Goal: Task Accomplishment & Management: Manage account settings

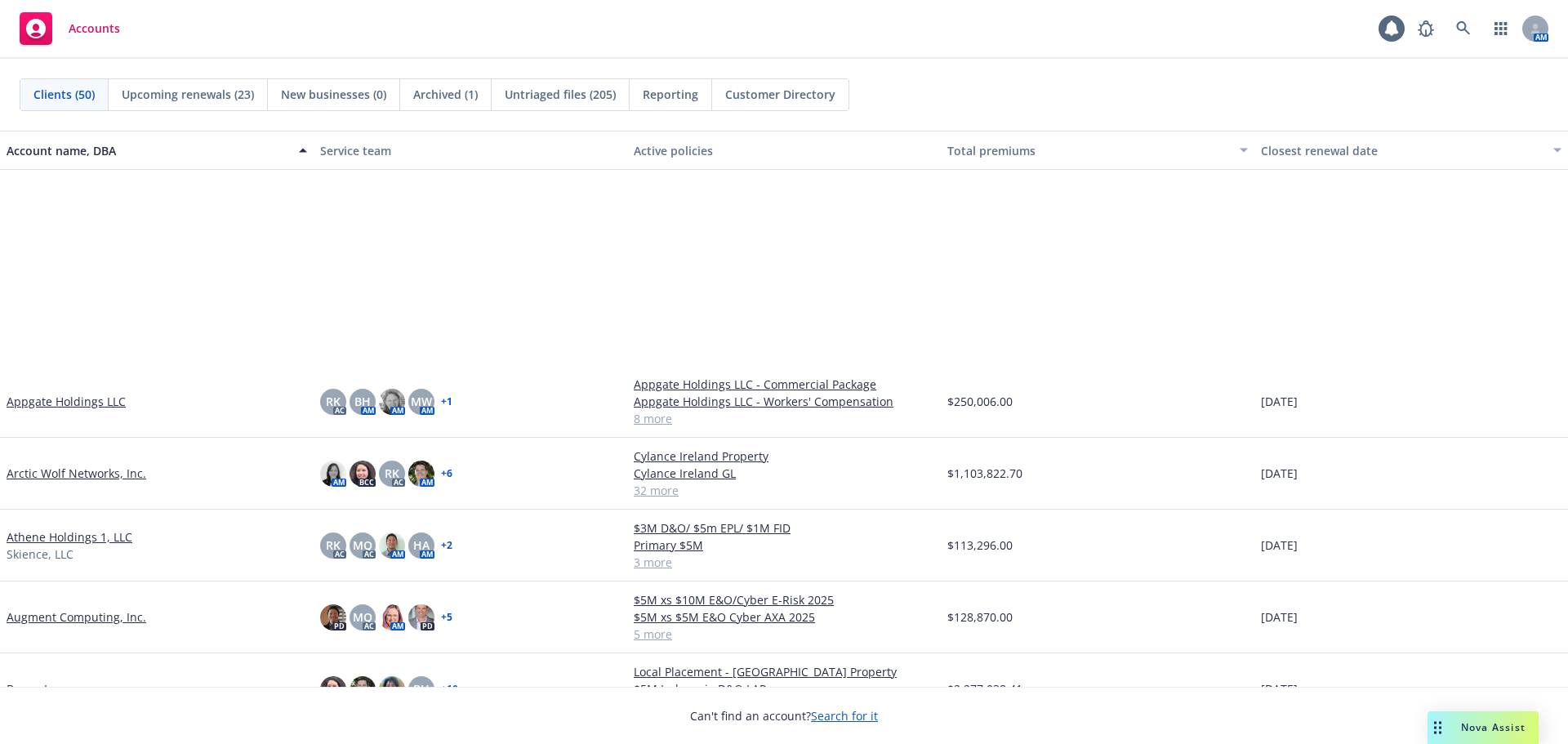
scroll to position [490, 0]
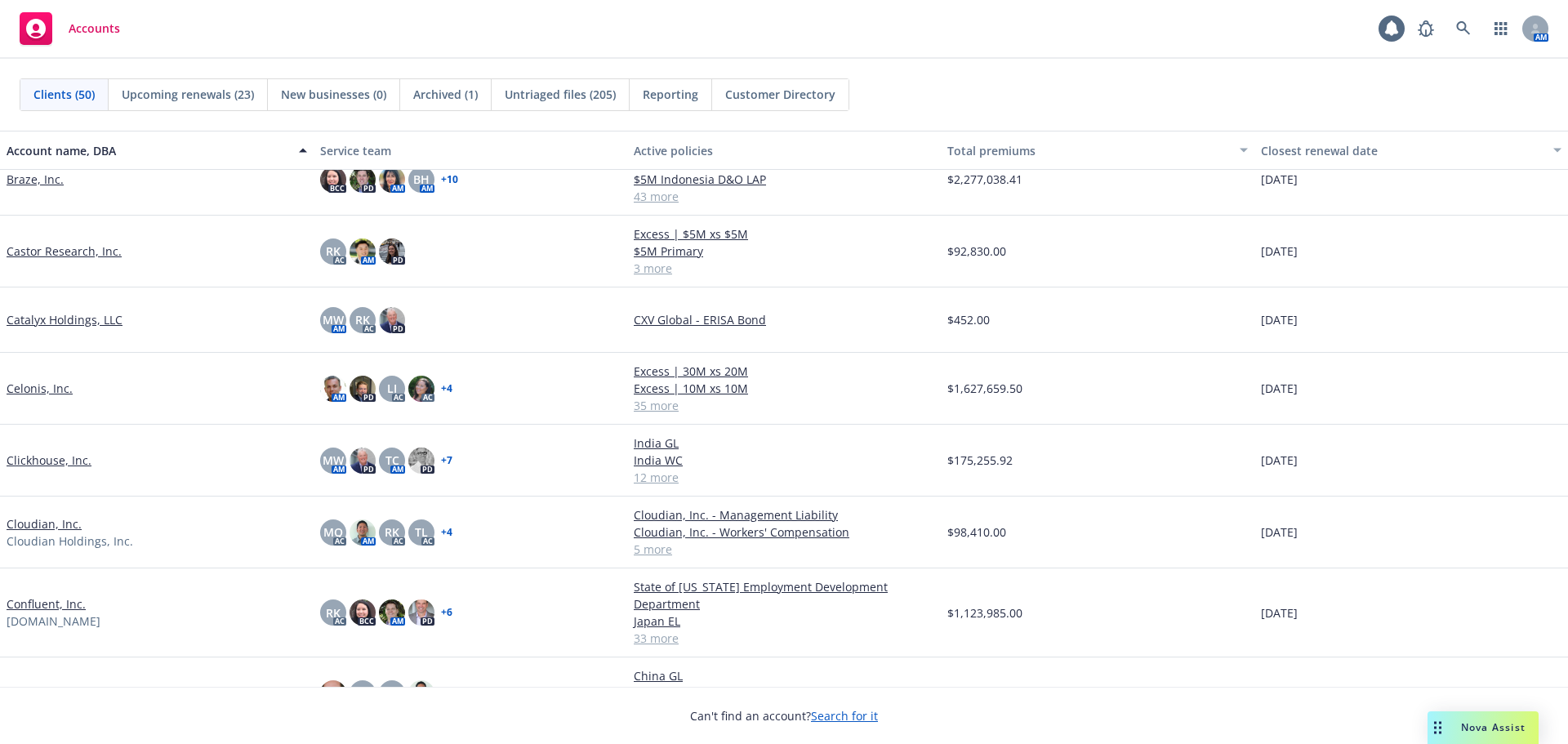
click at [112, 319] on link "Catalyx Holdings, LLC" at bounding box center [64, 320] width 116 height 17
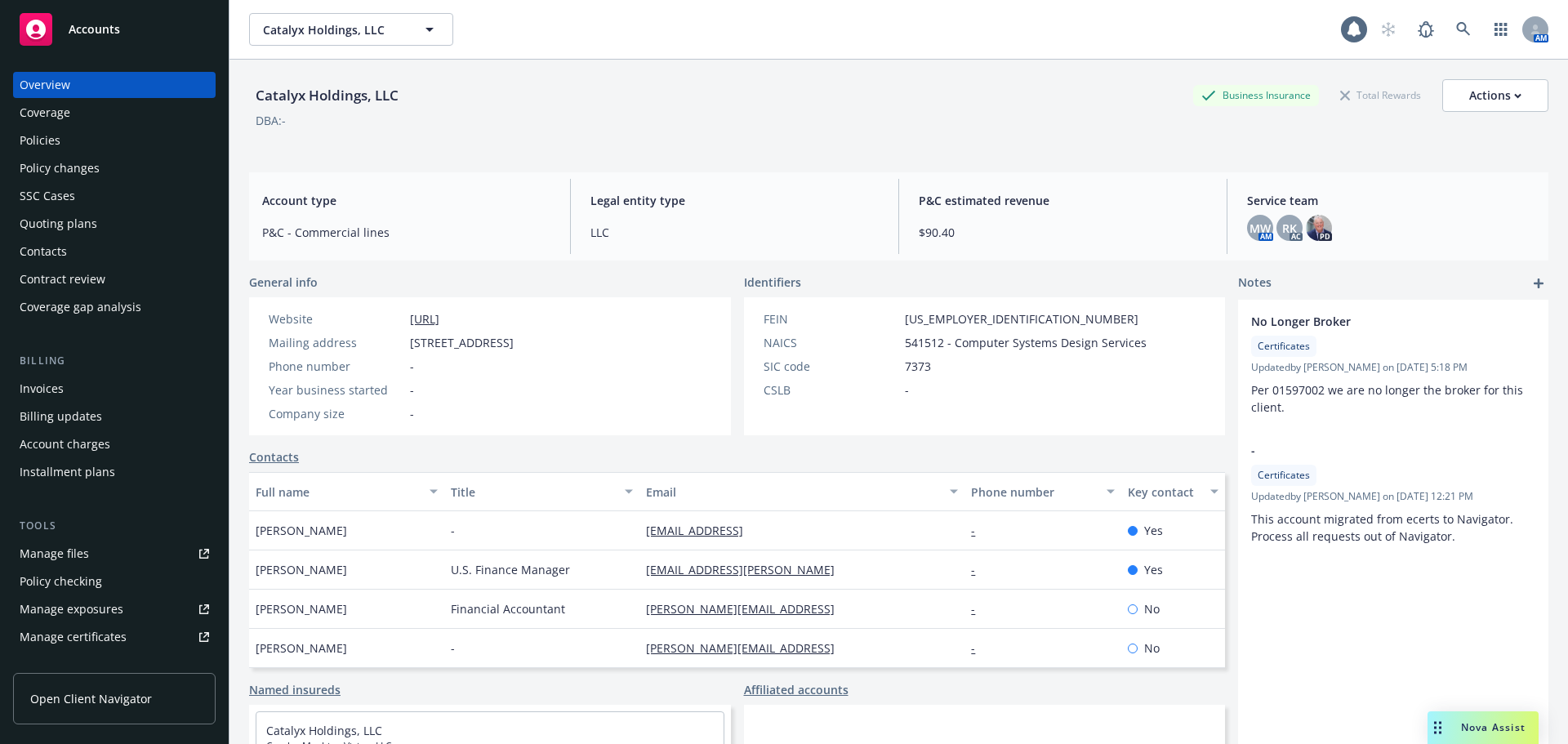
click at [131, 136] on div "Policies" at bounding box center [114, 141] width 189 height 26
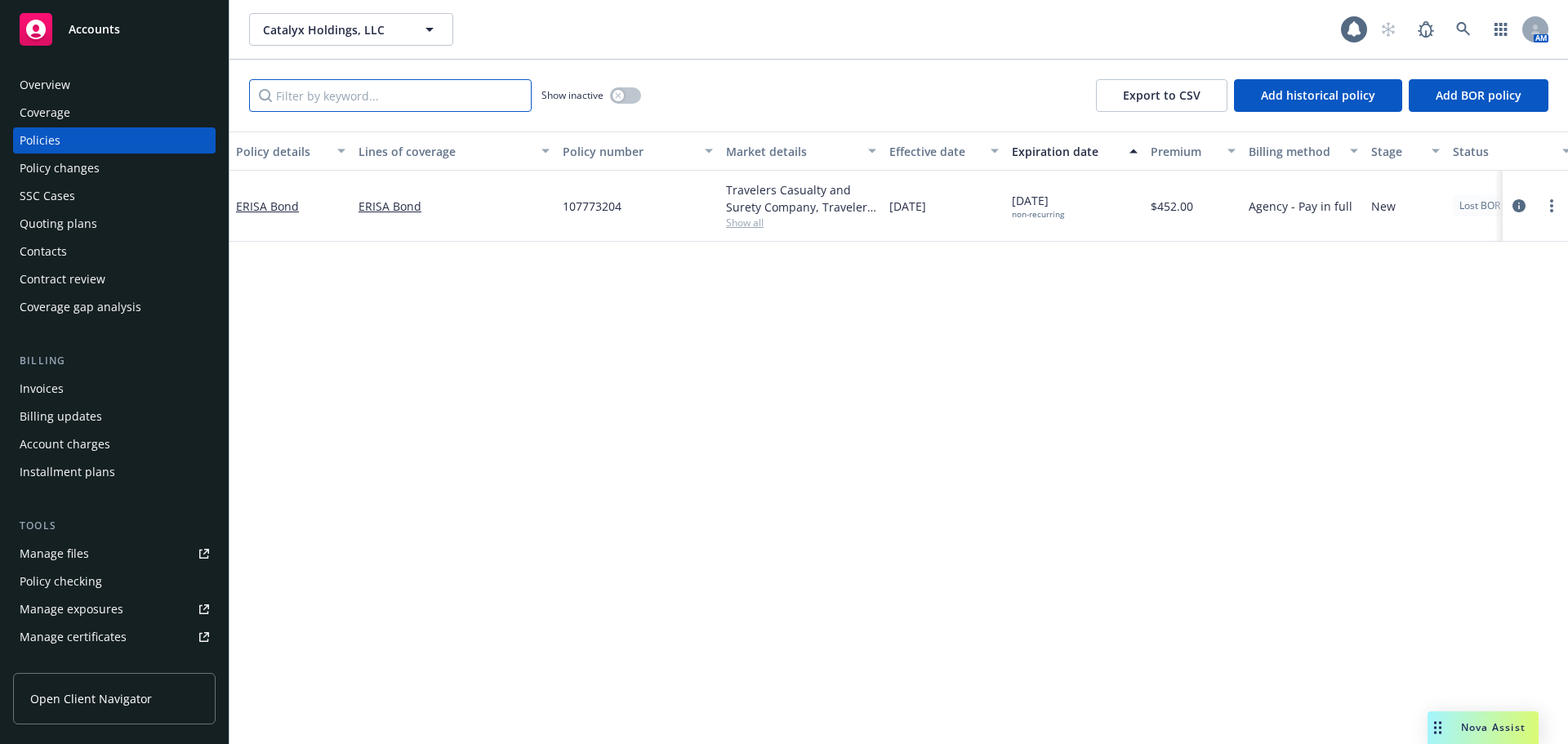
click at [331, 102] on input "Filter by keyword..." at bounding box center [390, 95] width 282 height 33
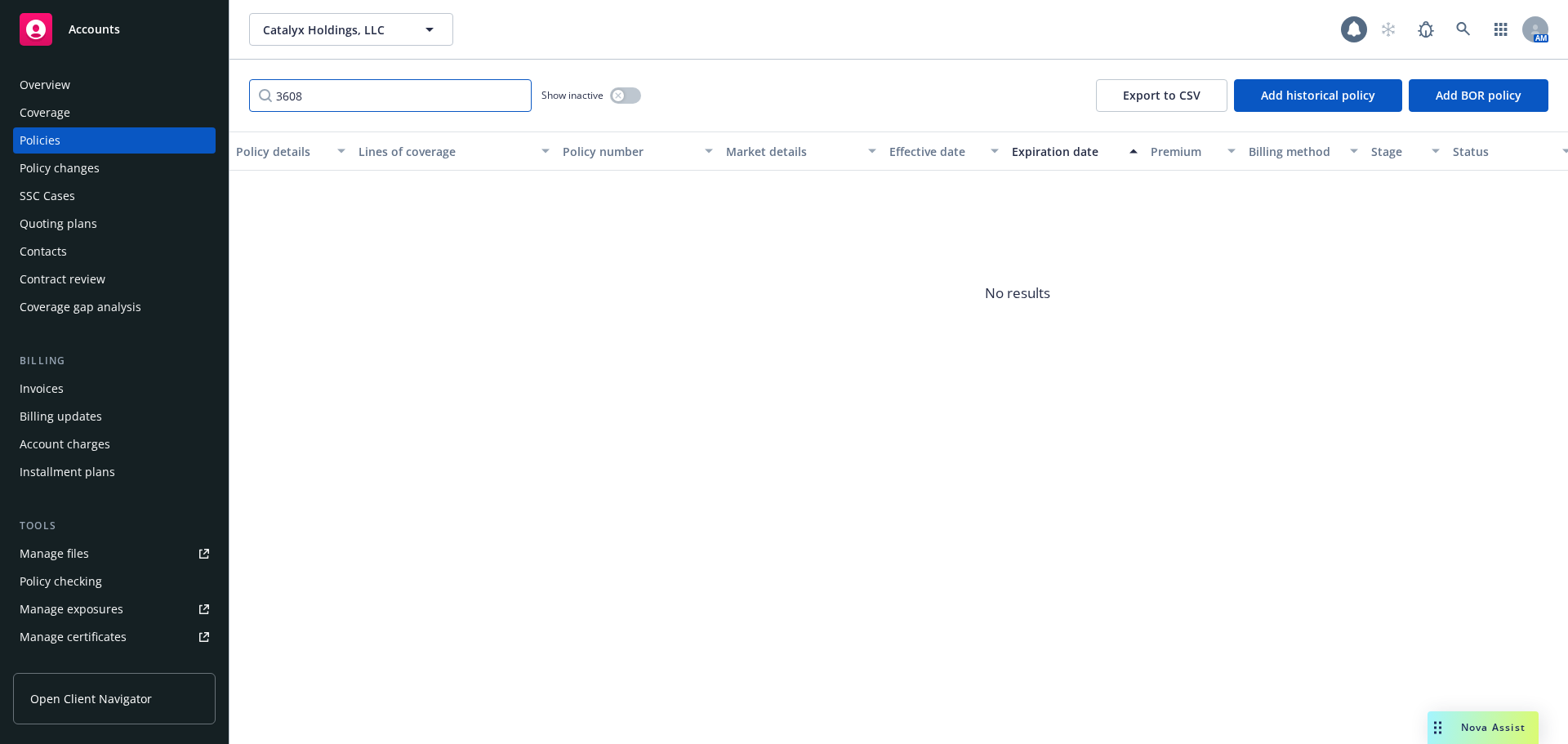
type input "3608"
click at [625, 91] on button "button" at bounding box center [625, 96] width 31 height 17
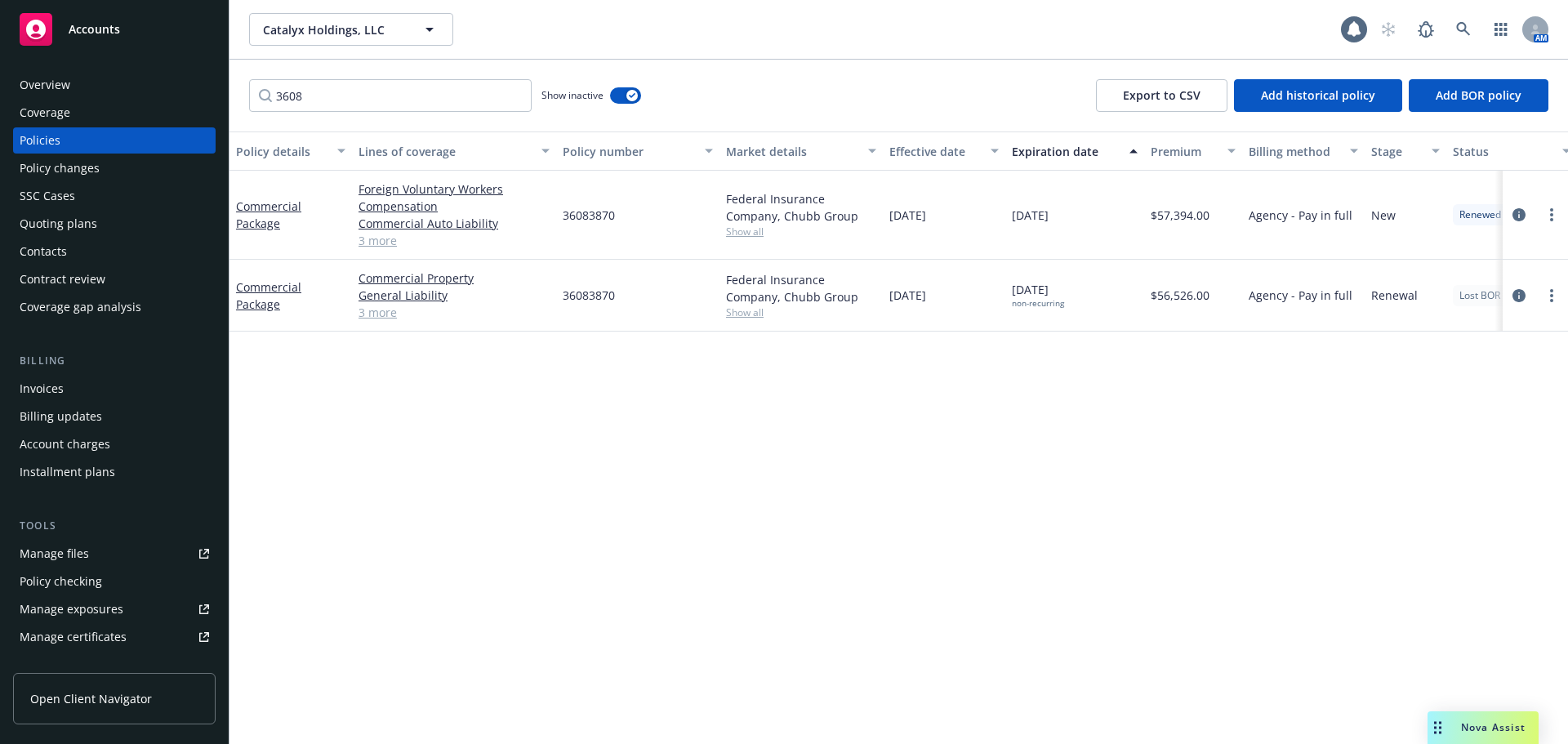
click at [604, 292] on span "36083870" at bounding box center [588, 295] width 52 height 17
copy span "36083870"
click at [92, 30] on span "Accounts" at bounding box center [94, 30] width 51 height 13
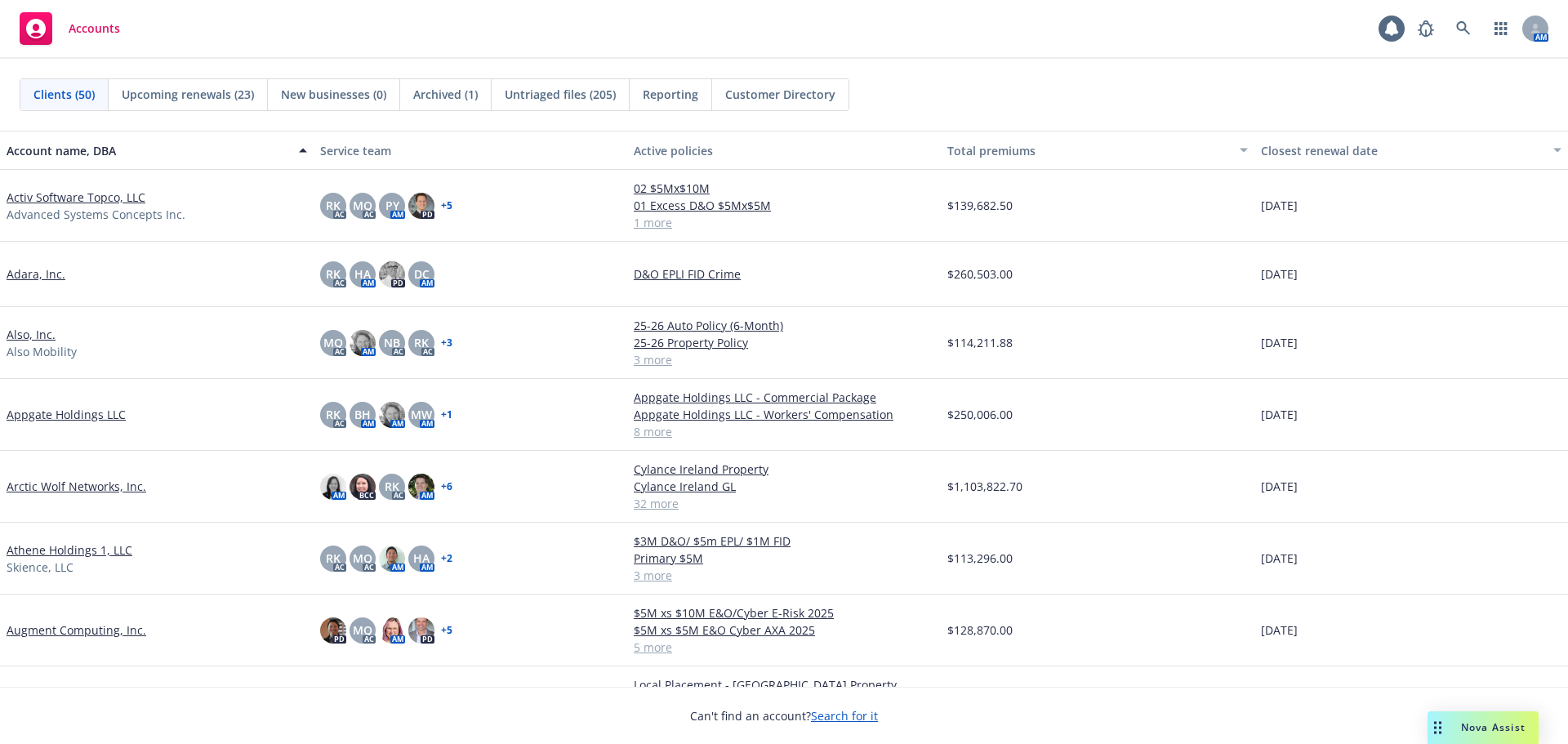
click at [102, 481] on link "Arctic Wolf Networks, Inc." at bounding box center [76, 486] width 140 height 17
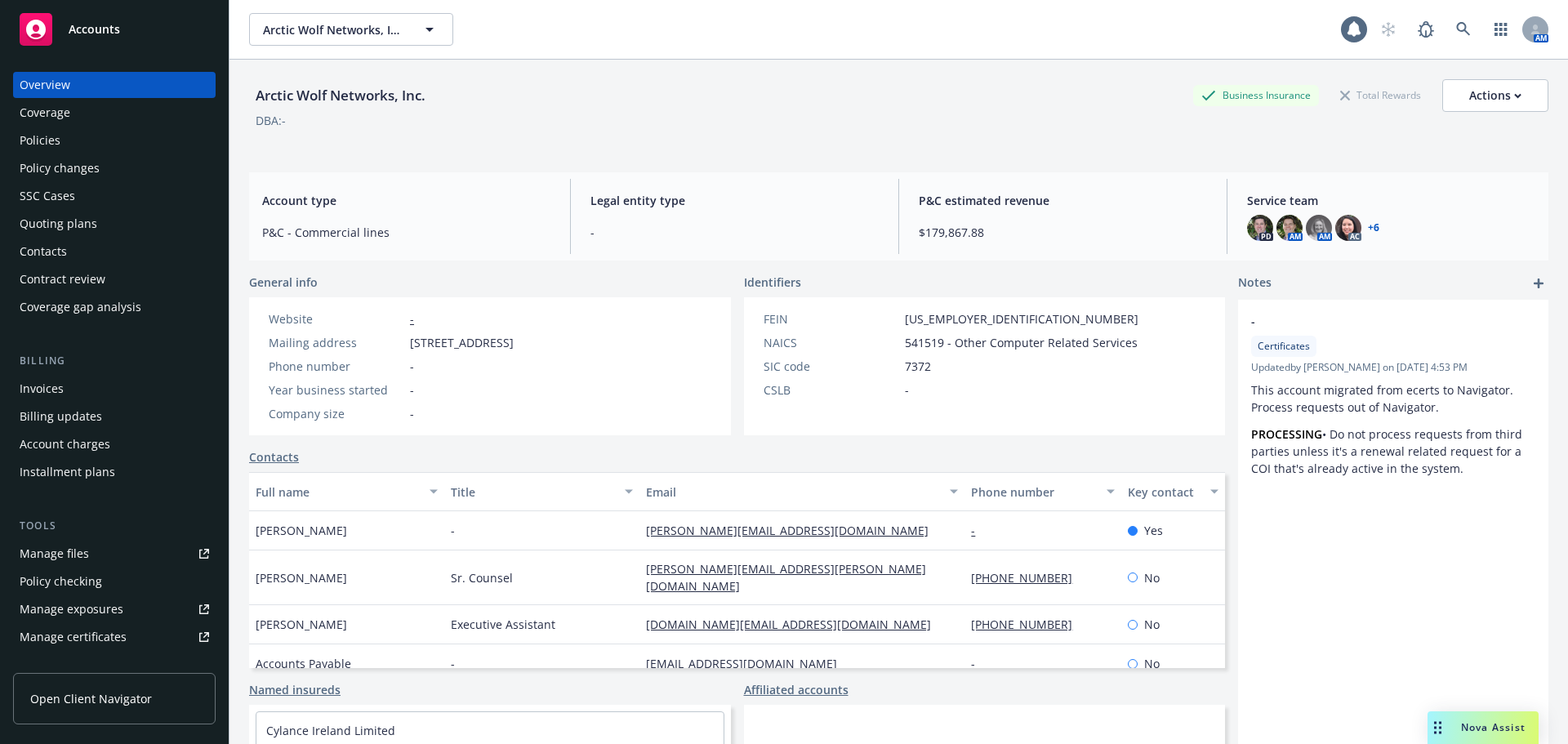
click at [108, 133] on div "Policies" at bounding box center [114, 141] width 189 height 26
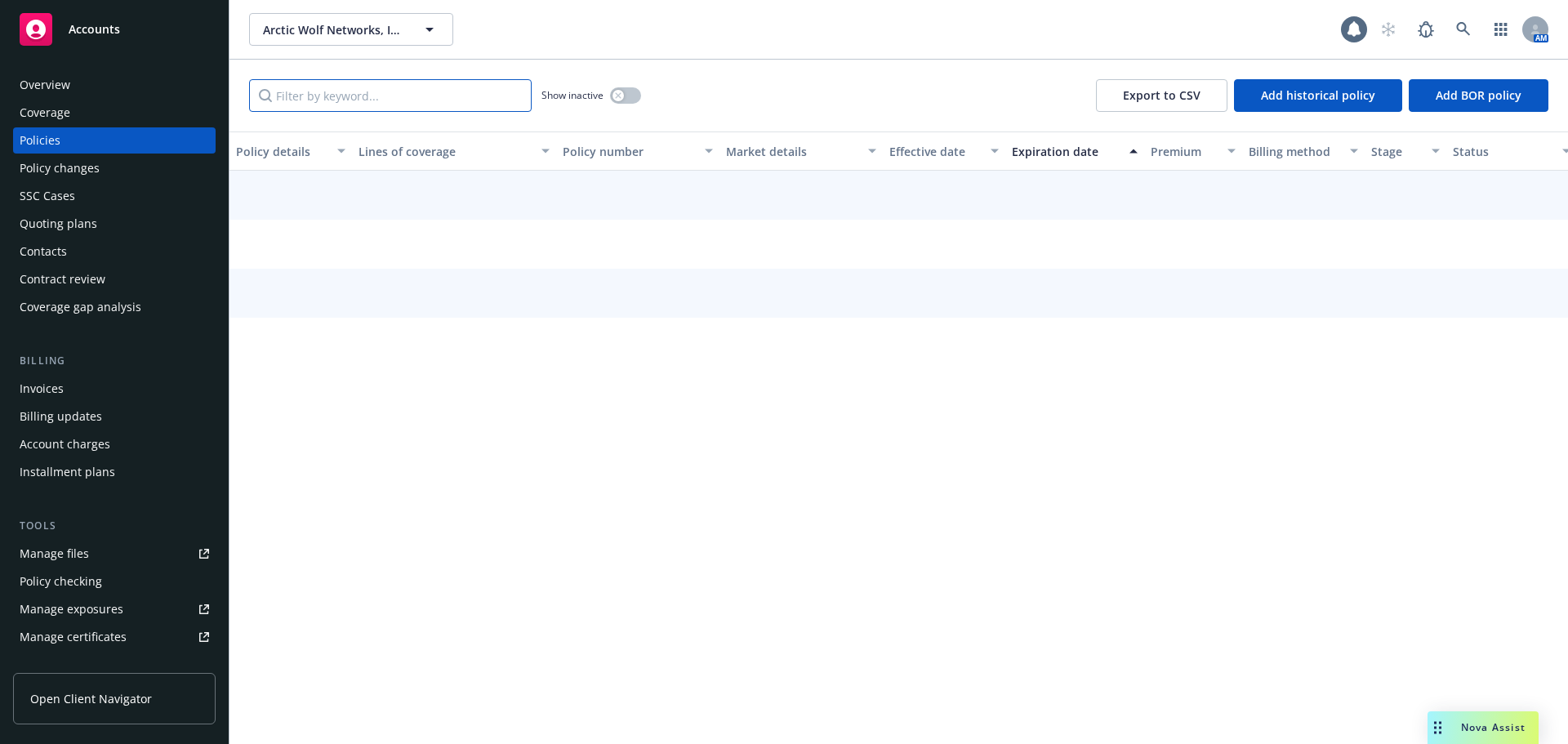
click at [348, 91] on input "Filter by keyword..." at bounding box center [390, 95] width 282 height 33
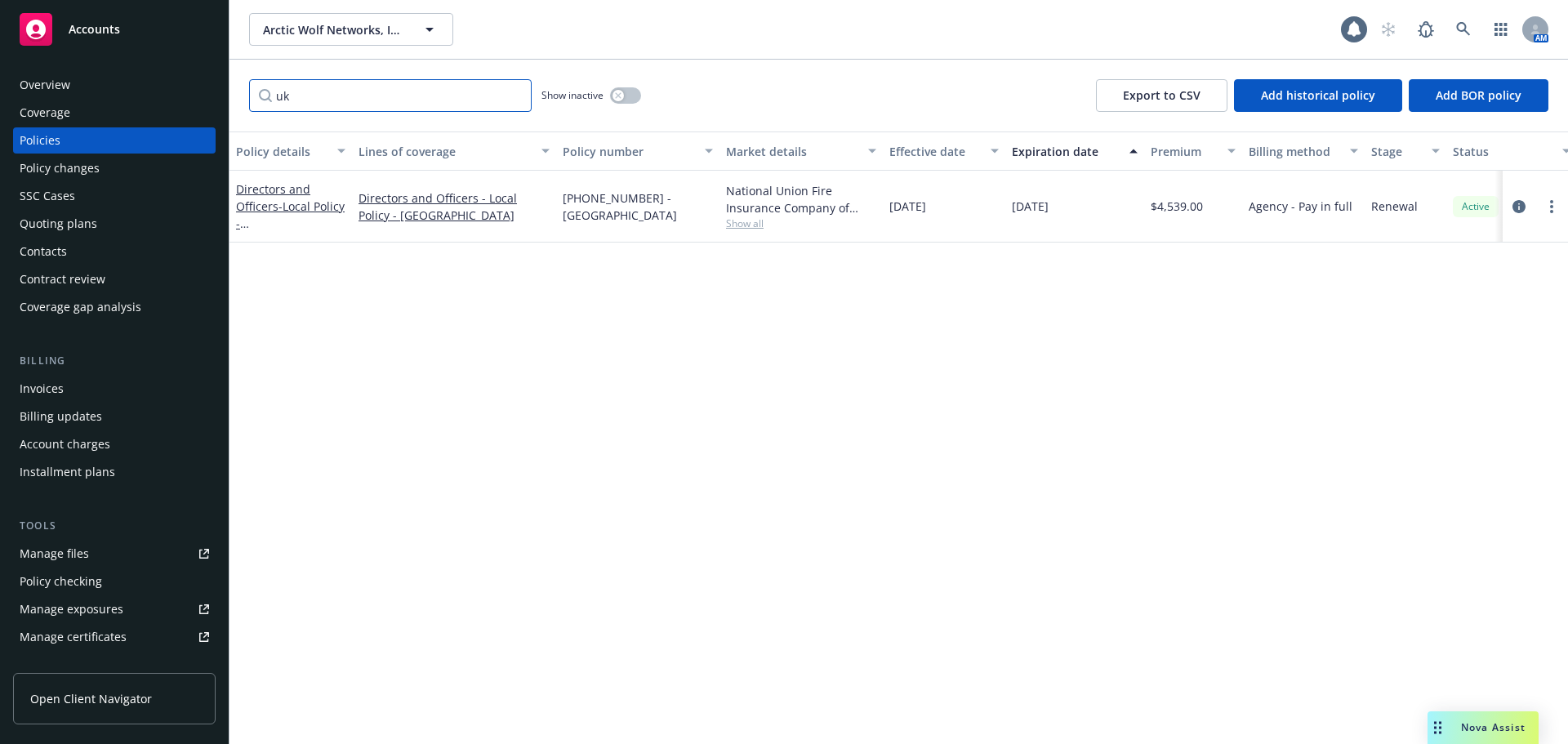
type input "uk"
click at [624, 98] on button "button" at bounding box center [625, 96] width 31 height 17
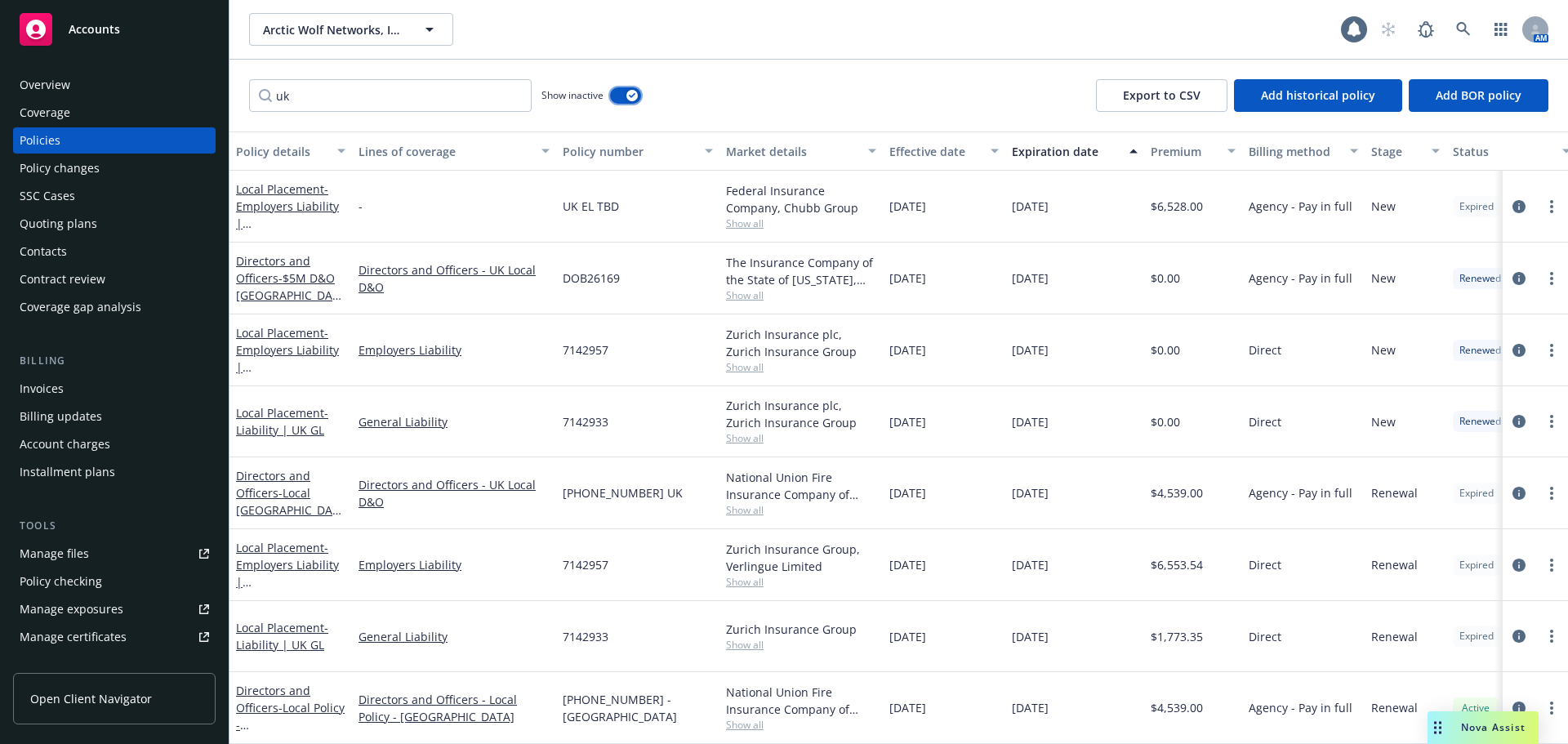
scroll to position [11, 0]
click at [286, 552] on span "- Employers Liability | UK EL" at bounding box center [287, 582] width 103 height 84
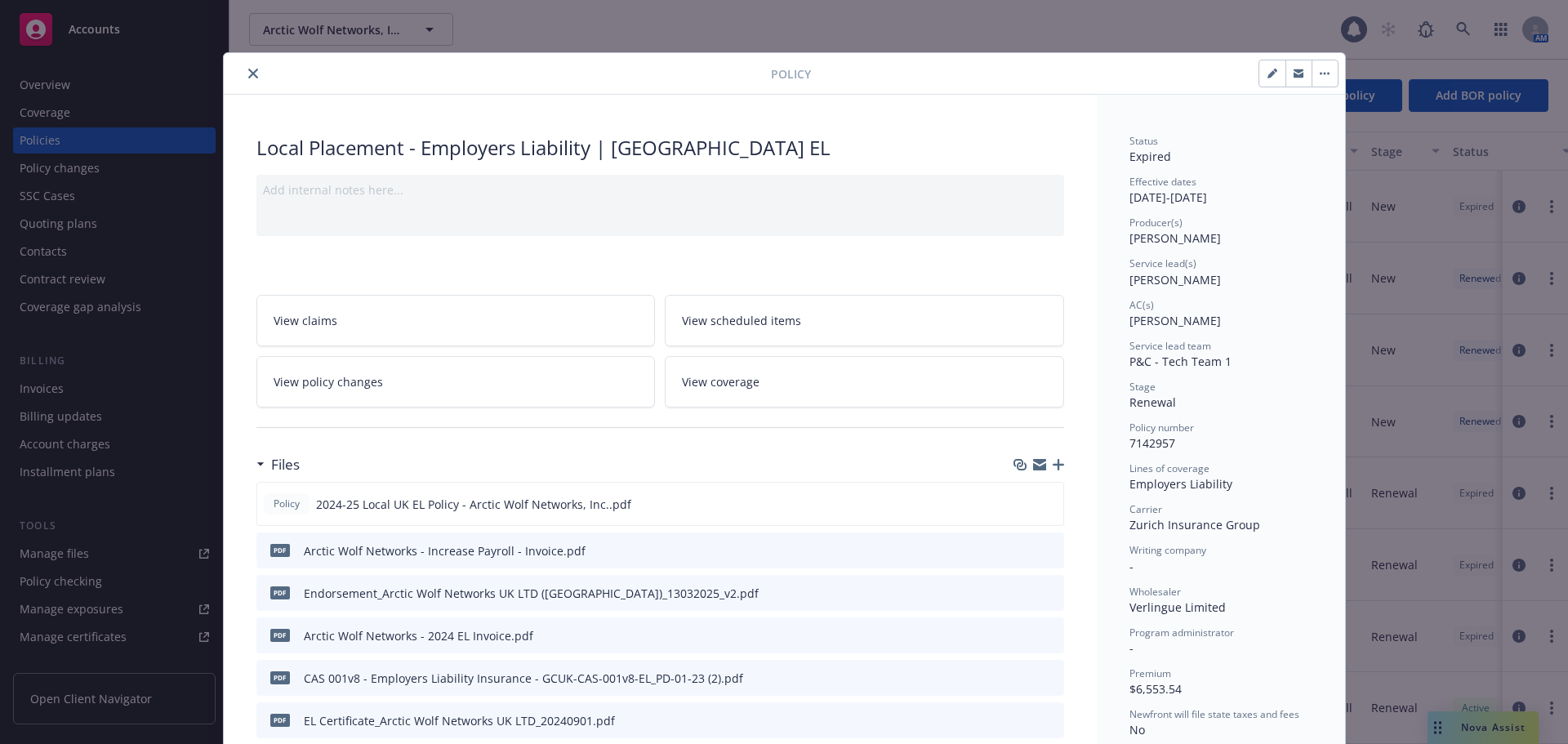
click at [1326, 75] on button "button" at bounding box center [1325, 74] width 26 height 26
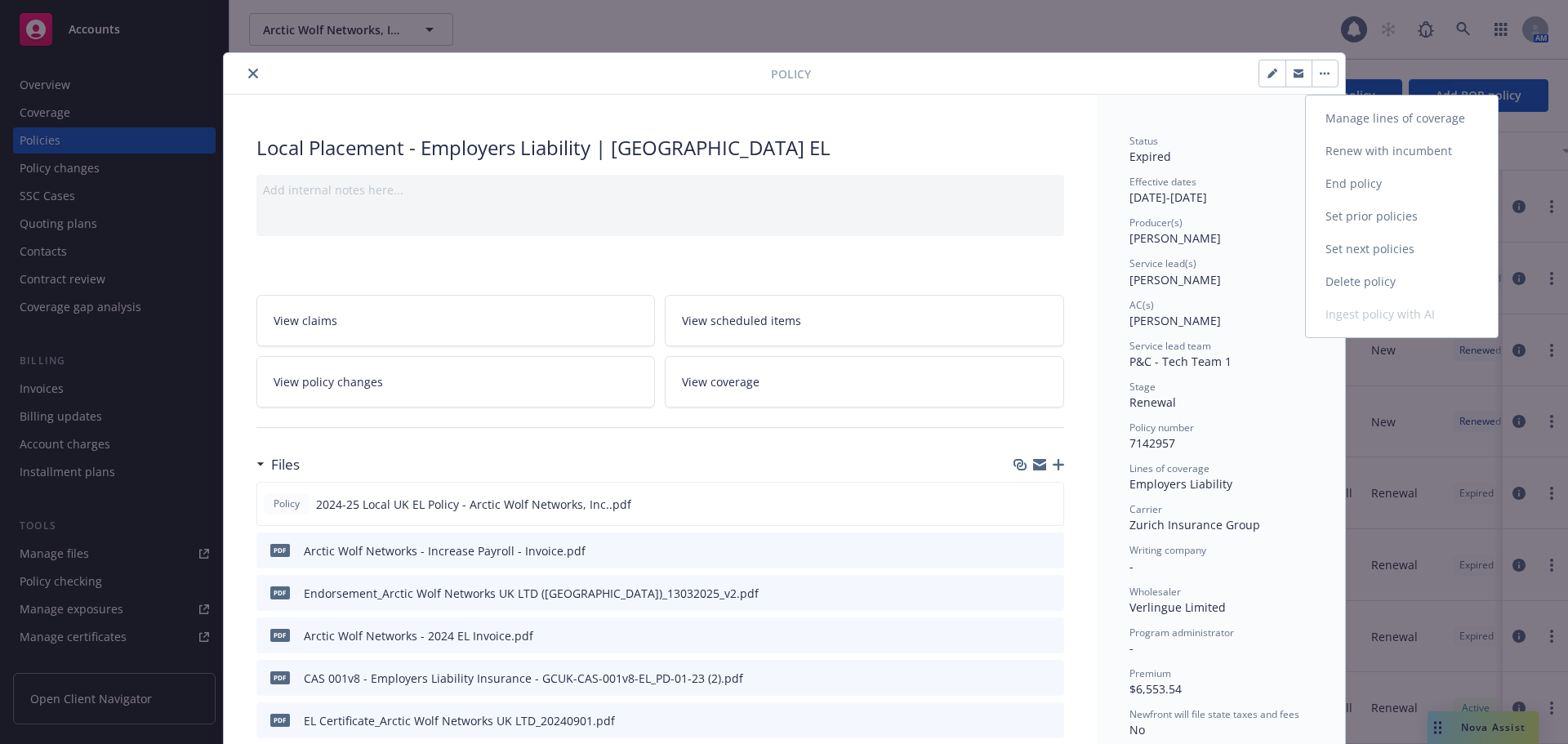
click at [1390, 146] on link "Renew with incumbent" at bounding box center [1401, 151] width 192 height 33
select select "12"
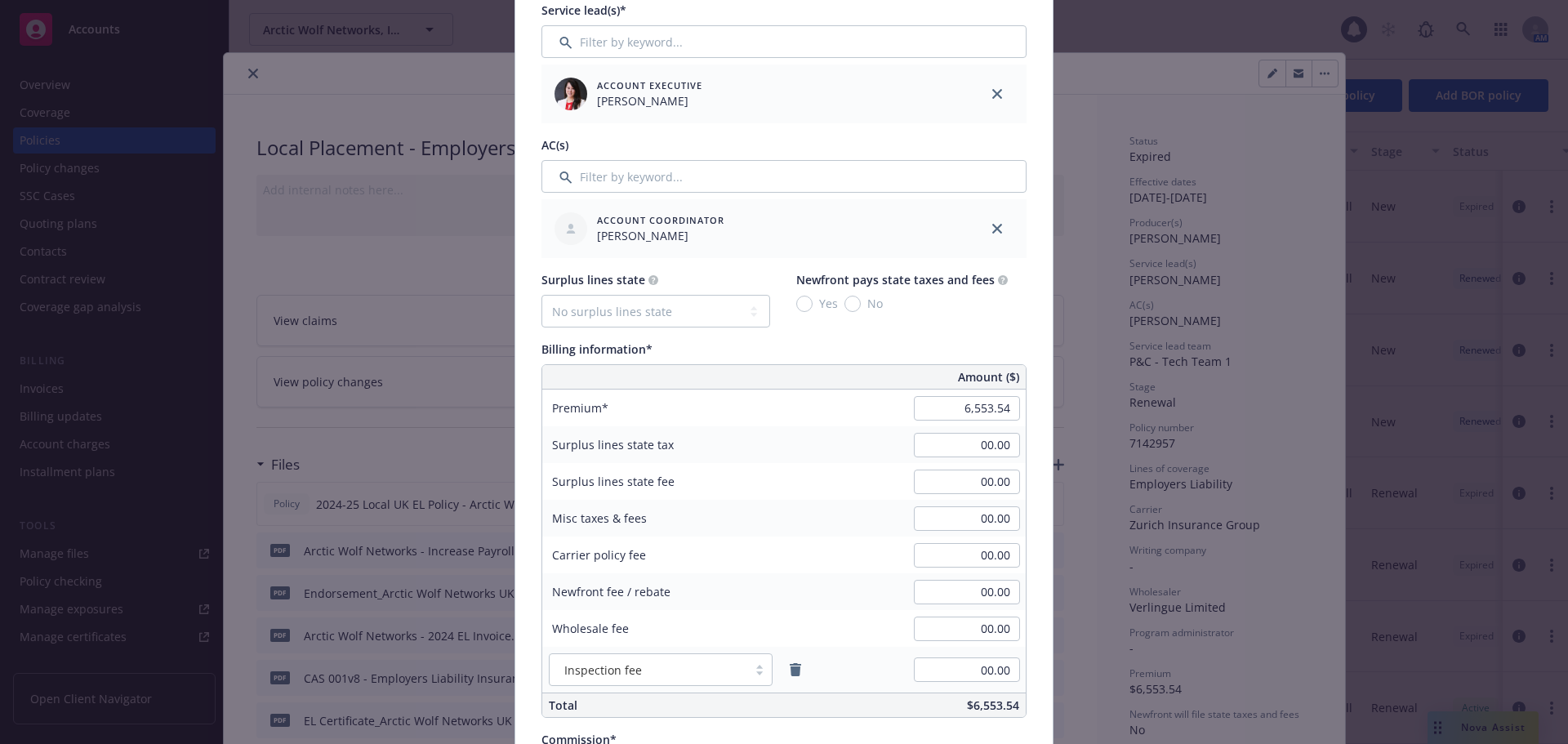
scroll to position [735, 0]
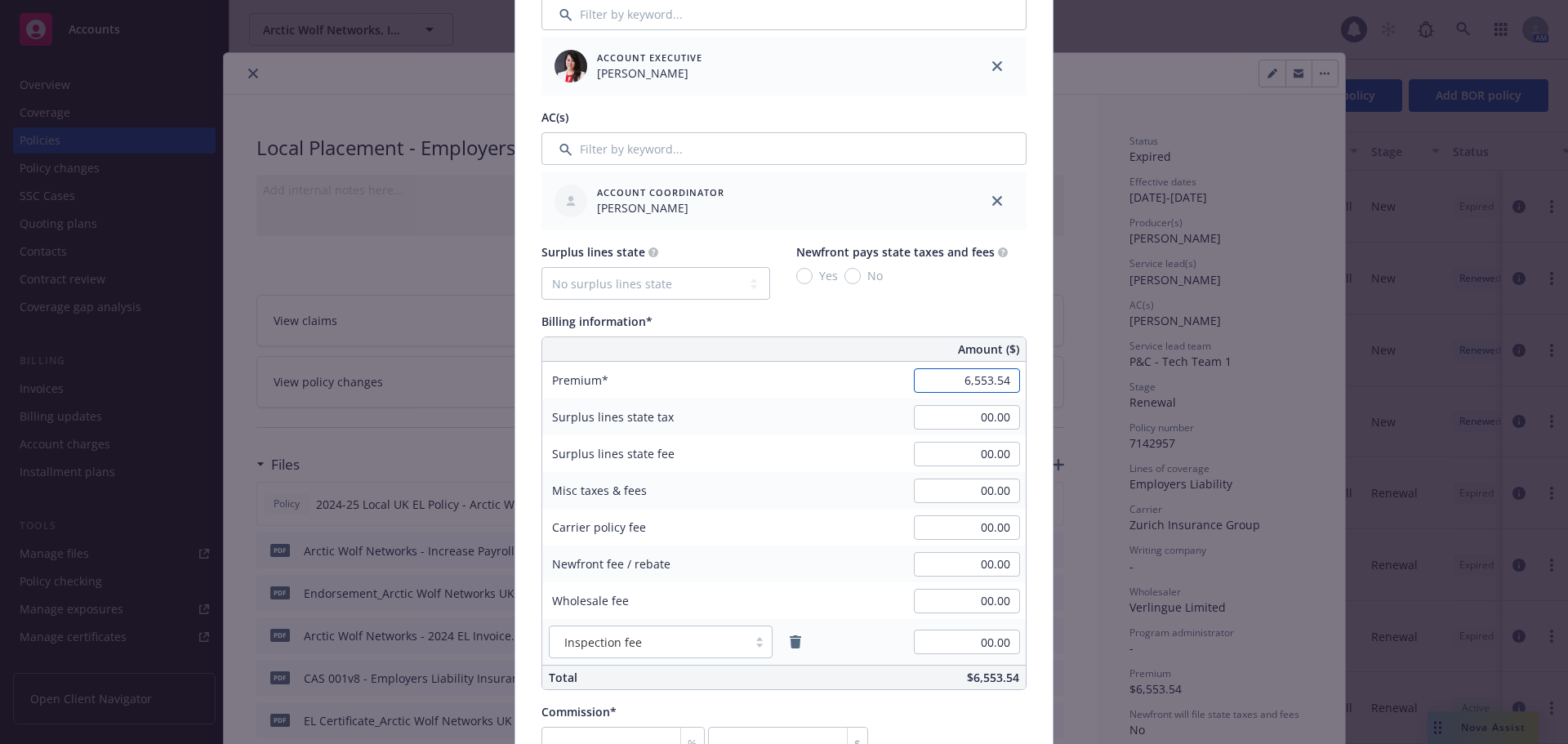
paste input "16892.63"
type input "16,892.63"
click at [1041, 395] on div "Policy number* 7142957 Policy number not available at this time Policy display …" at bounding box center [784, 414] width 537 height 2070
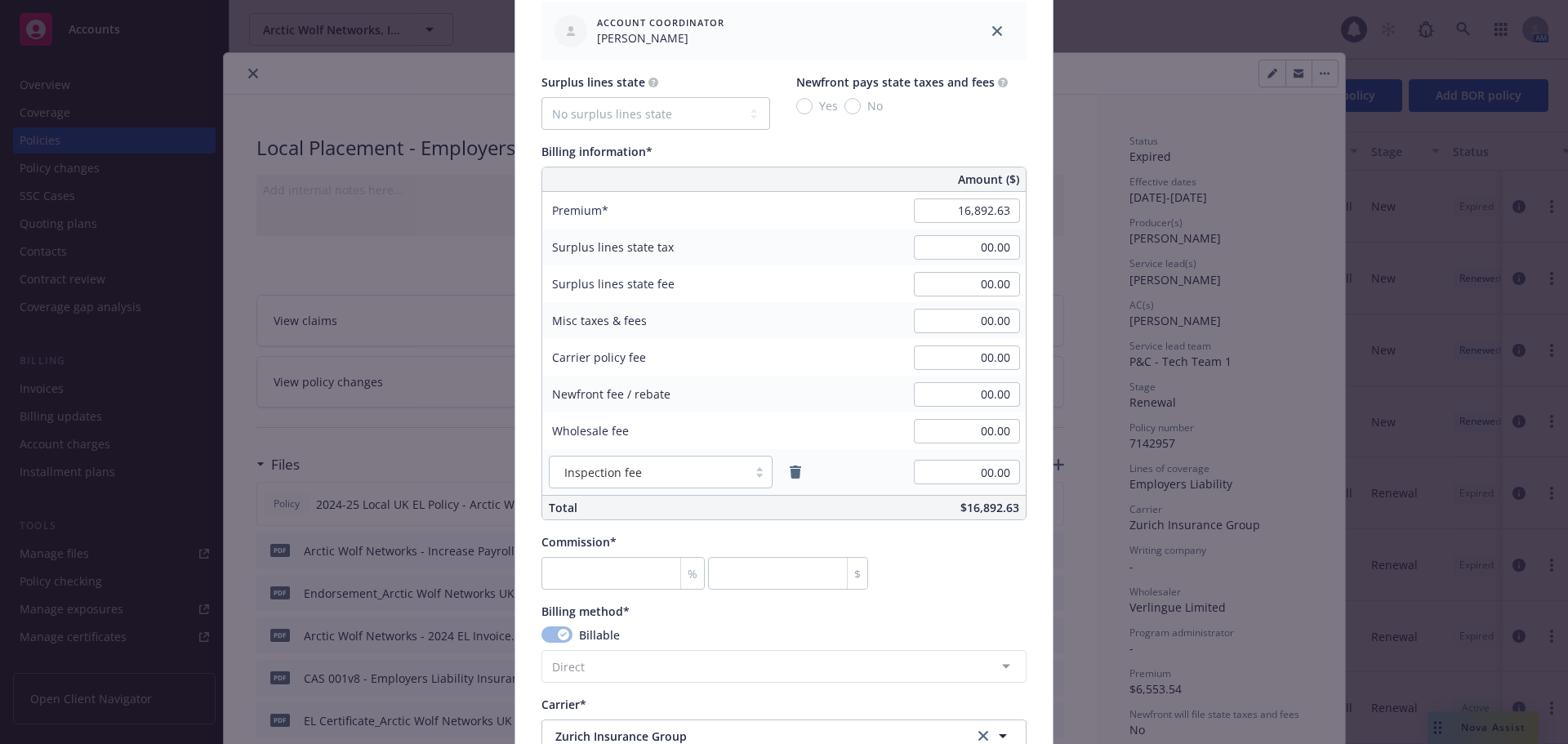
scroll to position [980, 0]
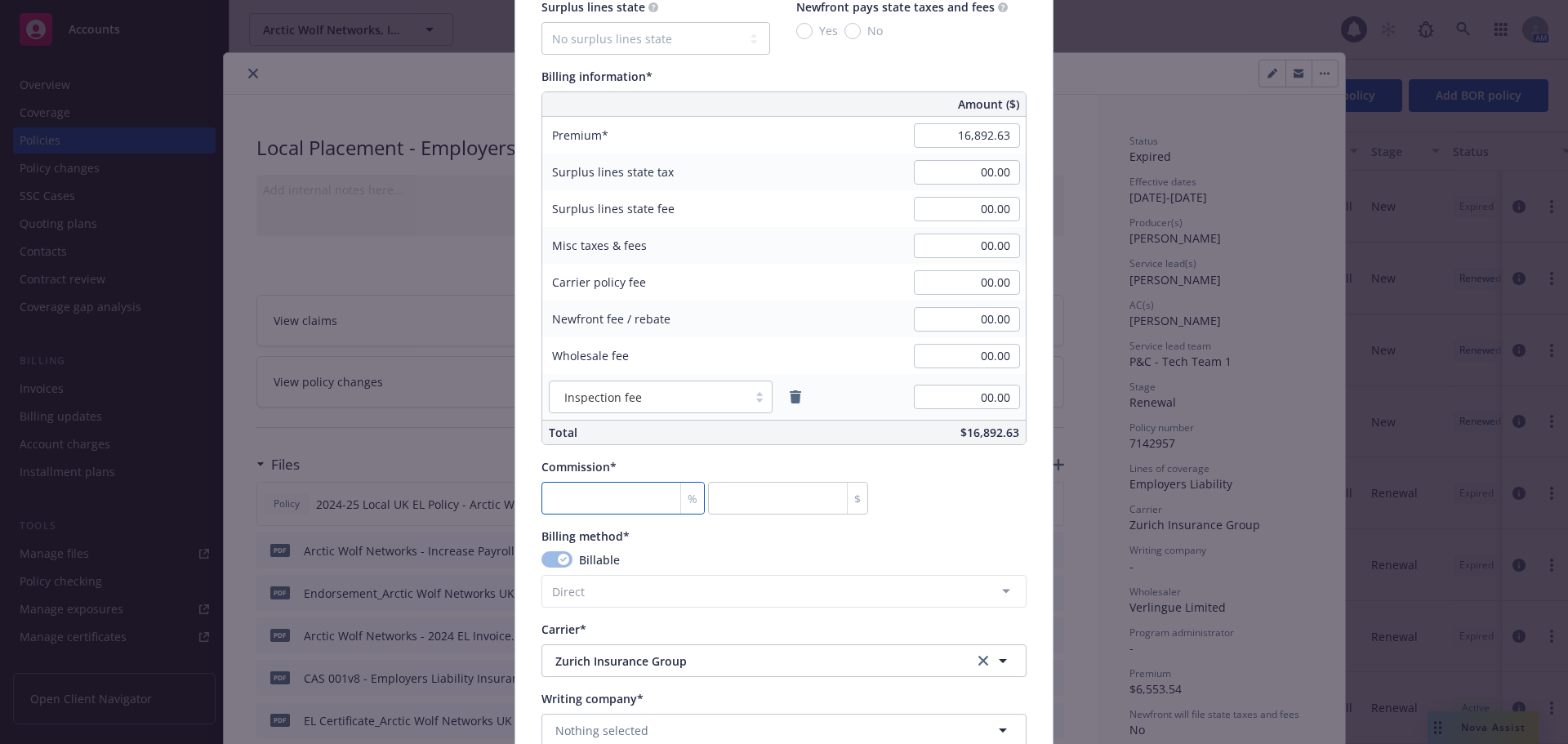
click at [628, 495] on input "number" at bounding box center [623, 498] width 163 height 33
type input "0"
click at [956, 505] on div "Commission* % 0 $" at bounding box center [784, 486] width 485 height 56
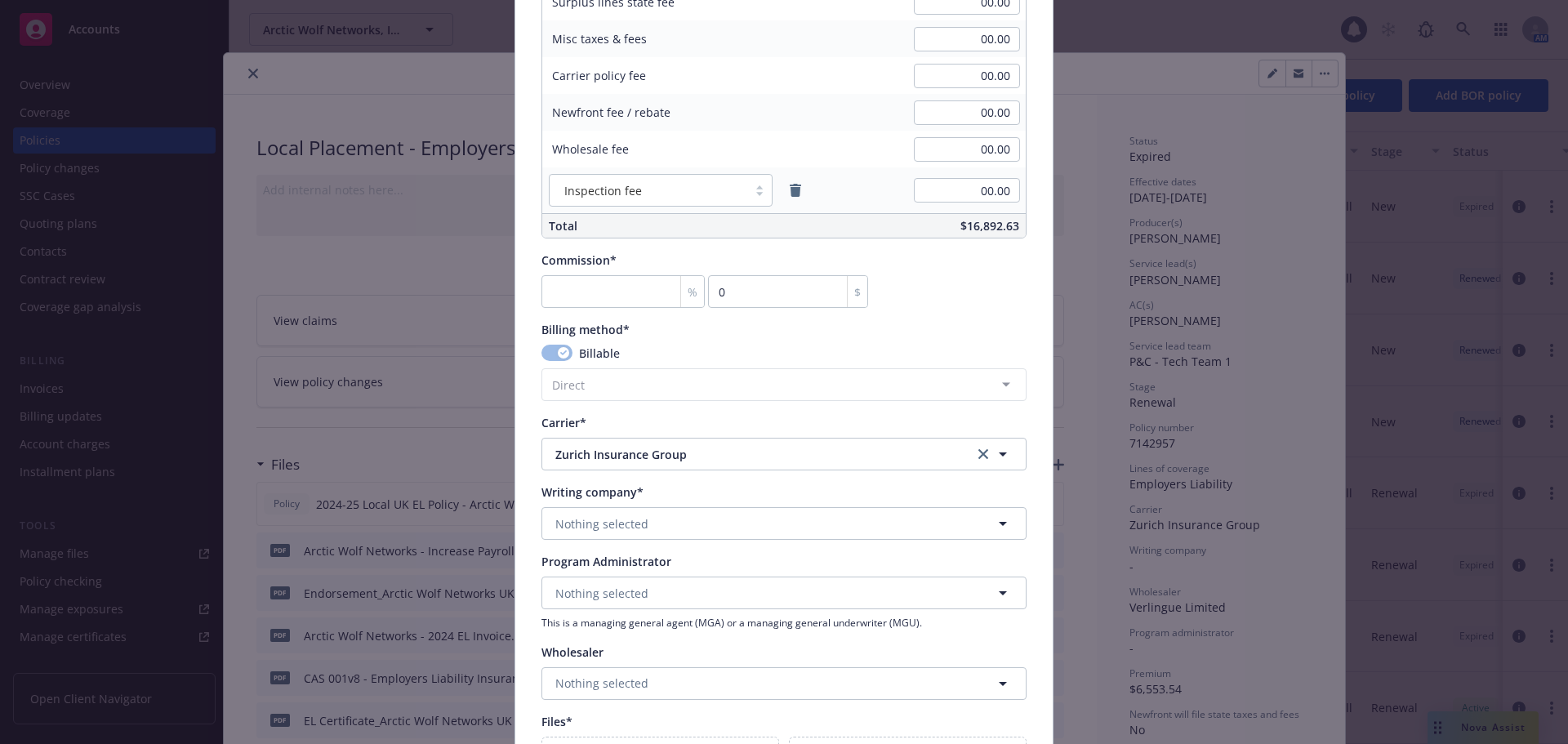
scroll to position [1225, 0]
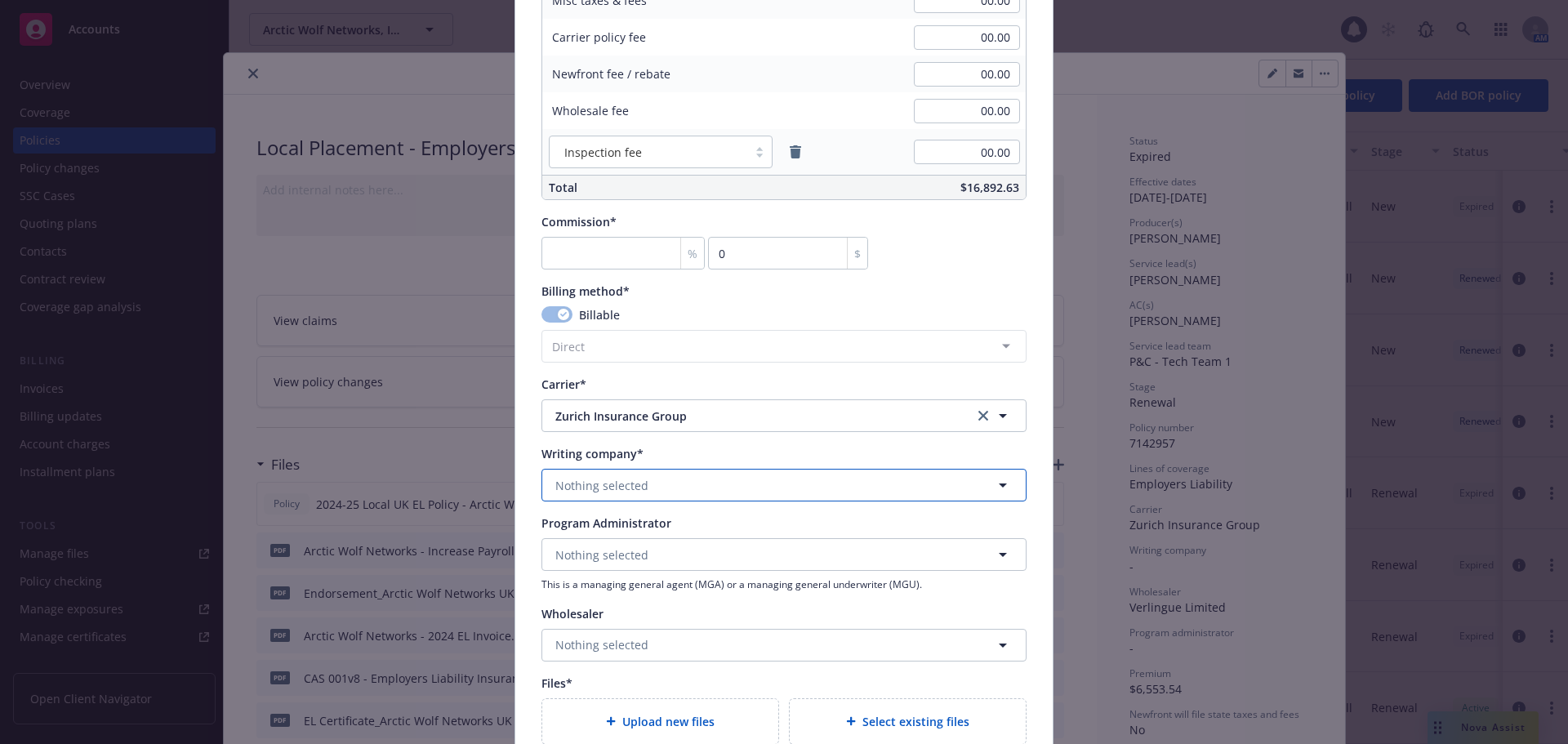
click at [663, 482] on button "Nothing selected" at bounding box center [784, 485] width 485 height 33
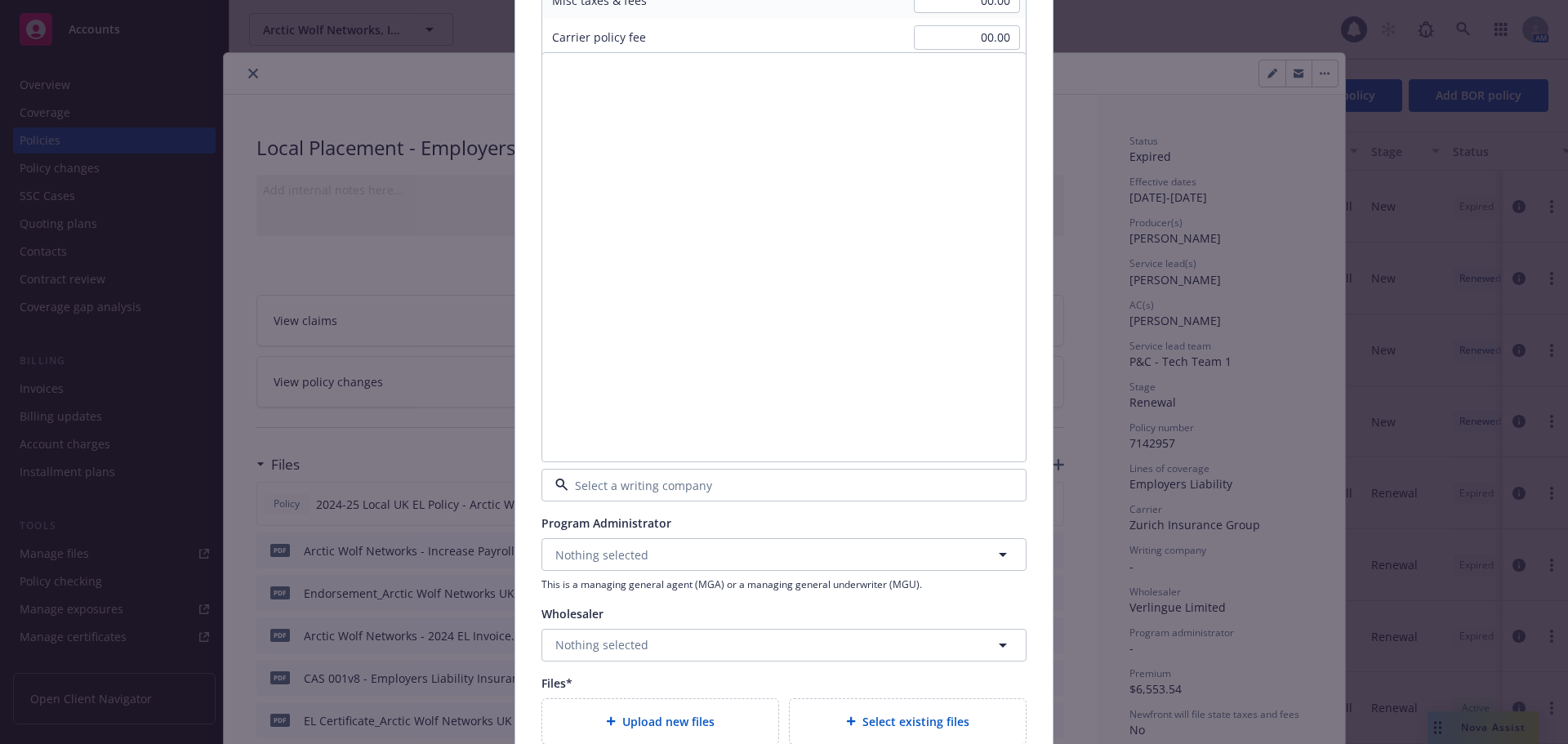
scroll to position [523, 0]
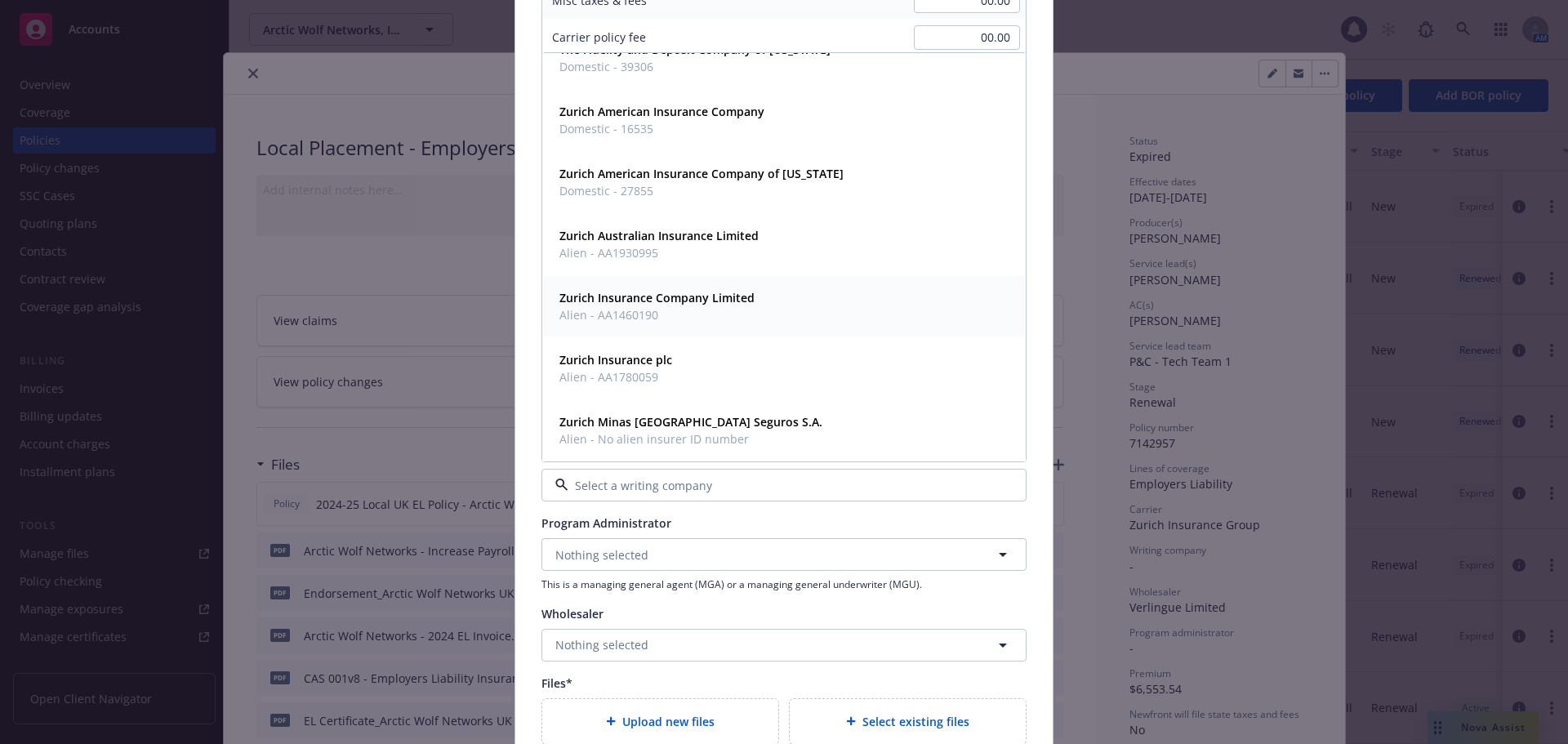
click at [686, 308] on span "Alien - AA1460190" at bounding box center [656, 314] width 195 height 17
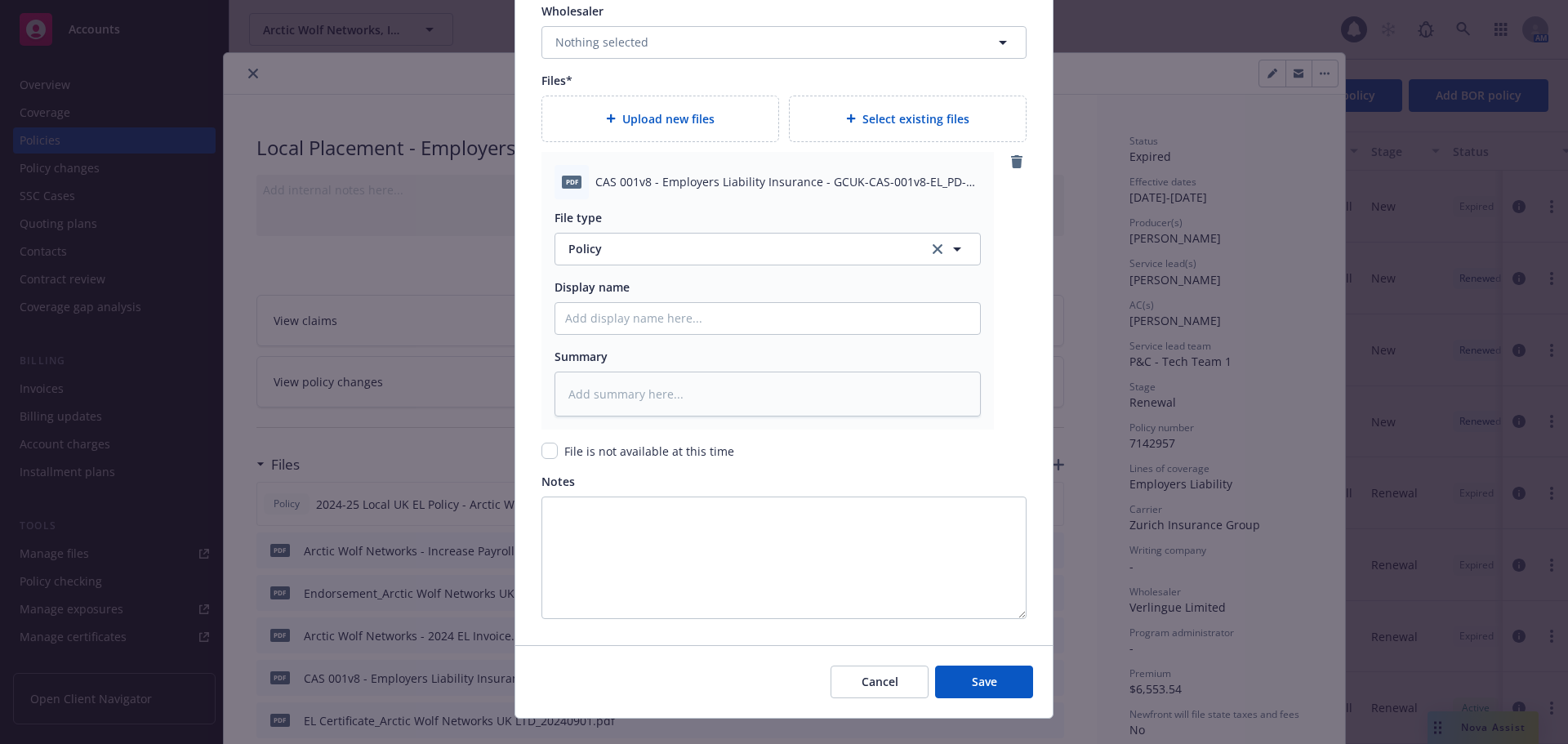
scroll to position [1854, 0]
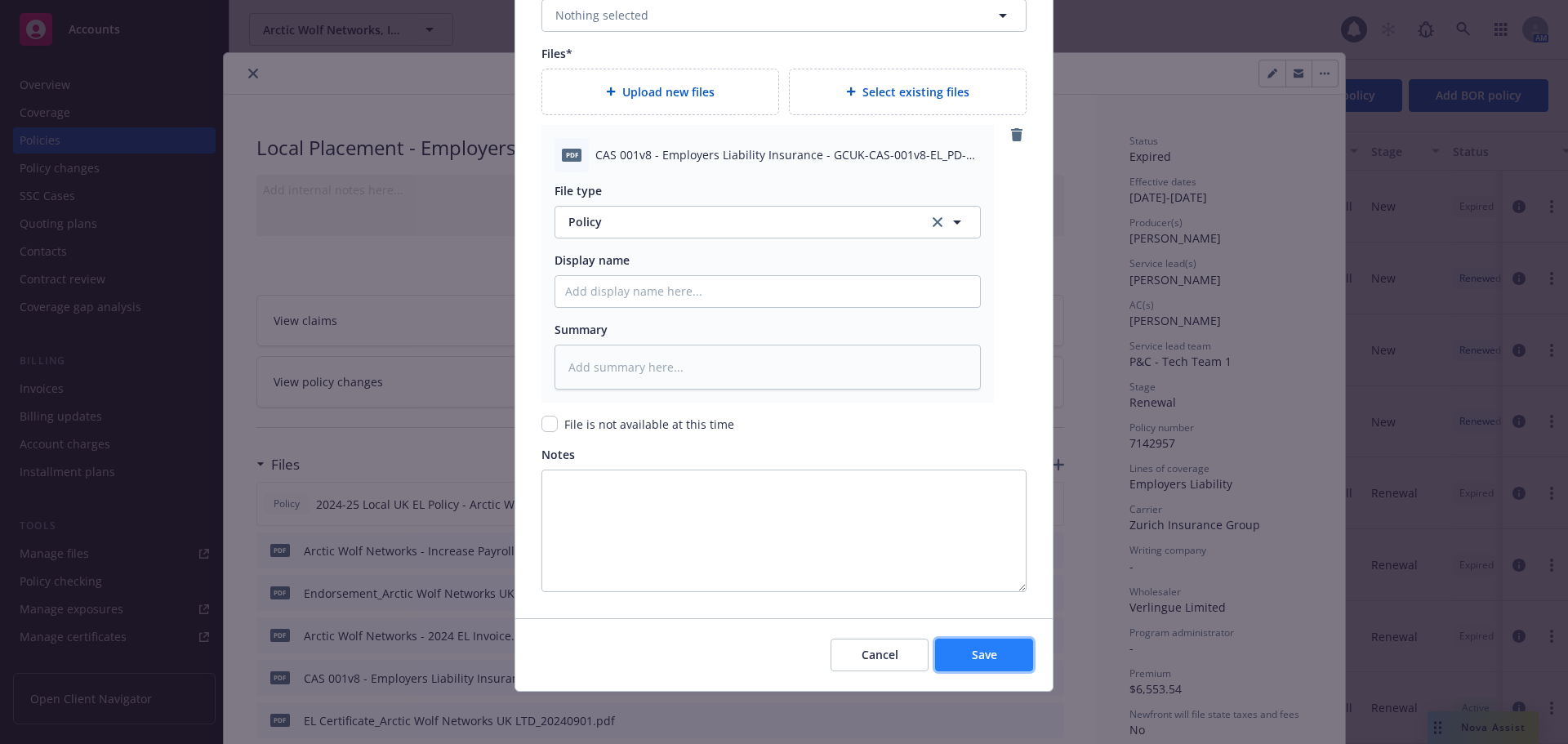
click at [1015, 654] on button "Save" at bounding box center [983, 654] width 98 height 33
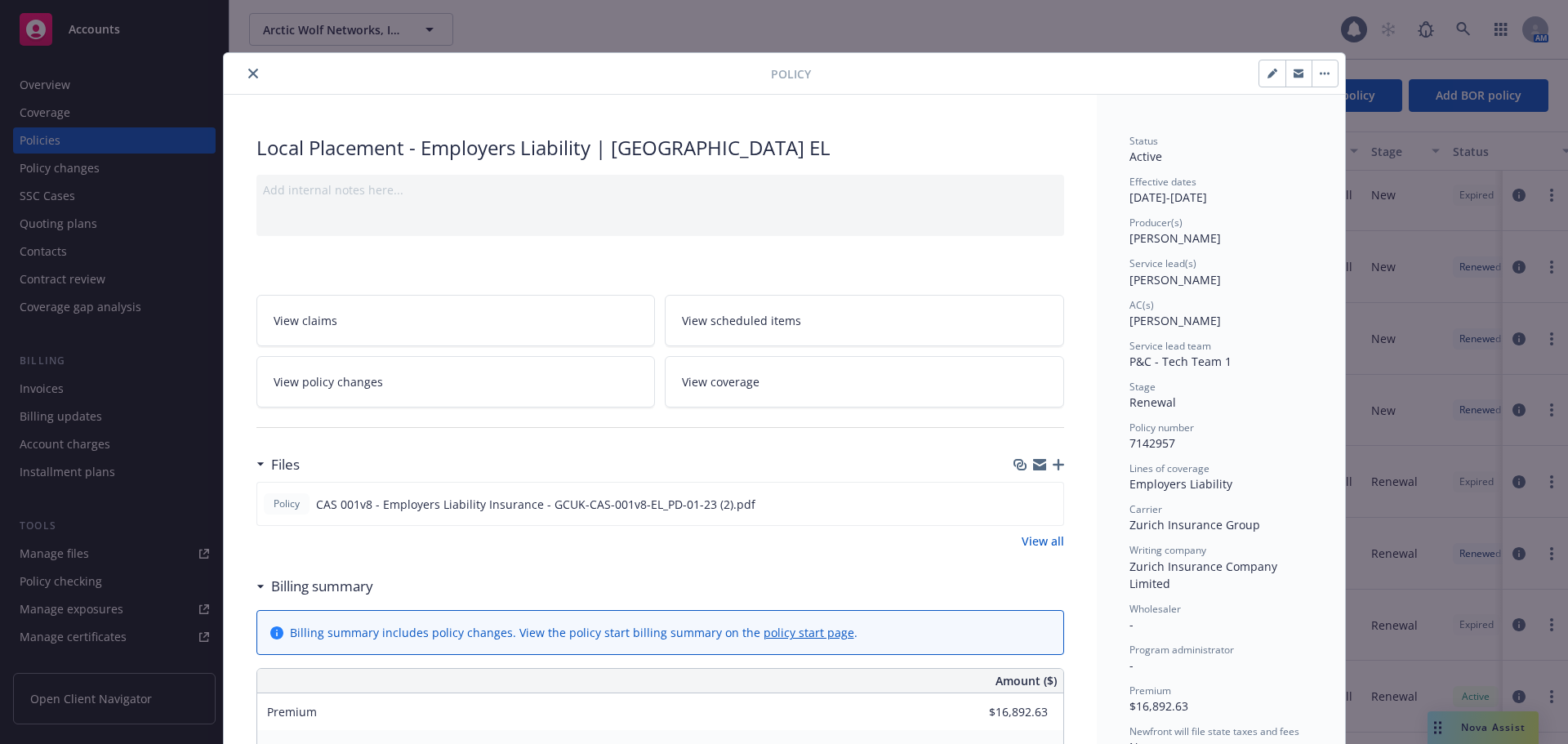
click at [1052, 463] on icon "button" at bounding box center [1058, 464] width 11 height 11
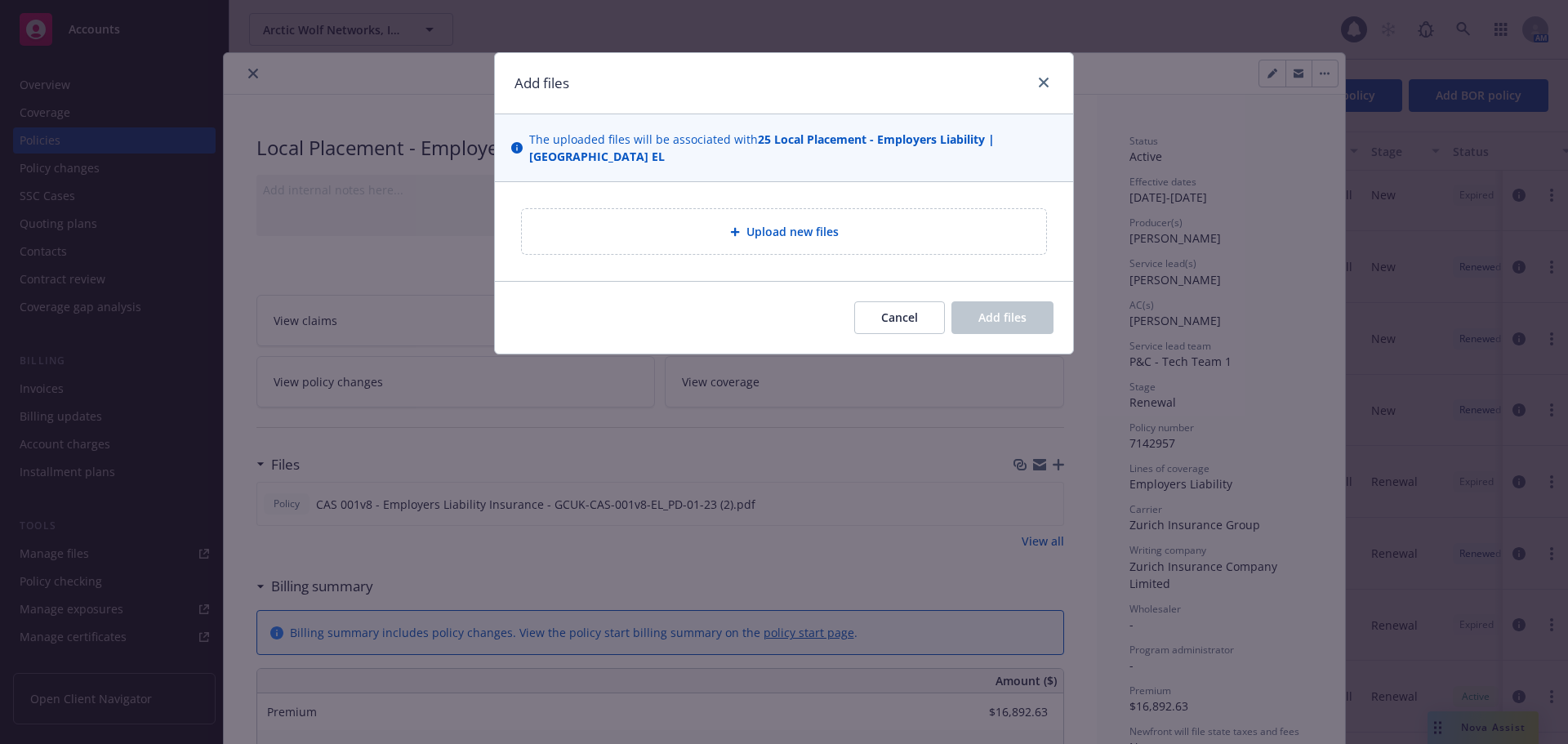
type textarea "x"
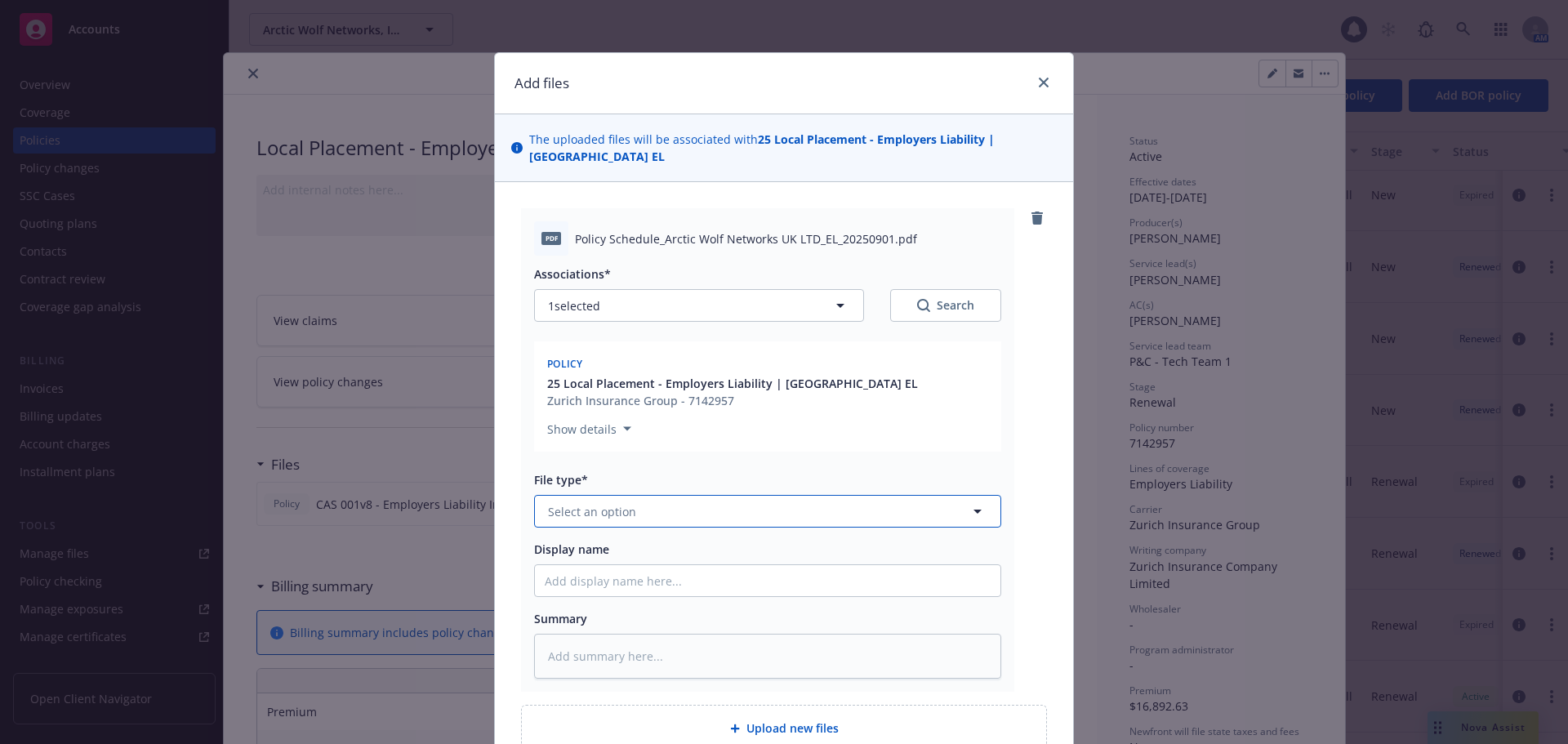
click at [675, 497] on button "Select an option" at bounding box center [767, 511] width 467 height 33
type input "schedu"
click at [647, 544] on div "Schedule" at bounding box center [767, 556] width 446 height 23
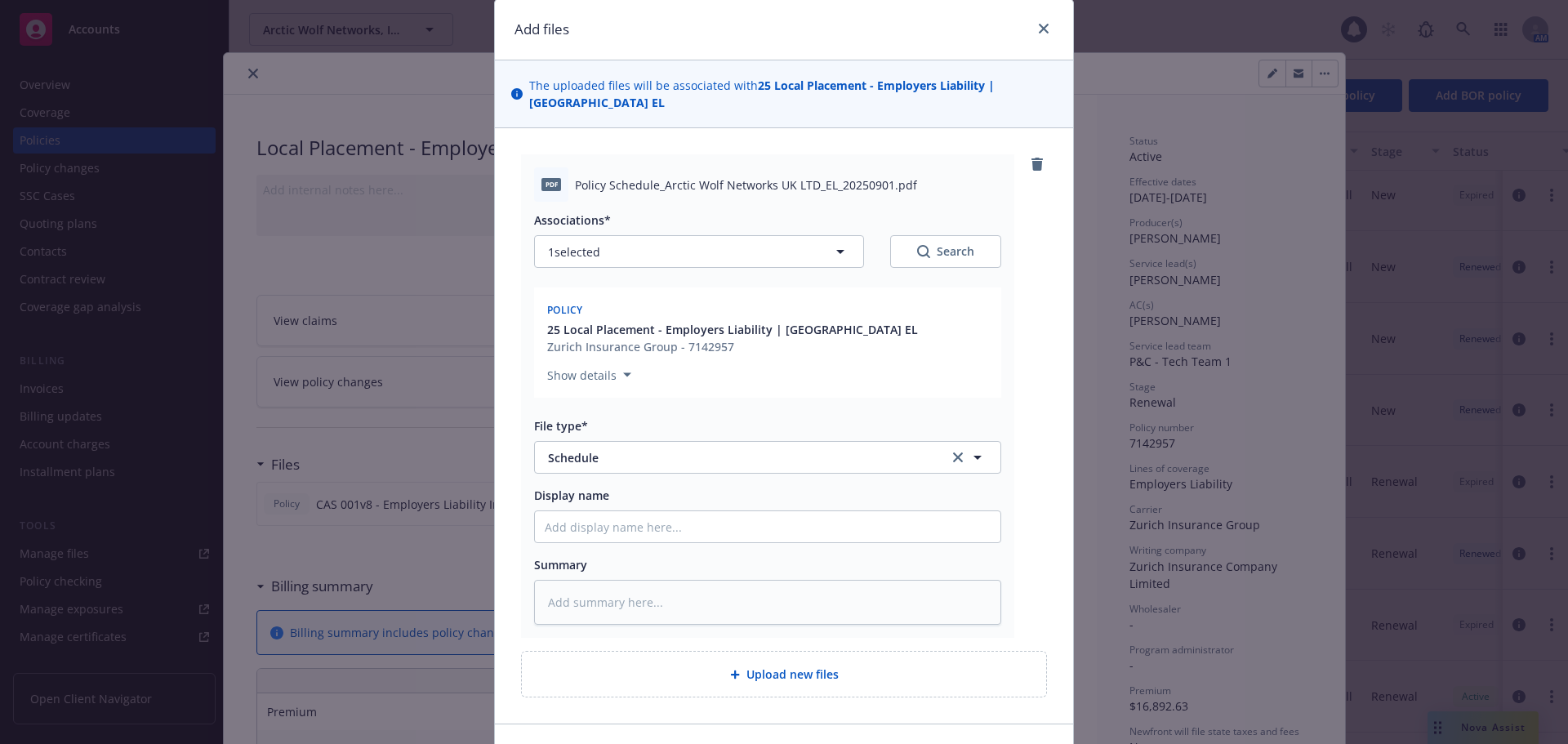
scroll to position [142, 0]
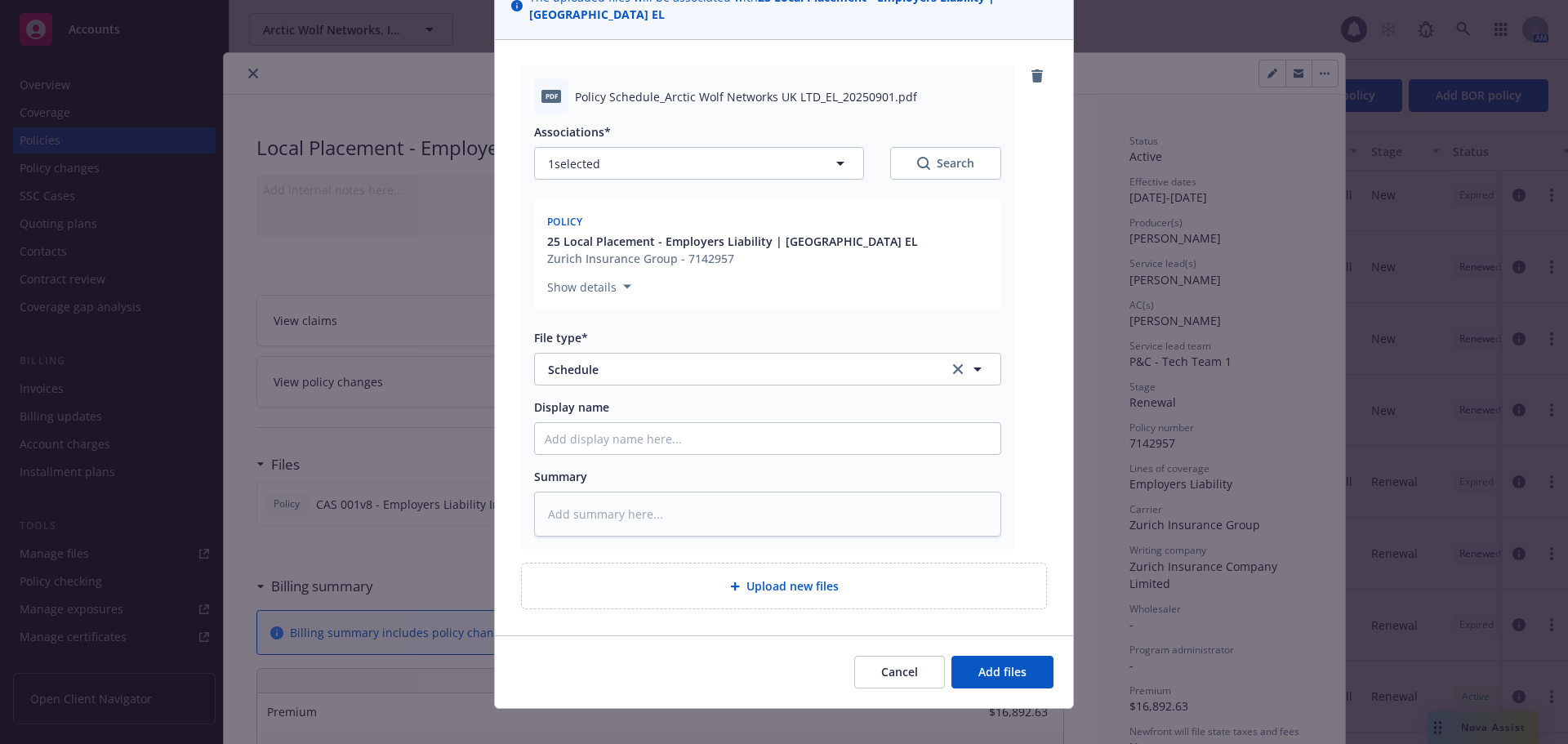
type textarea "x"
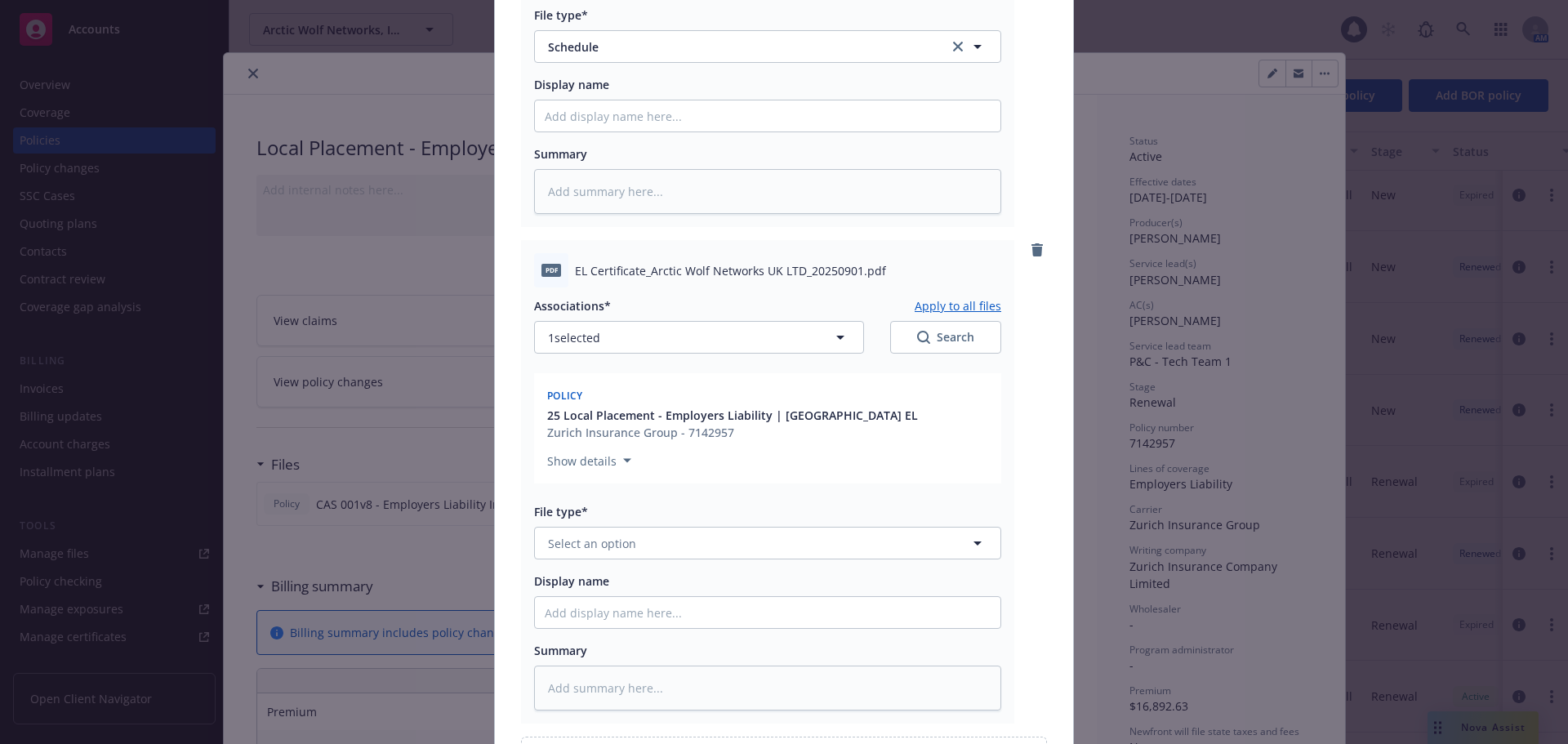
scroll to position [469, 0]
click at [647, 530] on button "Select an option" at bounding box center [767, 539] width 467 height 33
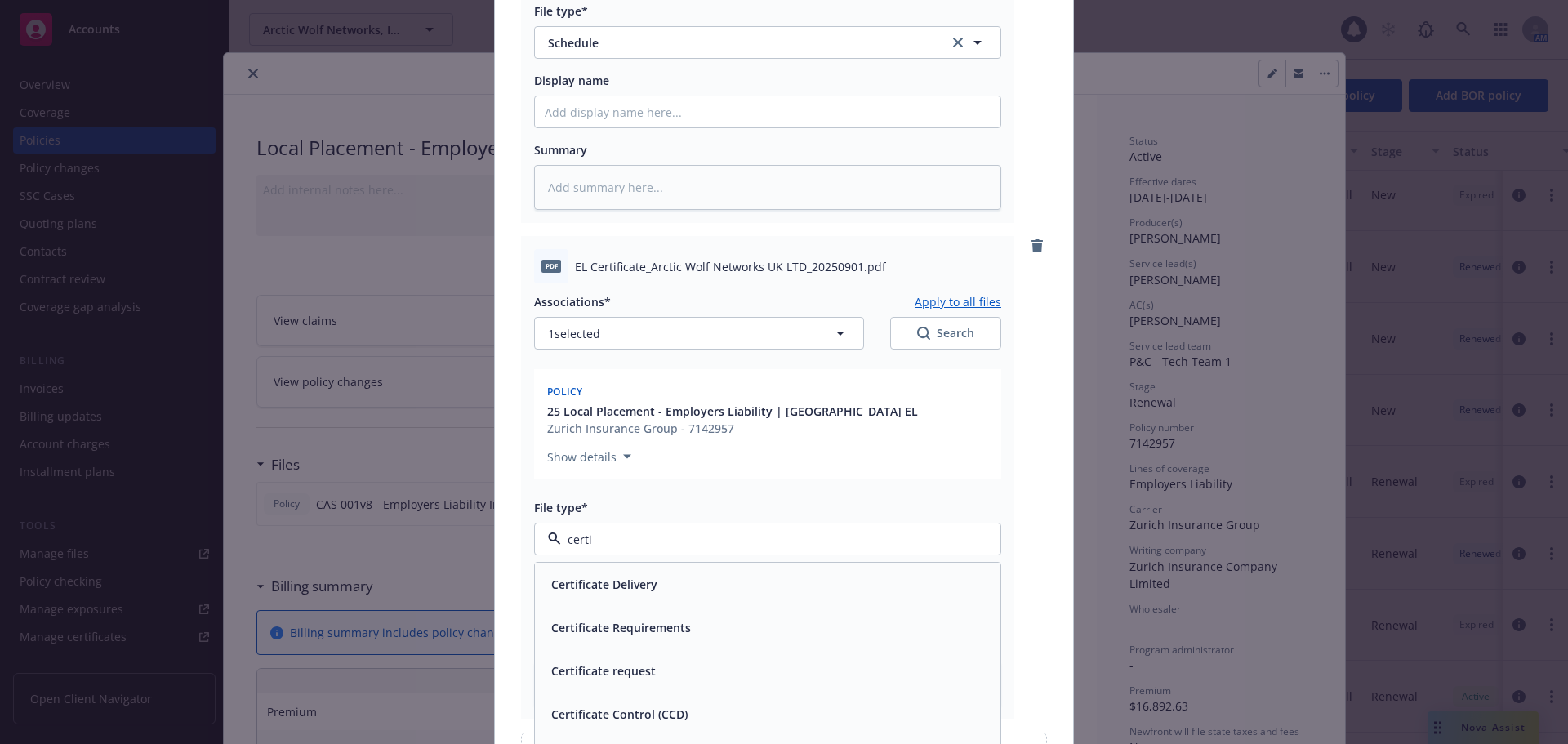
type input "certif"
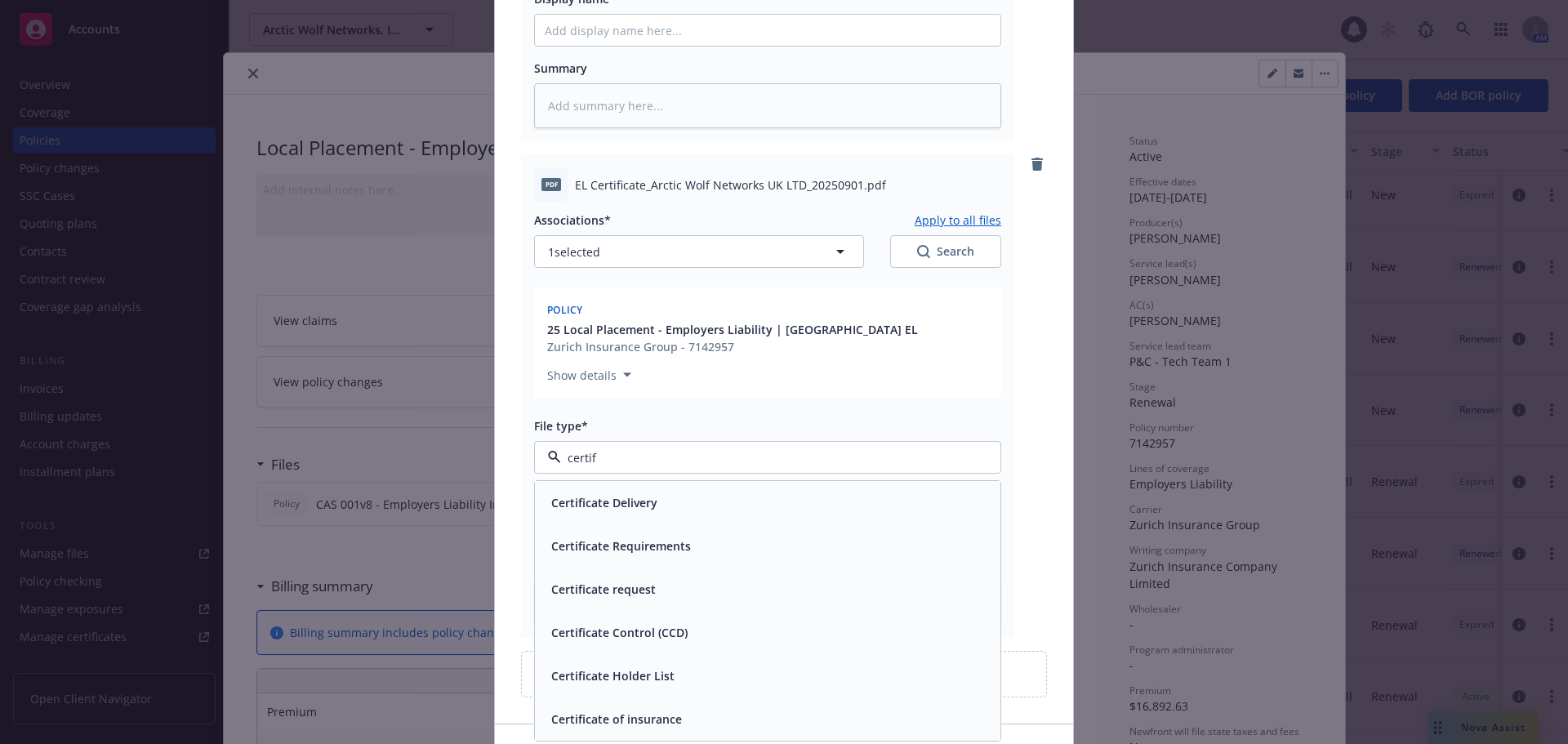
click at [676, 707] on div "Certificate of insurance" at bounding box center [614, 718] width 141 height 23
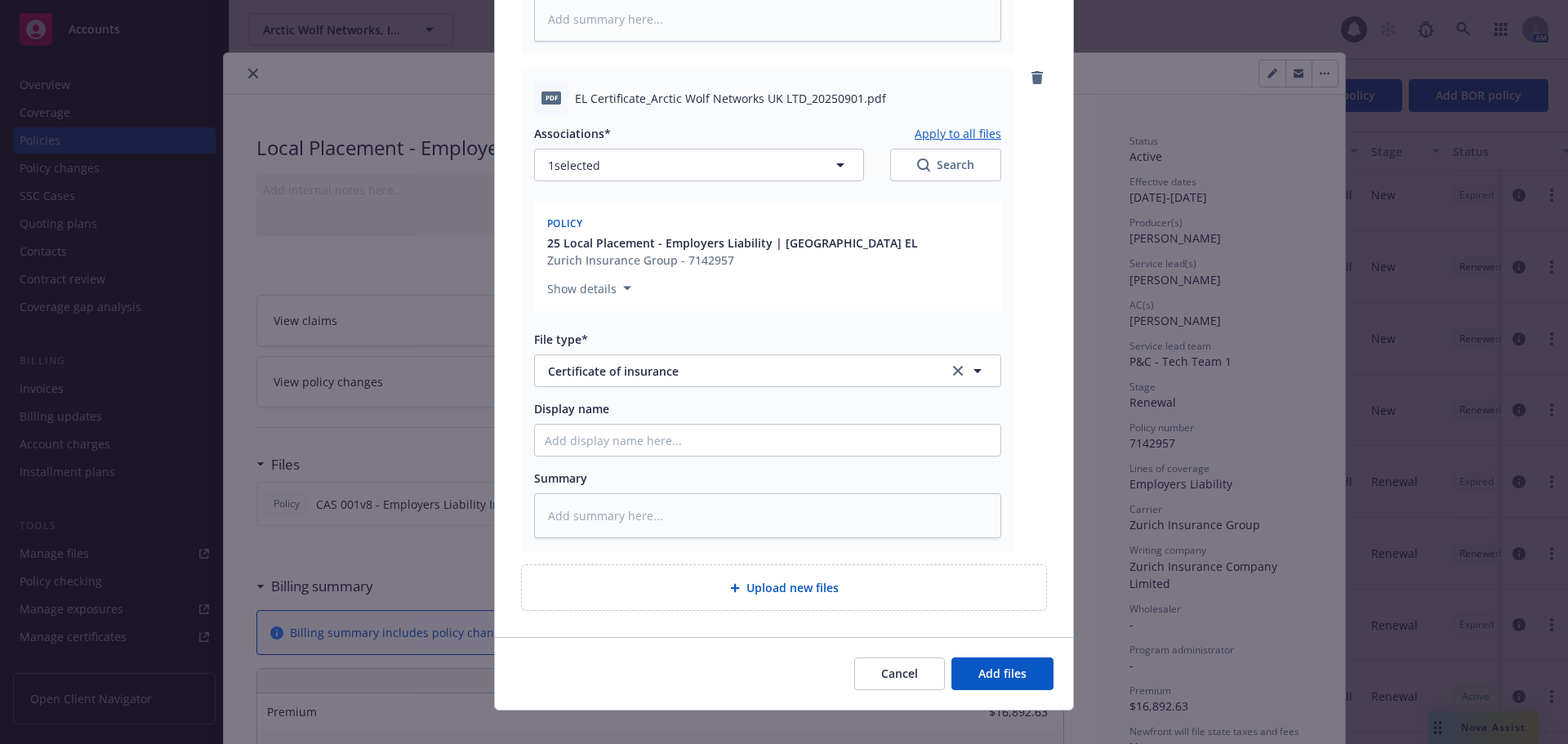
scroll to position [639, 0]
type textarea "x"
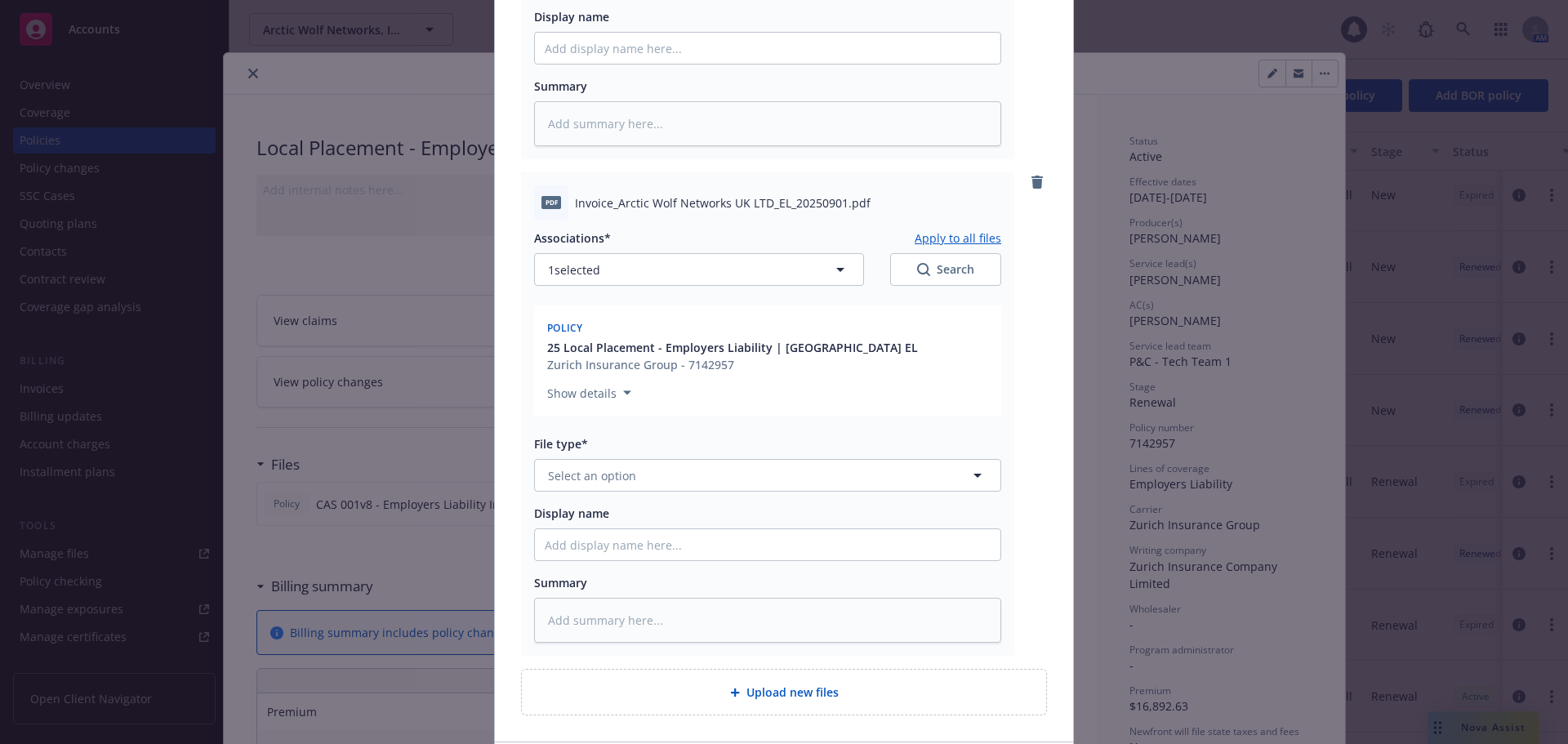
scroll to position [1128, 0]
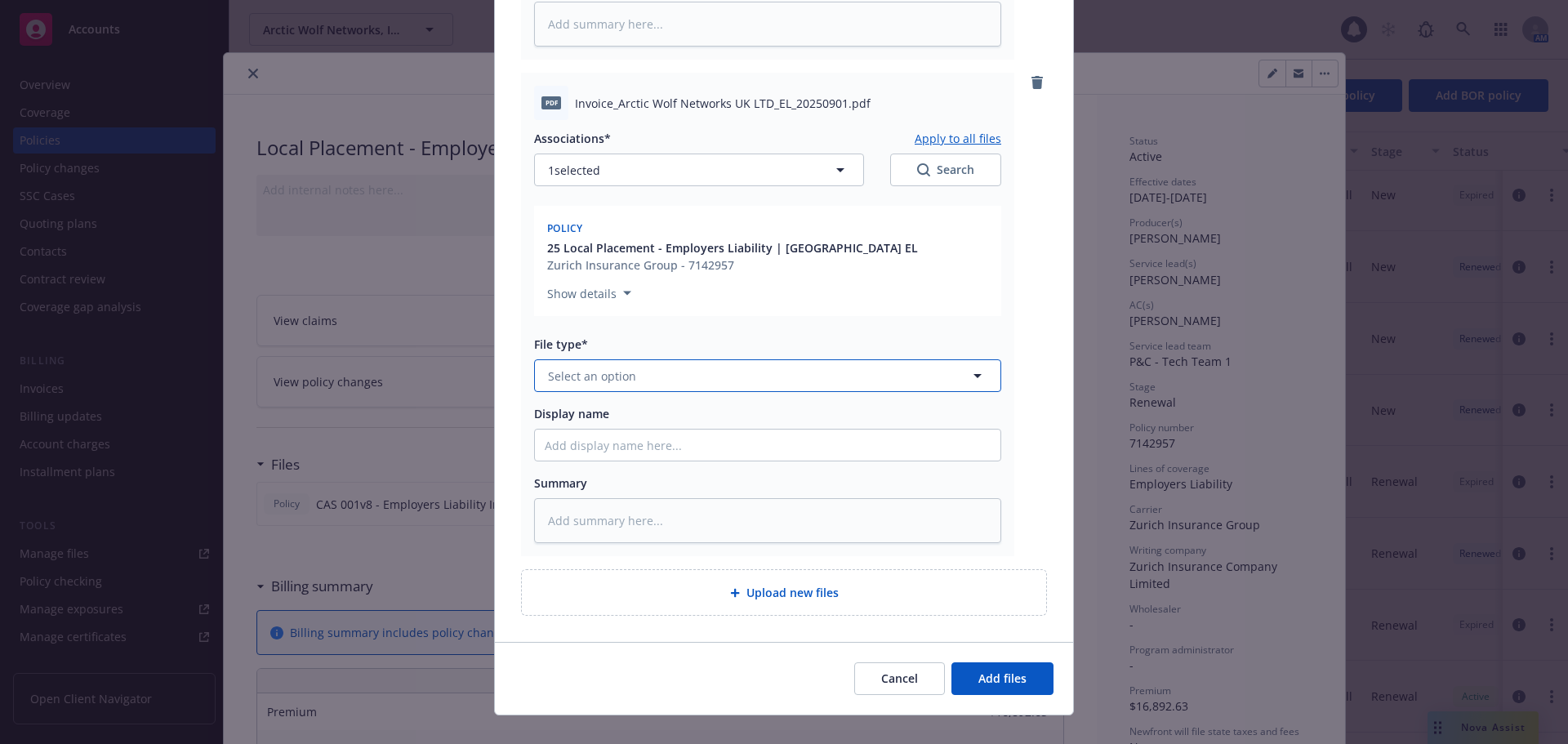
click at [646, 359] on button "Select an option" at bounding box center [767, 375] width 467 height 33
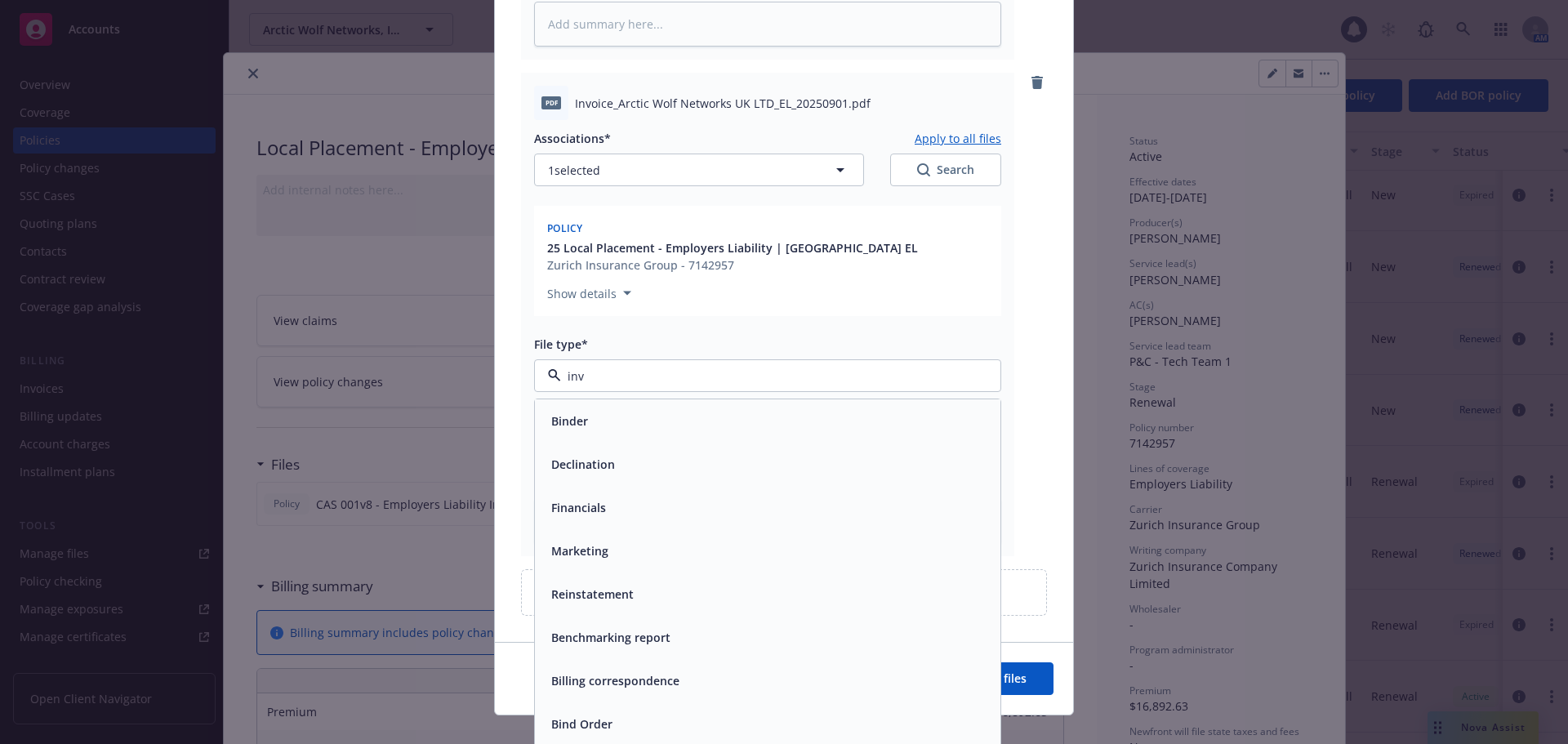
type input "invo"
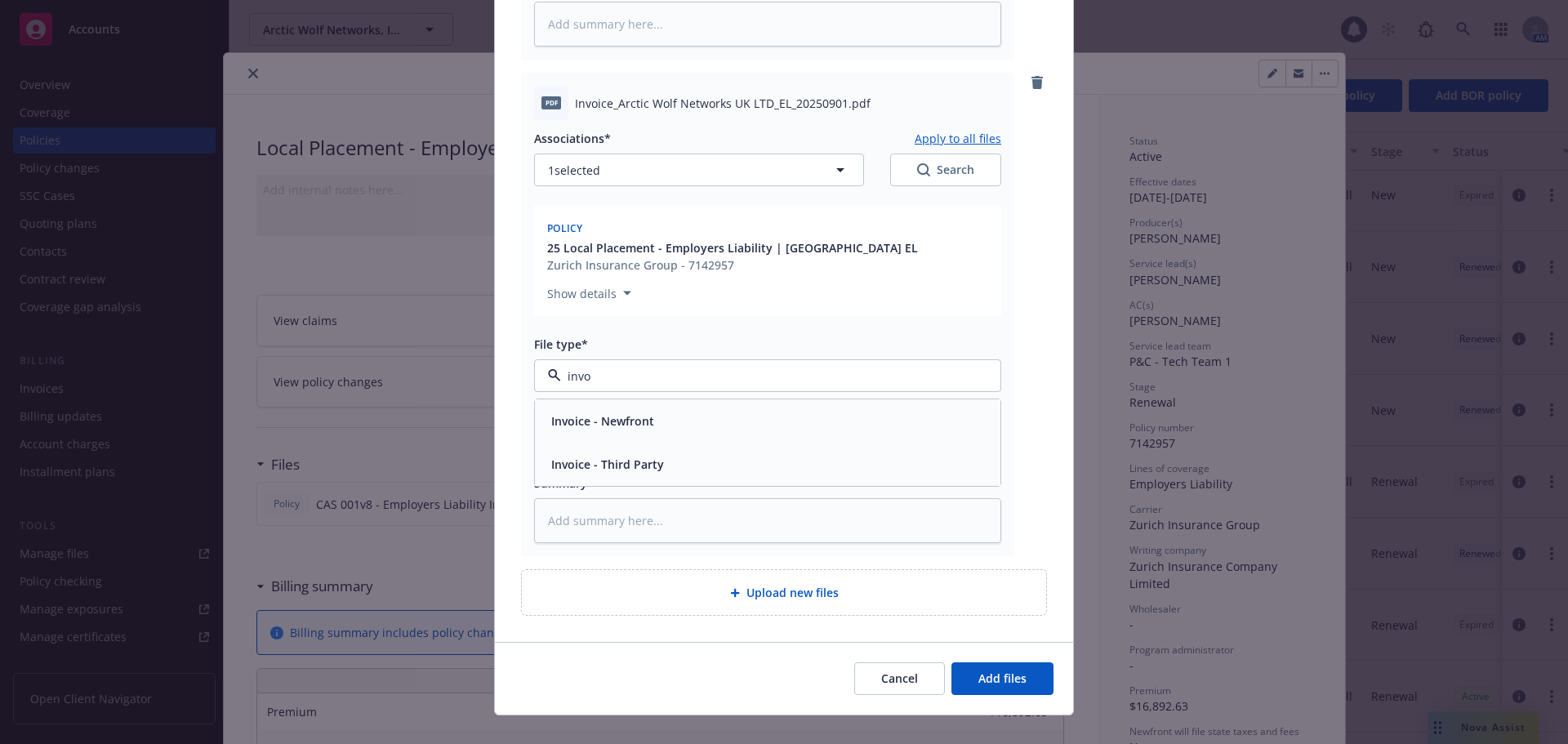
click at [664, 452] on div "Invoice - Third Party" at bounding box center [767, 463] width 446 height 23
click at [1019, 669] on button "Add files" at bounding box center [1001, 678] width 102 height 33
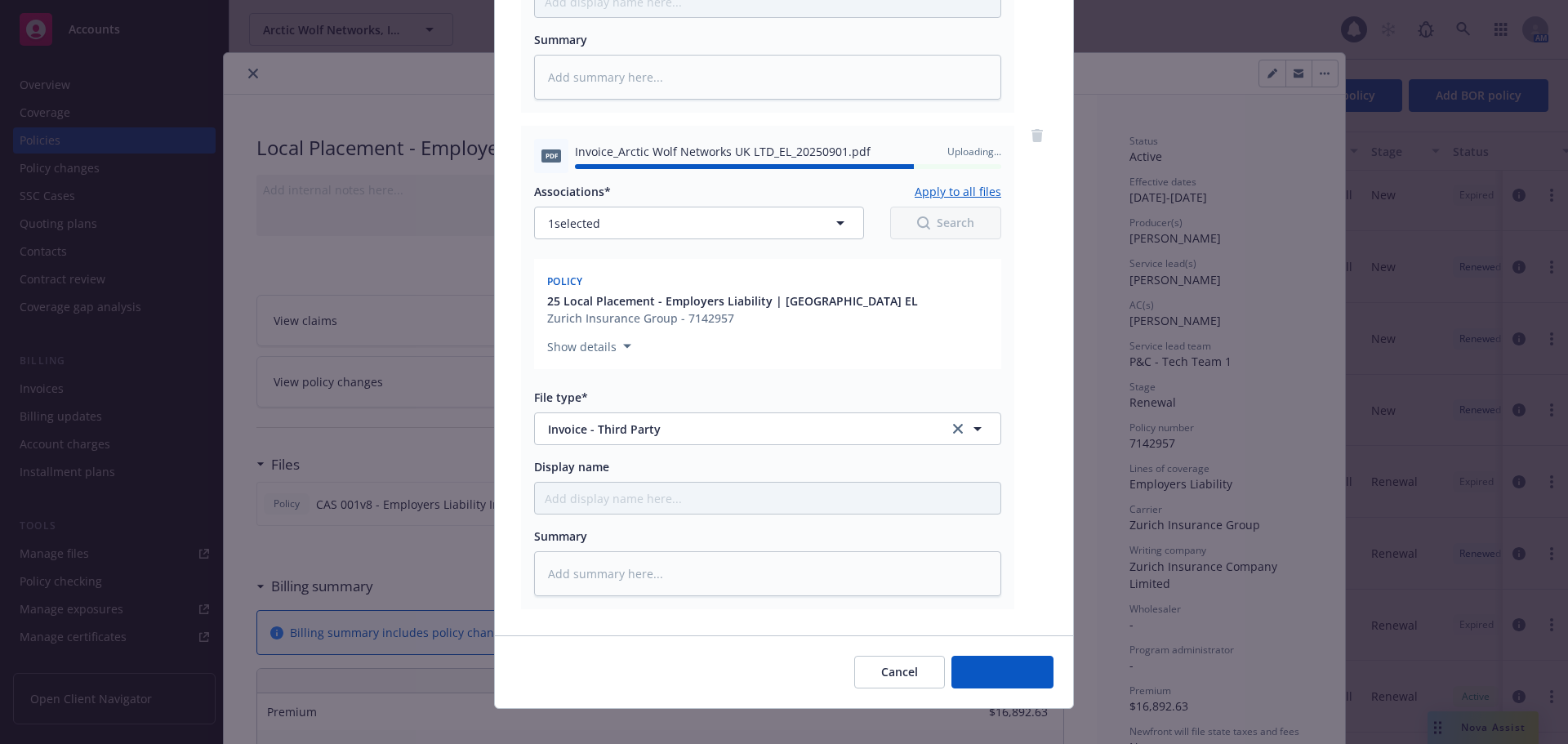
type textarea "x"
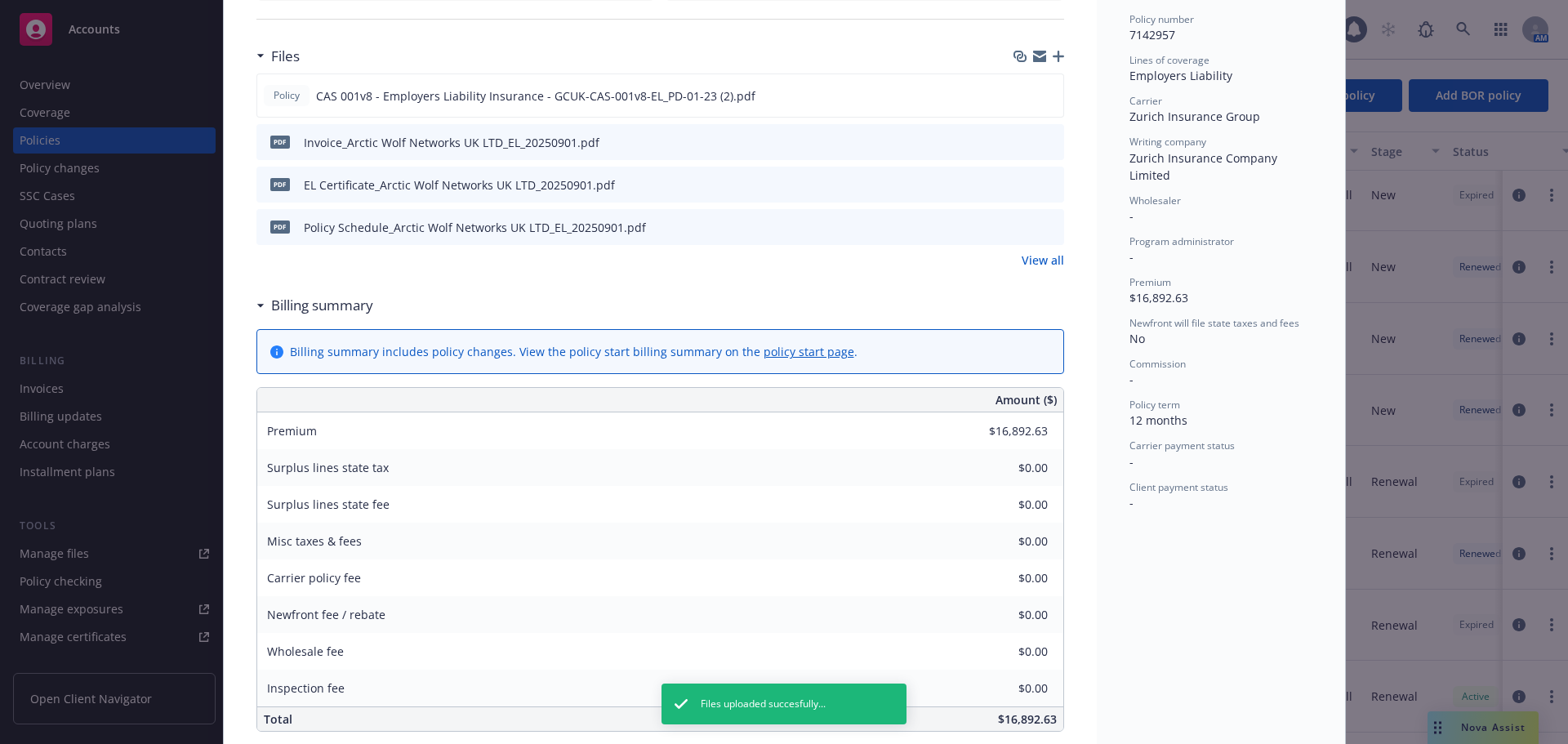
scroll to position [0, 0]
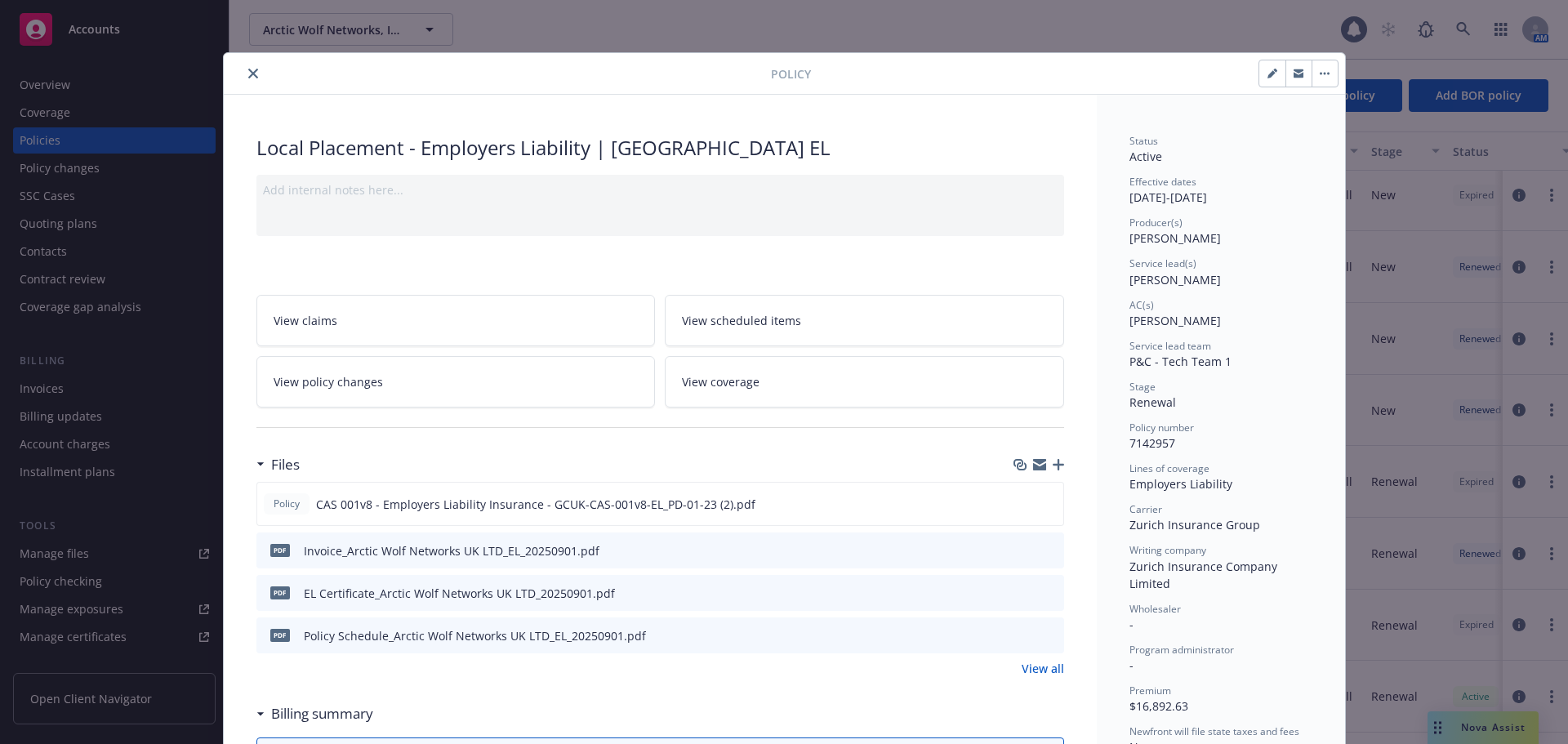
click at [243, 73] on button "close" at bounding box center [253, 73] width 20 height 20
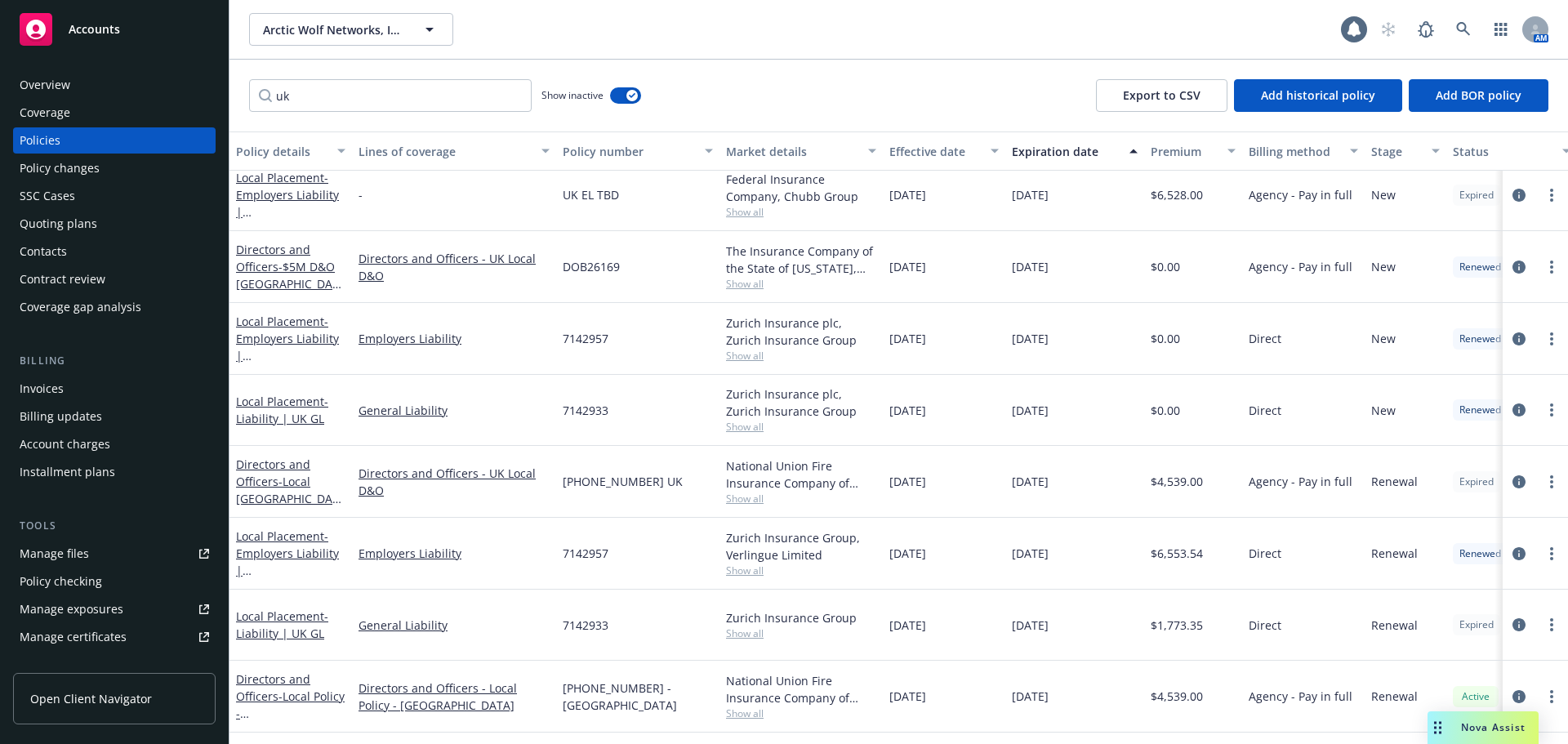
click at [89, 30] on span "Accounts" at bounding box center [94, 30] width 51 height 13
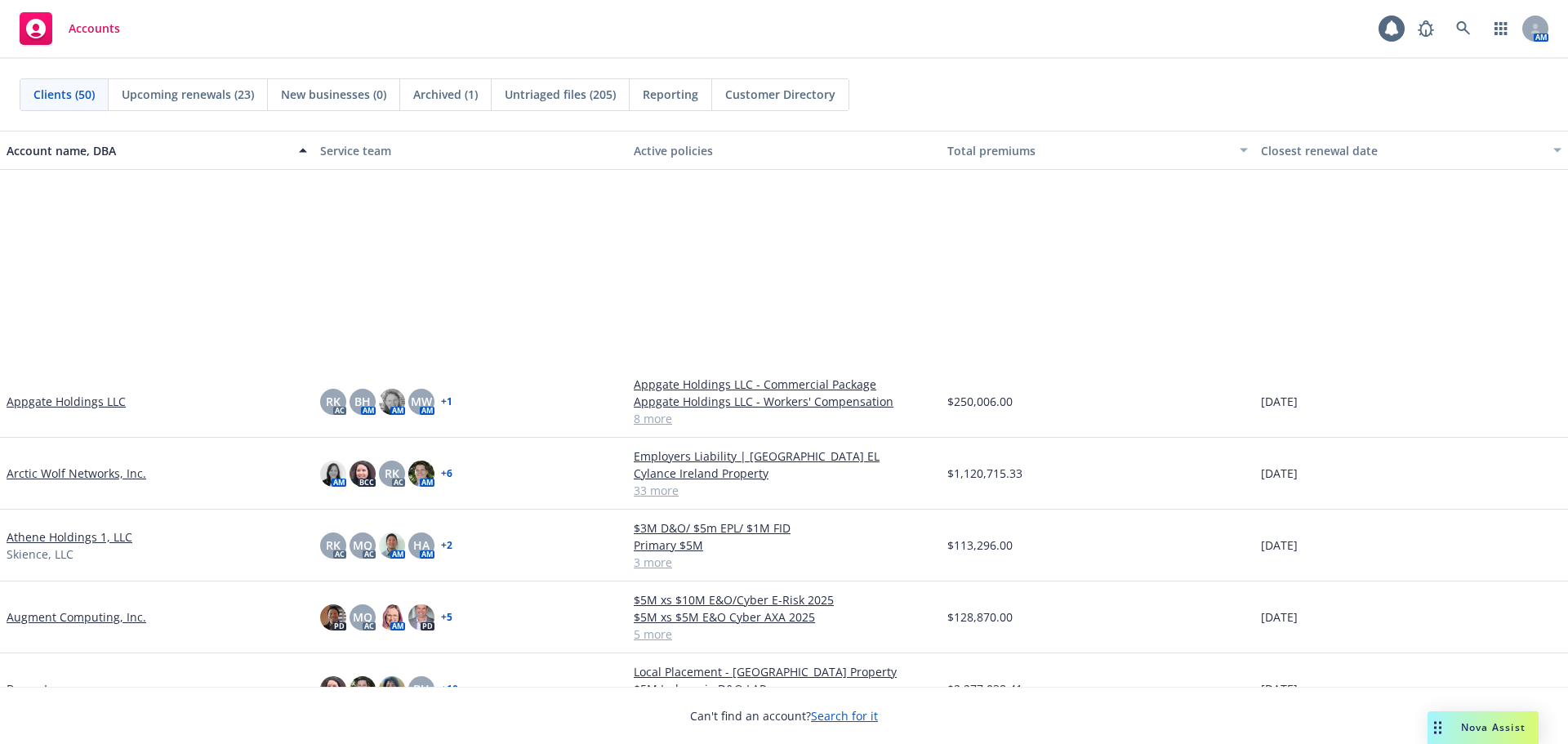
scroll to position [408, 0]
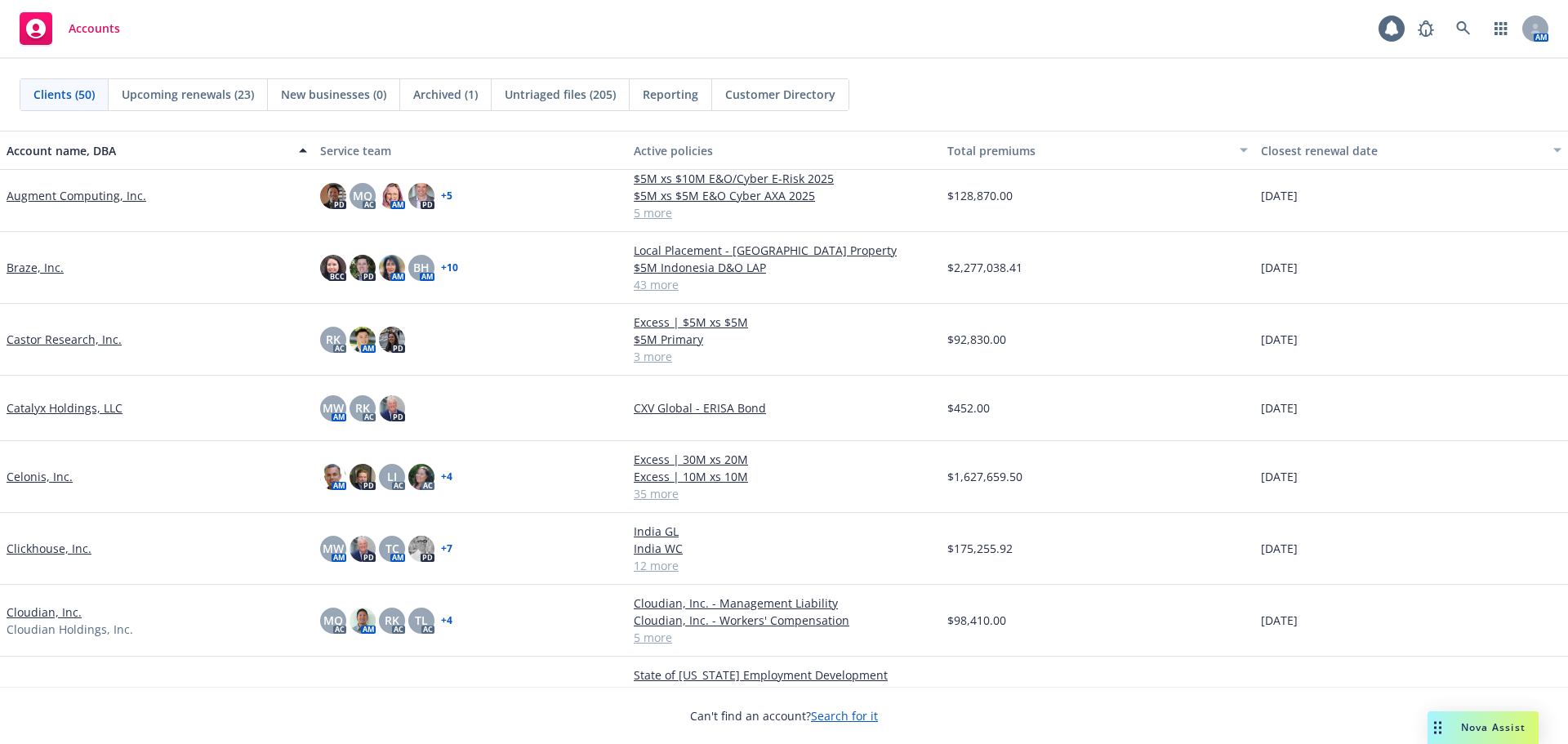
click at [27, 263] on link "Braze, Inc." at bounding box center [34, 268] width 57 height 17
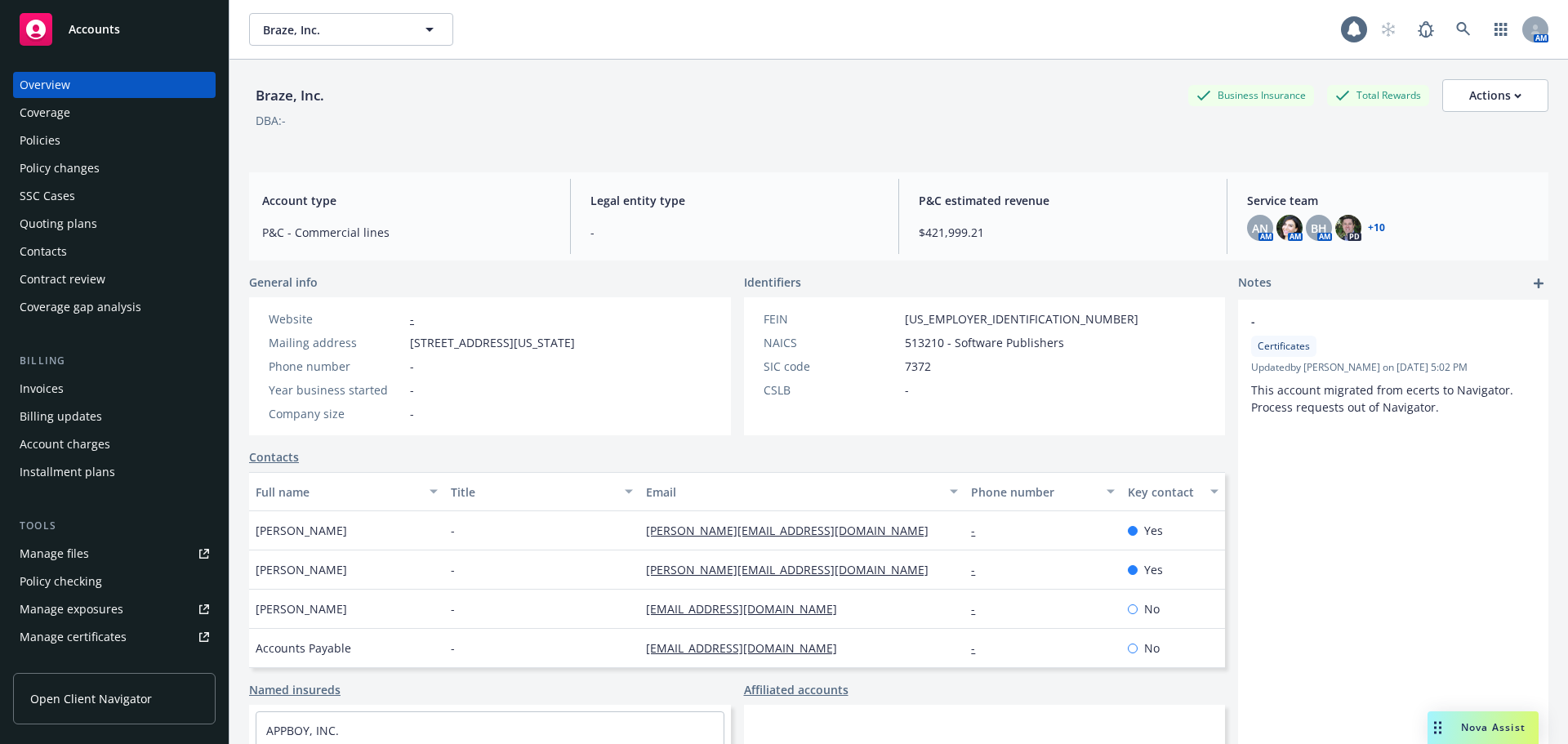
click at [195, 33] on div "Accounts" at bounding box center [114, 29] width 189 height 33
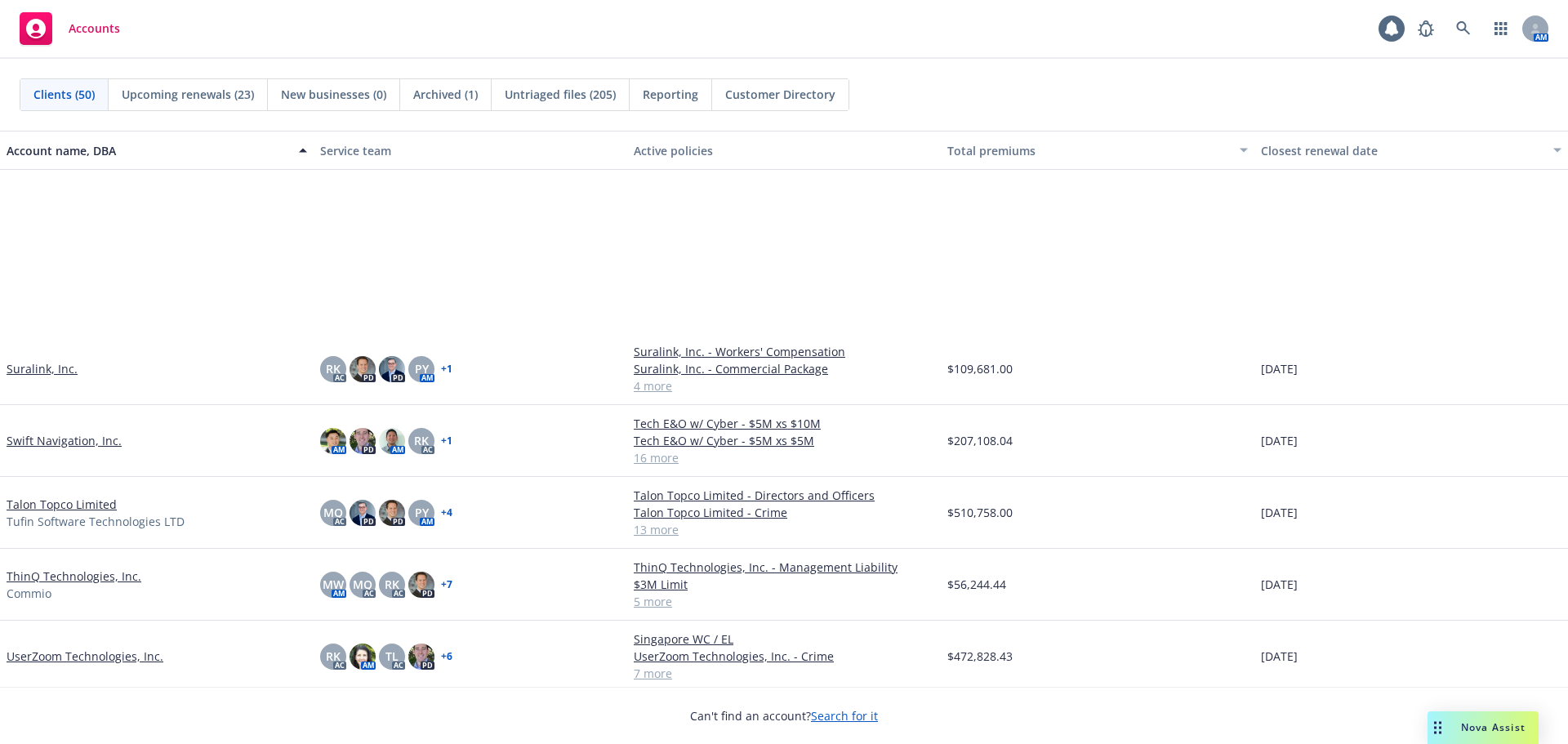
scroll to position [2749, 0]
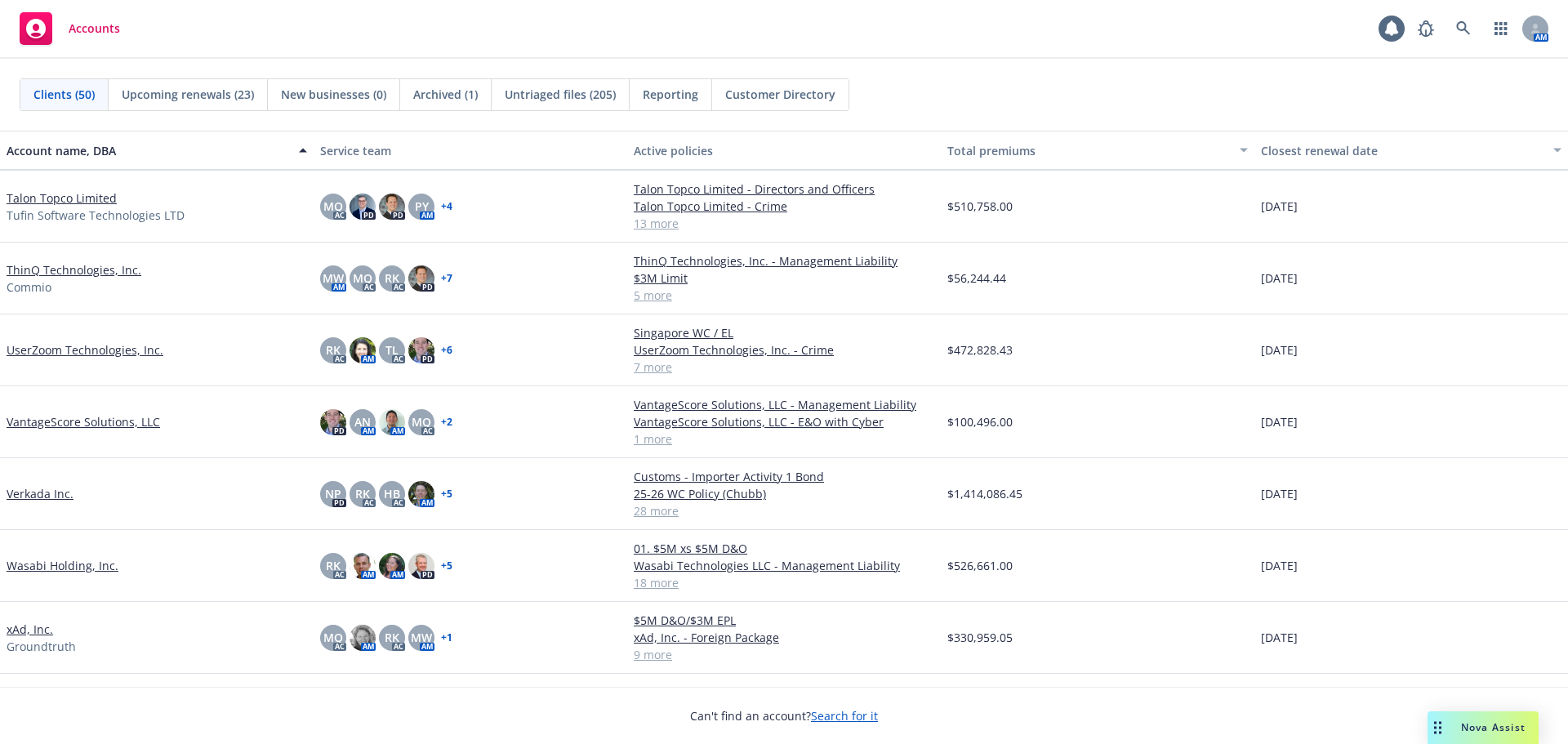
click at [114, 353] on link "UserZoom Technologies, Inc." at bounding box center [85, 350] width 157 height 17
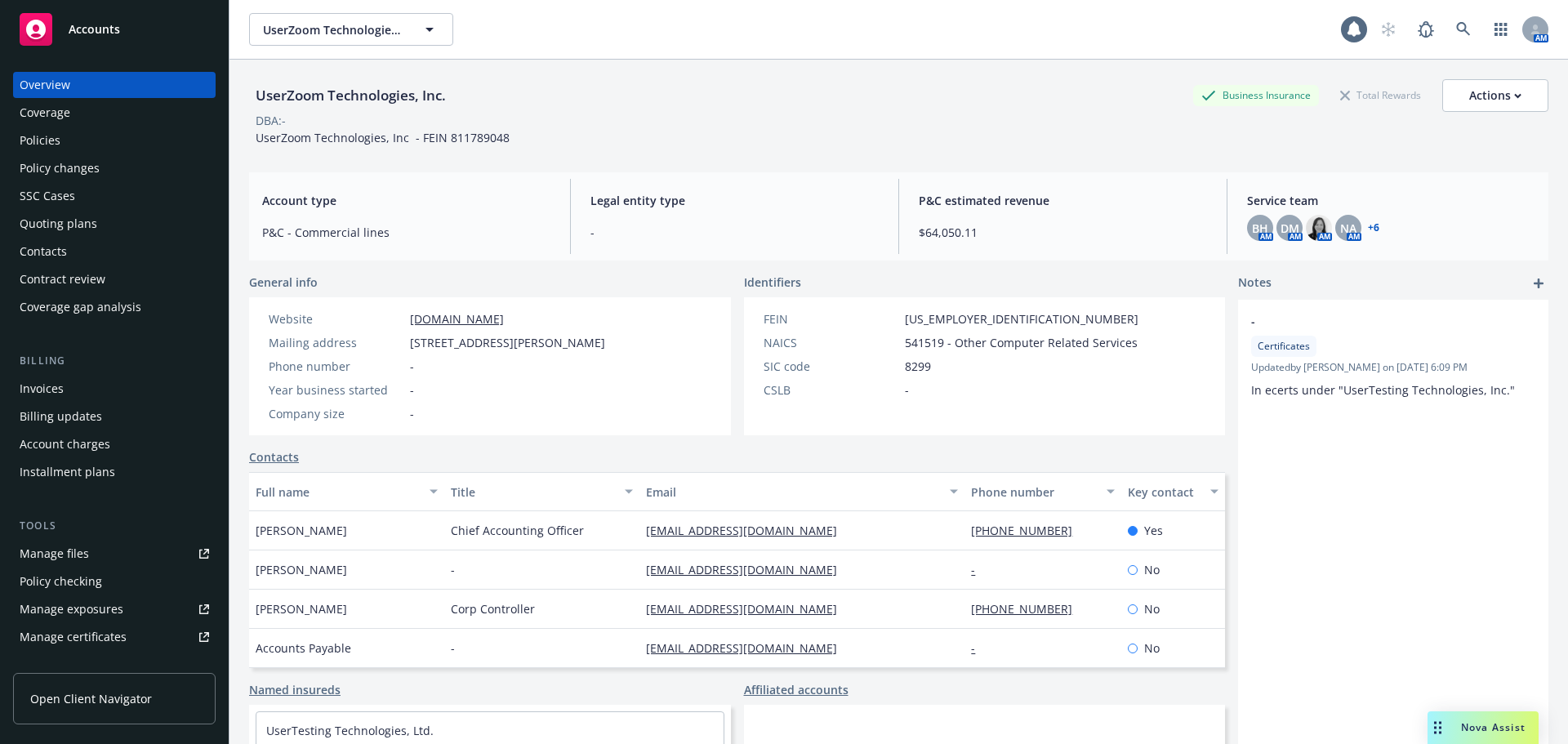
click at [122, 450] on div "Account charges" at bounding box center [114, 444] width 189 height 26
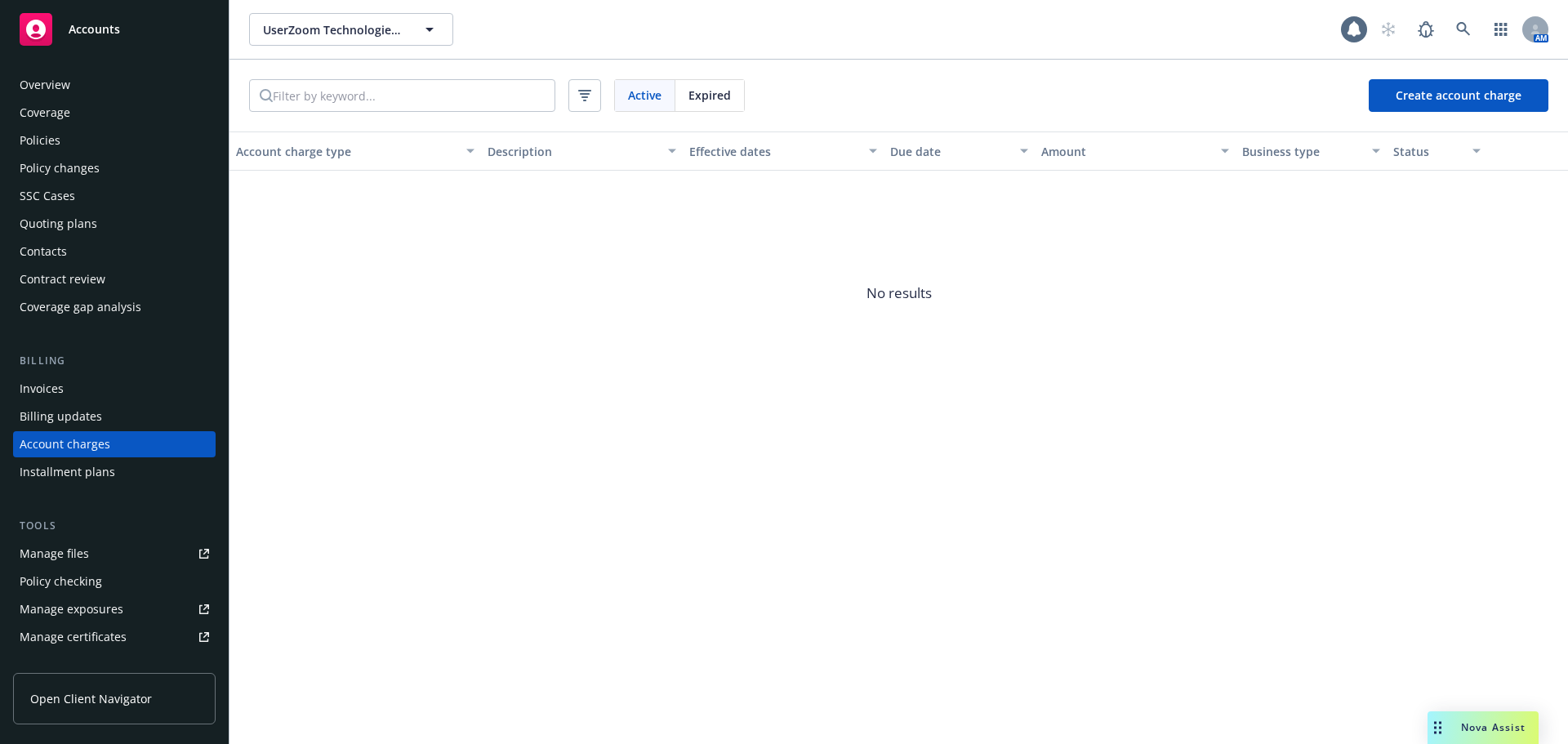
scroll to position [47, 0]
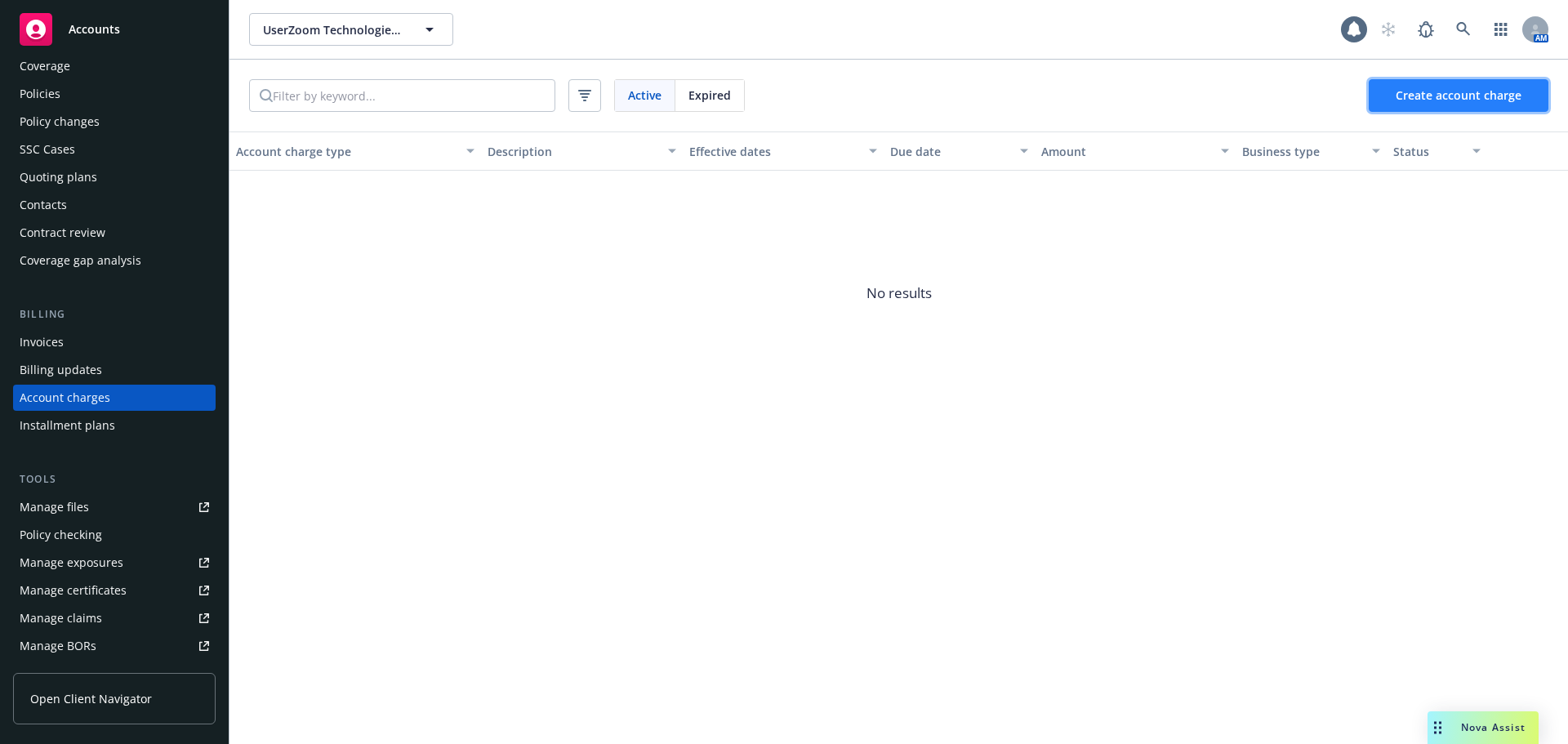
click at [1424, 105] on button "Create account charge" at bounding box center [1458, 95] width 180 height 33
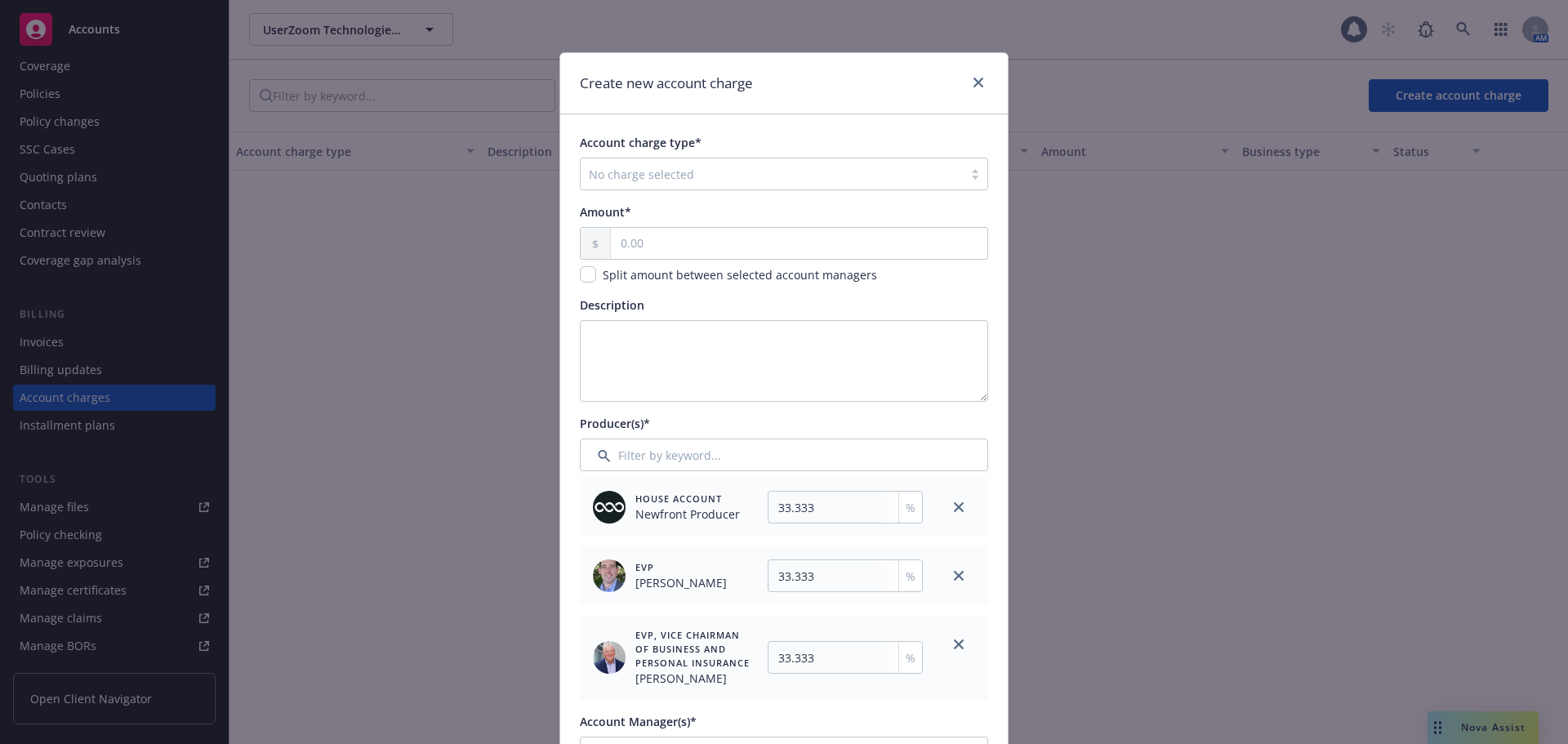
click at [681, 160] on div "No charge selected" at bounding box center [784, 173] width 408 height 33
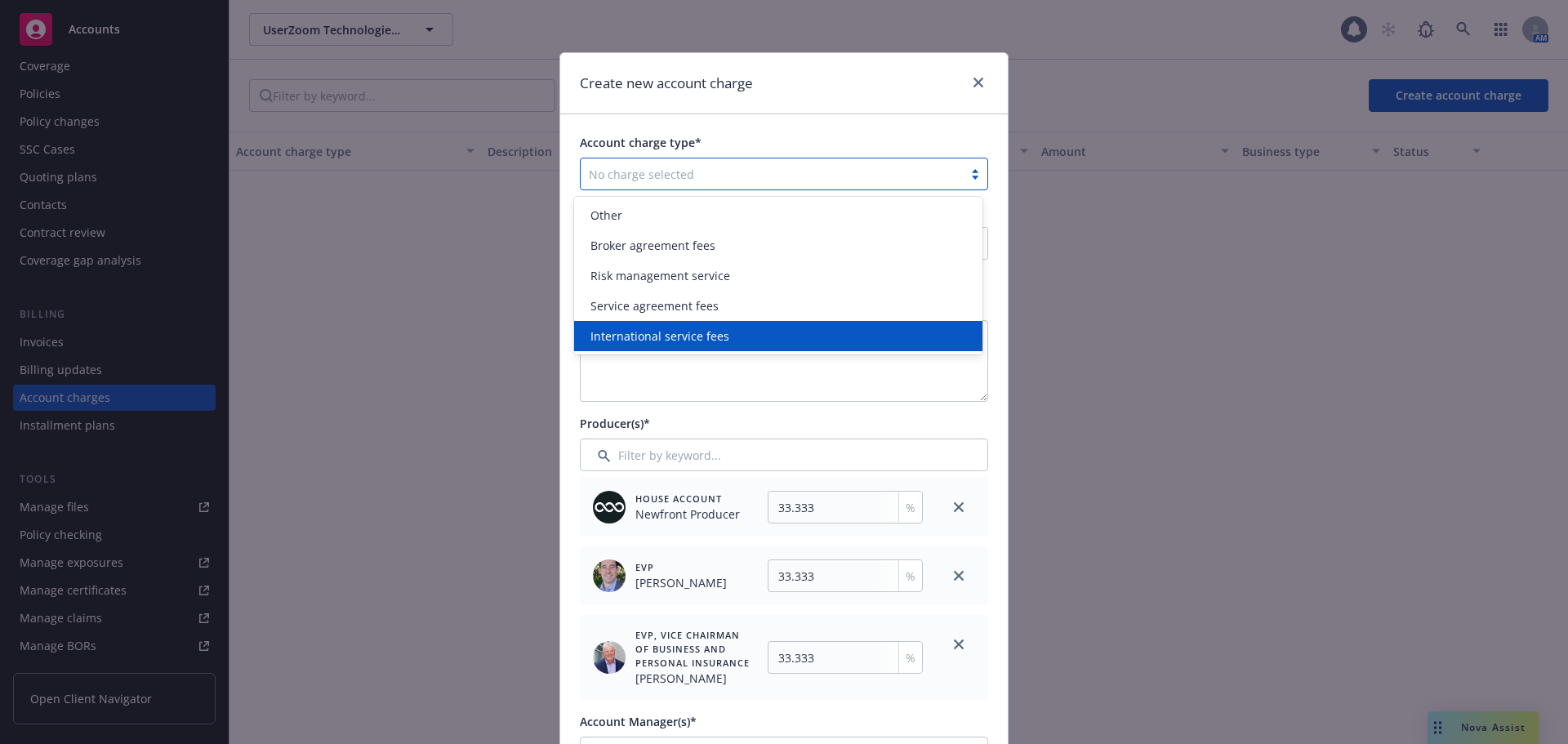
click at [713, 339] on span "International service fees" at bounding box center [659, 336] width 139 height 17
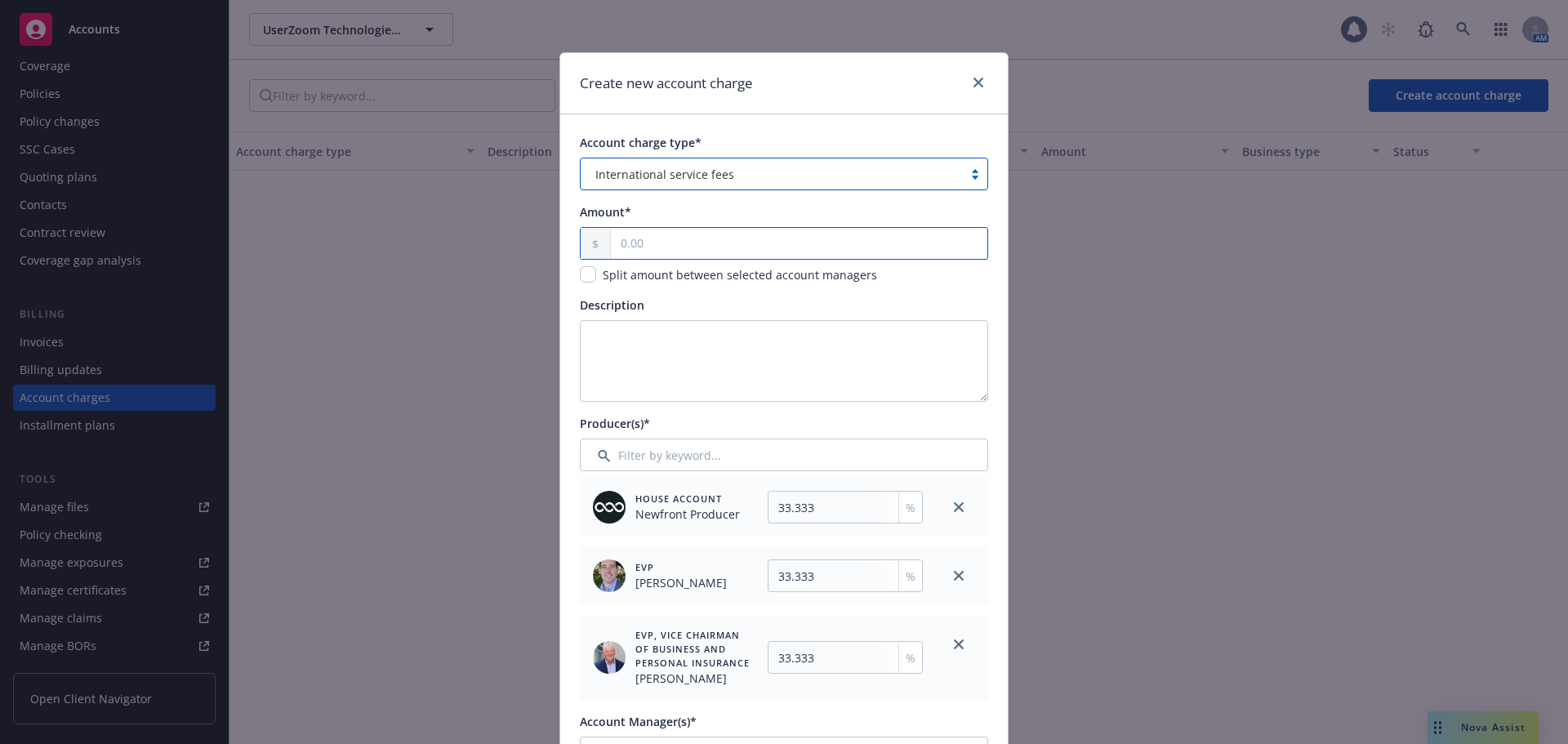
click at [685, 244] on input "text" at bounding box center [799, 242] width 377 height 31
type input "126.00"
type input "42"
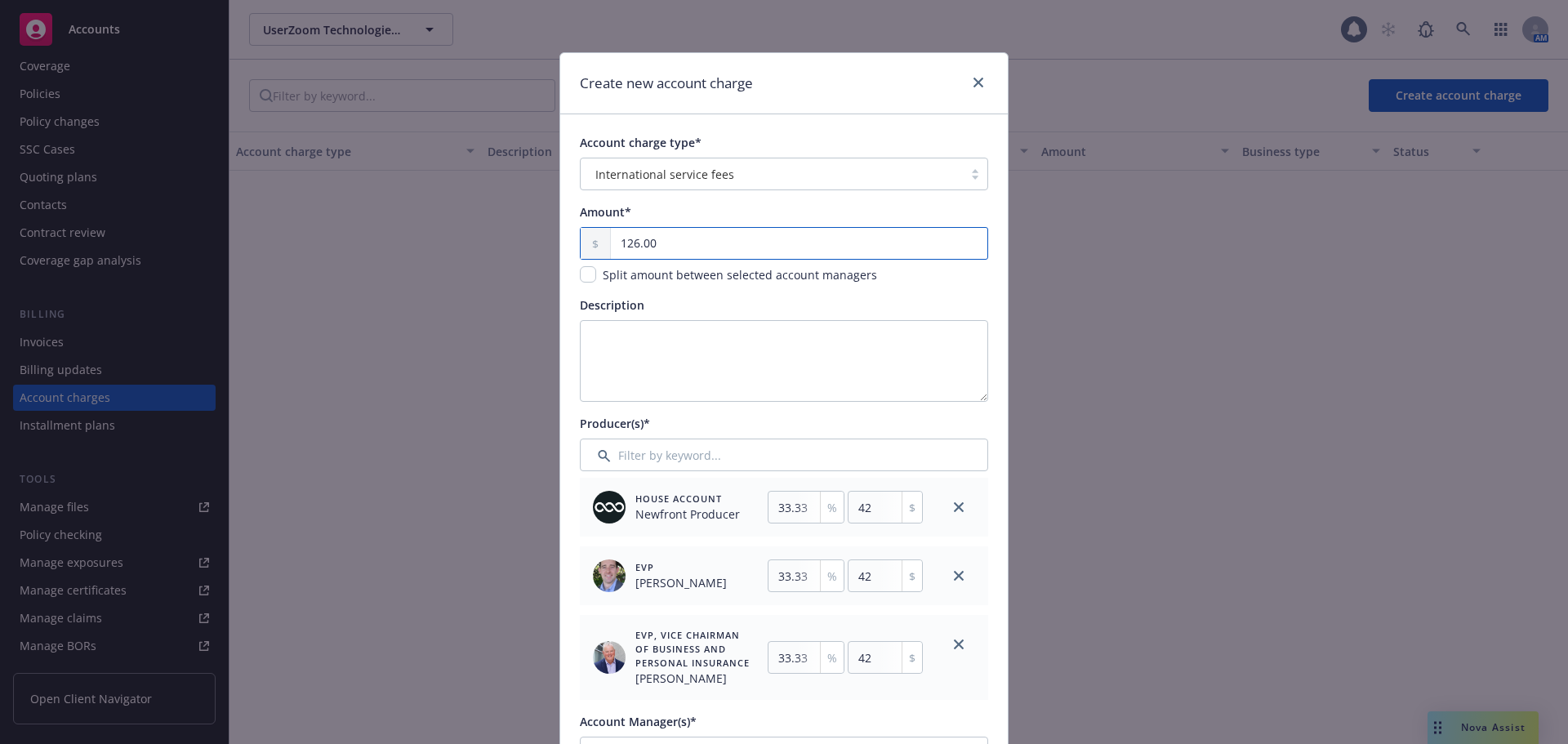
type input "1,260.00"
type input "420"
type input "12,600.00"
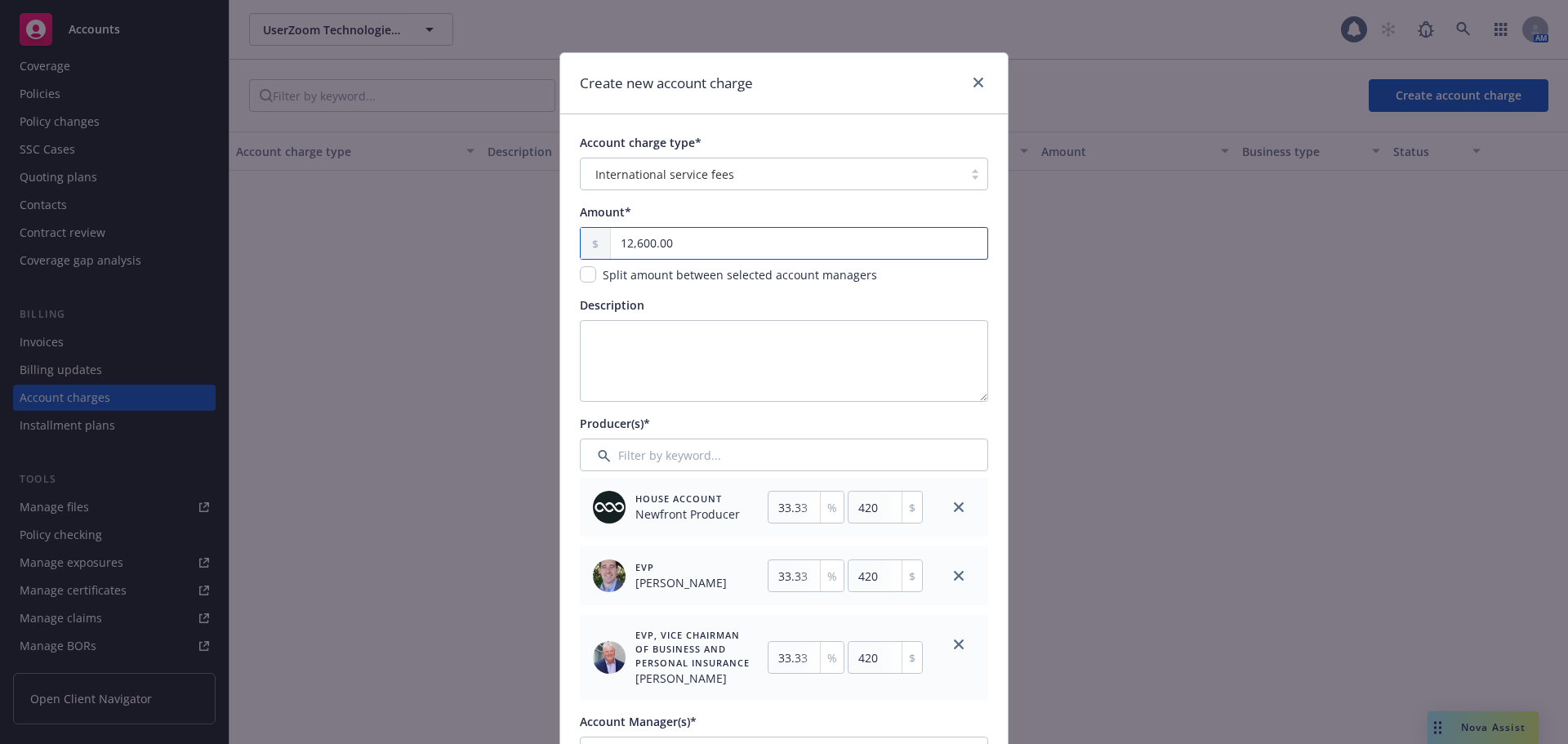
type input "4199.96"
type input "12,600.00"
click at [950, 651] on link "close" at bounding box center [958, 644] width 20 height 20
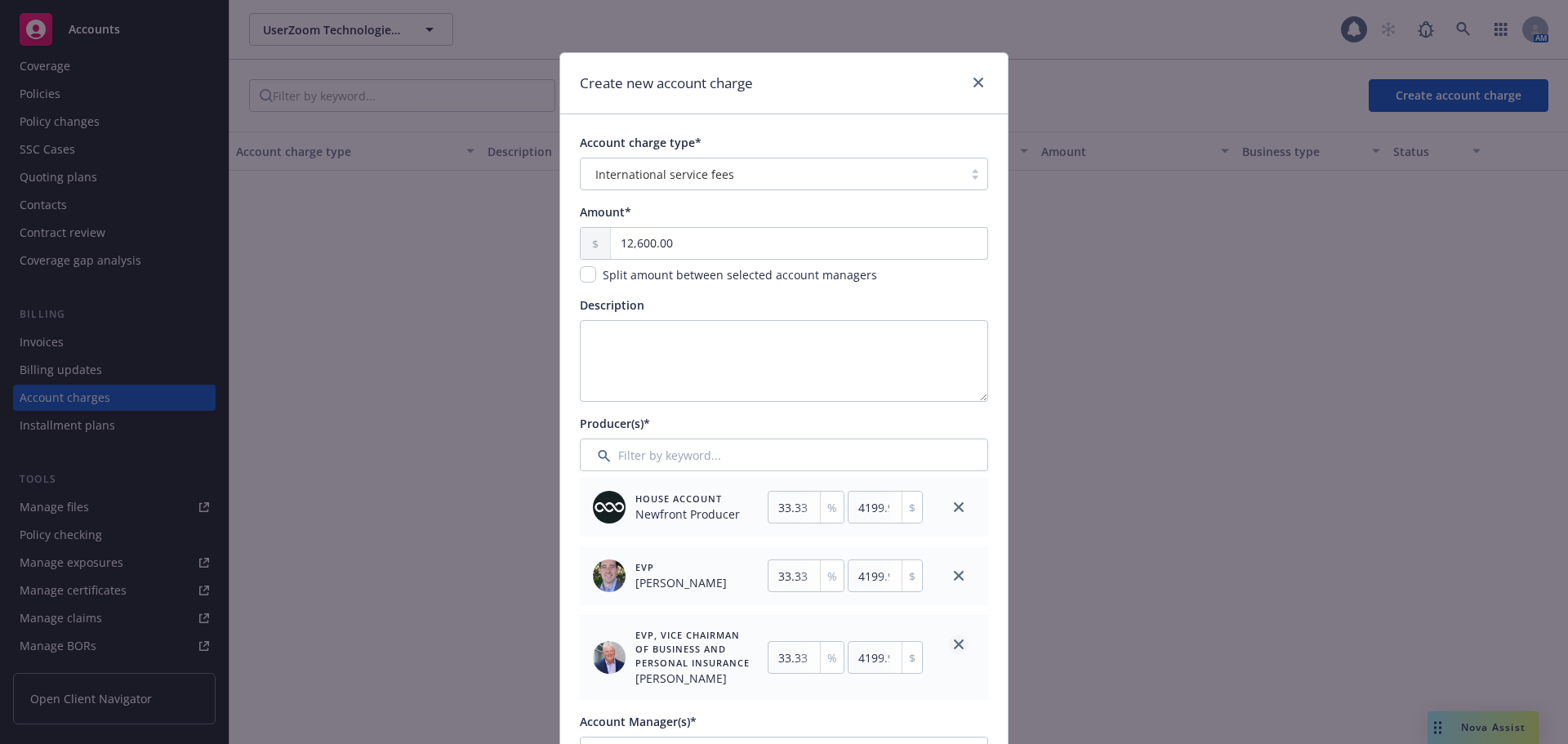
type input "50"
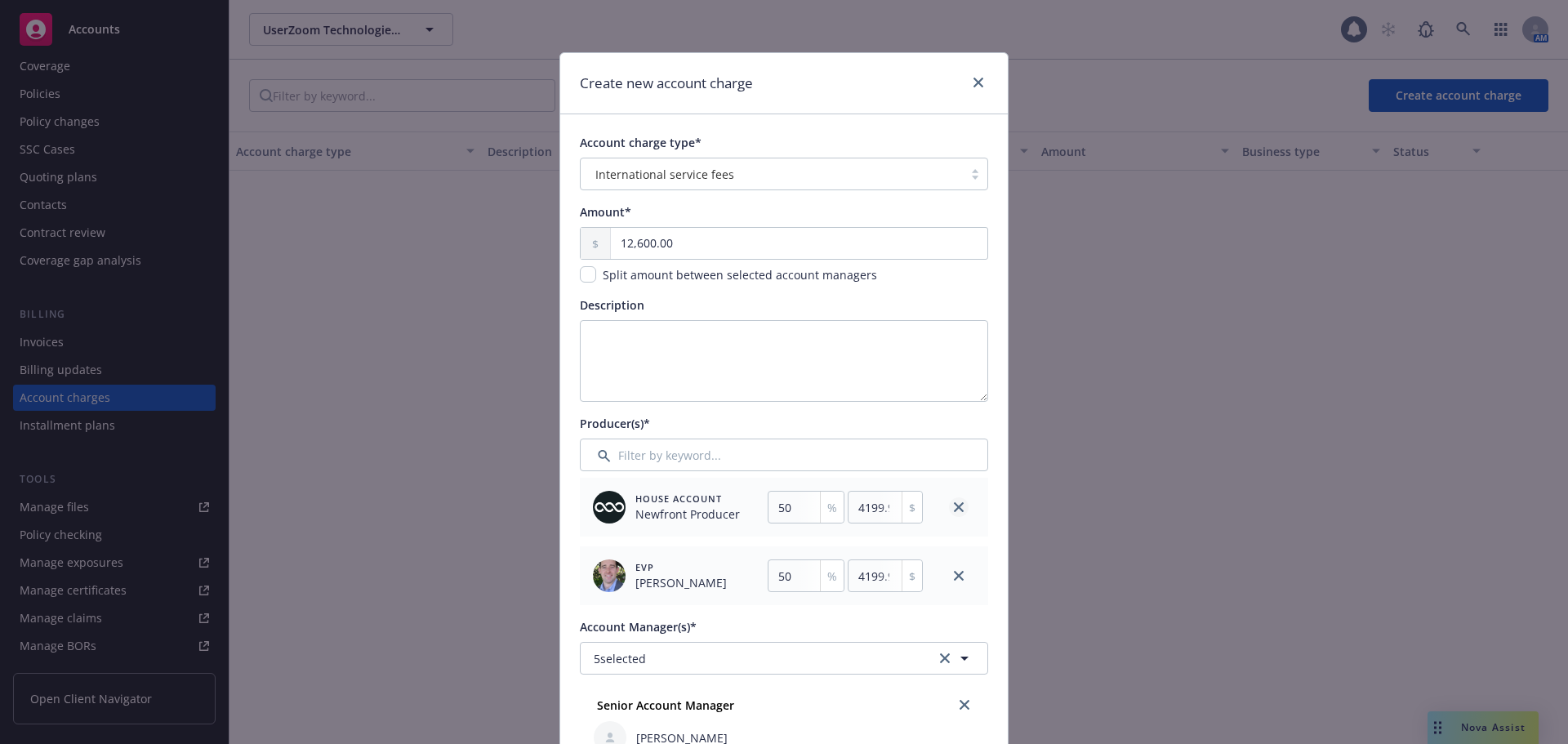
click at [954, 508] on icon "close" at bounding box center [958, 507] width 10 height 10
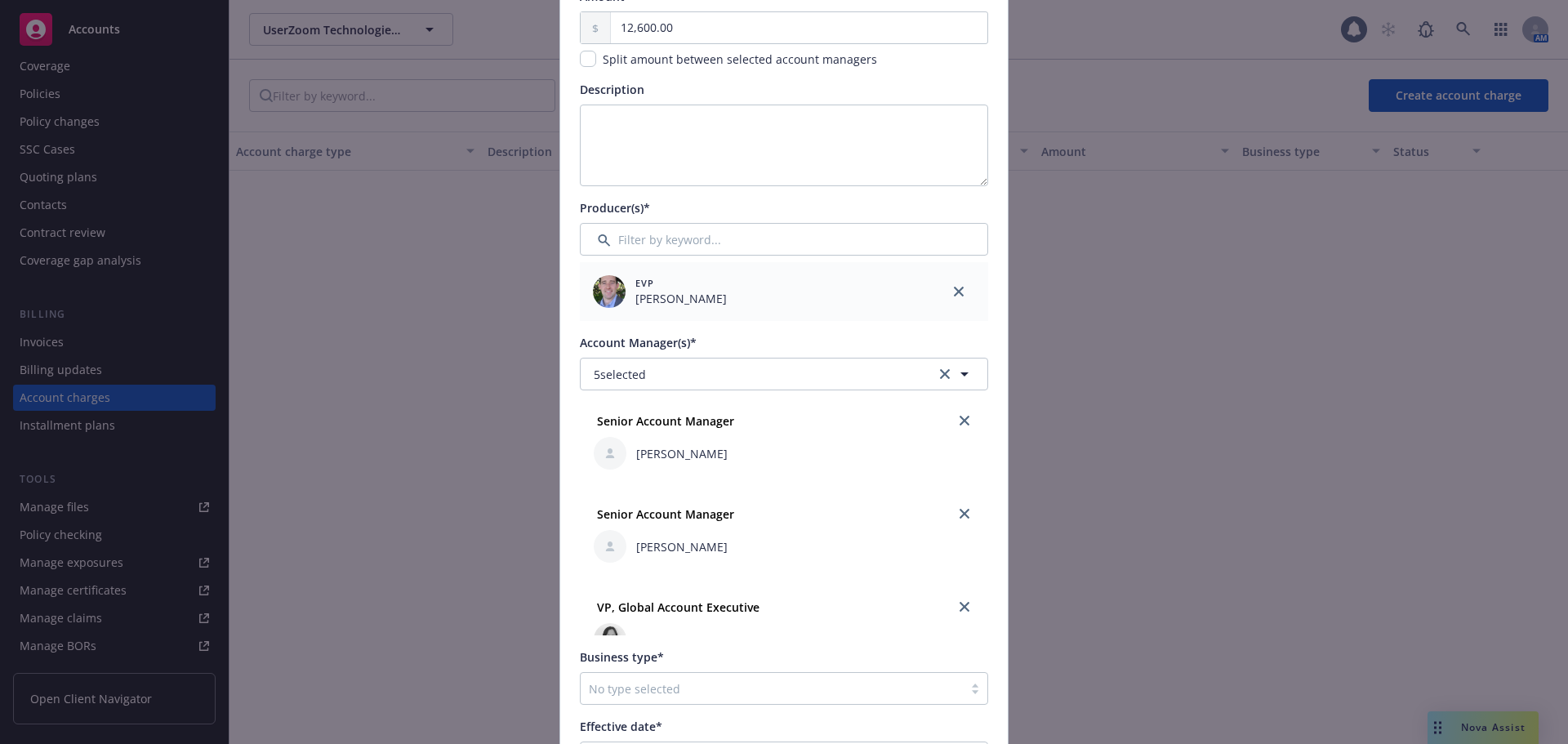
scroll to position [245, 0]
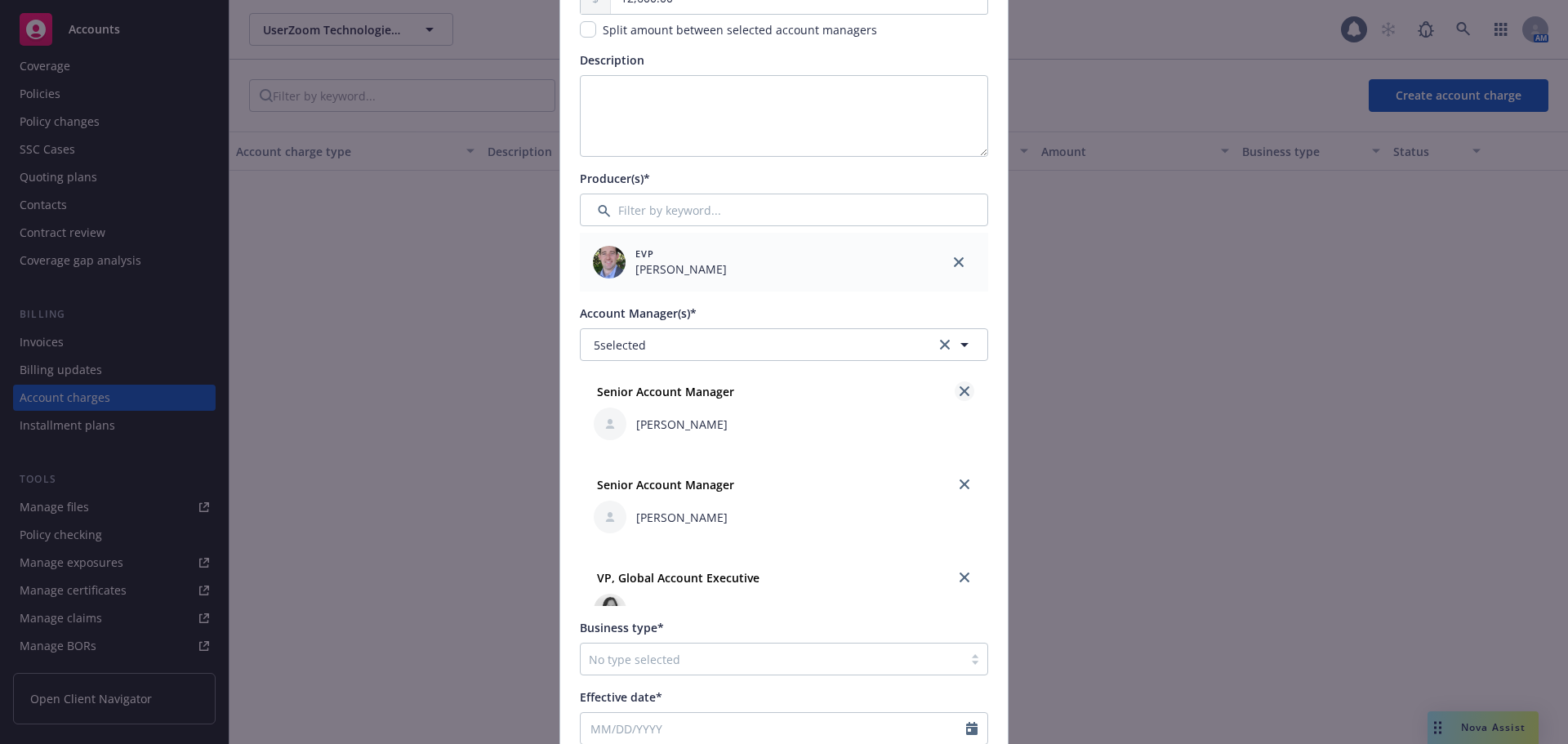
click at [959, 392] on icon "close" at bounding box center [964, 391] width 10 height 10
click at [959, 486] on icon "close" at bounding box center [964, 484] width 10 height 10
click at [959, 484] on icon "close" at bounding box center [964, 484] width 10 height 10
click at [959, 485] on icon "close" at bounding box center [964, 484] width 10 height 10
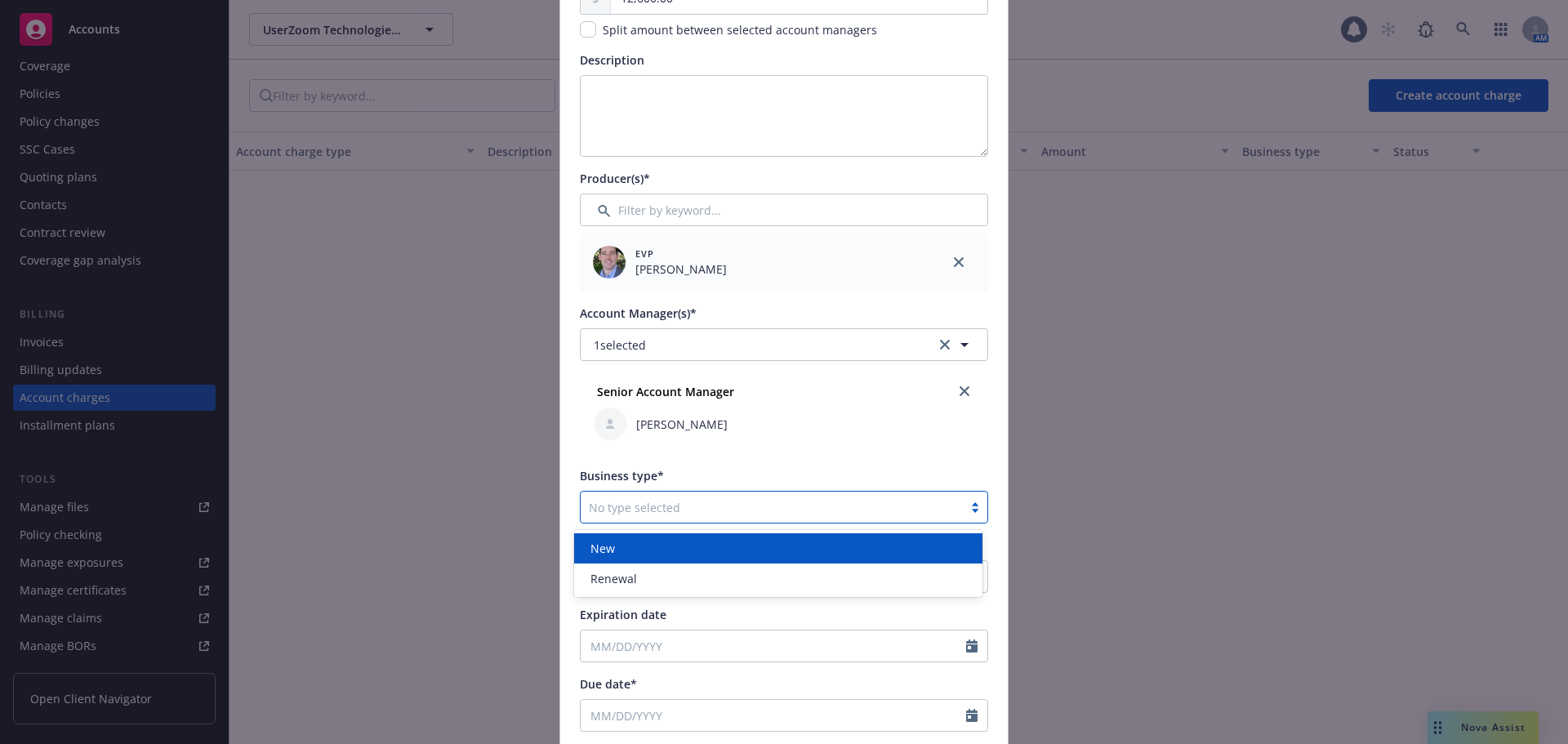
click at [701, 504] on div at bounding box center [771, 506] width 365 height 20
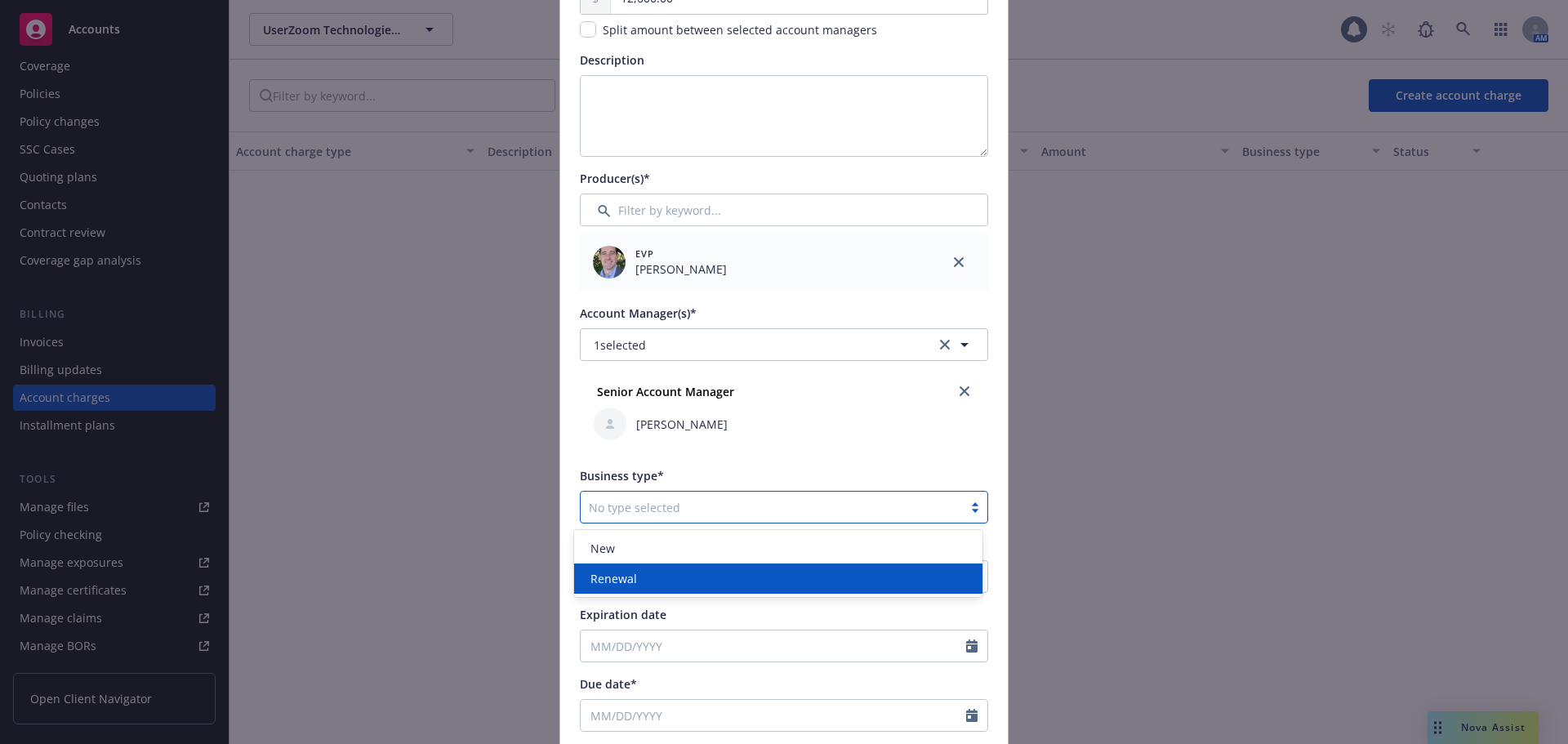
click at [679, 567] on div "Renewal" at bounding box center [778, 578] width 408 height 30
click at [643, 504] on div "Renewal" at bounding box center [771, 507] width 365 height 17
click at [640, 575] on div "Renewal" at bounding box center [777, 578] width 389 height 17
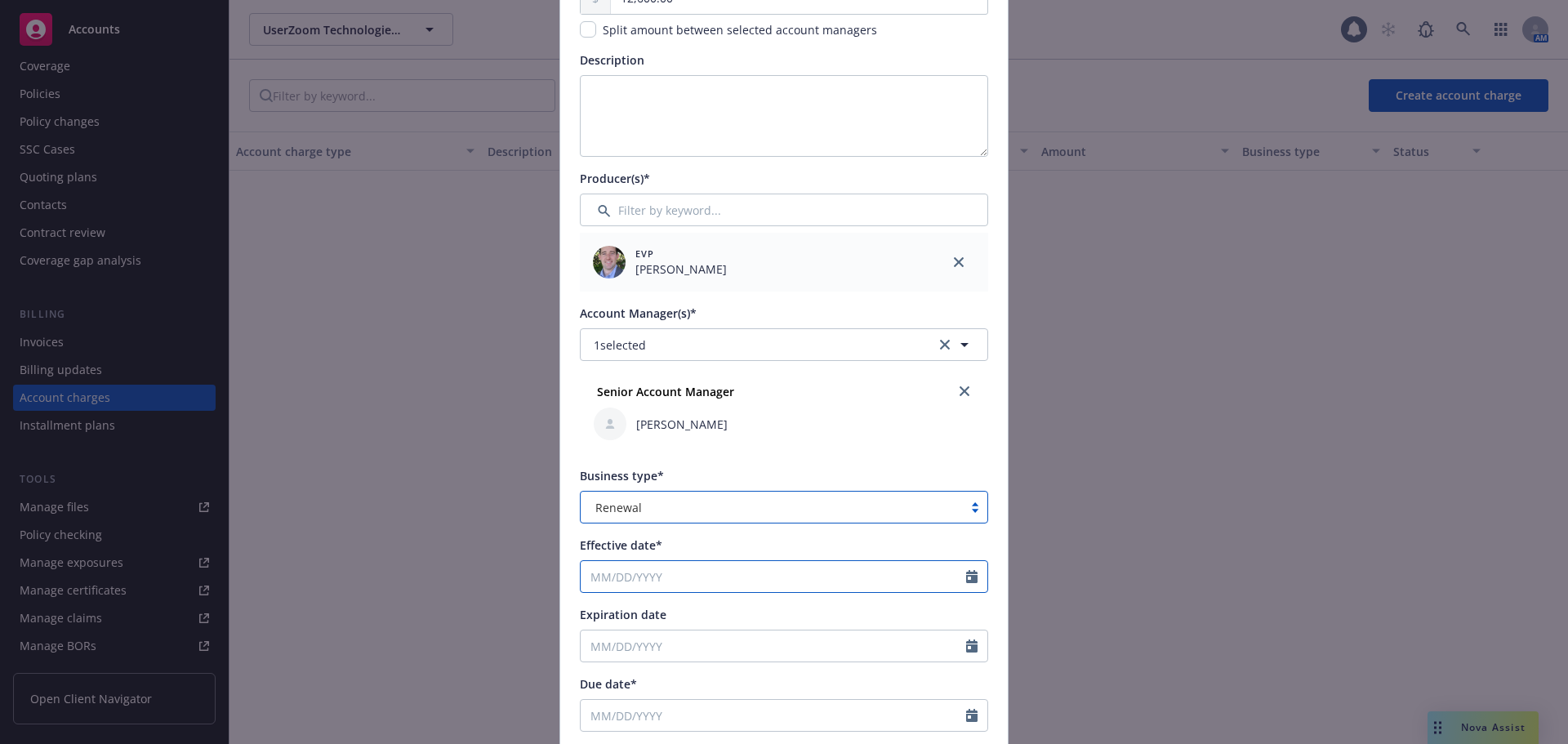
click at [632, 574] on input "Effective date*" at bounding box center [773, 576] width 385 height 31
select select "9"
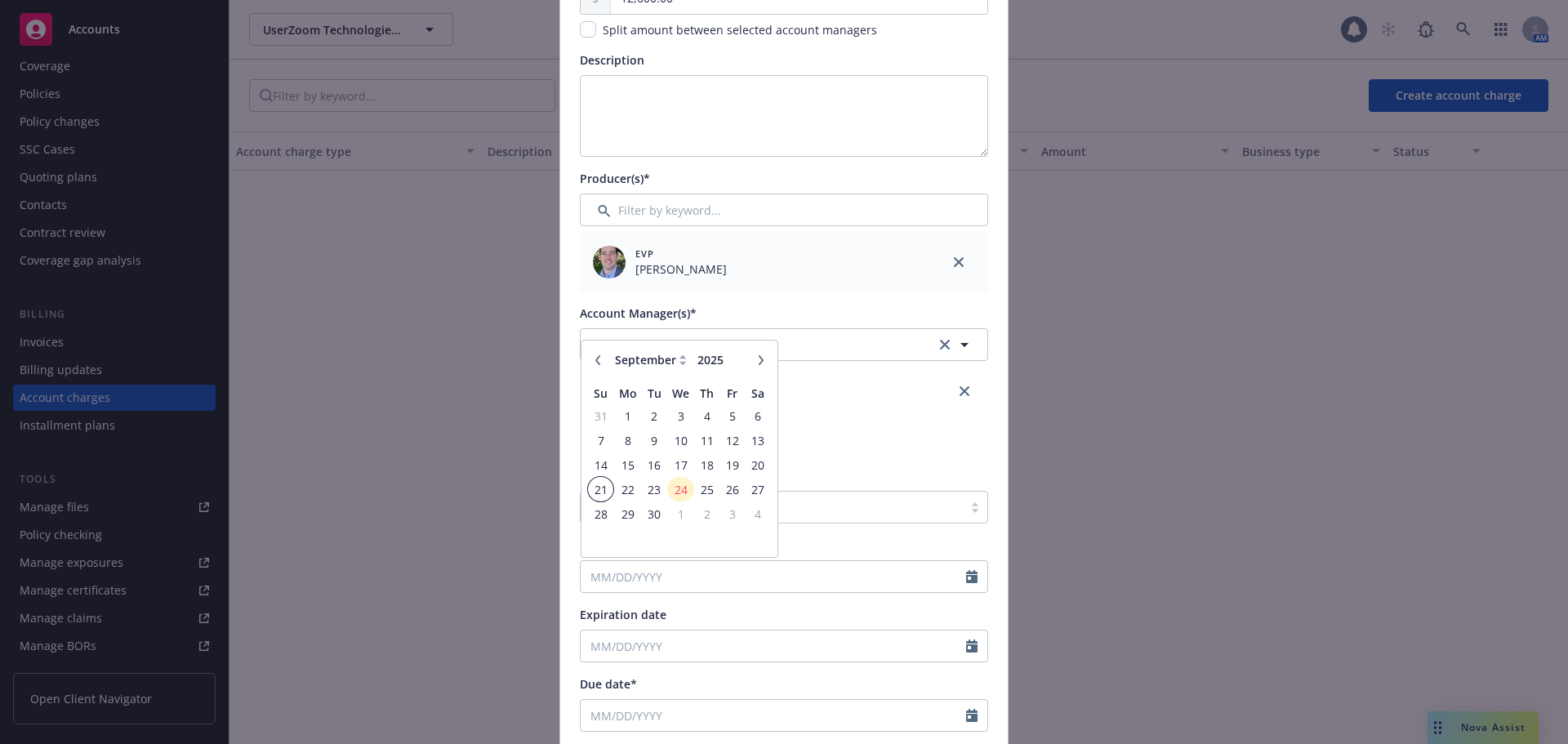
click at [595, 488] on span "21" at bounding box center [600, 489] width 22 height 21
type input "09/21/2025"
type input "09/21/2026"
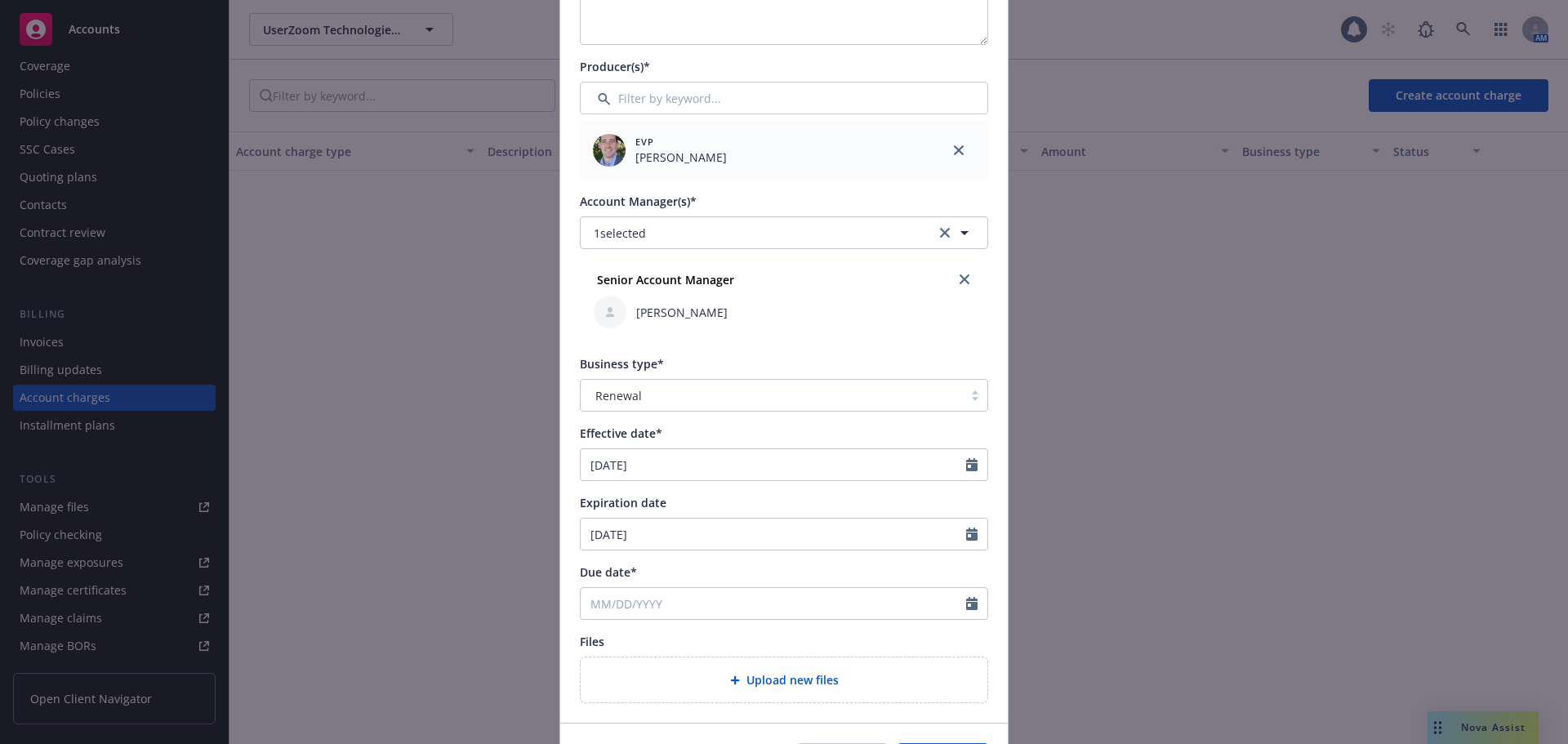
scroll to position [408, 0]
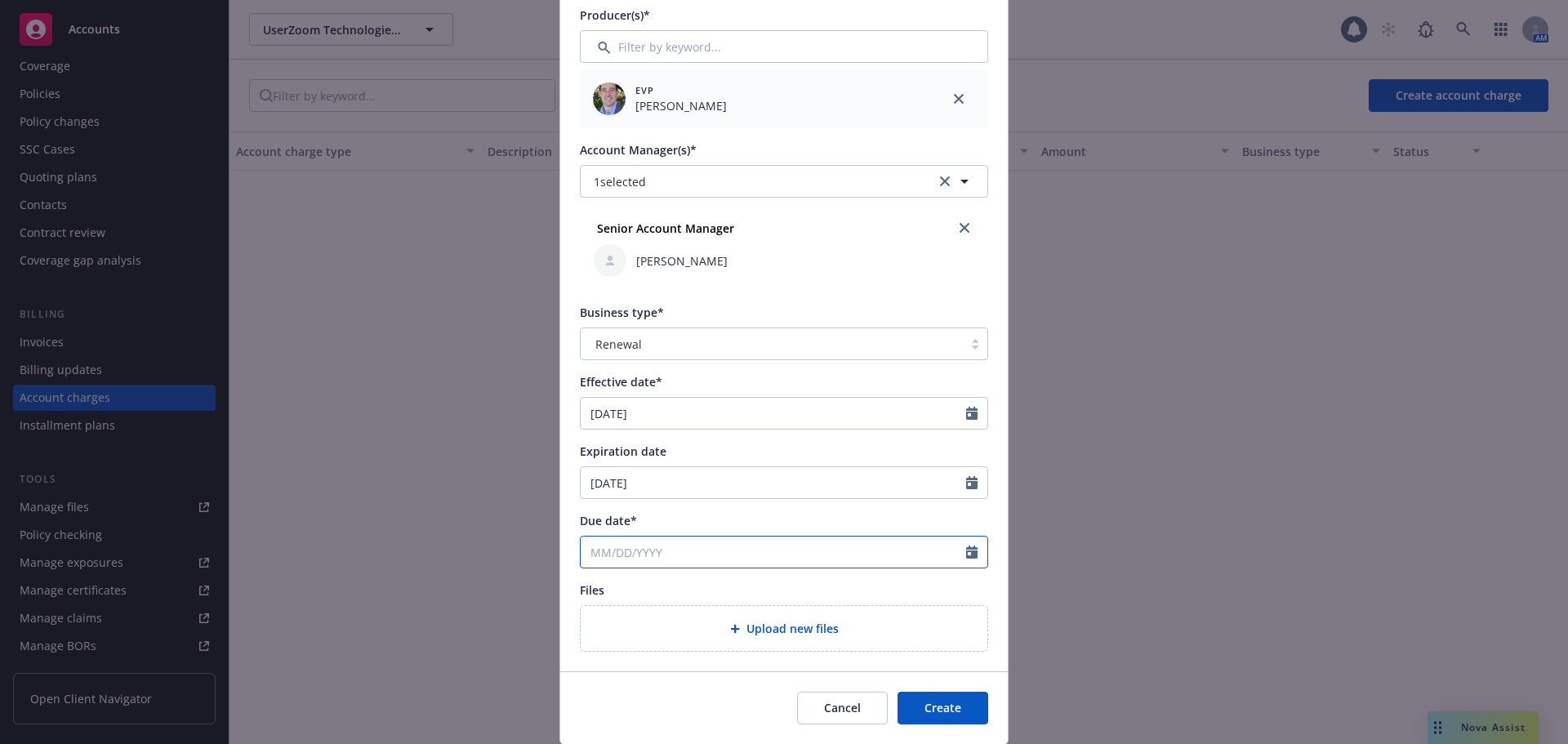
click at [648, 550] on input "Due date*" at bounding box center [773, 551] width 385 height 31
click at [762, 332] on button "button" at bounding box center [761, 335] width 20 height 20
select select "10"
click at [643, 467] on span "21" at bounding box center [654, 465] width 22 height 21
type input "10/21/2025"
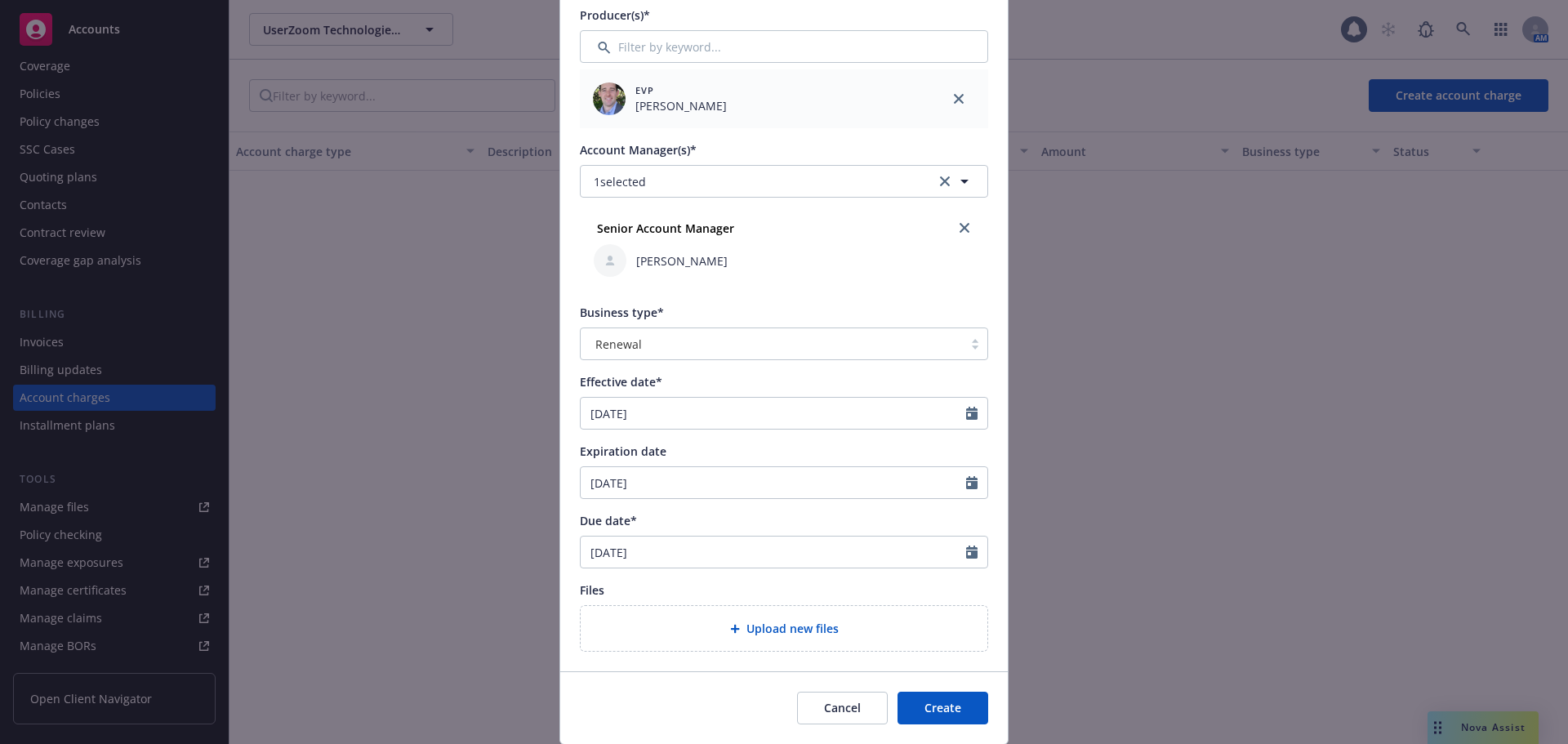
click at [568, 477] on div "Account charge type* International service fees Amount* 12,600.00 Split amount …" at bounding box center [784, 188] width 447 height 965
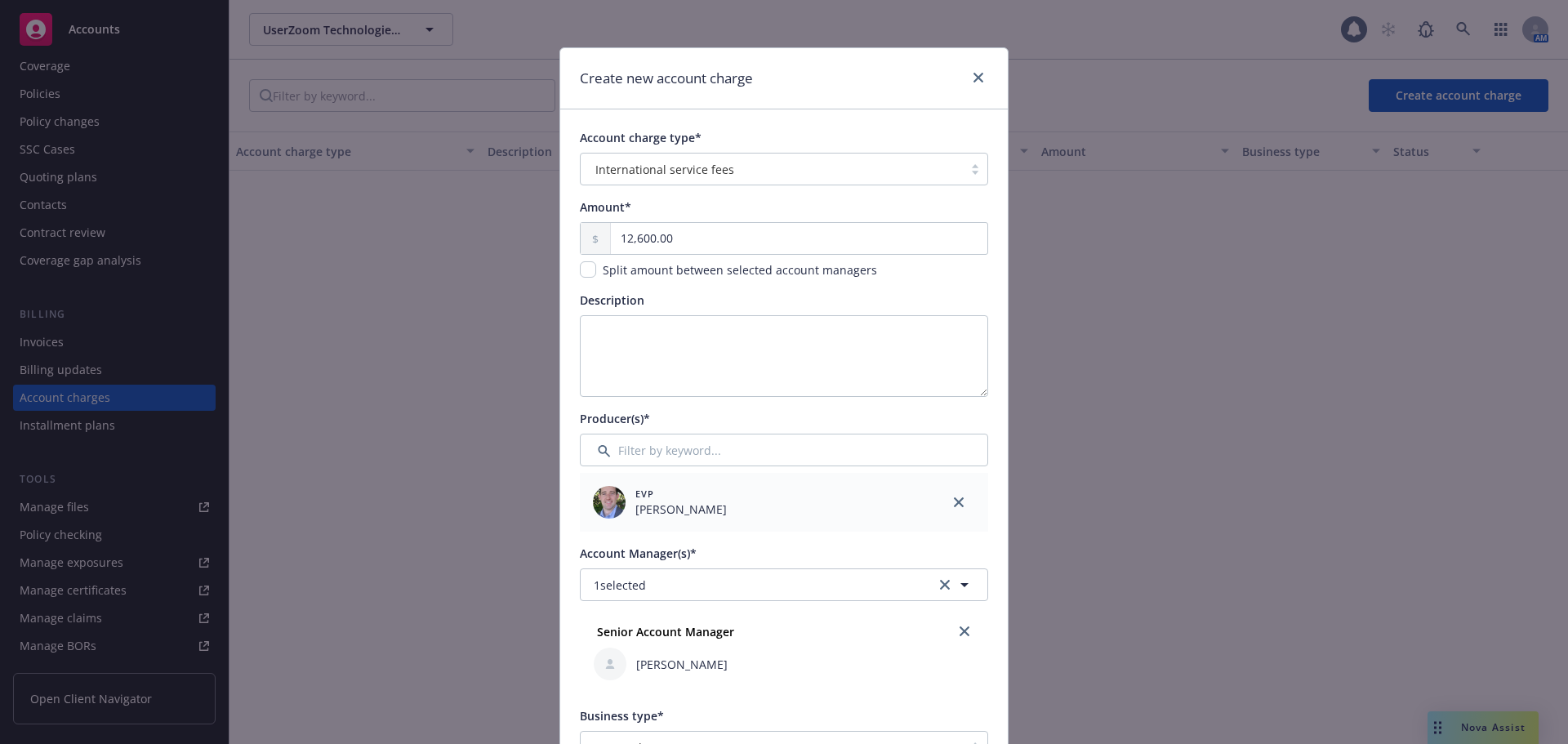
scroll to position [0, 0]
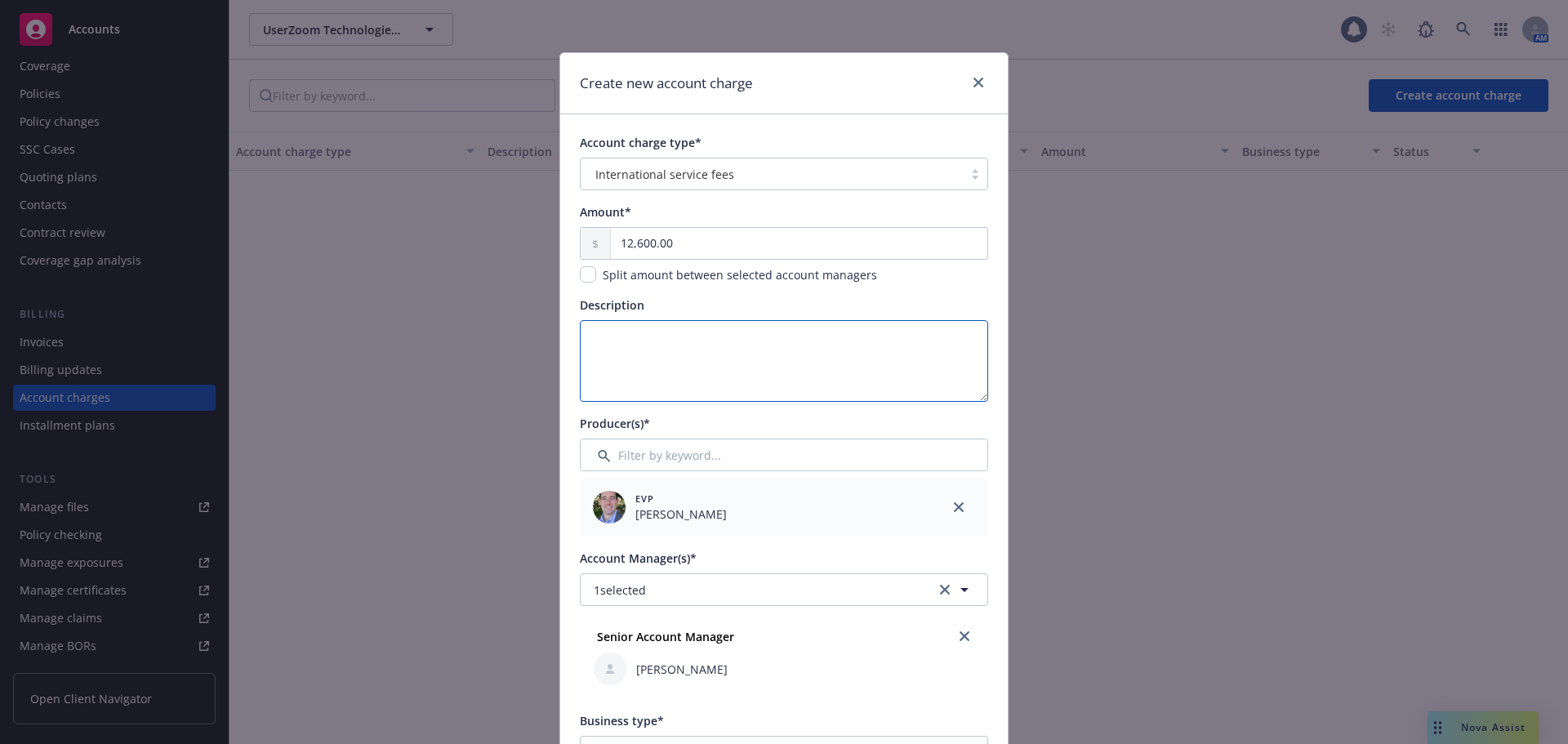
click at [603, 341] on textarea "Description" at bounding box center [784, 361] width 408 height 82
drag, startPoint x: 821, startPoint y: 336, endPoint x: 528, endPoint y: 348, distance: 293.2
click at [528, 348] on div "Create new account charge Account charge type* International service fees Amoun…" at bounding box center [784, 372] width 1568 height 744
click at [835, 352] on textarea "$1,800 per country x 7 countries = $12,600" at bounding box center [784, 361] width 408 height 82
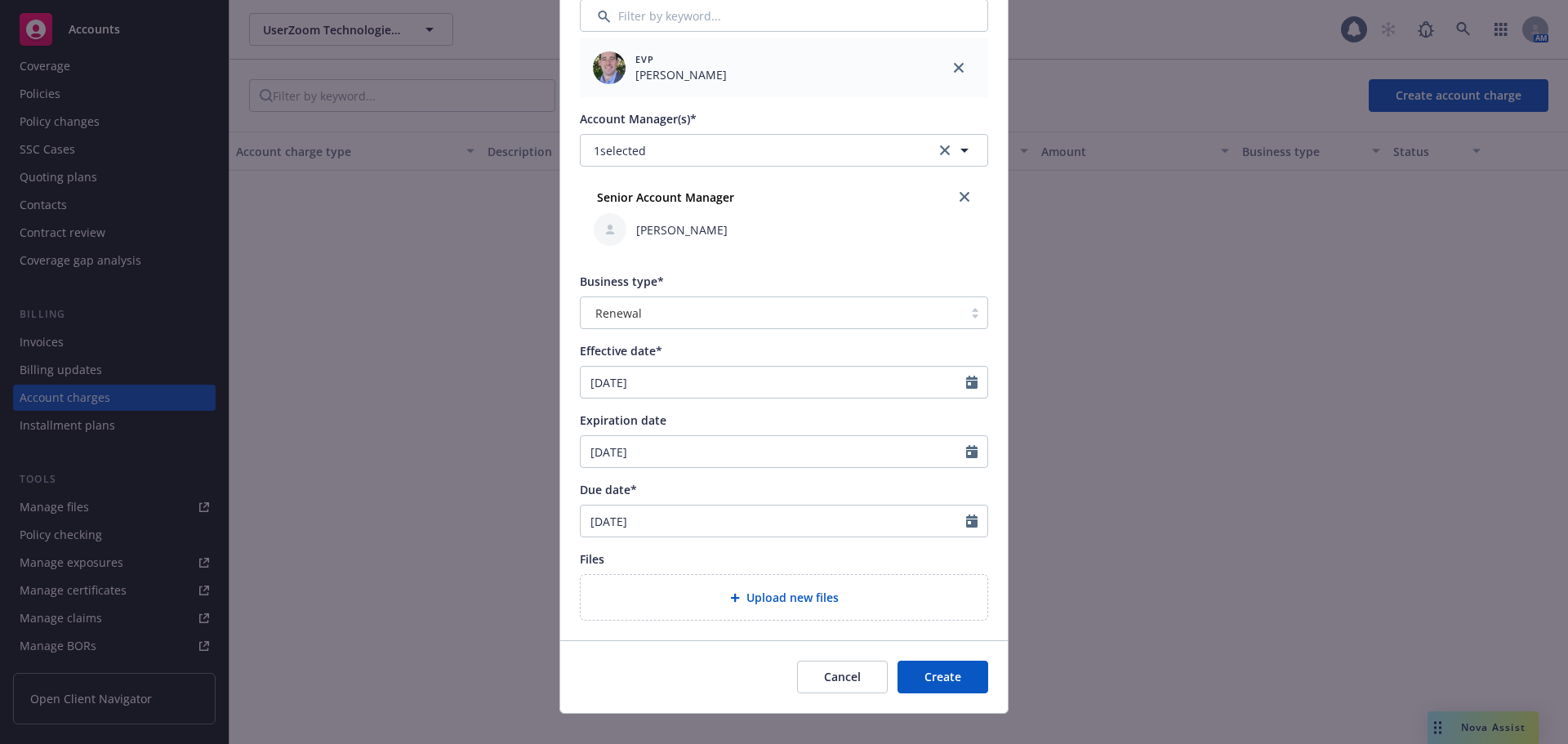
scroll to position [462, 0]
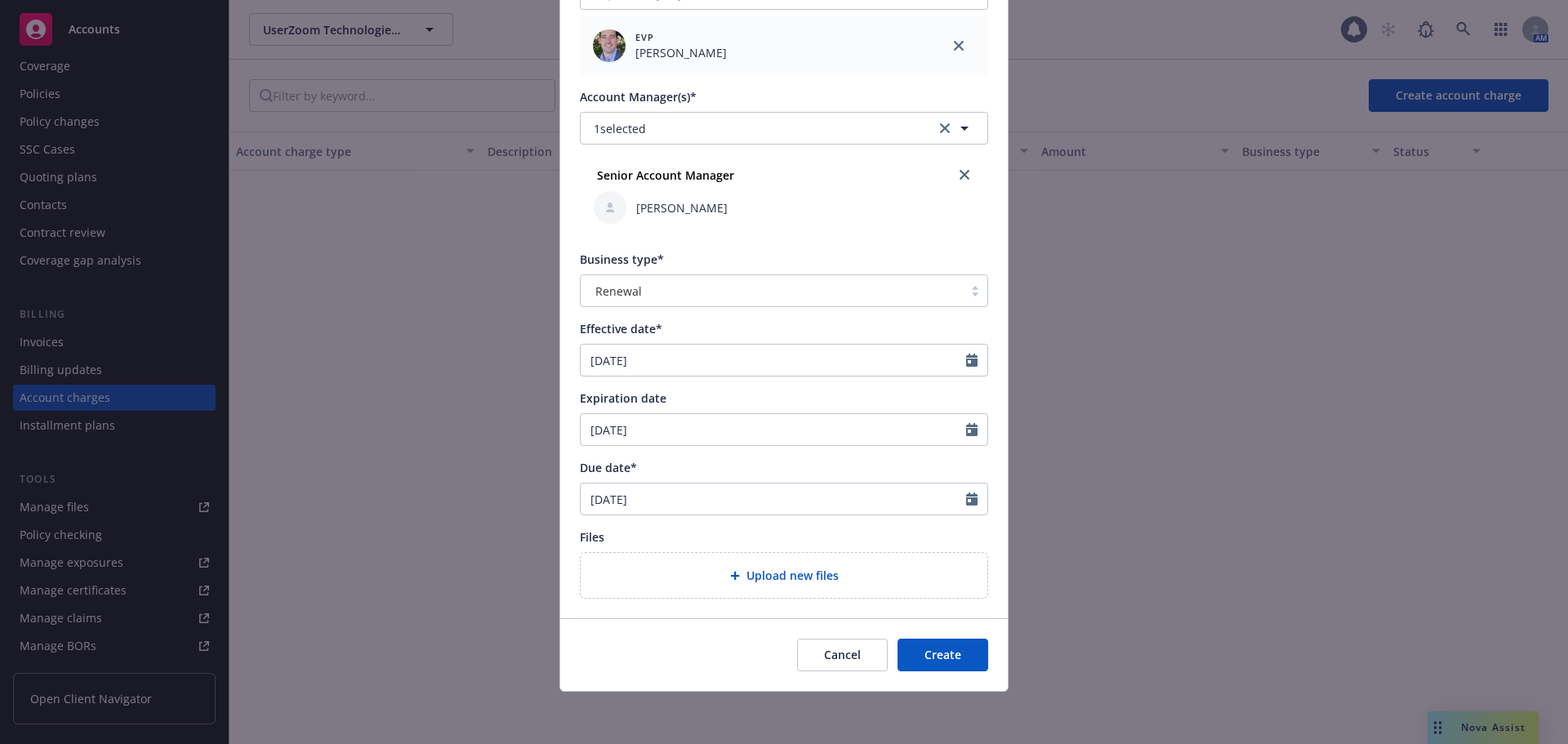
type textarea "$1,800 per country x 7 countries = $12,600"
type textarea "x"
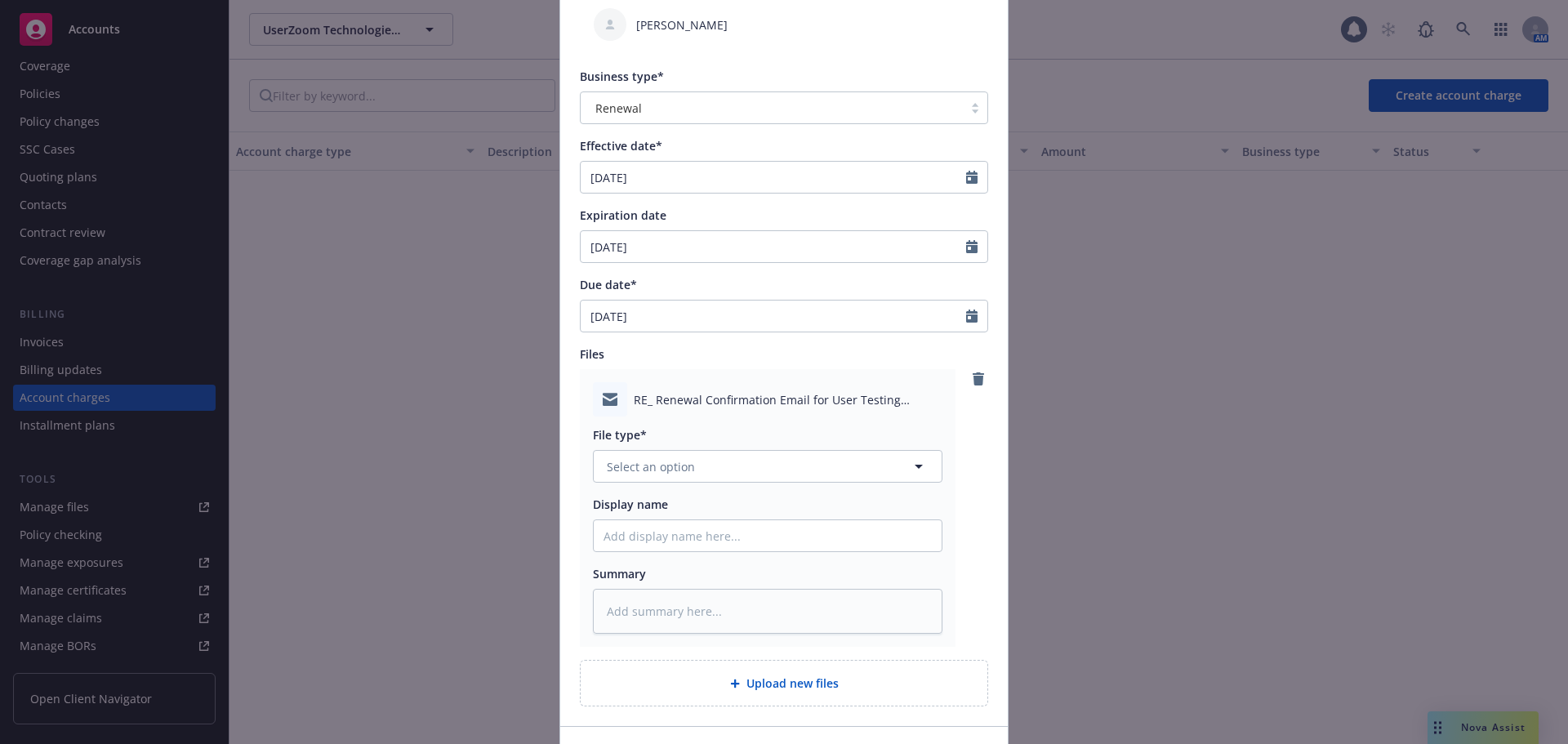
scroll to position [752, 0]
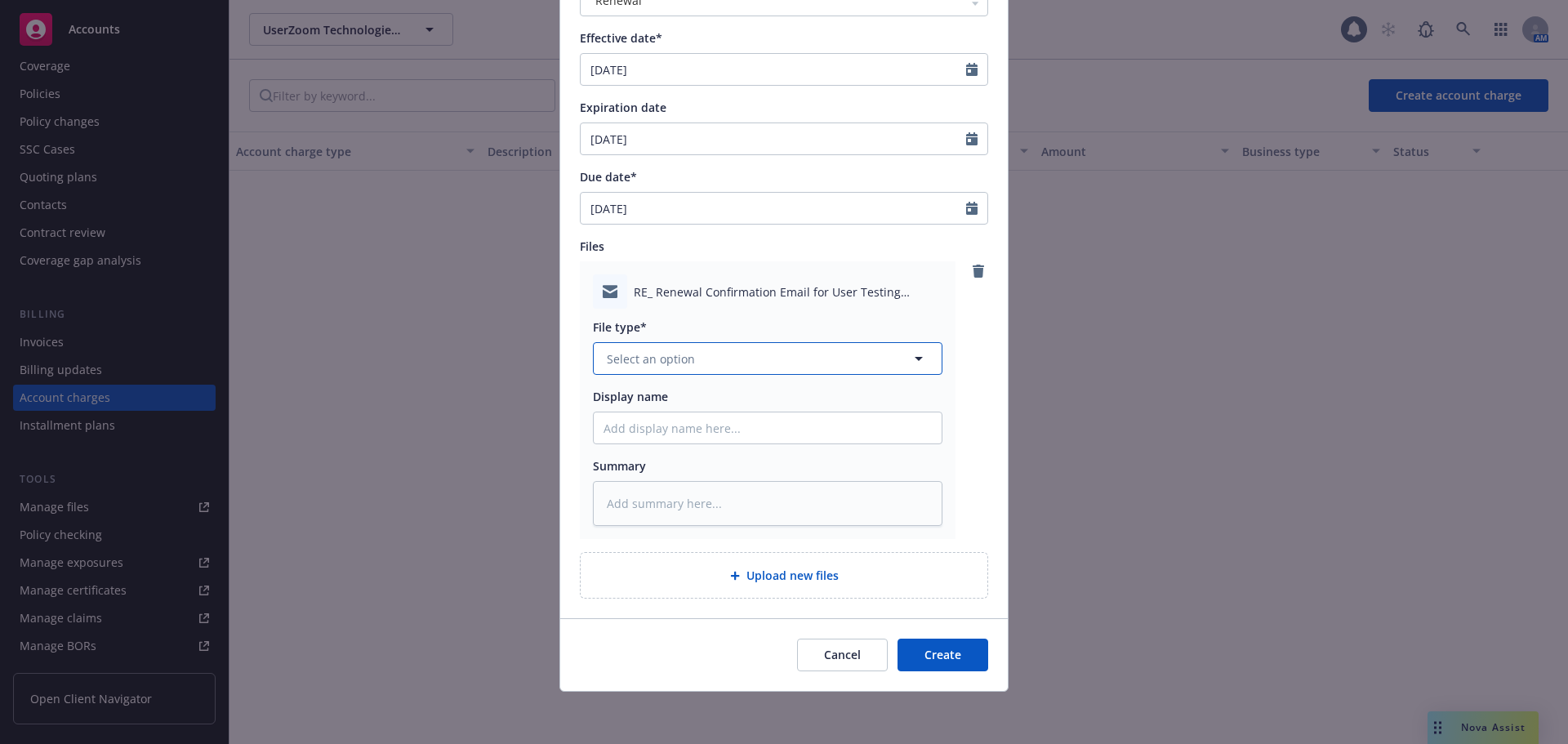
click at [667, 353] on span "Select an option" at bounding box center [651, 359] width 89 height 17
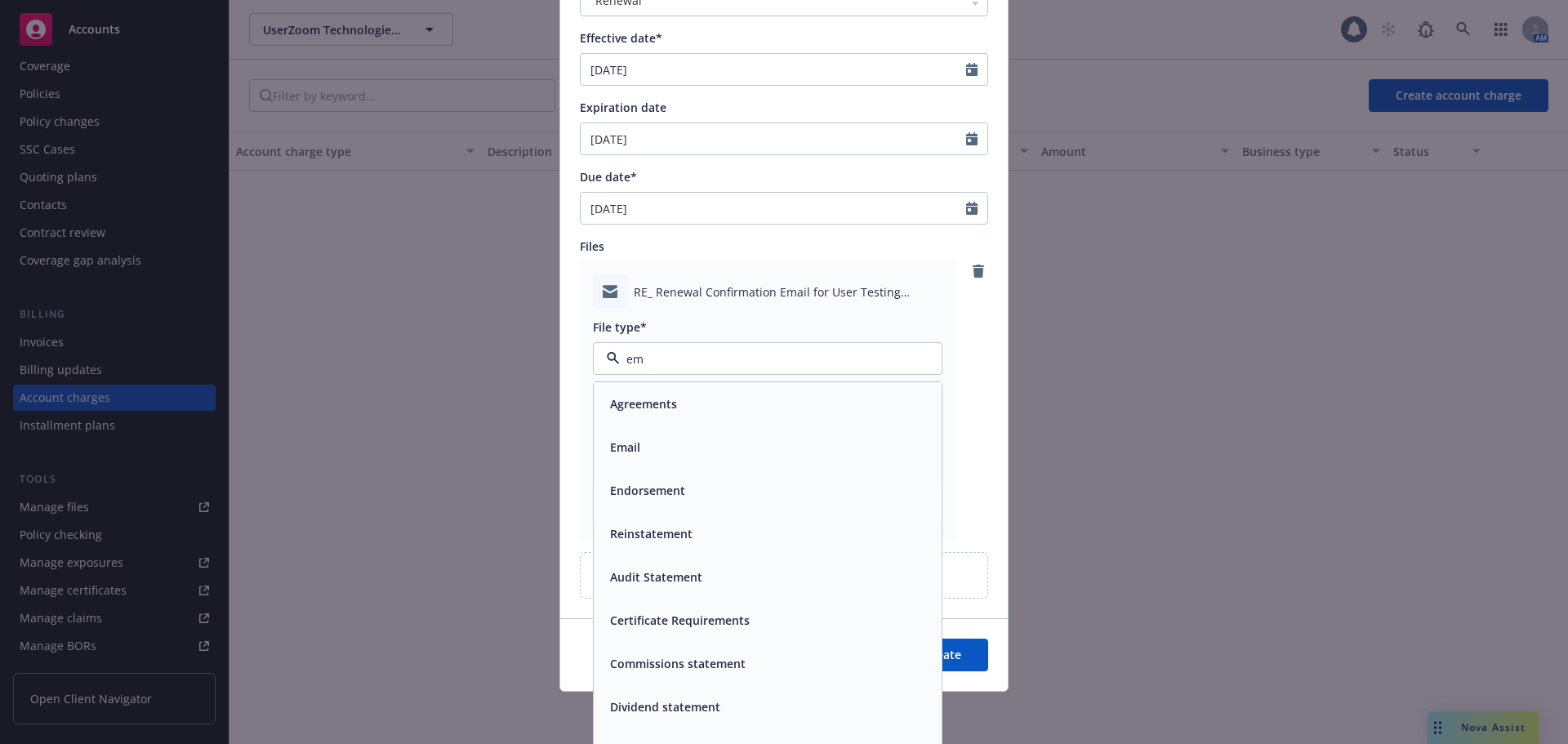
type input "ema"
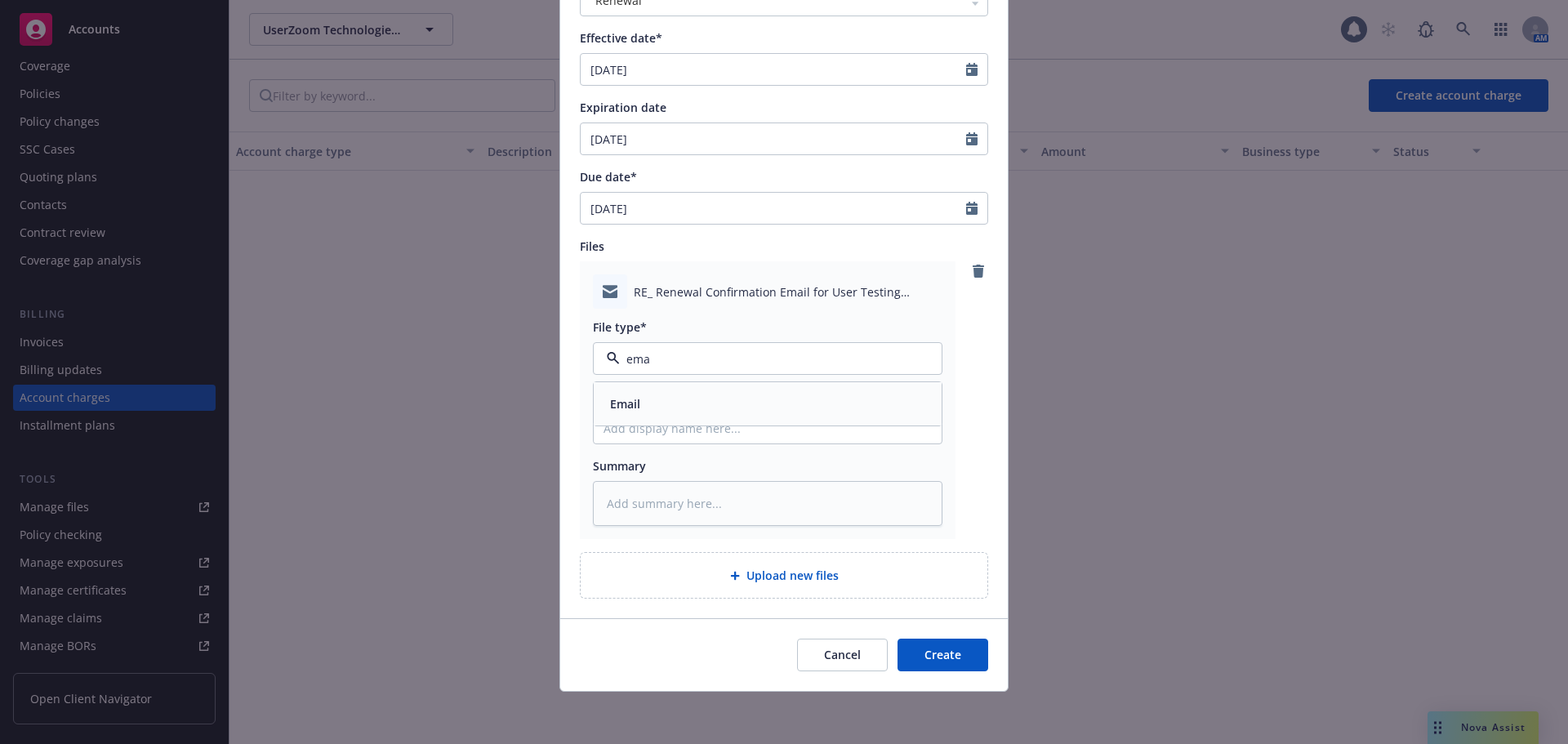
click at [740, 410] on div "Email" at bounding box center [767, 403] width 328 height 23
click at [954, 664] on button "Create" at bounding box center [942, 654] width 90 height 33
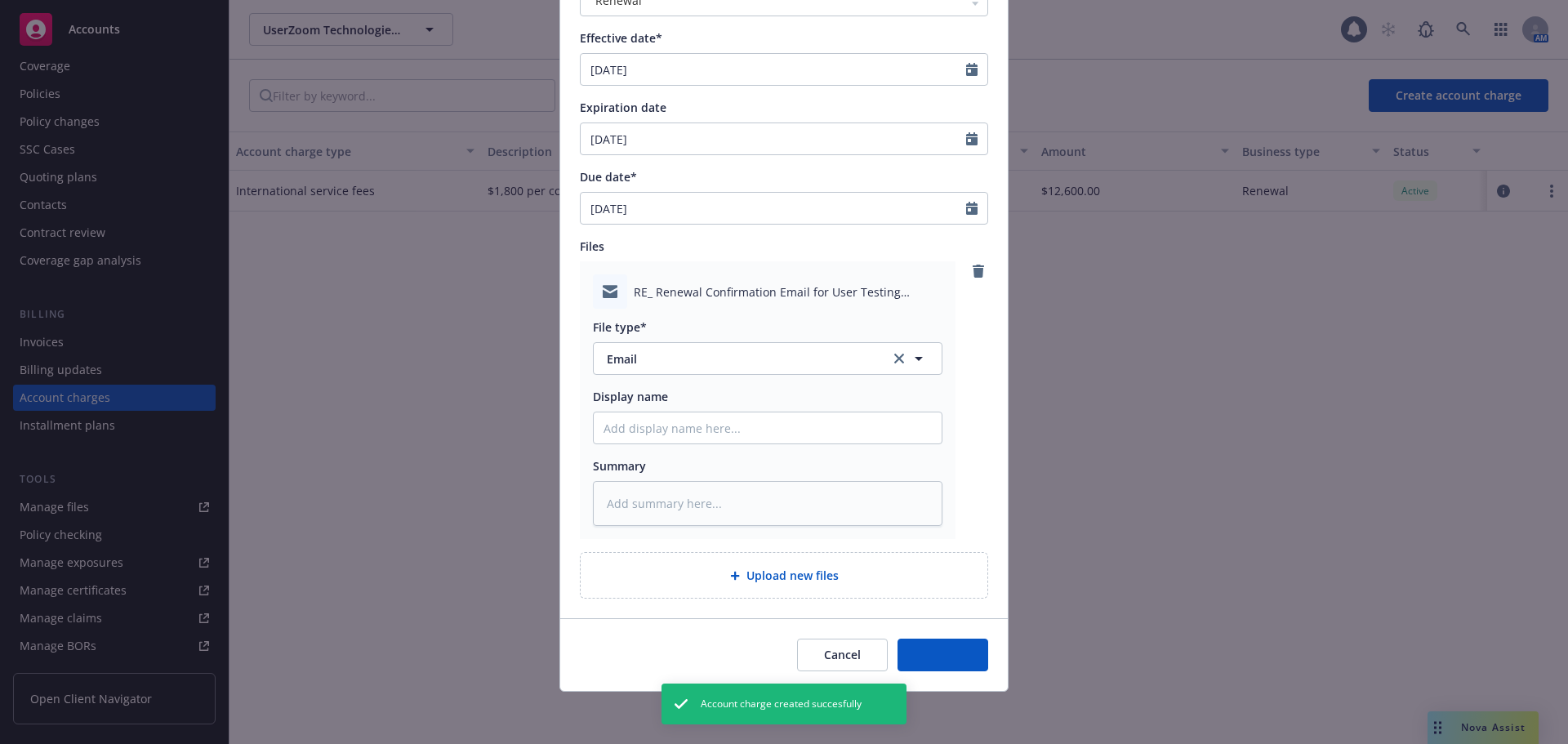
type textarea "x"
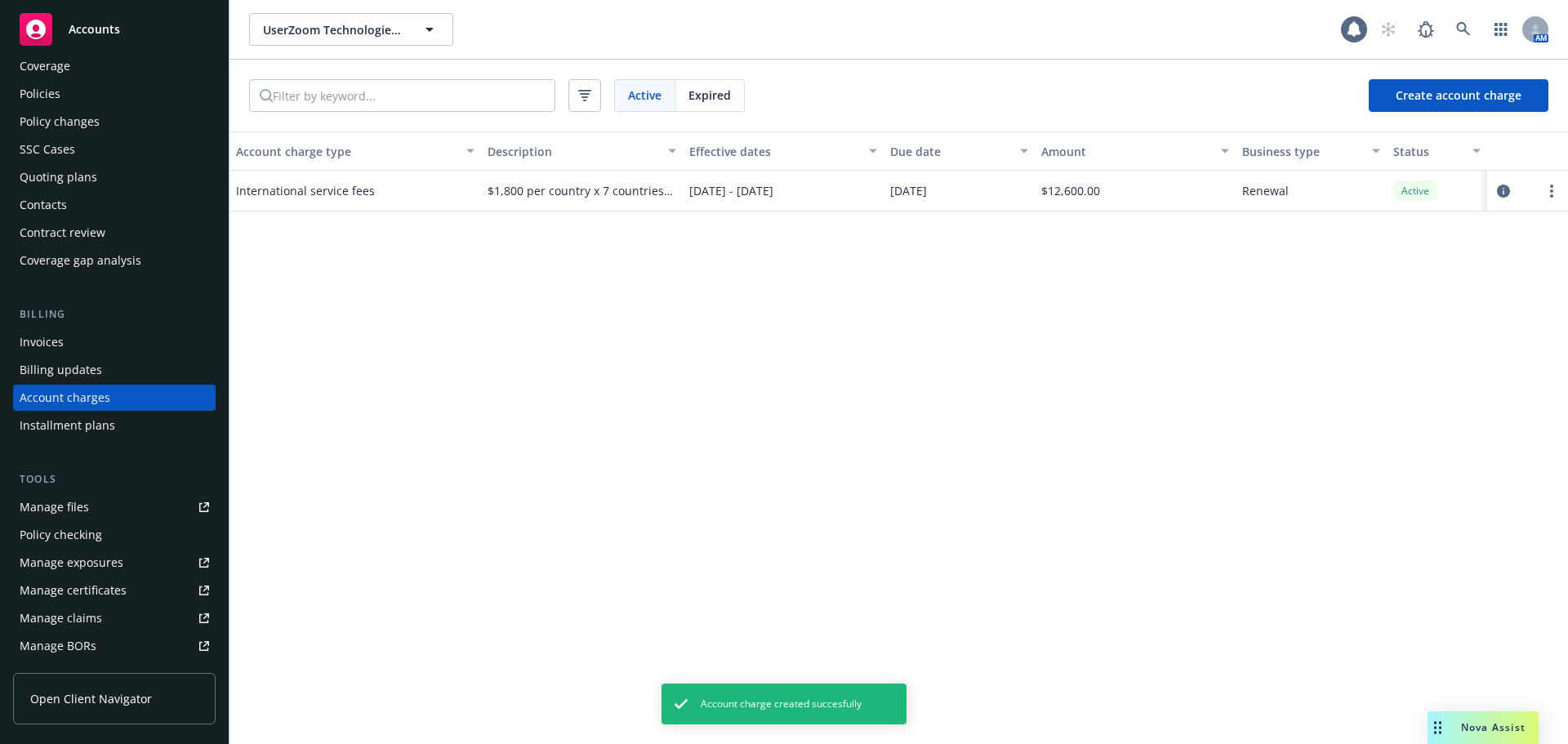
click at [115, 341] on div "Invoices" at bounding box center [114, 342] width 189 height 26
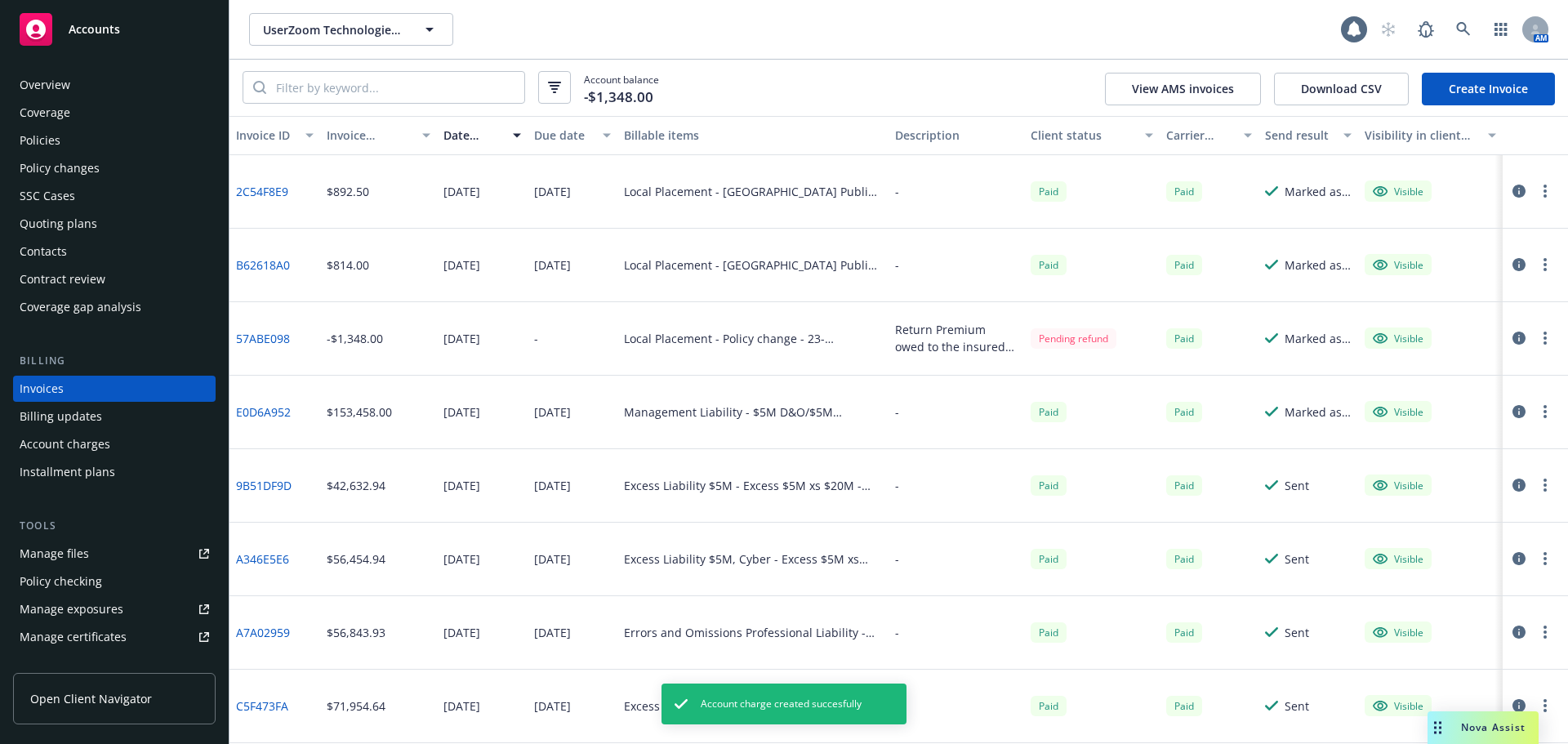
click at [1512, 86] on link "Create Invoice" at bounding box center [1488, 89] width 133 height 33
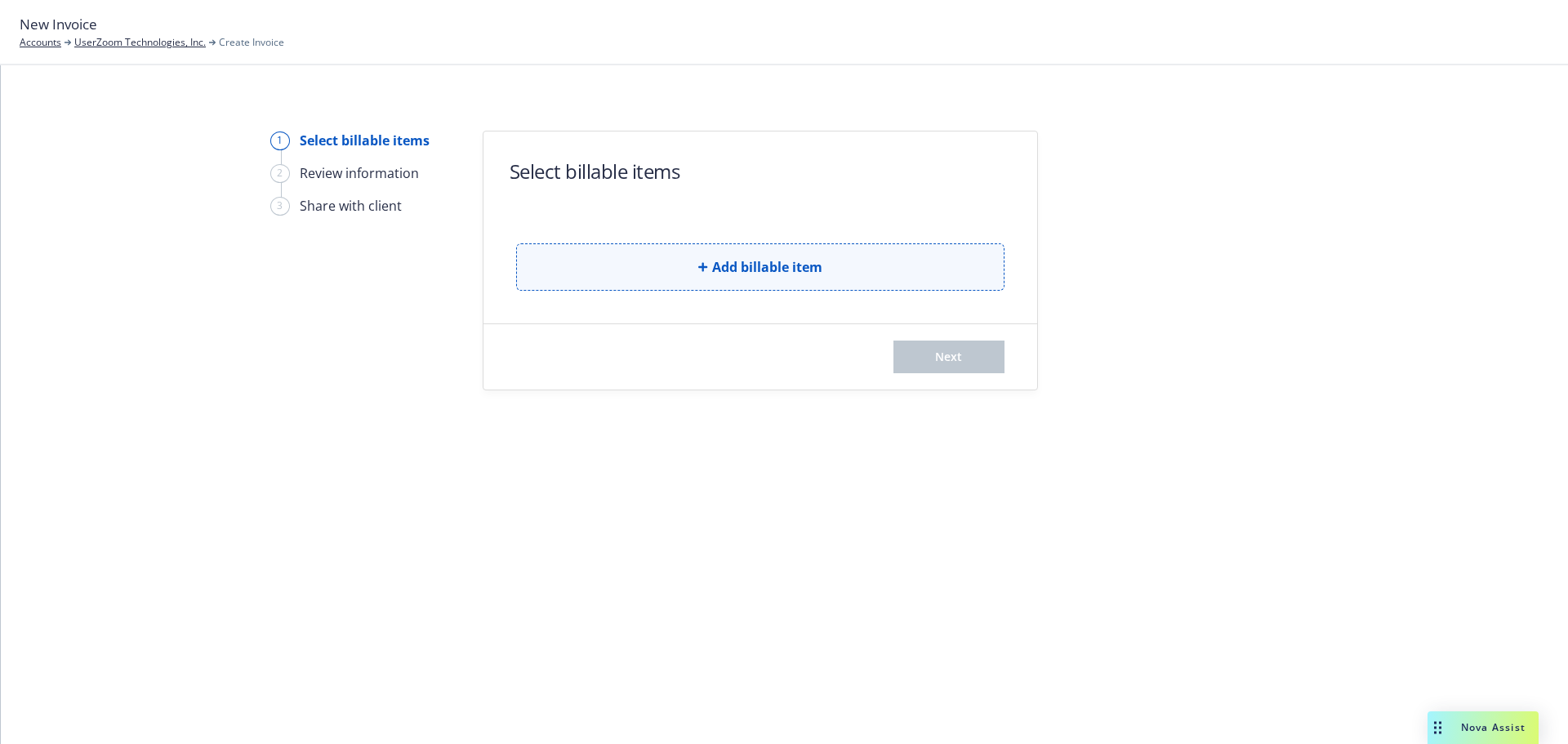
click at [804, 276] on span "Add billable item" at bounding box center [767, 267] width 110 height 20
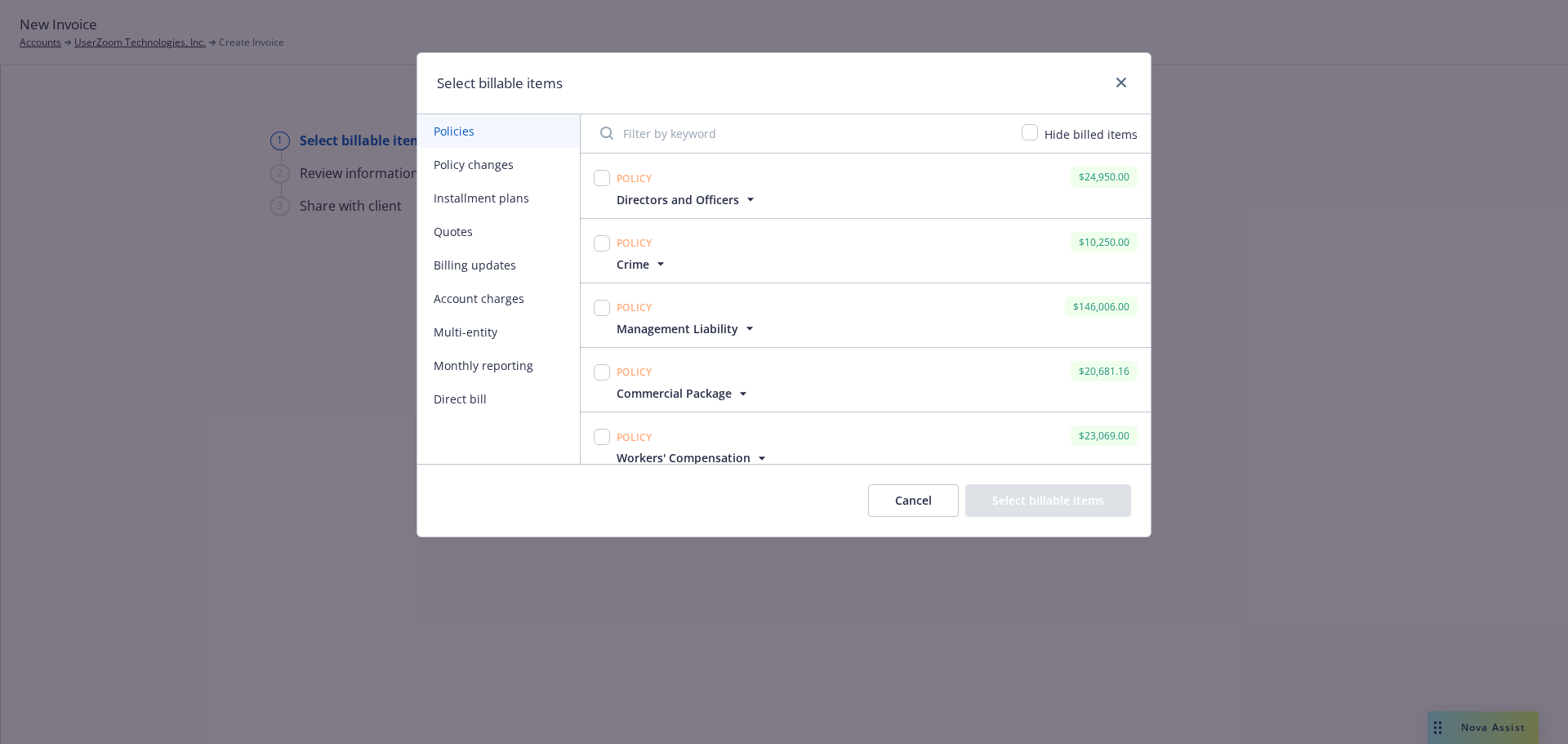
click at [505, 292] on button "Account charges" at bounding box center [499, 298] width 162 height 34
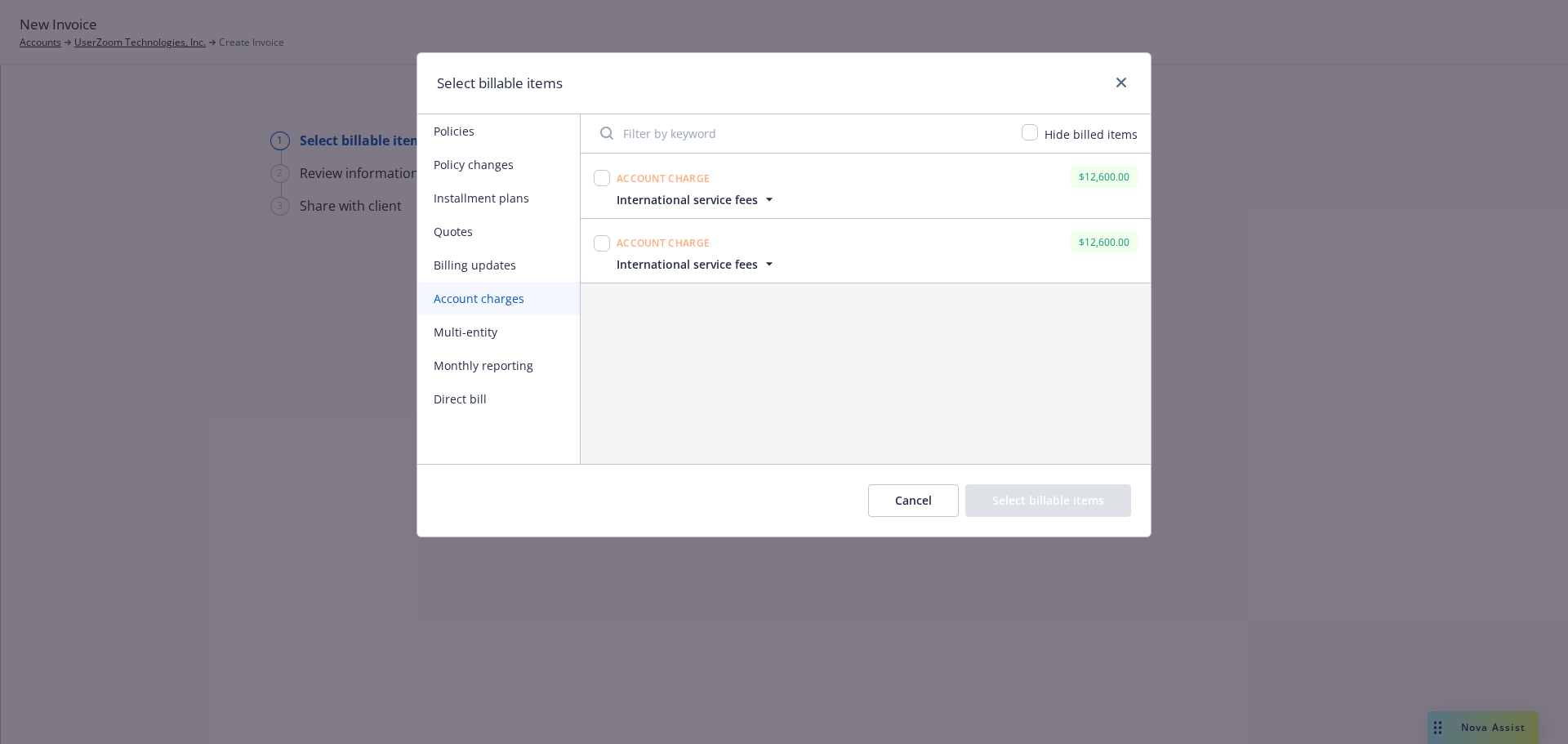
click at [762, 268] on icon "button" at bounding box center [769, 264] width 17 height 17
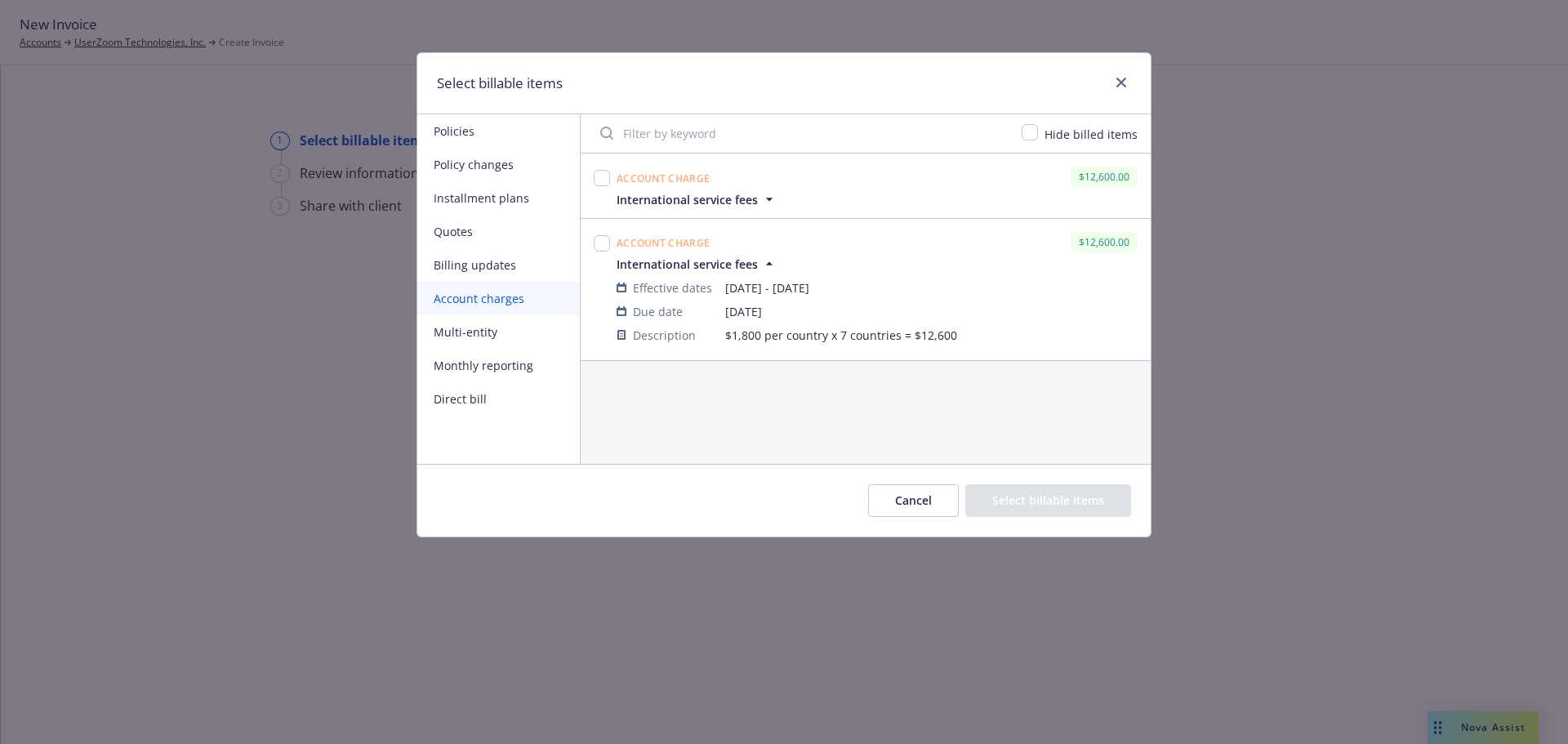
click at [770, 196] on icon "button" at bounding box center [769, 200] width 17 height 17
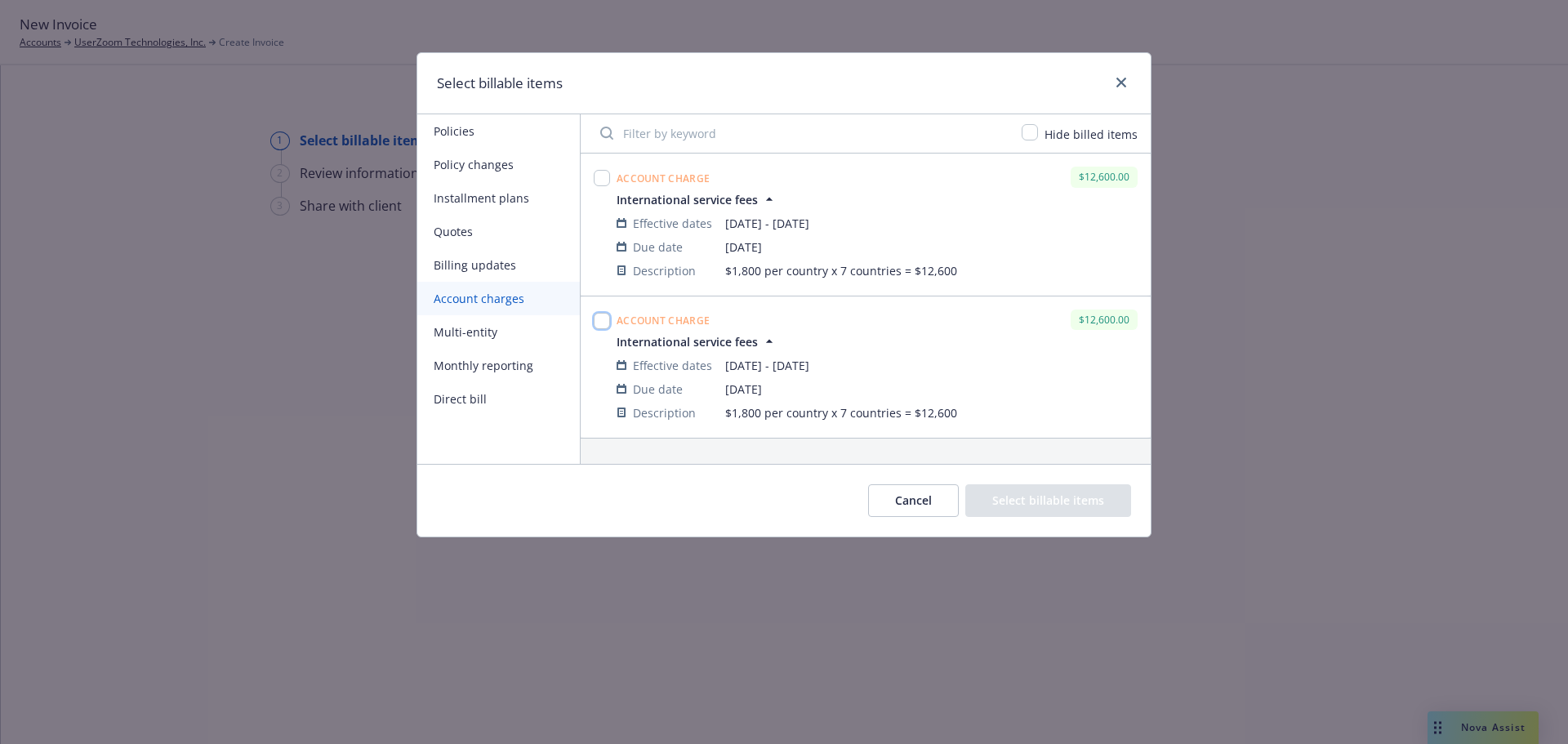
click at [608, 318] on input "checkbox" at bounding box center [602, 321] width 17 height 17
checkbox input "true"
click at [1104, 500] on button "Select billable items" at bounding box center [1048, 500] width 166 height 33
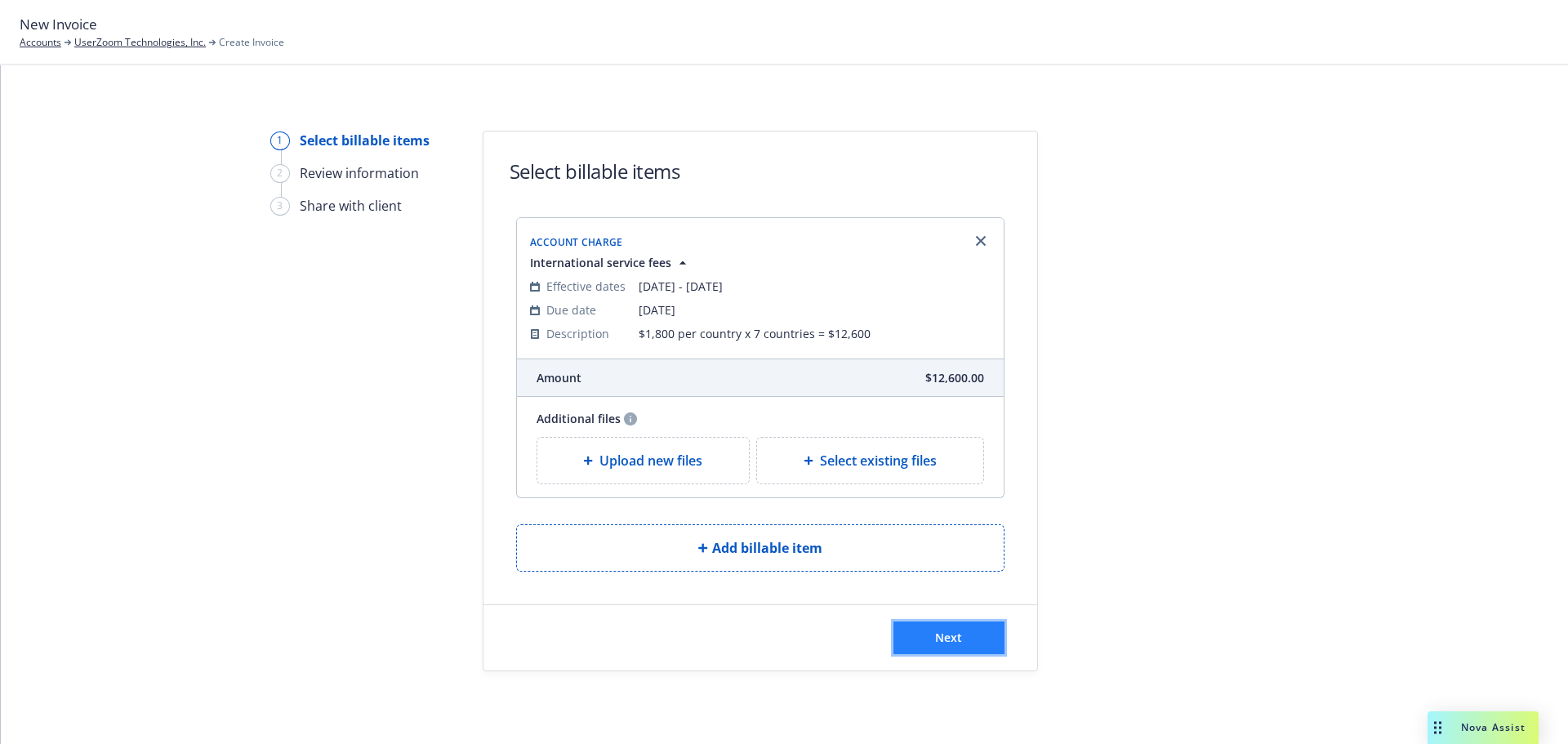
click at [963, 643] on button "Next" at bounding box center [948, 638] width 111 height 33
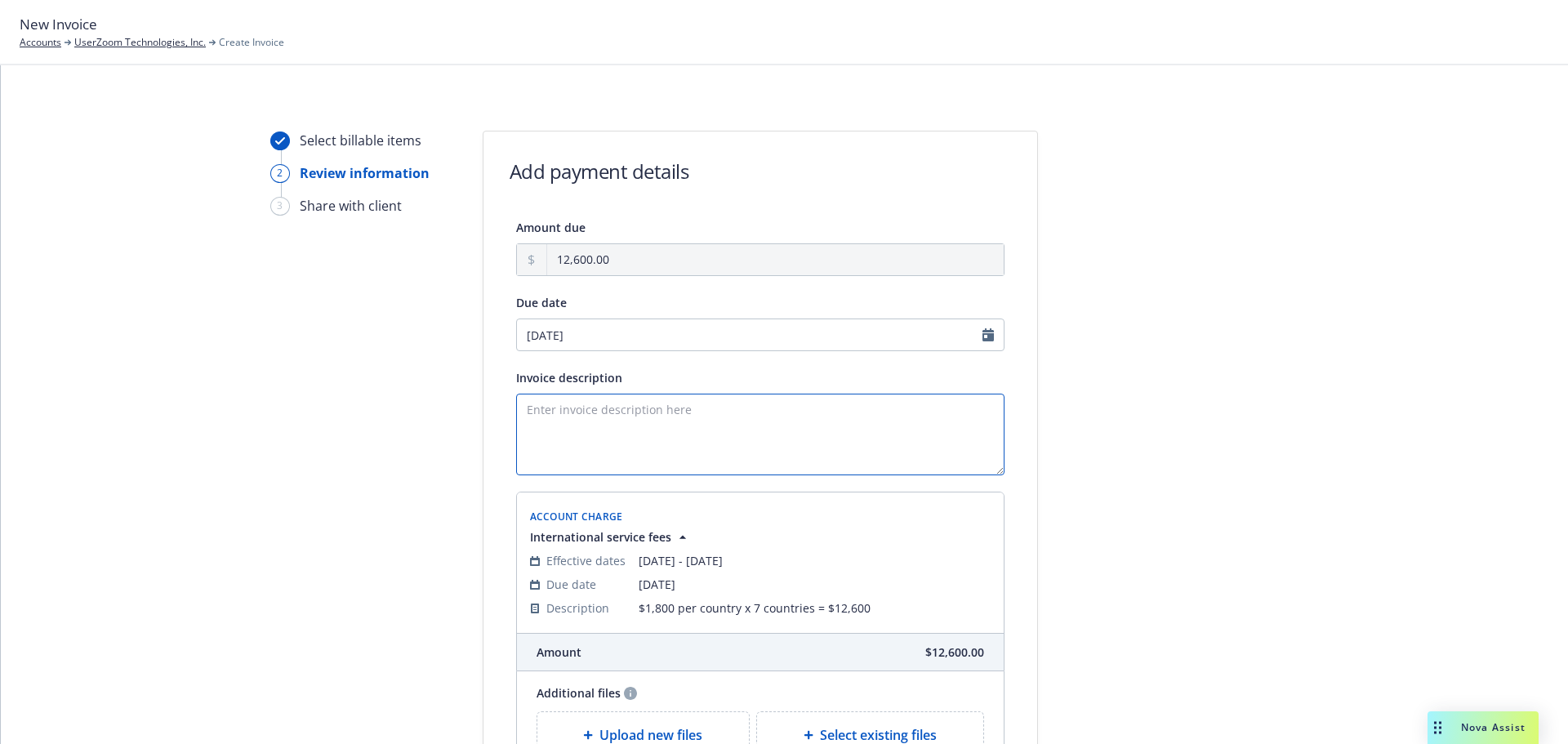
paste textarea "$1,800 per country x 7 countries = $12,600"
type textarea "$1,800 per country x 7 countries = $12,600"
click at [1102, 395] on div at bounding box center [1184, 501] width 228 height 741
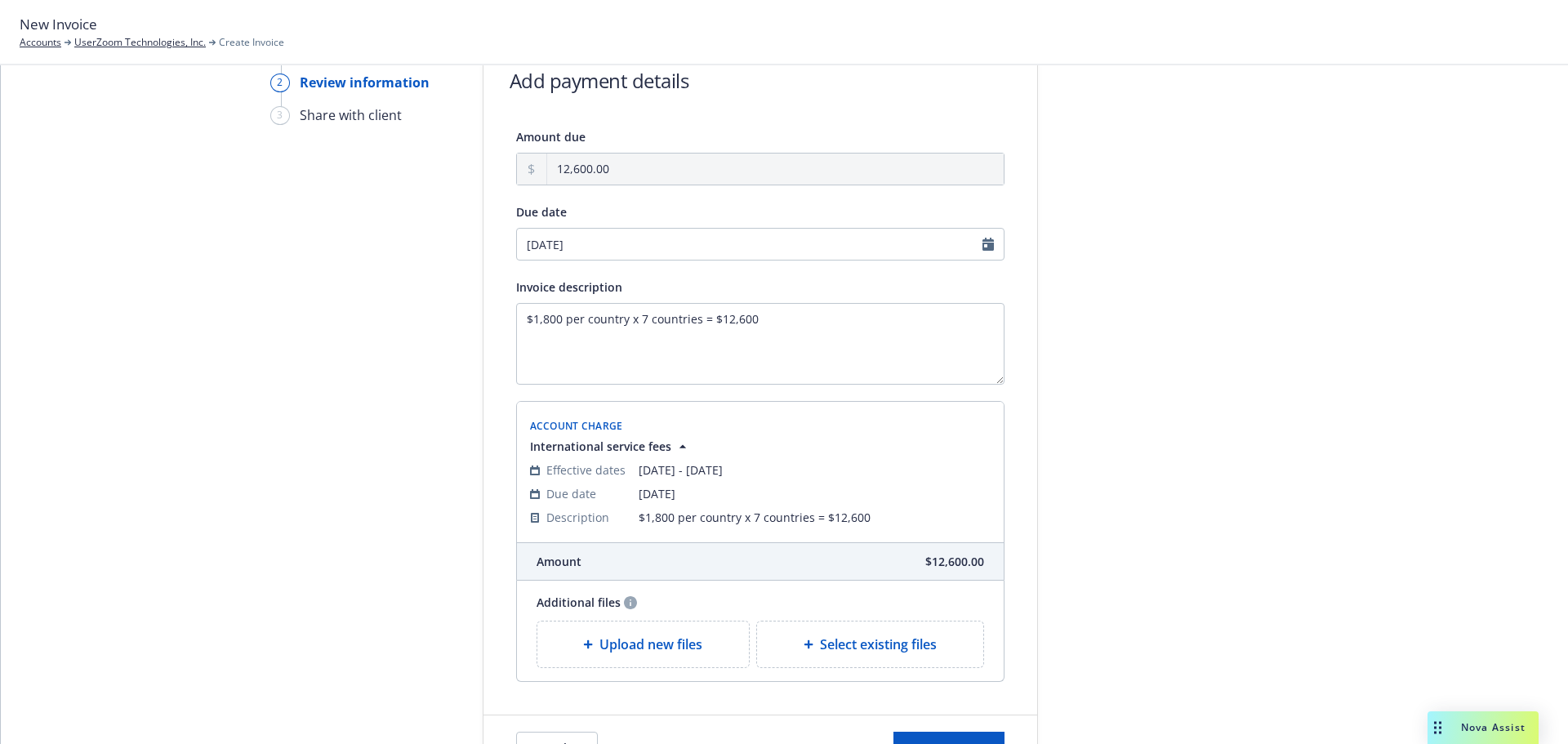
scroll to position [194, 0]
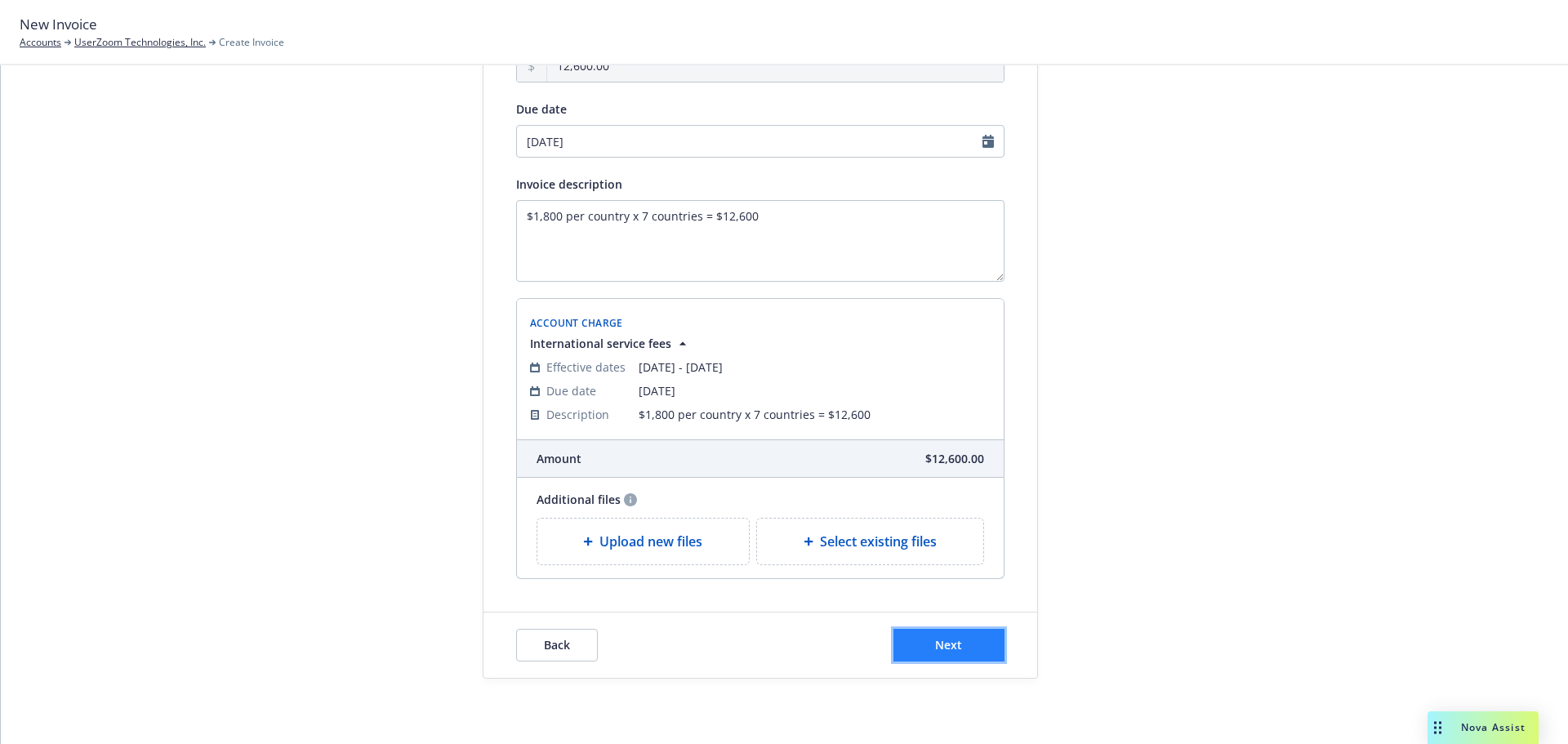
click at [956, 647] on button "Next" at bounding box center [948, 644] width 111 height 33
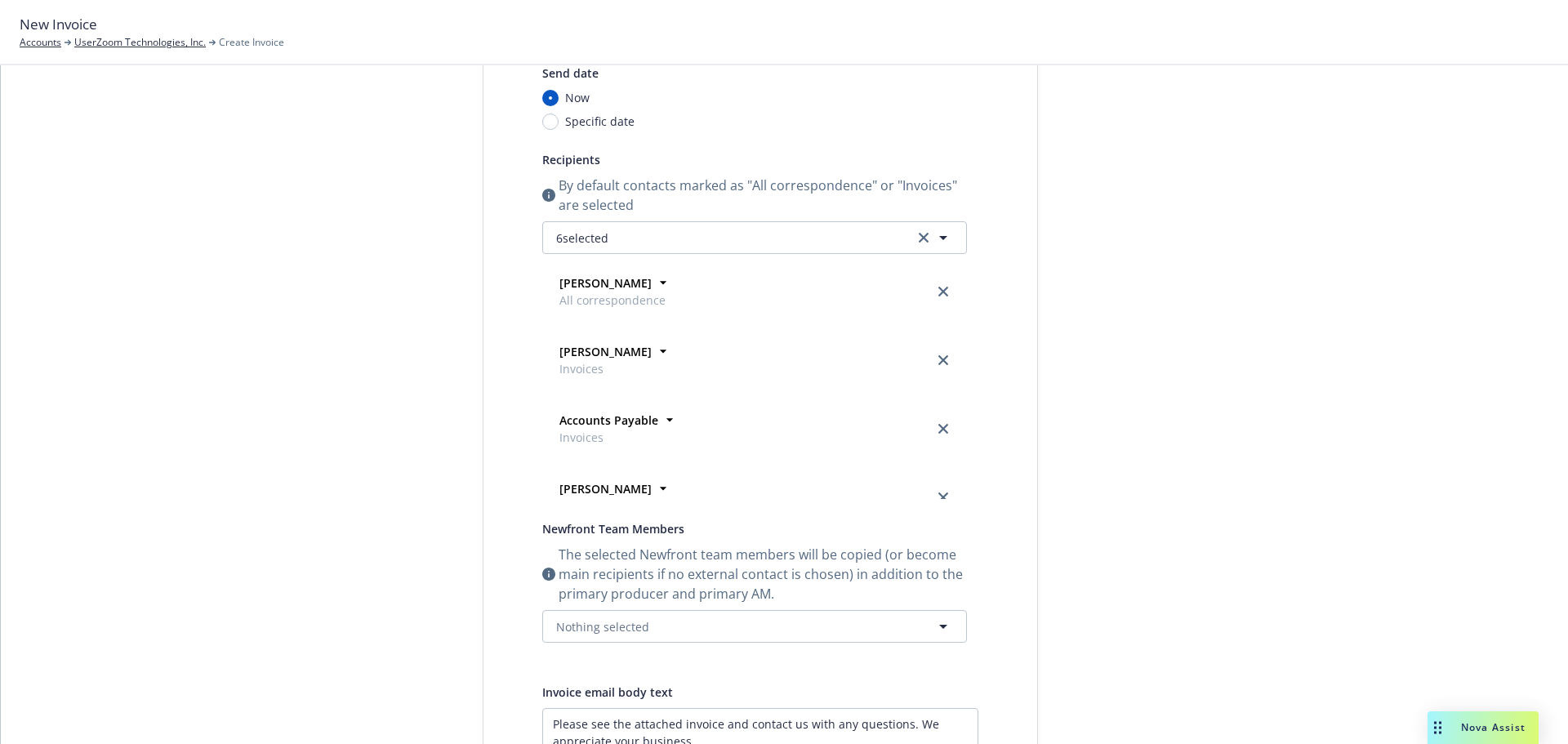
scroll to position [0, 0]
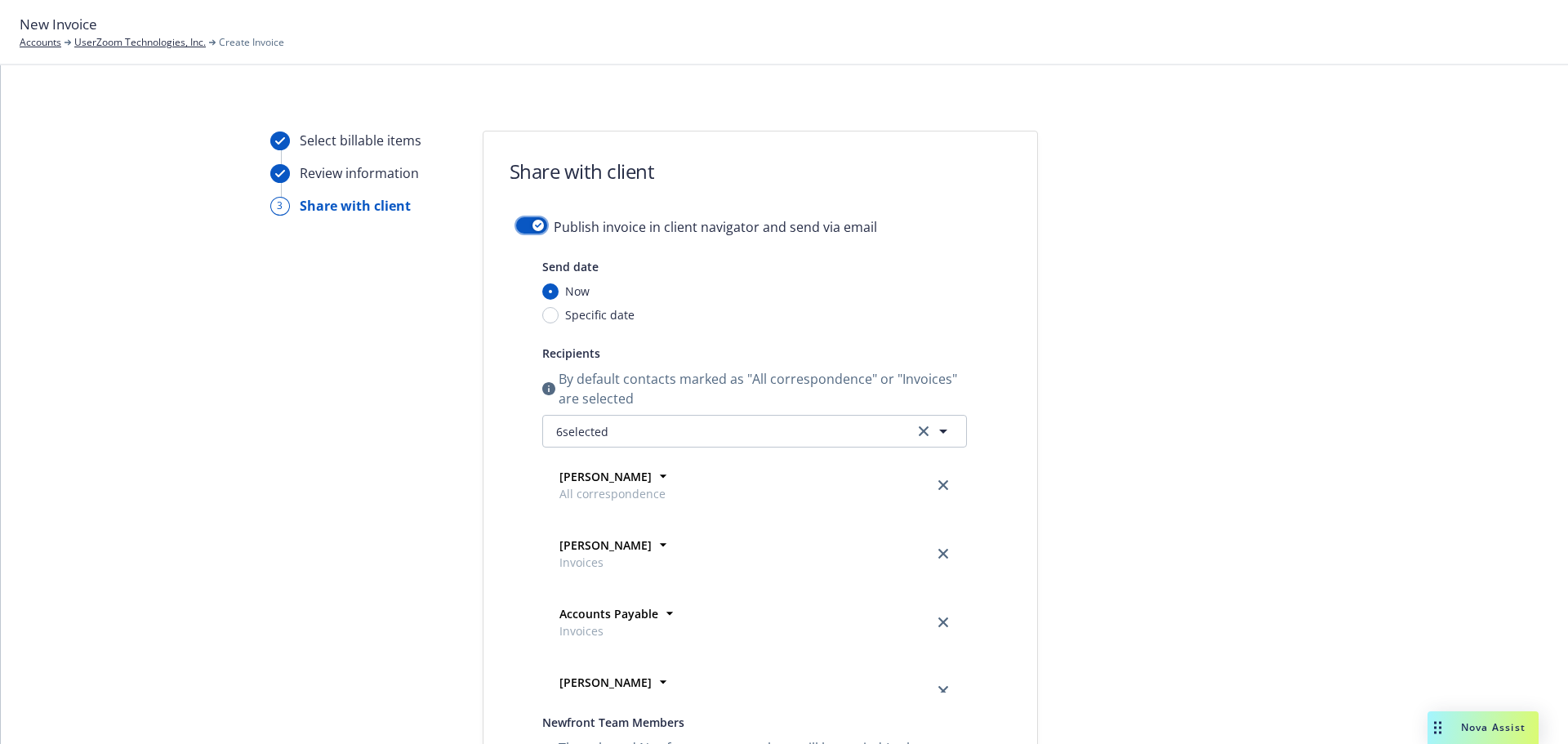
click at [532, 227] on div "button" at bounding box center [538, 226] width 11 height 11
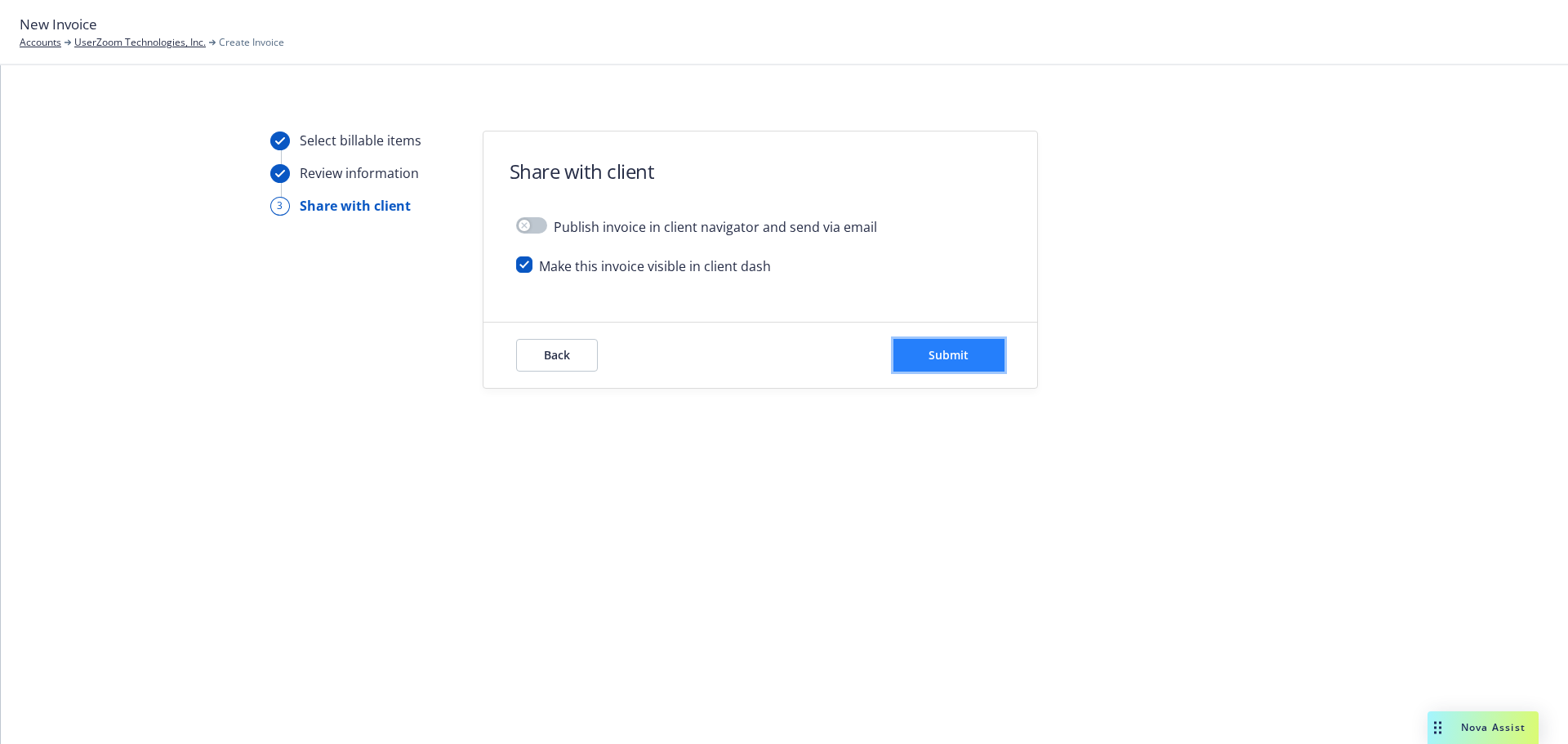
click at [925, 351] on button "Submit" at bounding box center [948, 354] width 111 height 33
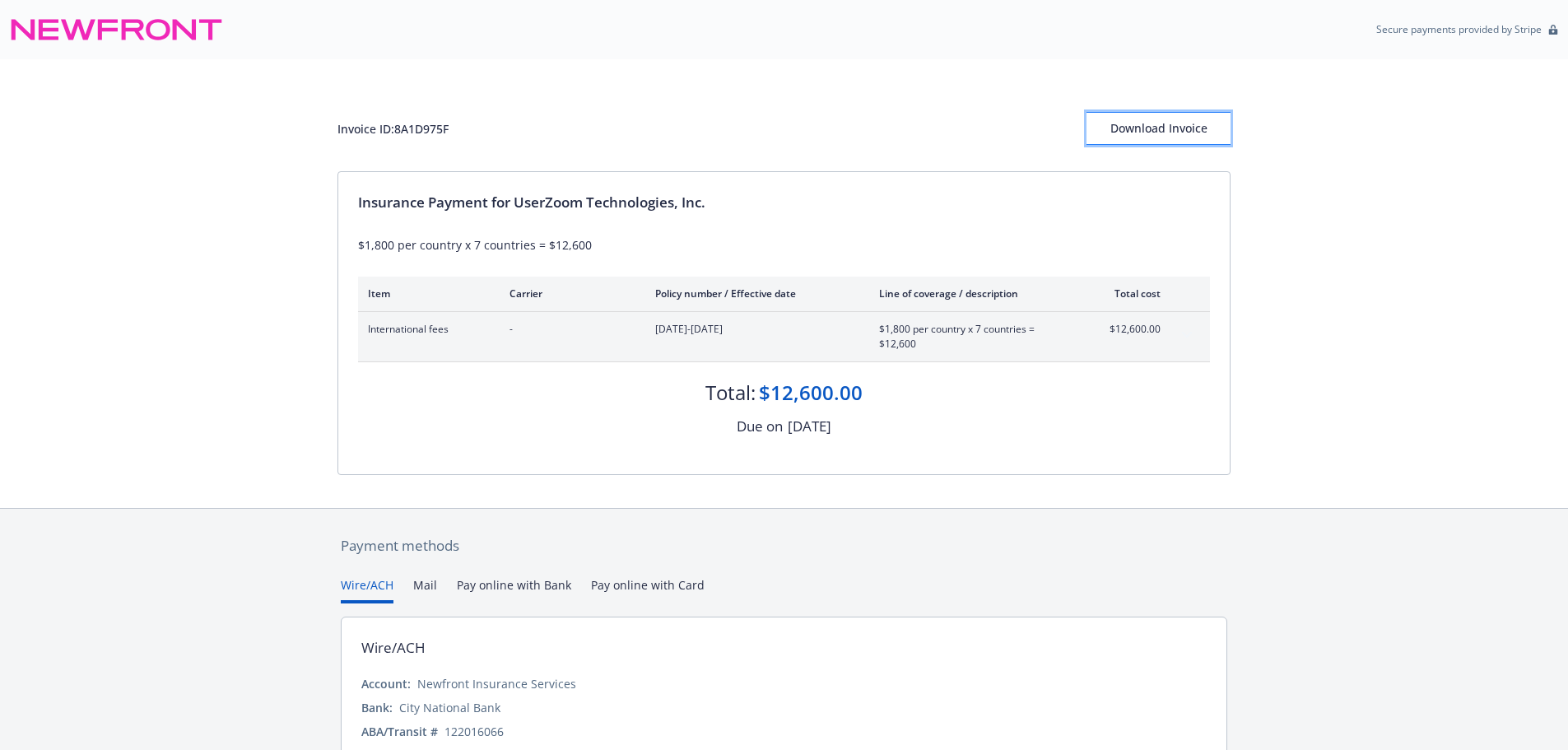
click at [1136, 125] on div "Download Invoice" at bounding box center [1158, 128] width 144 height 31
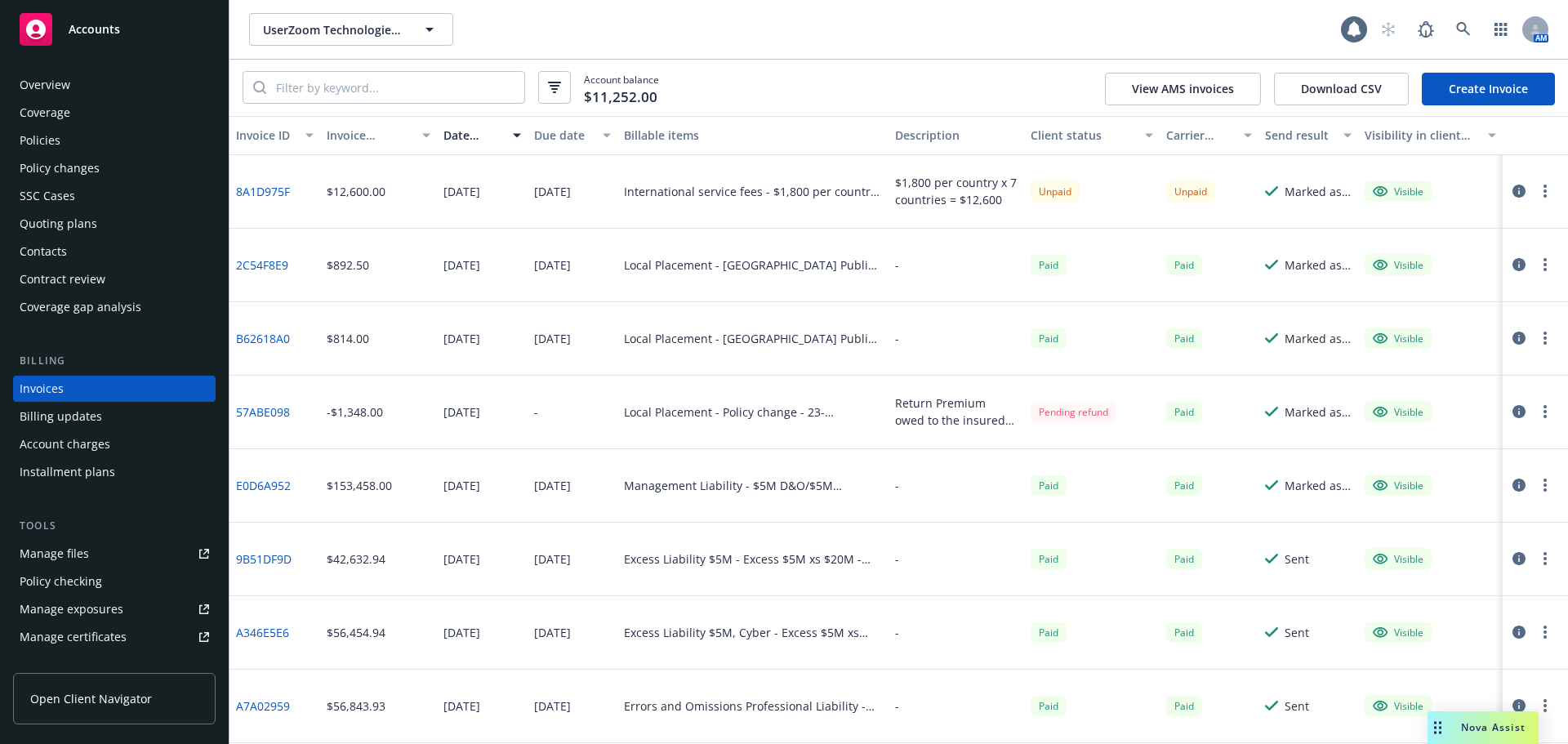
click at [178, 35] on div "Accounts" at bounding box center [114, 29] width 189 height 33
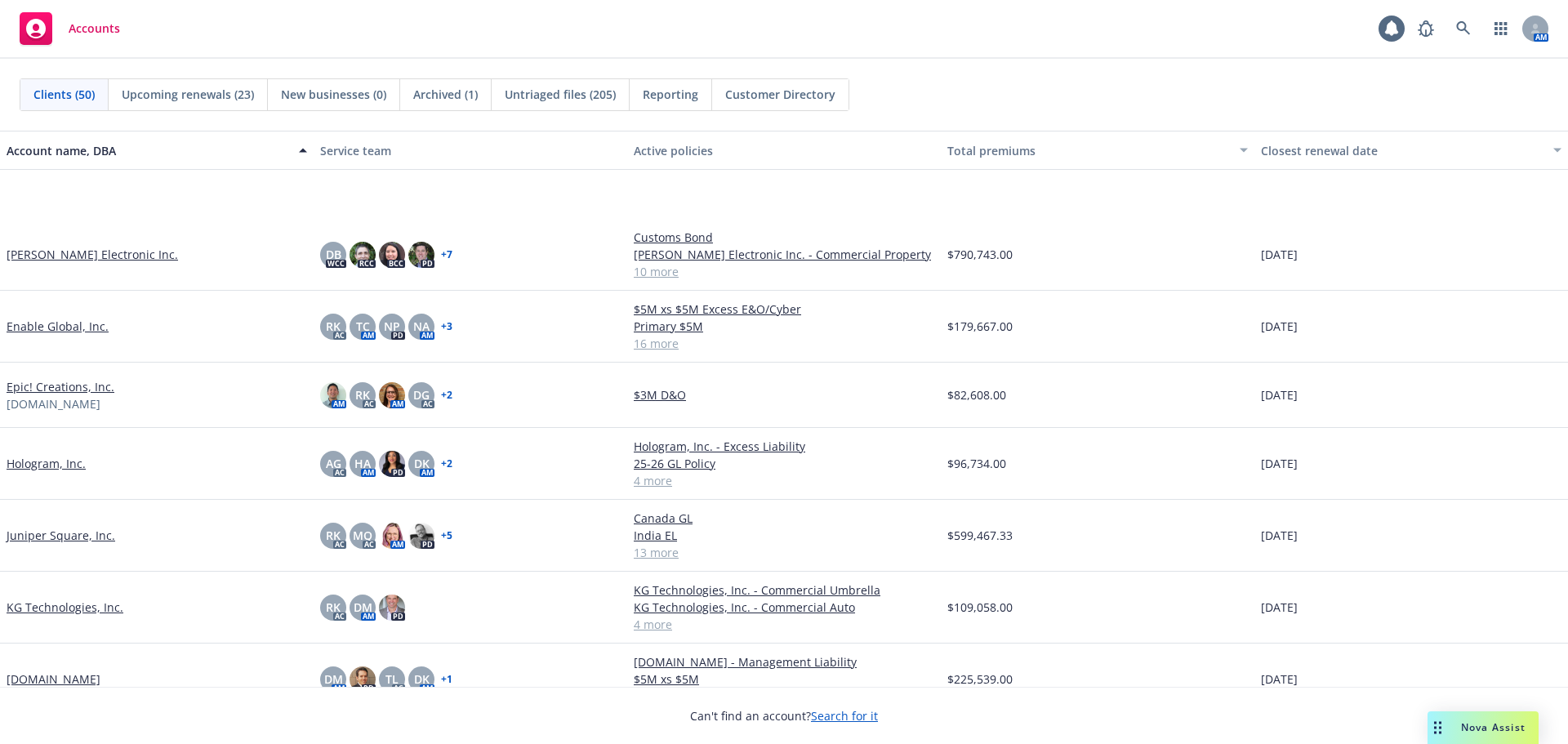
scroll to position [1388, 0]
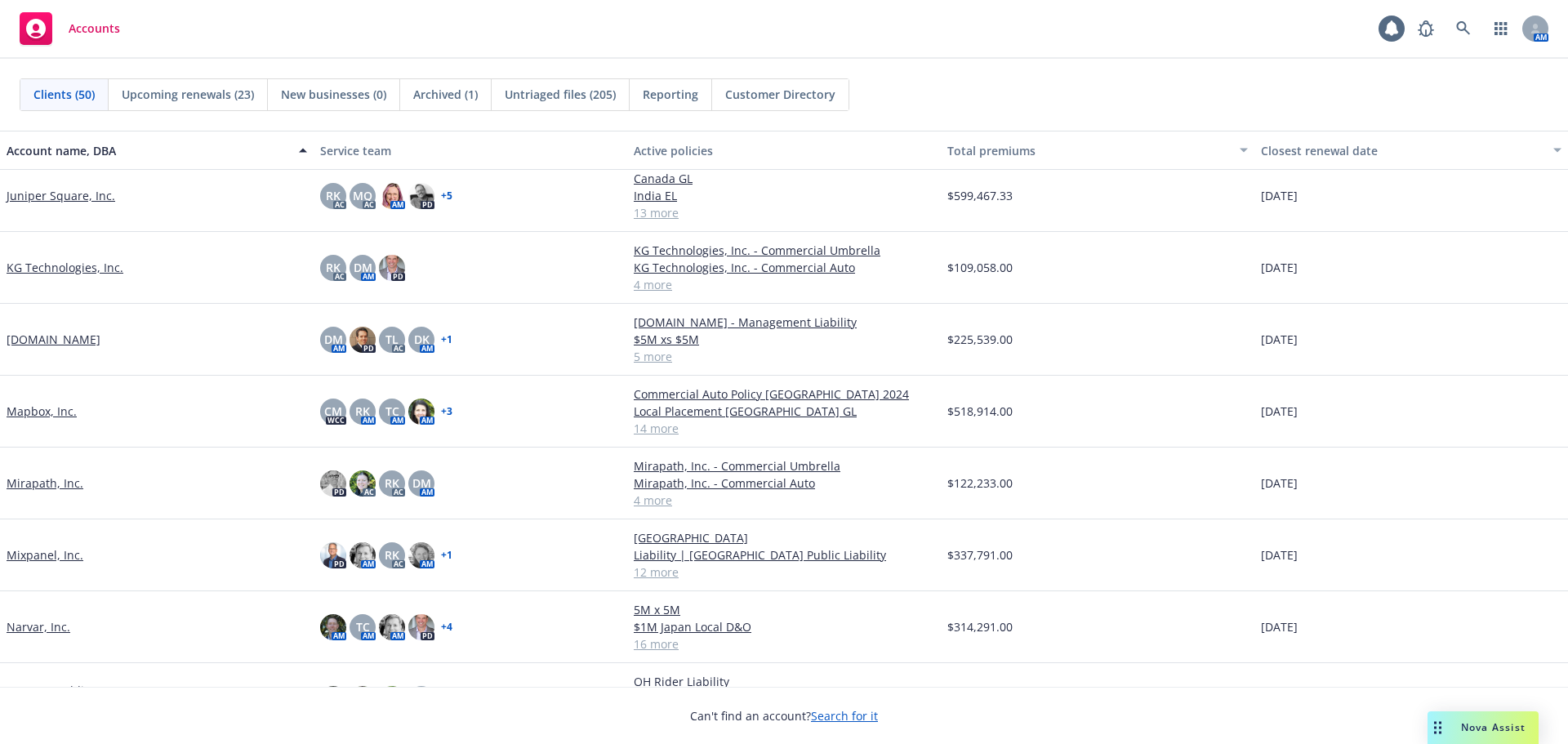
click at [21, 340] on link "[DOMAIN_NAME]" at bounding box center [53, 339] width 94 height 17
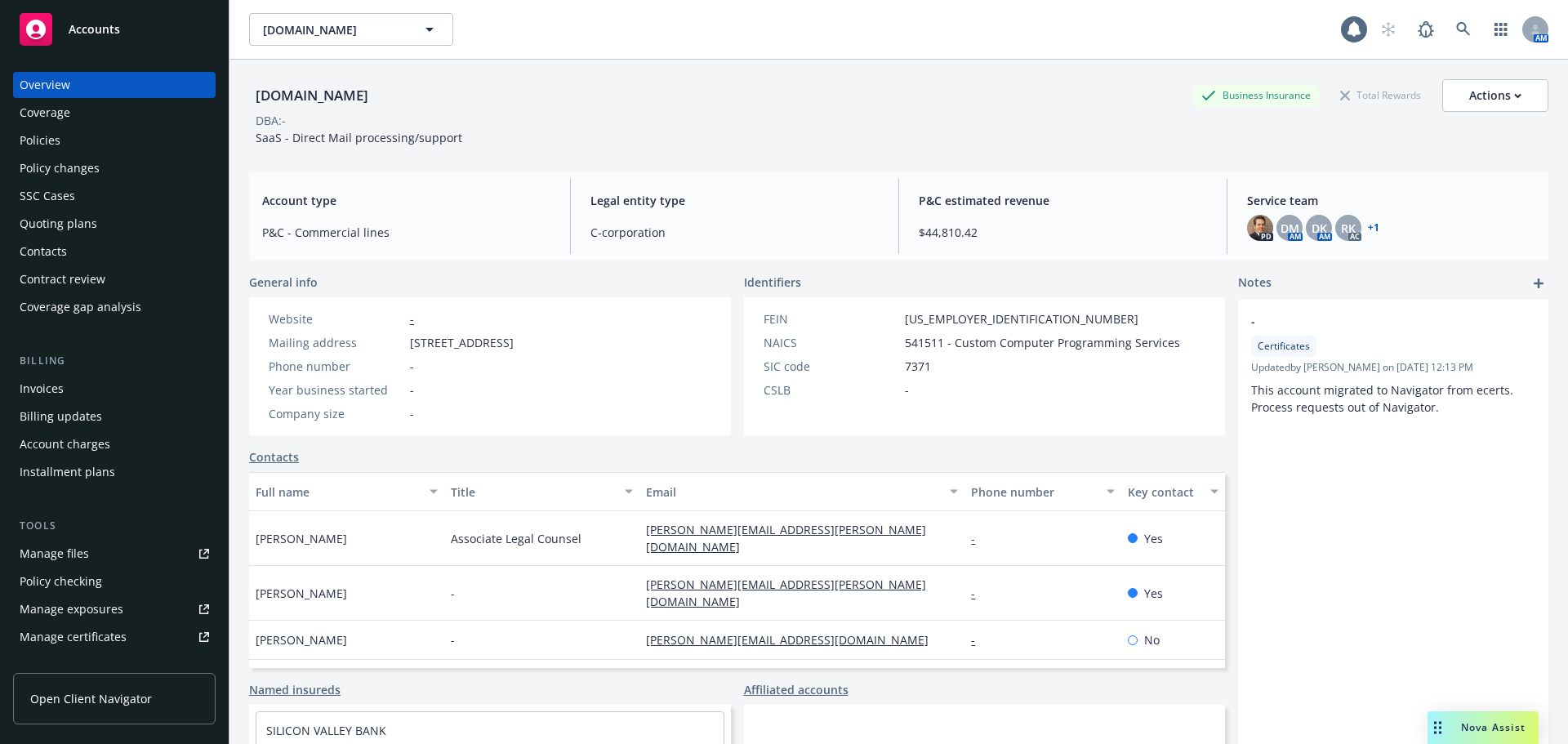
click at [142, 165] on div "Policy changes" at bounding box center [114, 168] width 189 height 26
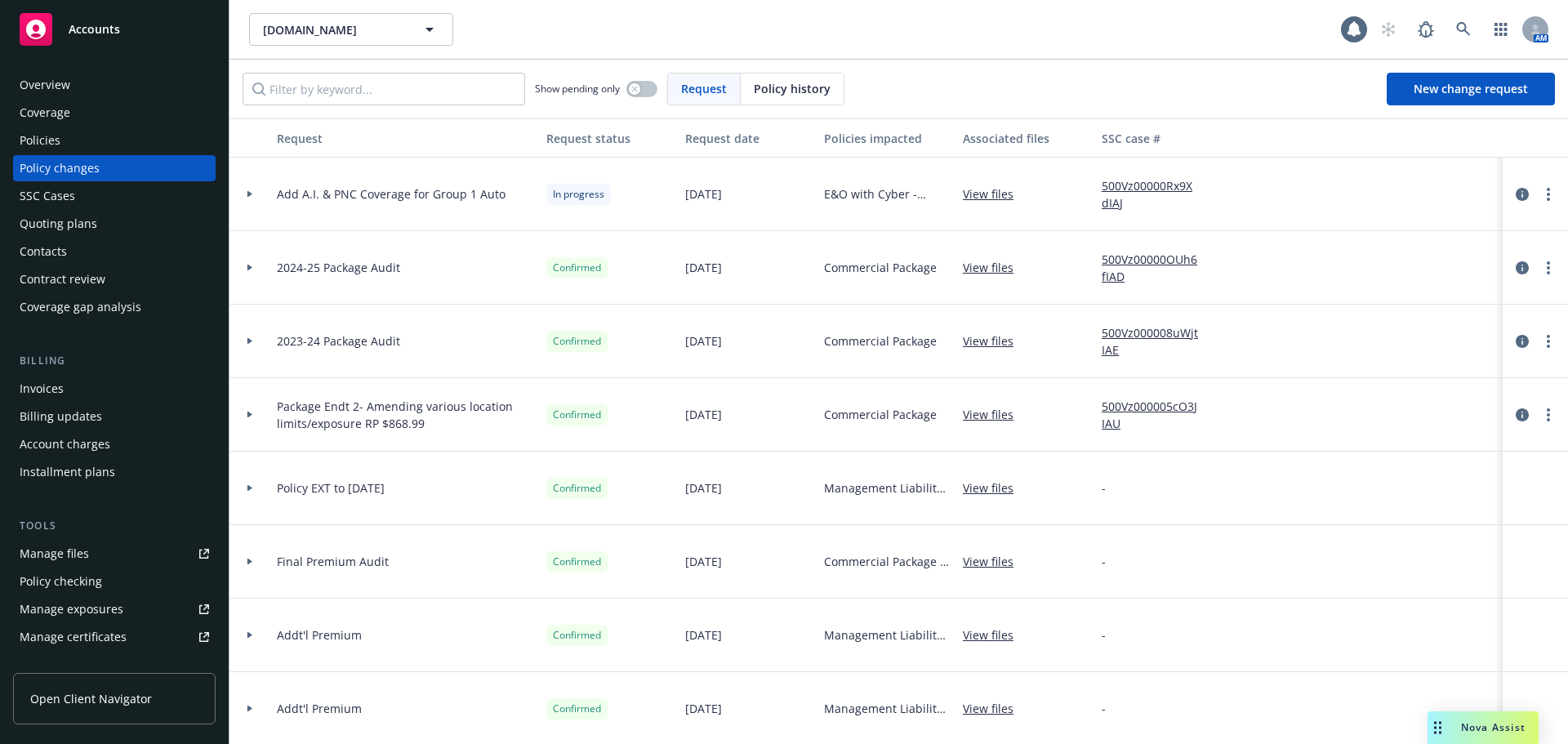
click at [247, 187] on div at bounding box center [250, 194] width 41 height 74
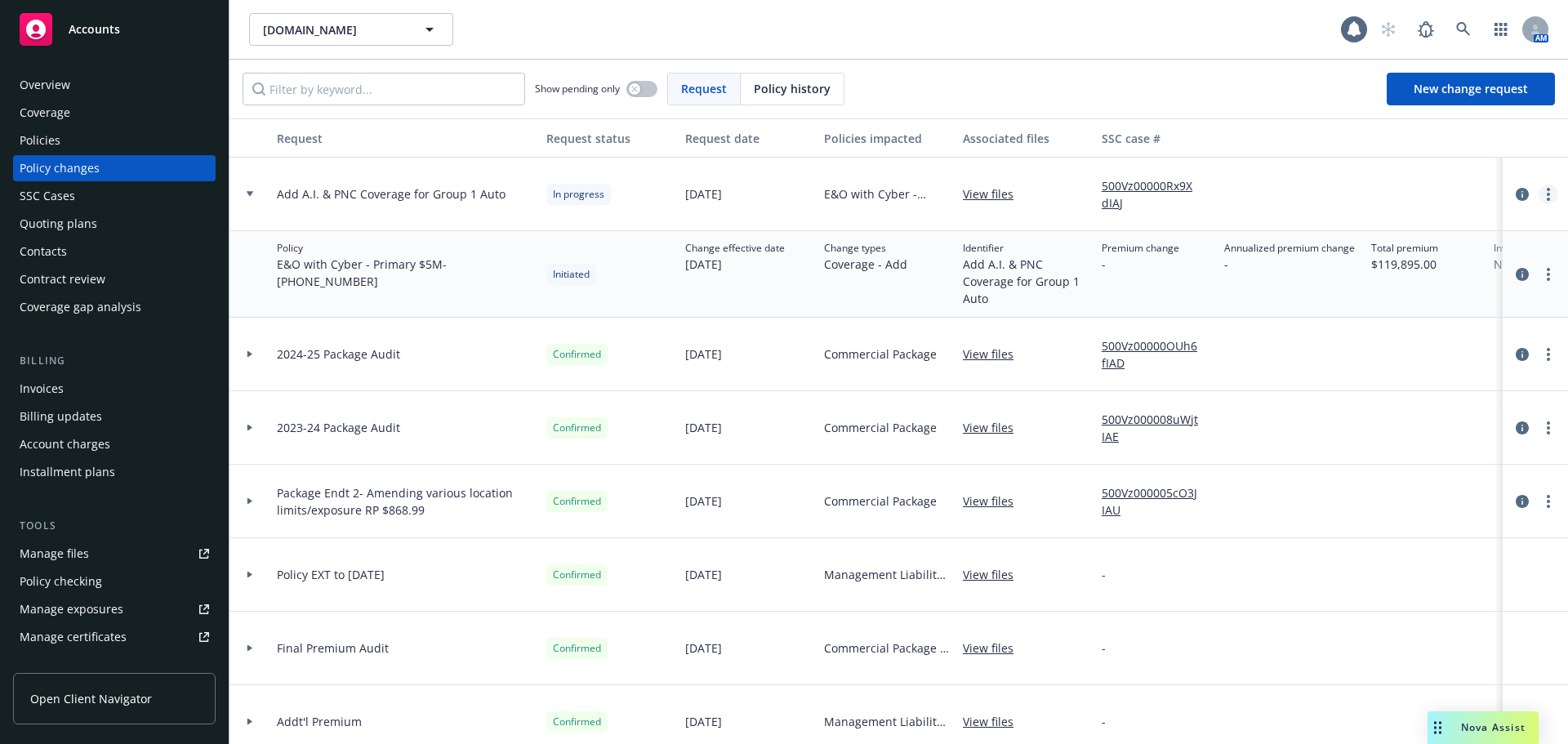
click at [1538, 193] on link "more" at bounding box center [1547, 194] width 20 height 20
click at [1420, 327] on link "Resume workflow" at bounding box center [1405, 325] width 280 height 33
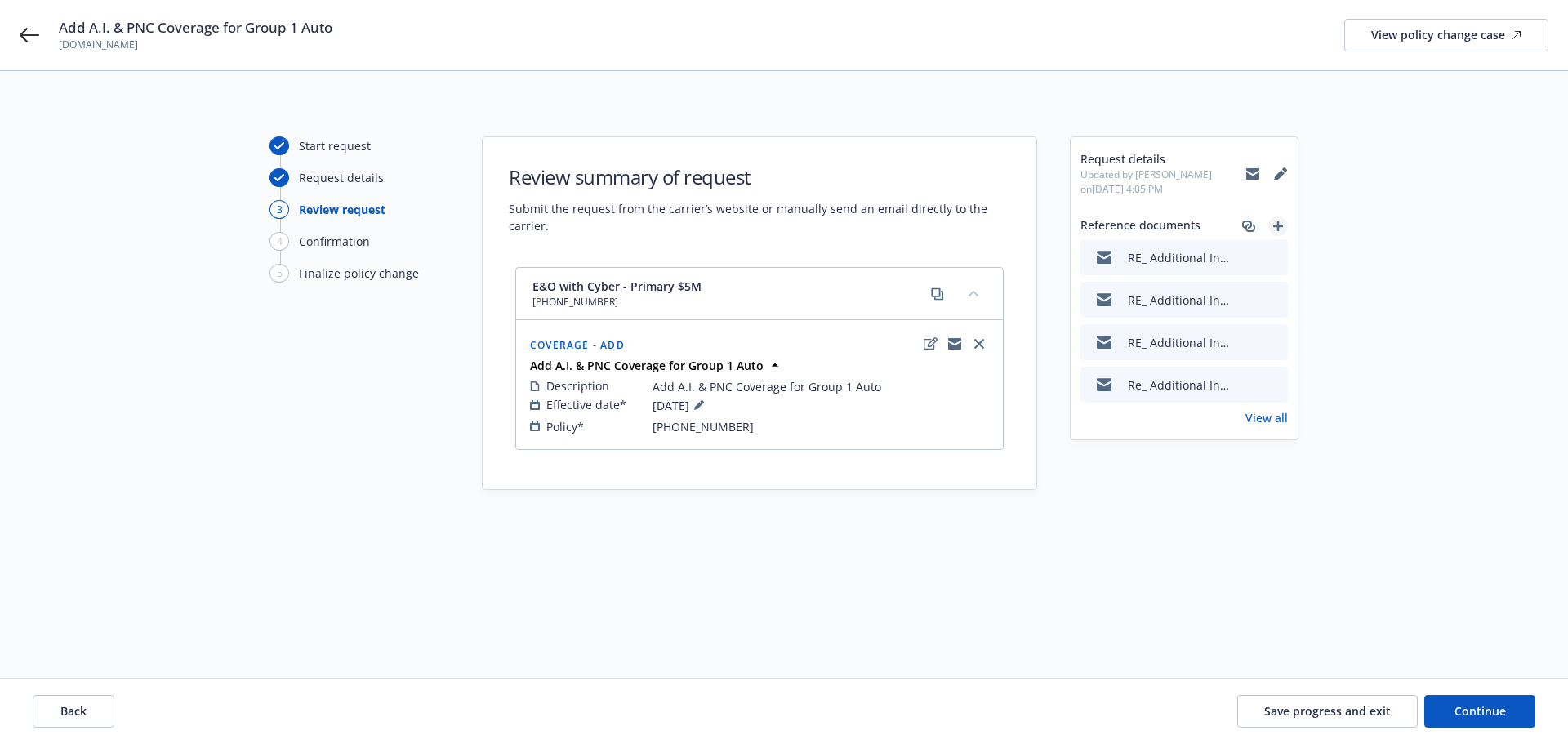
click at [1277, 221] on icon "add" at bounding box center [1277, 226] width 10 height 10
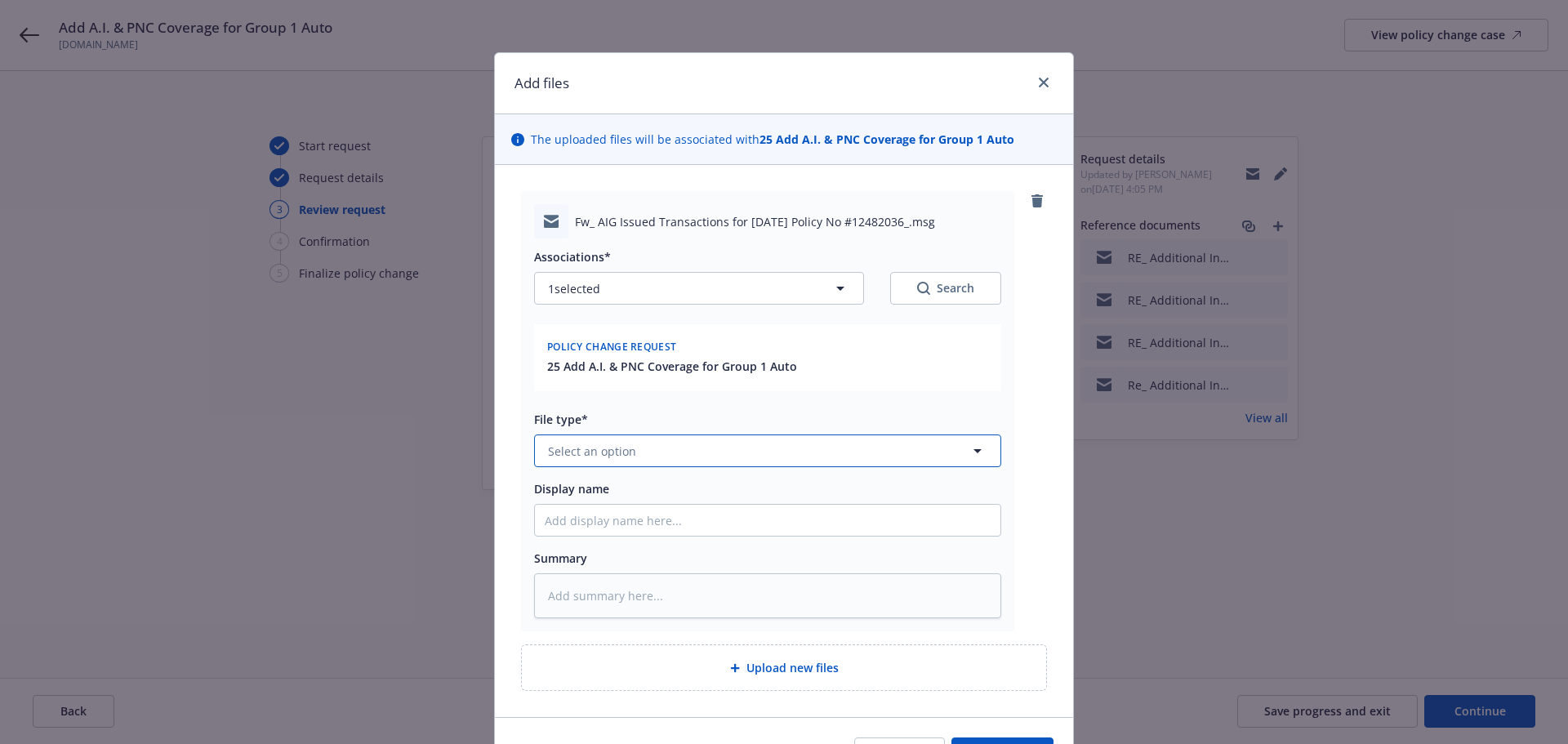
click at [605, 451] on span "Select an option" at bounding box center [592, 451] width 89 height 17
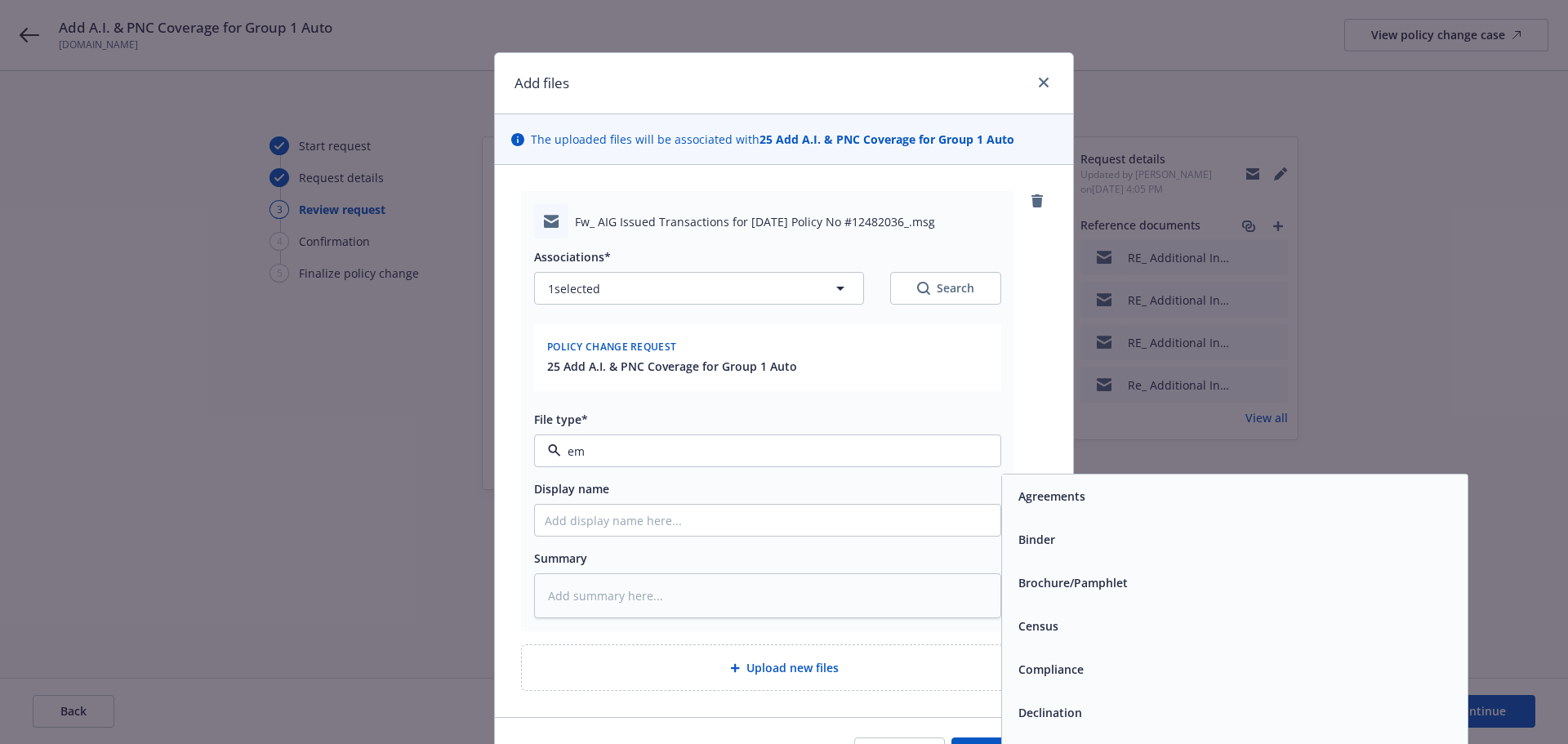
type input "ema"
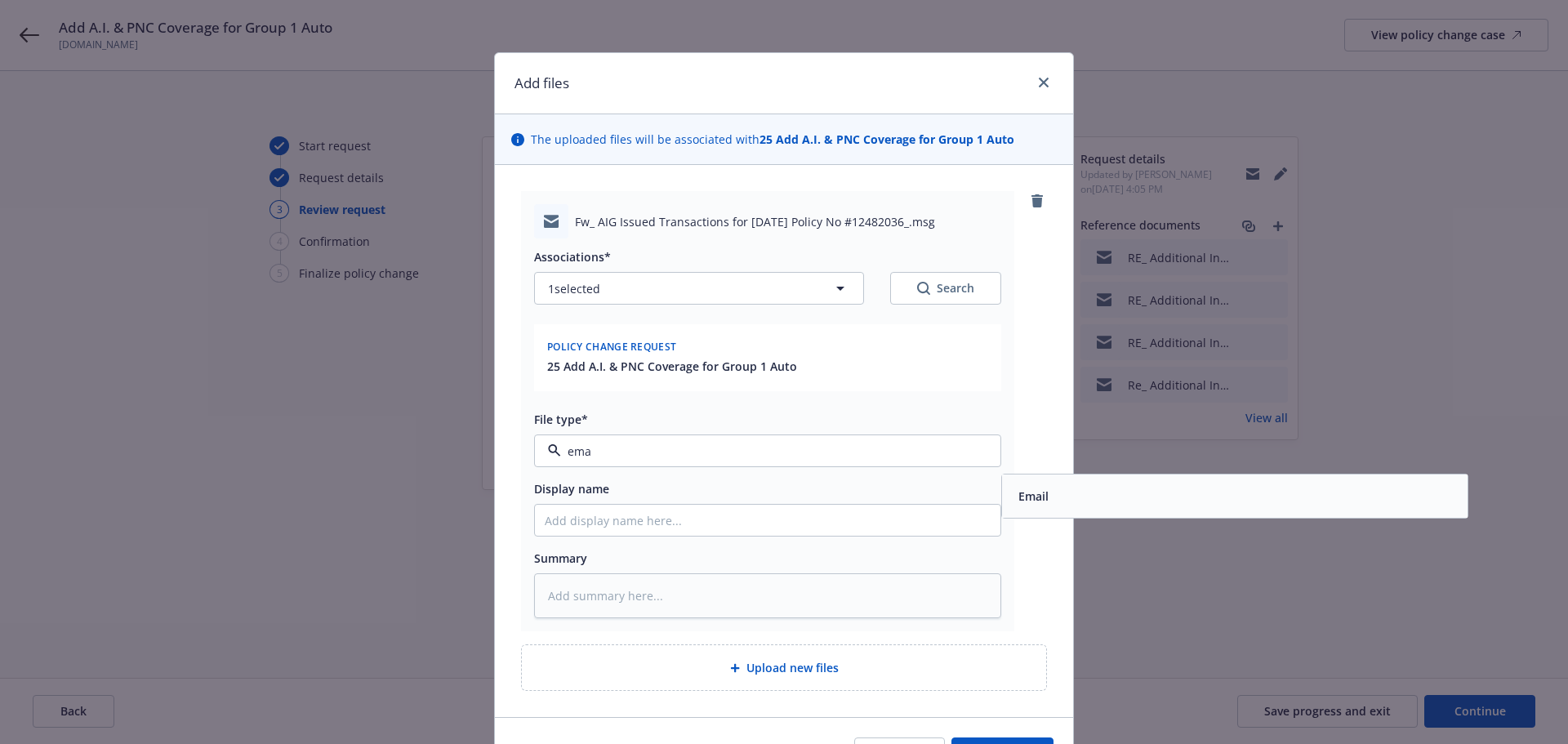
click at [1042, 489] on span "Email" at bounding box center [1033, 496] width 30 height 17
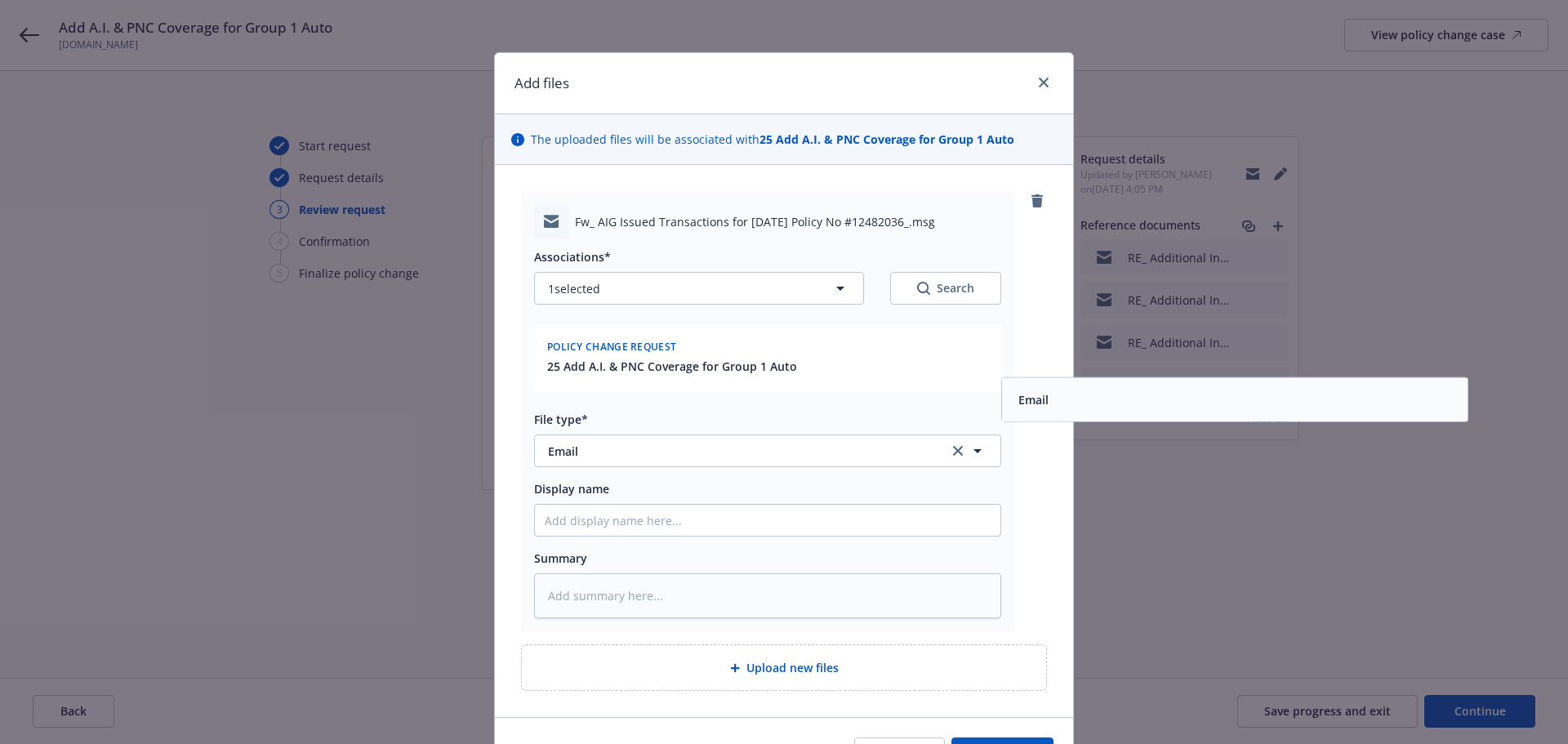
click at [1040, 525] on div "Fw_ AIG Issued Transactions for [DATE] Policy No #12482036_.msg Associations* 1…" at bounding box center [784, 411] width 526 height 440
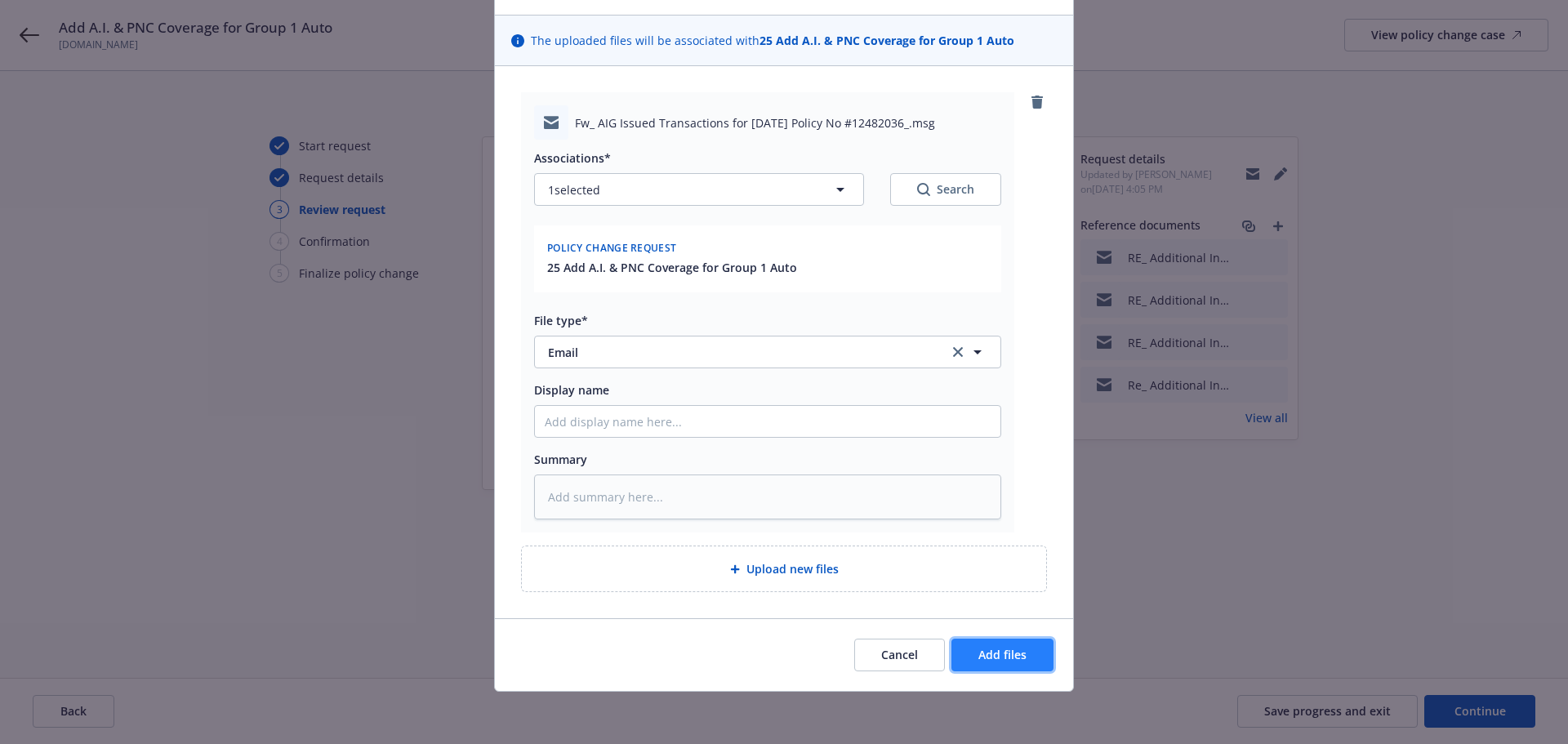
click at [1008, 641] on button "Add files" at bounding box center [1001, 654] width 102 height 33
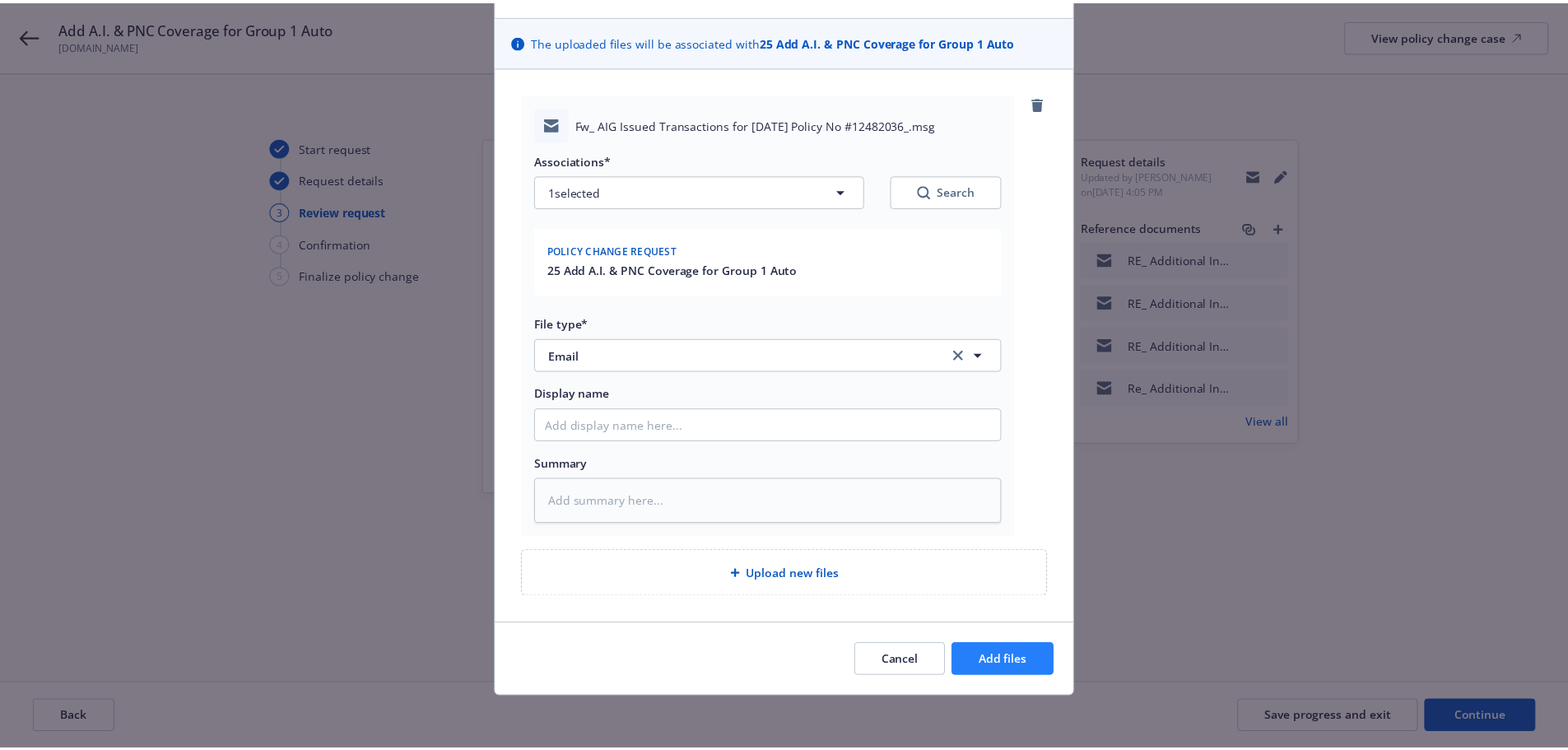
scroll to position [39, 0]
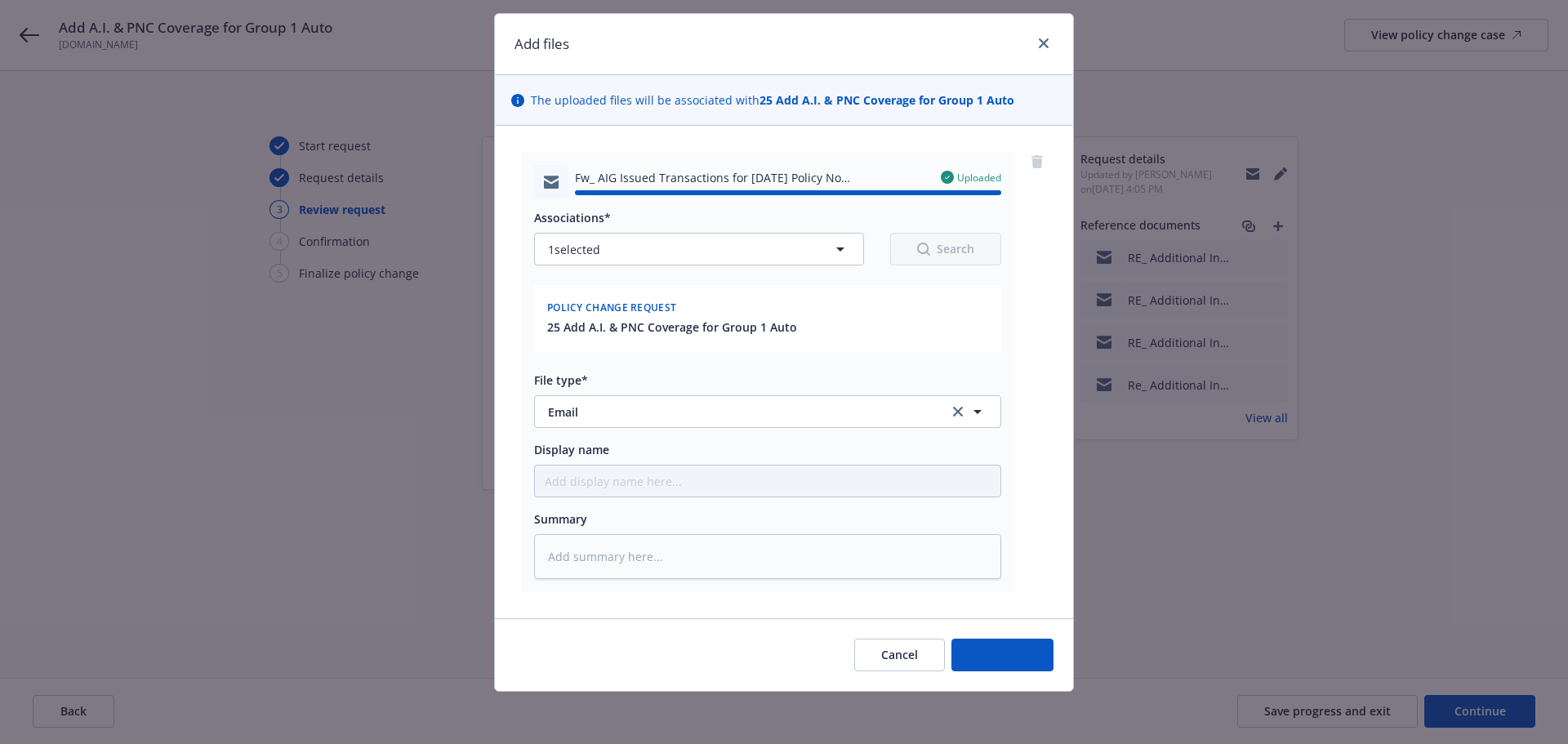
type textarea "x"
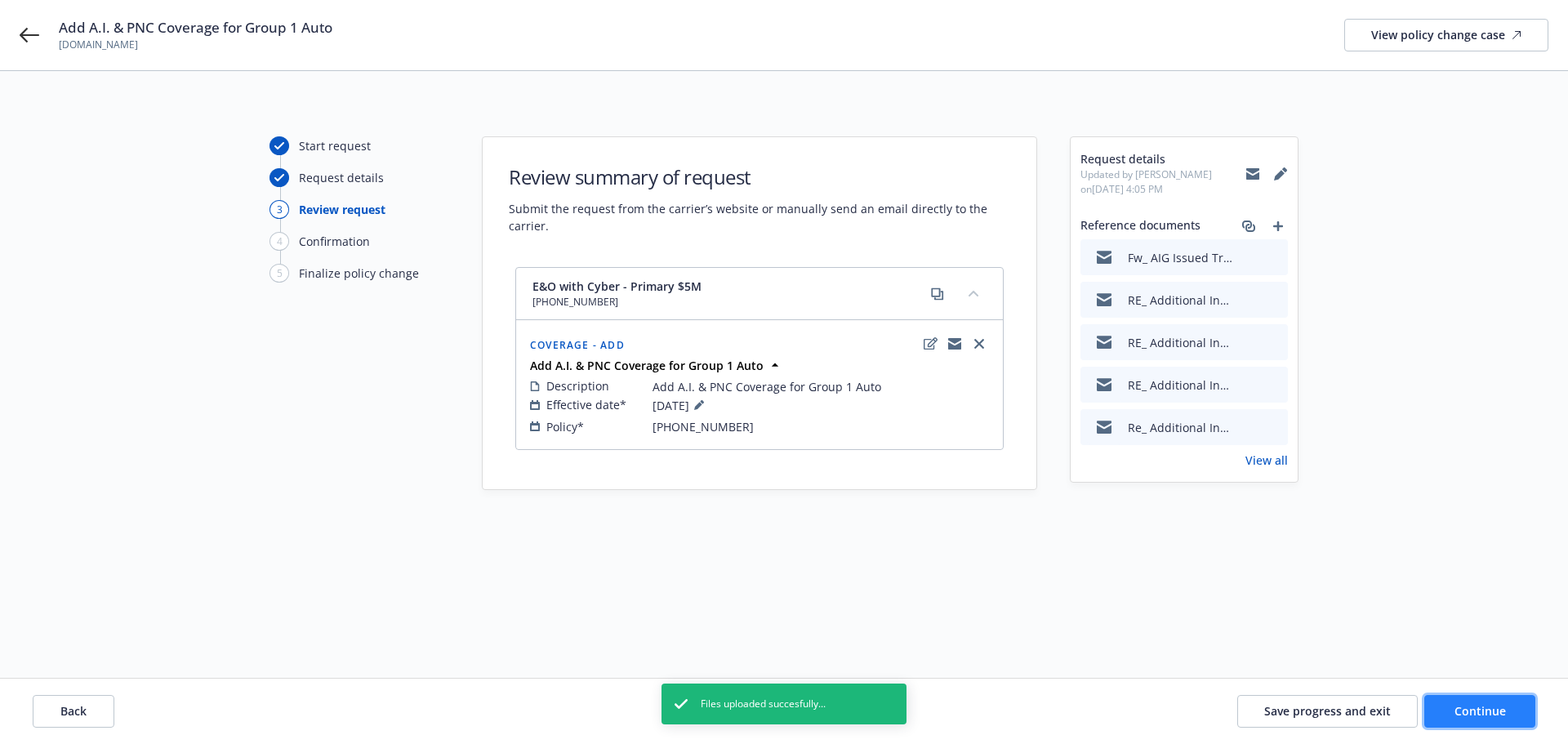
click at [1492, 701] on button "Continue" at bounding box center [1479, 710] width 111 height 33
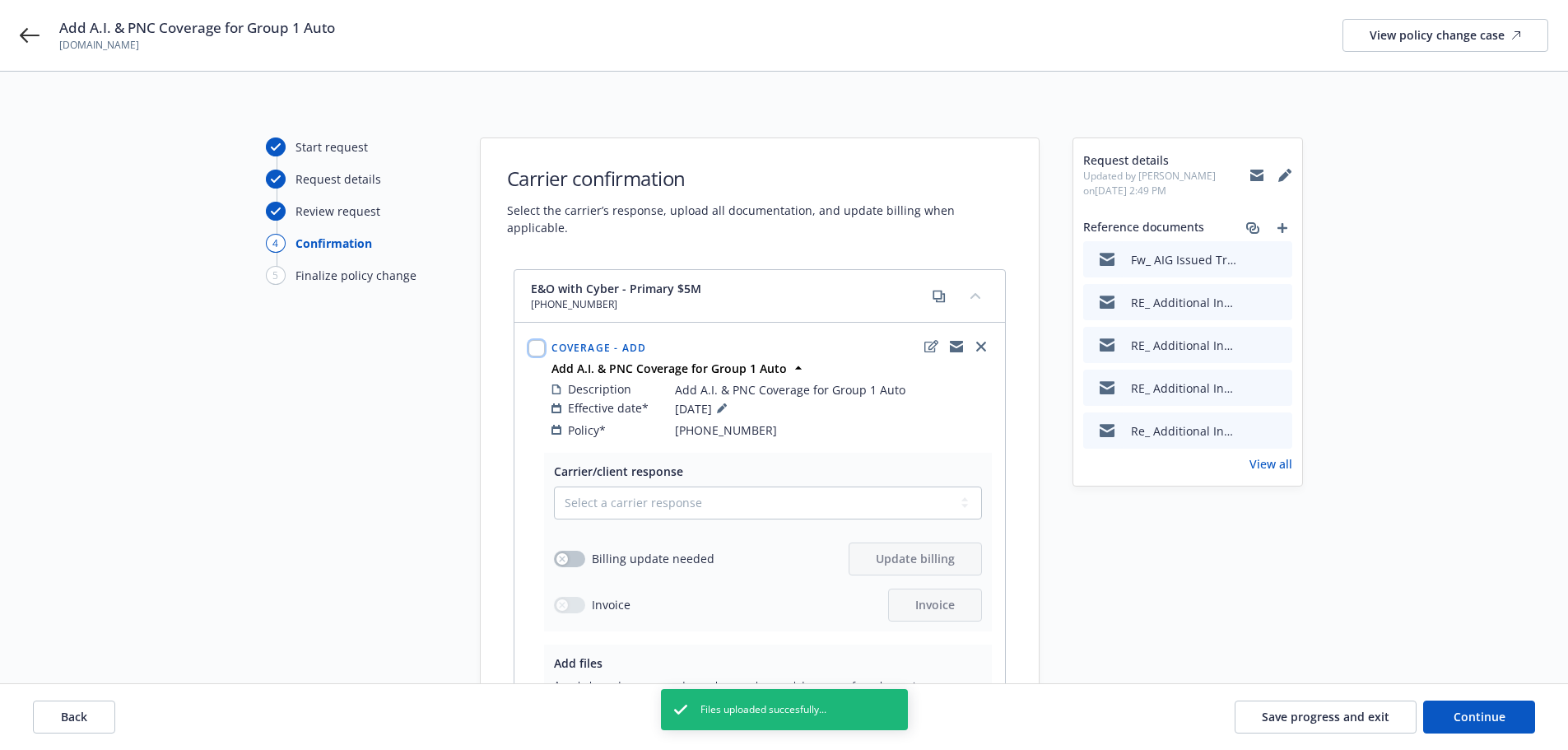
click at [539, 340] on input "checkbox" at bounding box center [537, 349] width 17 height 17
checkbox input "true"
click at [628, 651] on span "Carrier response" at bounding box center [625, 647] width 94 height 16
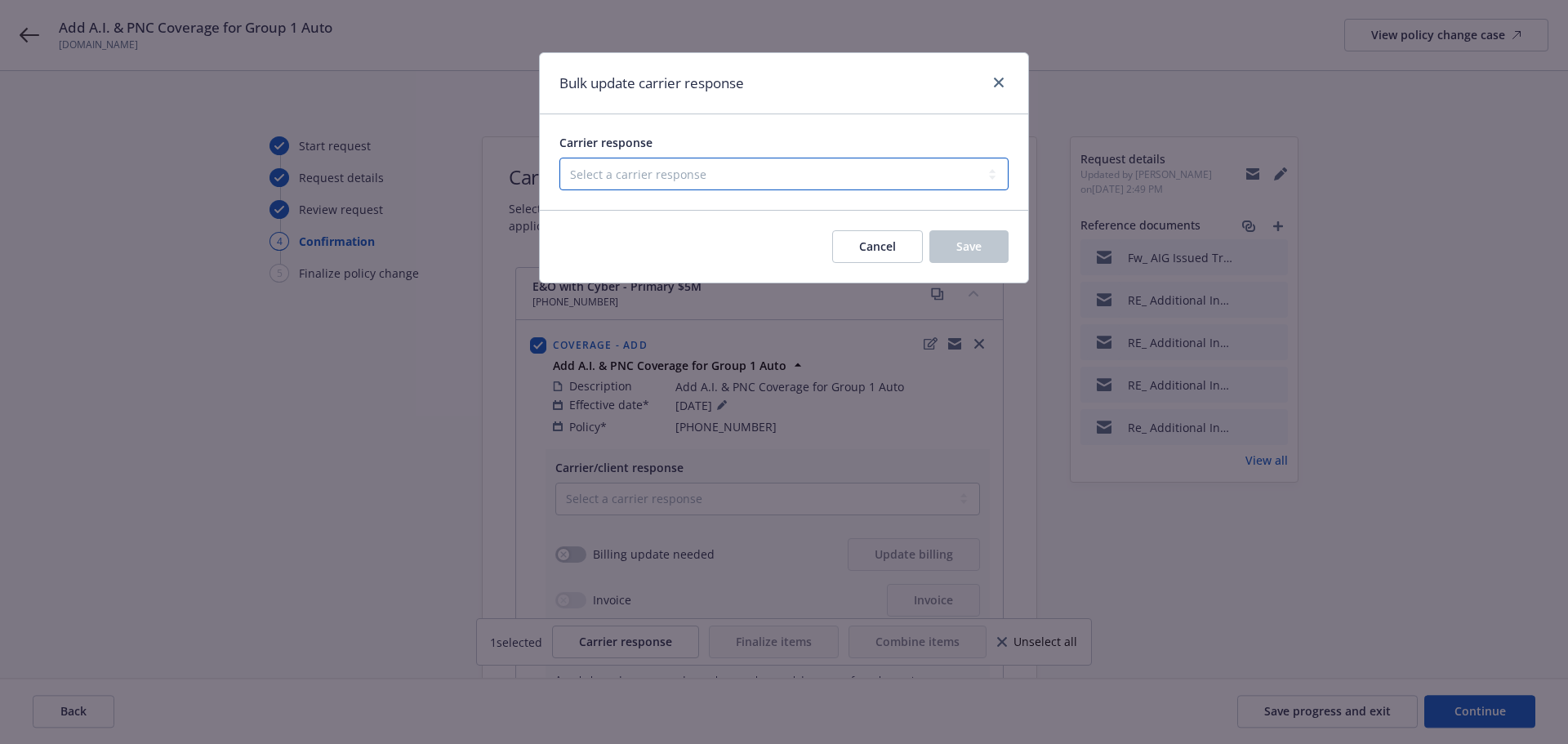
click at [618, 178] on select "Select a carrier response Accepted Accepted with revision No endorsement needed…" at bounding box center [784, 173] width 449 height 33
select select "ACCEPTED"
click at [559, 158] on select "Select a carrier response Accepted Accepted with revision No endorsement needed…" at bounding box center [784, 173] width 449 height 33
click at [960, 251] on span "Save" at bounding box center [969, 246] width 25 height 16
checkbox input "false"
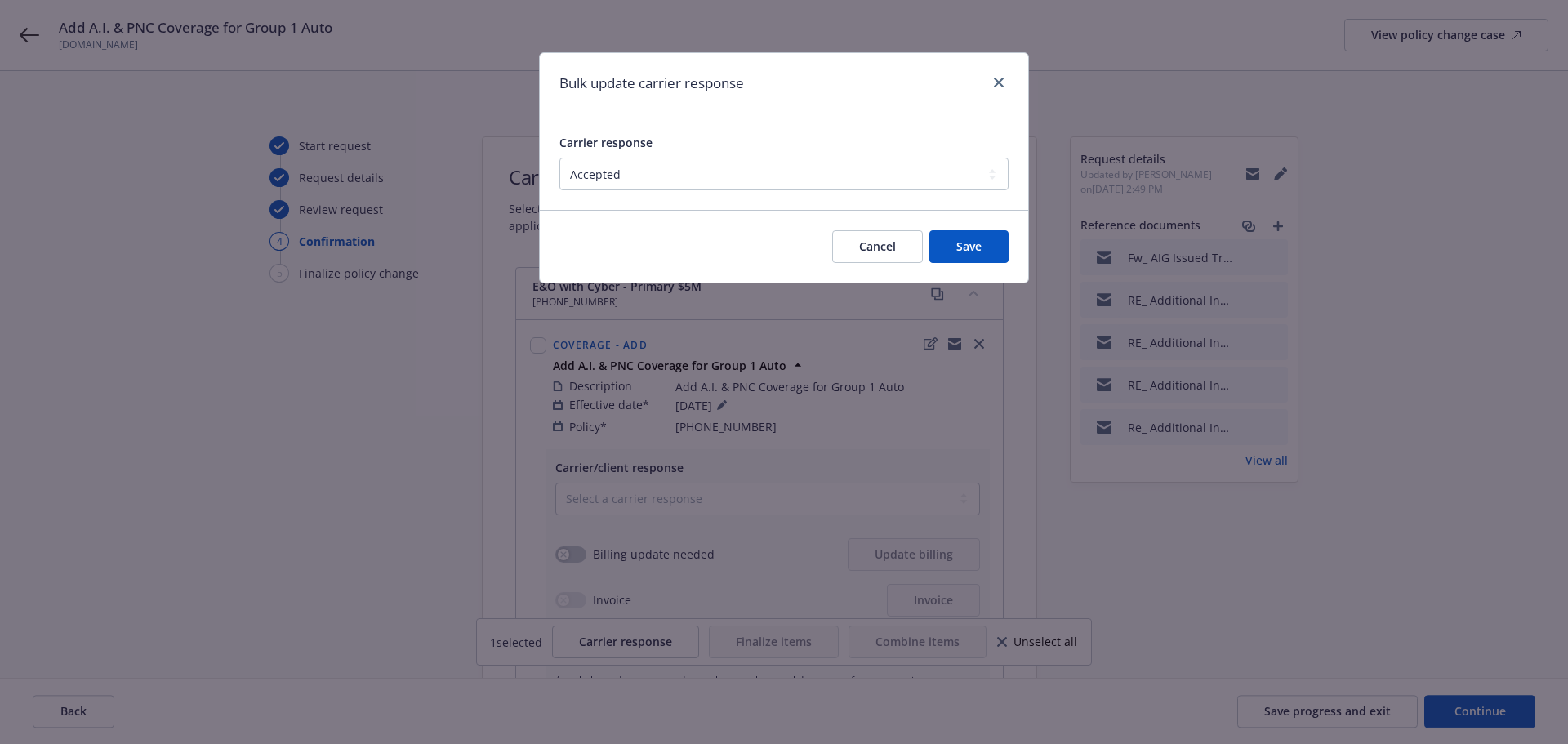
select select "ACCEPTED"
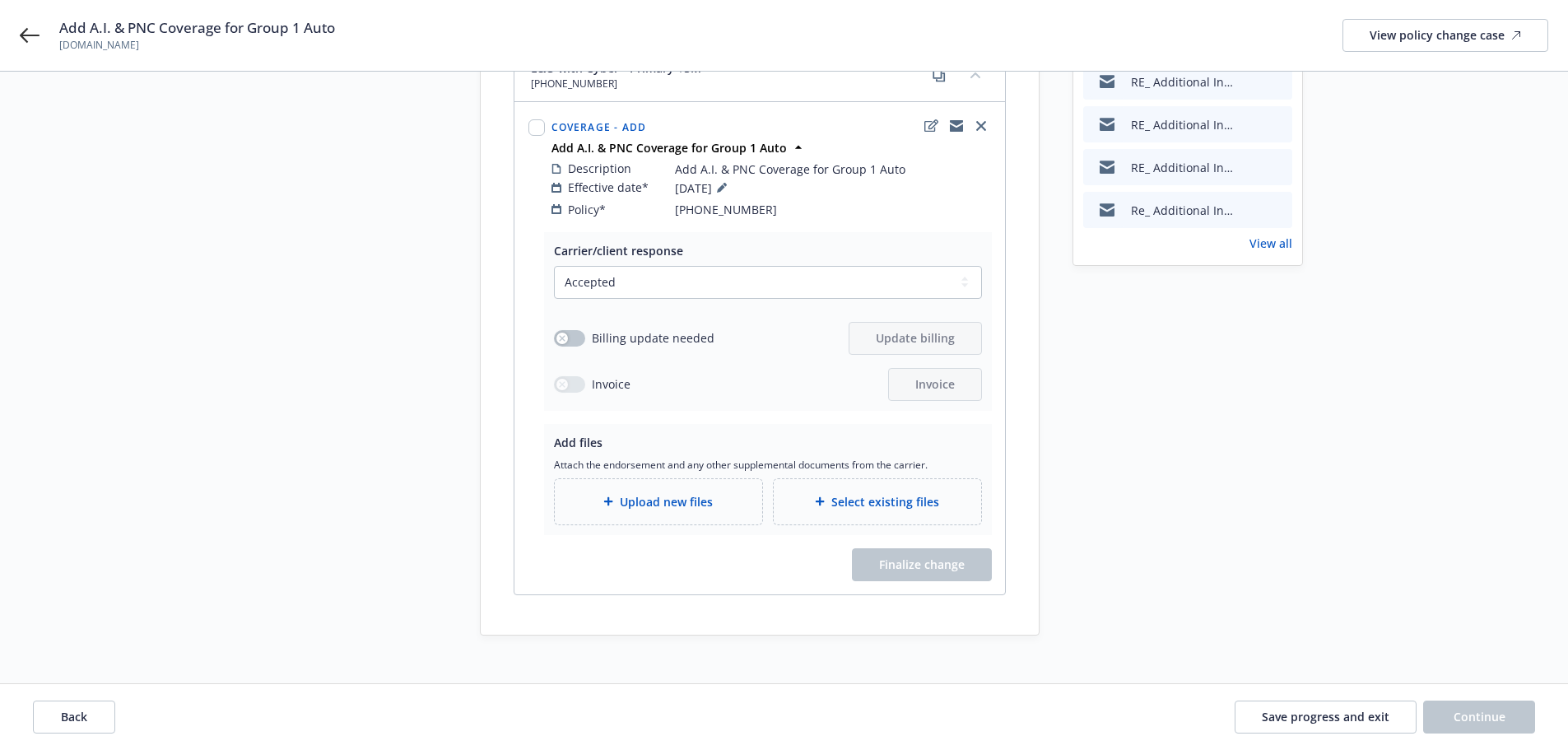
scroll to position [222, 0]
click at [690, 492] on span "Upload new files" at bounding box center [666, 501] width 93 height 17
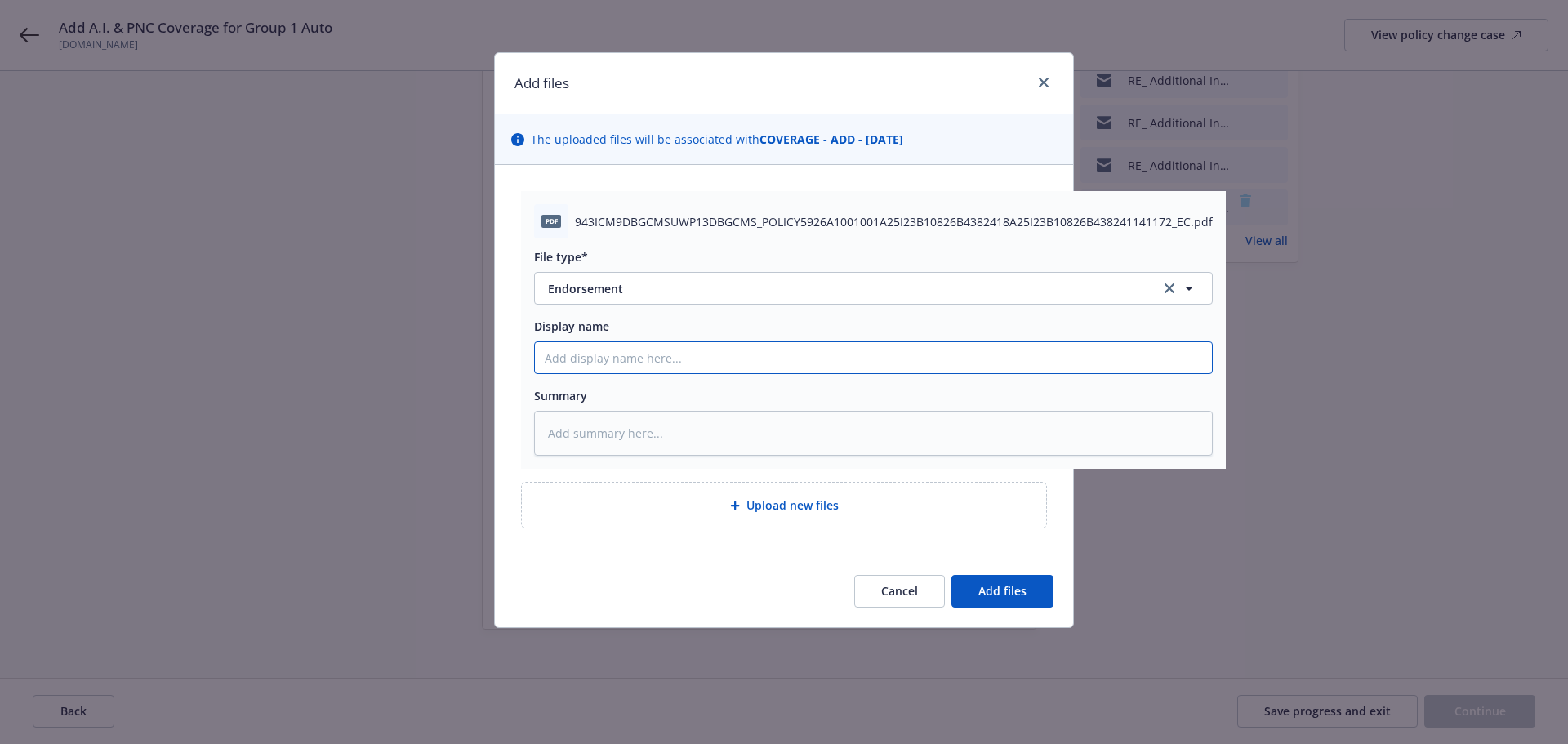
click at [646, 353] on input "Display name" at bounding box center [873, 357] width 677 height 31
type textarea "x"
type input "E"
type textarea "x"
type input "En"
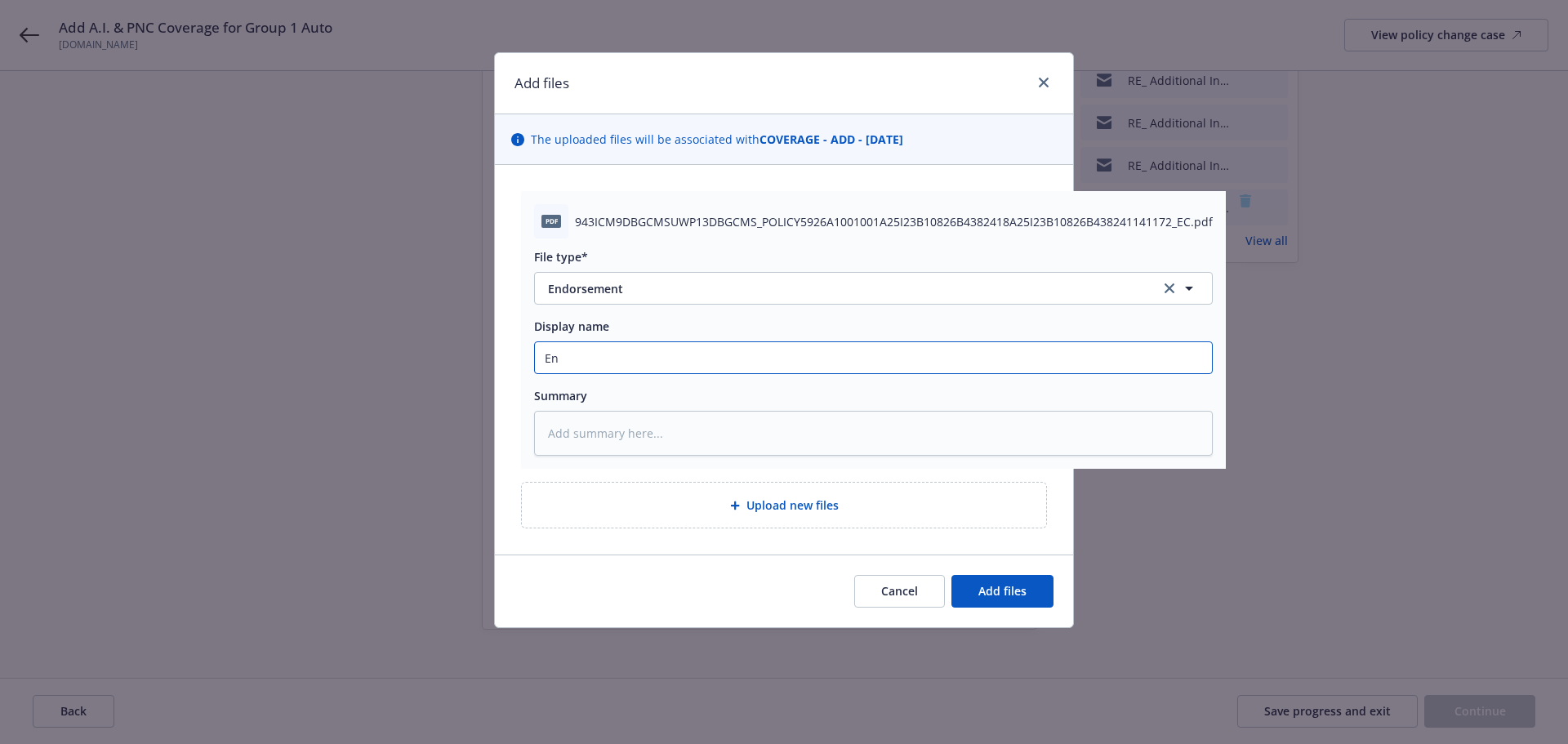
type textarea "x"
type input "End"
type textarea "x"
type input "Endt"
type textarea "x"
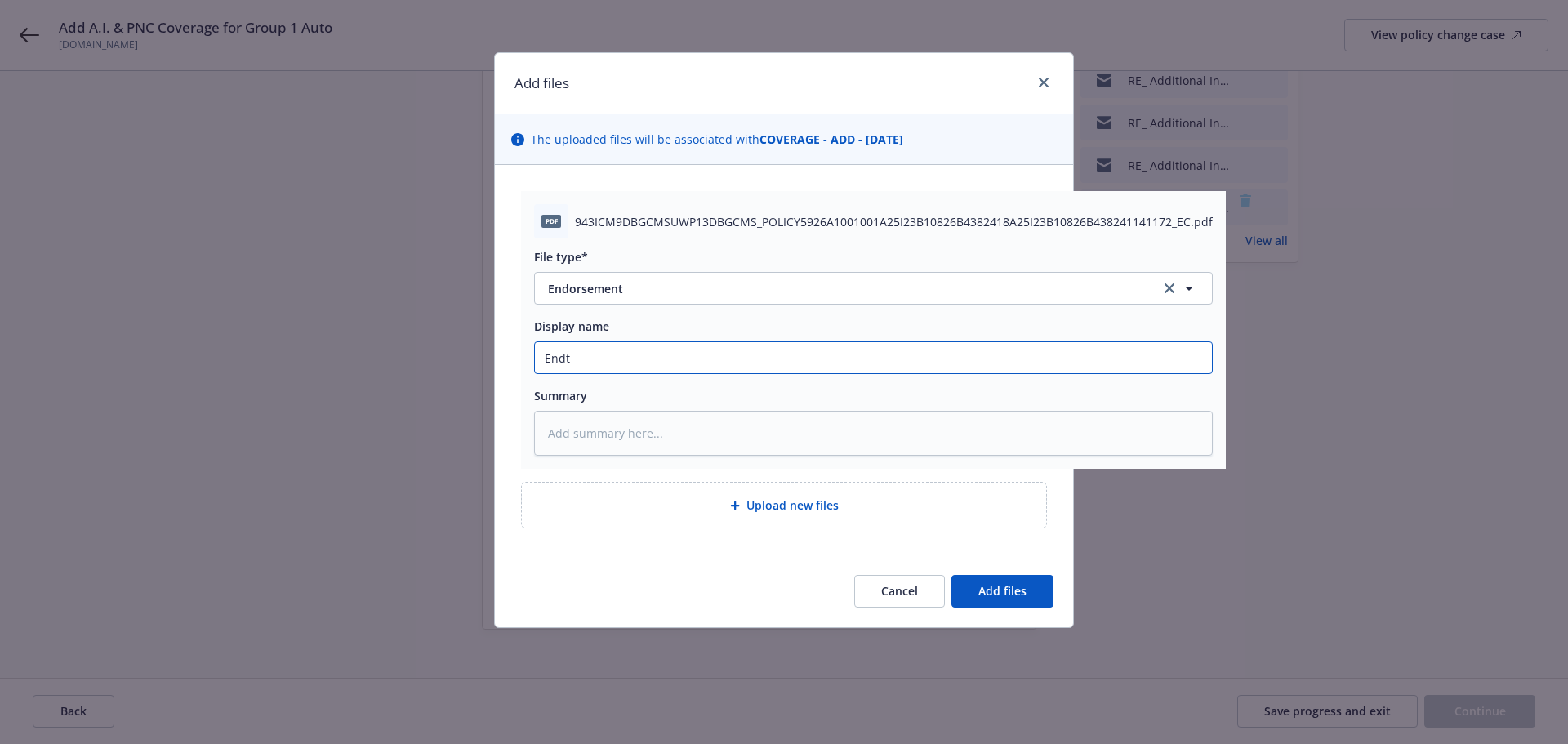
type input "Endt."
type textarea "x"
type input "Endt."
type textarea "x"
type input "Endt. -"
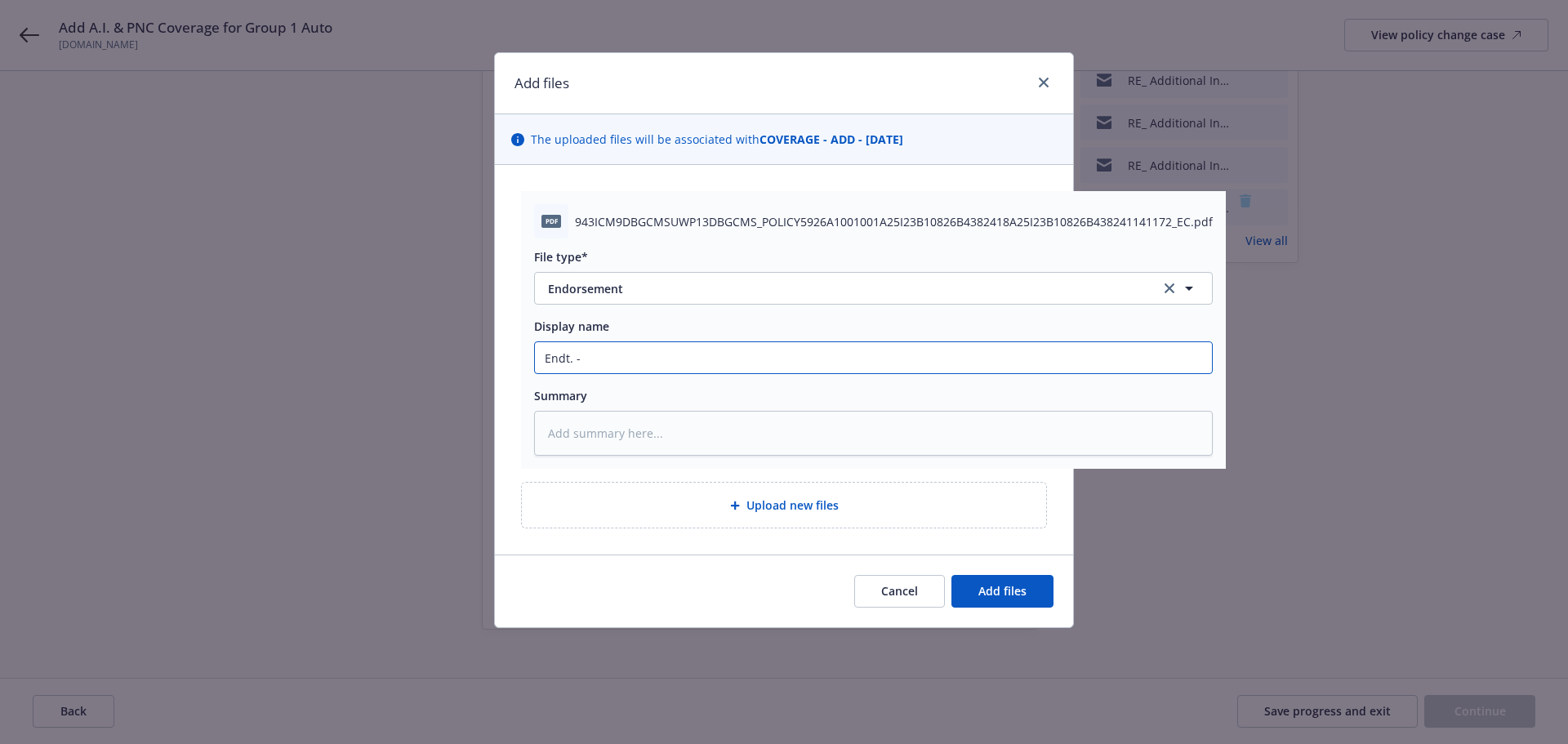
type textarea "x"
type input "Endt. -"
type textarea "x"
type input "Endt. - A"
type textarea "x"
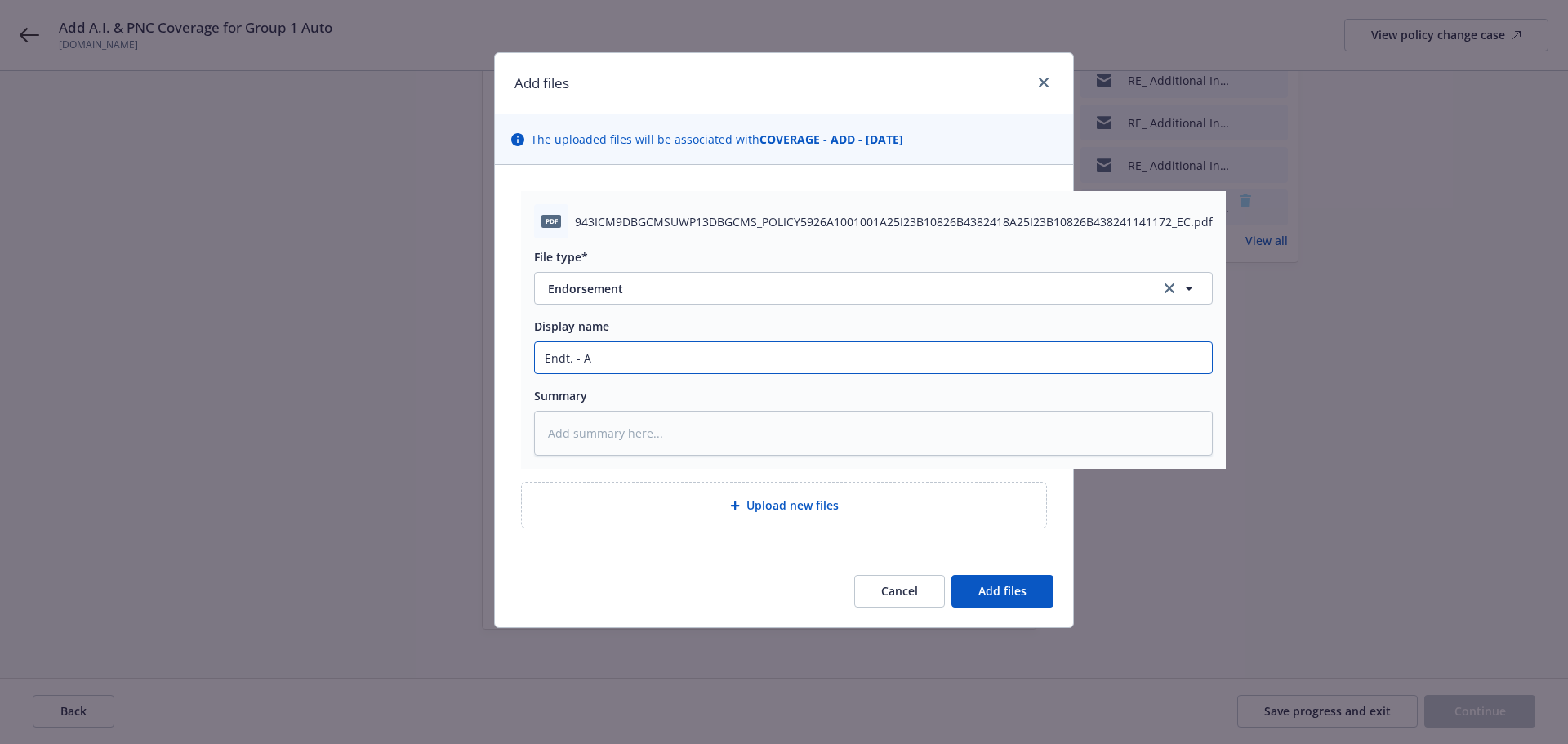
type input "Endt. - Ad"
type textarea "x"
type input "Endt. - Add"
type textarea "x"
type input "Endt. - Add"
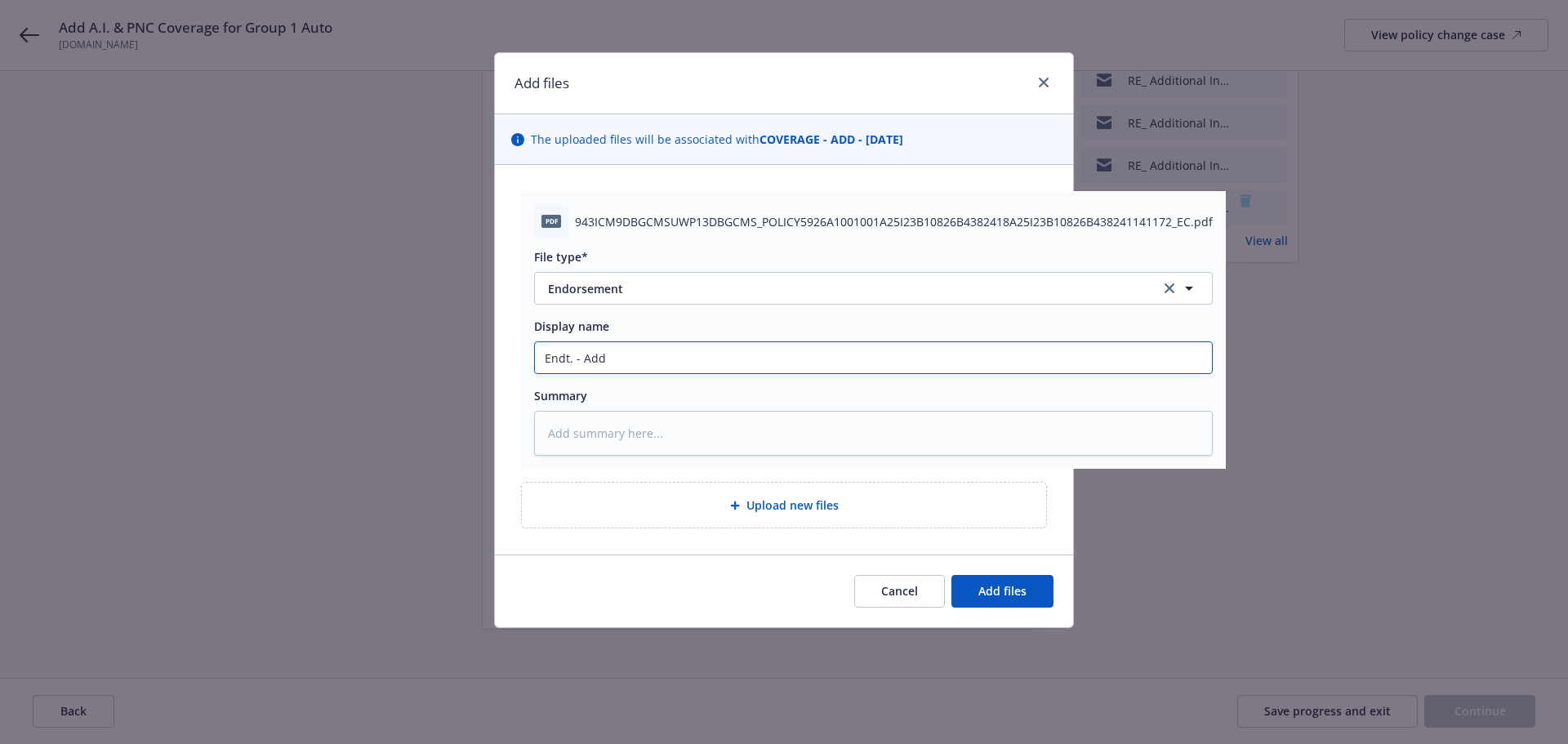
type textarea "x"
type input "Endt. - Add A"
type textarea "x"
type input "Endt. - Add A."
type textarea "x"
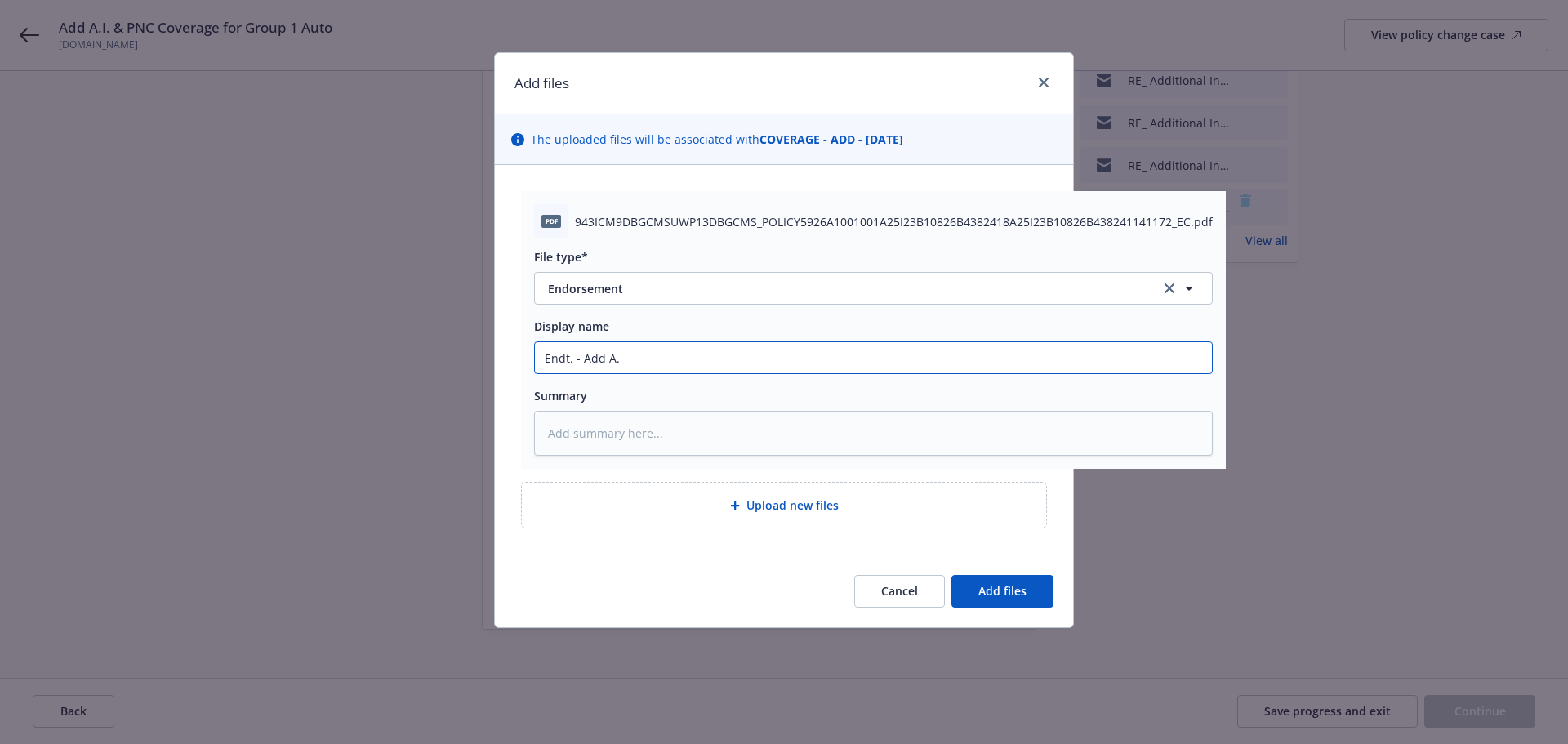
type input "Endt. - Add A.I"
type textarea "x"
type input "Endt. - Add A.I."
type textarea "x"
type input "Endt. - Add A.I."
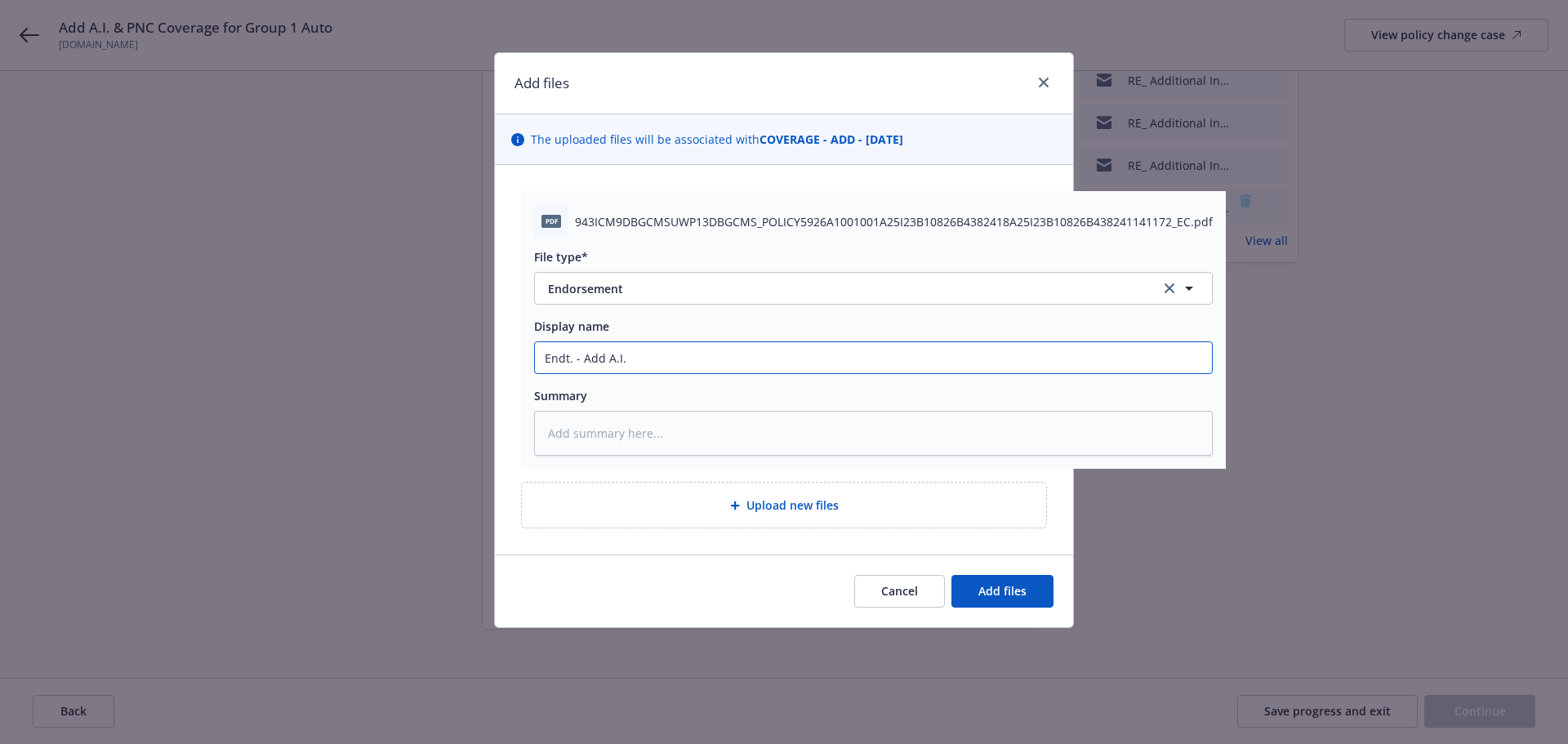
type textarea "x"
type input "Endt. - Add A.I. &"
type textarea "x"
type input "Endt. - Add A.I. &"
type textarea "x"
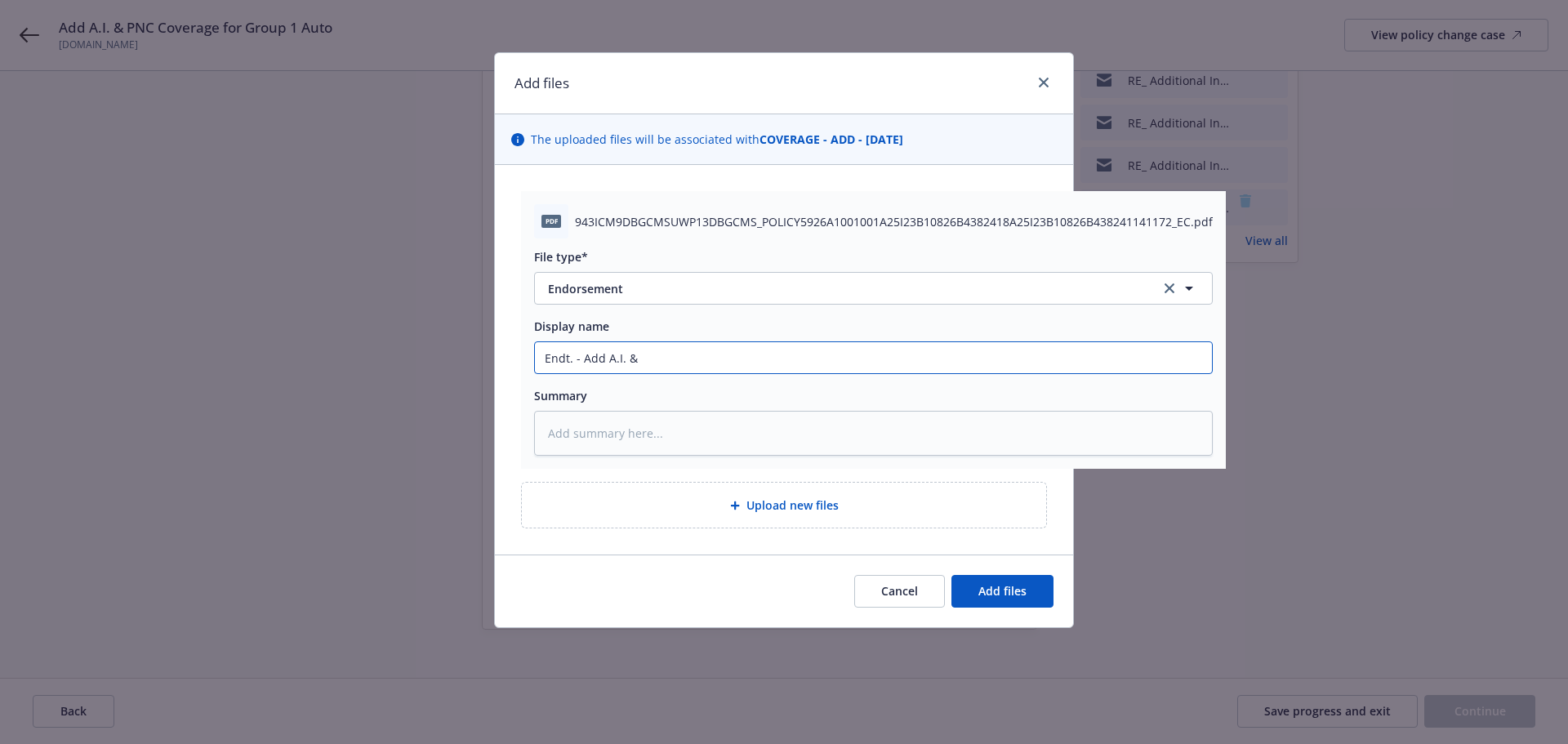
type input "Endt. - Add A.I. & P"
type textarea "x"
type input "Endt. - Add A.I. & PN"
type textarea "x"
type input "Endt. - Add A.I. & PNC"
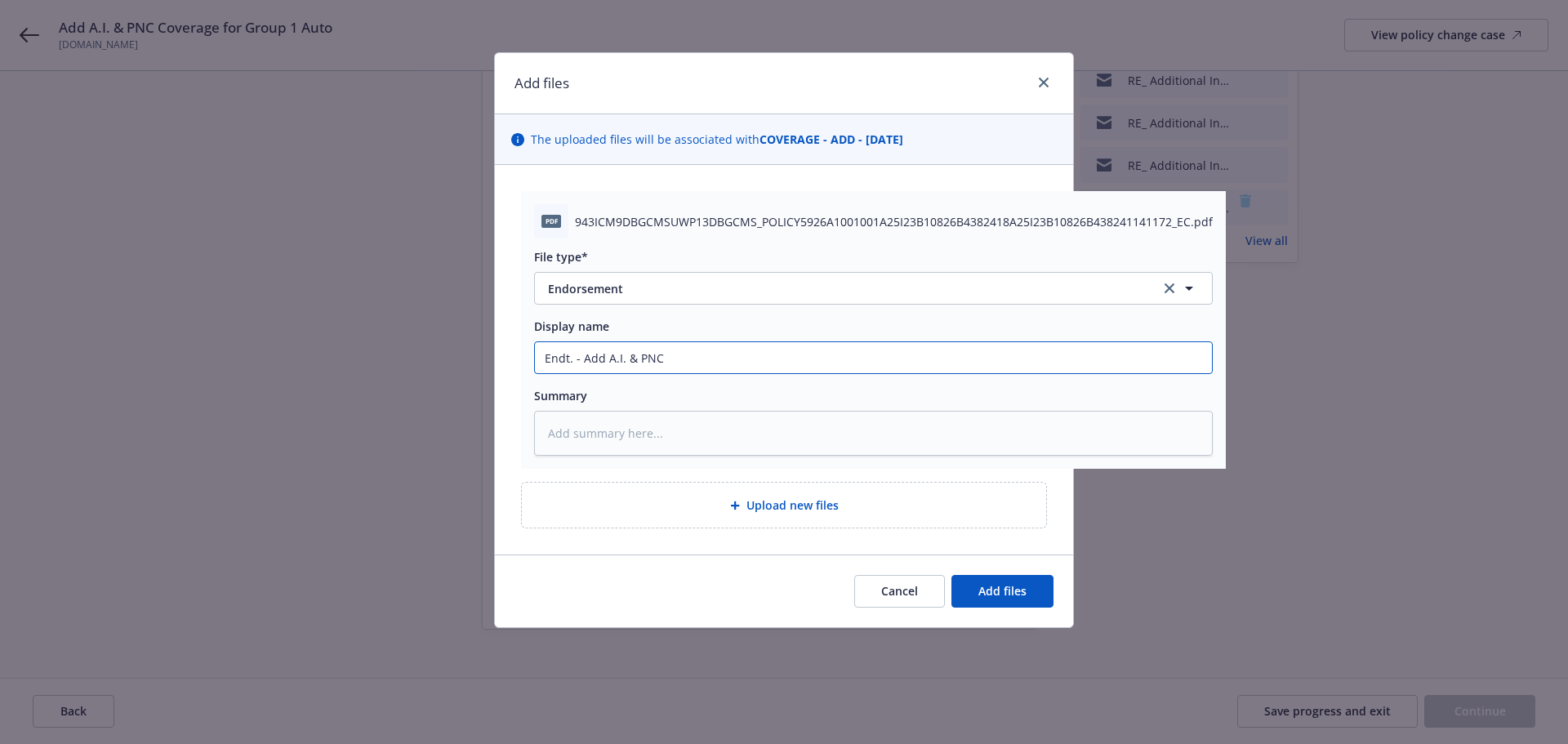
type textarea "x"
type input "Endt. - Add A.I. & PNC"
type textarea "x"
type input "Endt. - Add A.I. & PNC C"
type textarea "x"
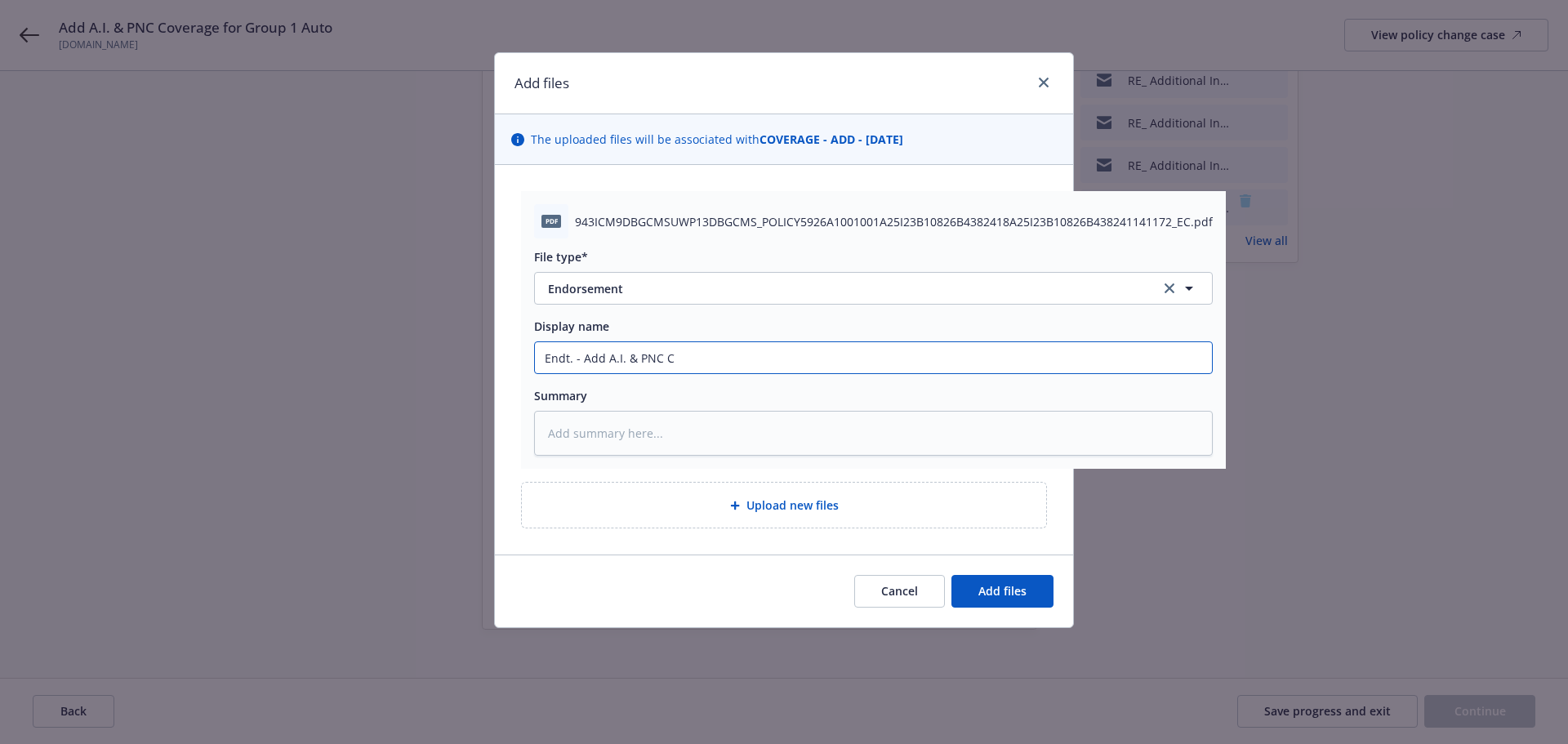
type input "Endt. - Add A.I. & PNC Co"
type textarea "x"
type input "Endt. - Add A.I. & PNC Cov"
type textarea "x"
type input "Endt. - Add A.I. & [GEOGRAPHIC_DATA]"
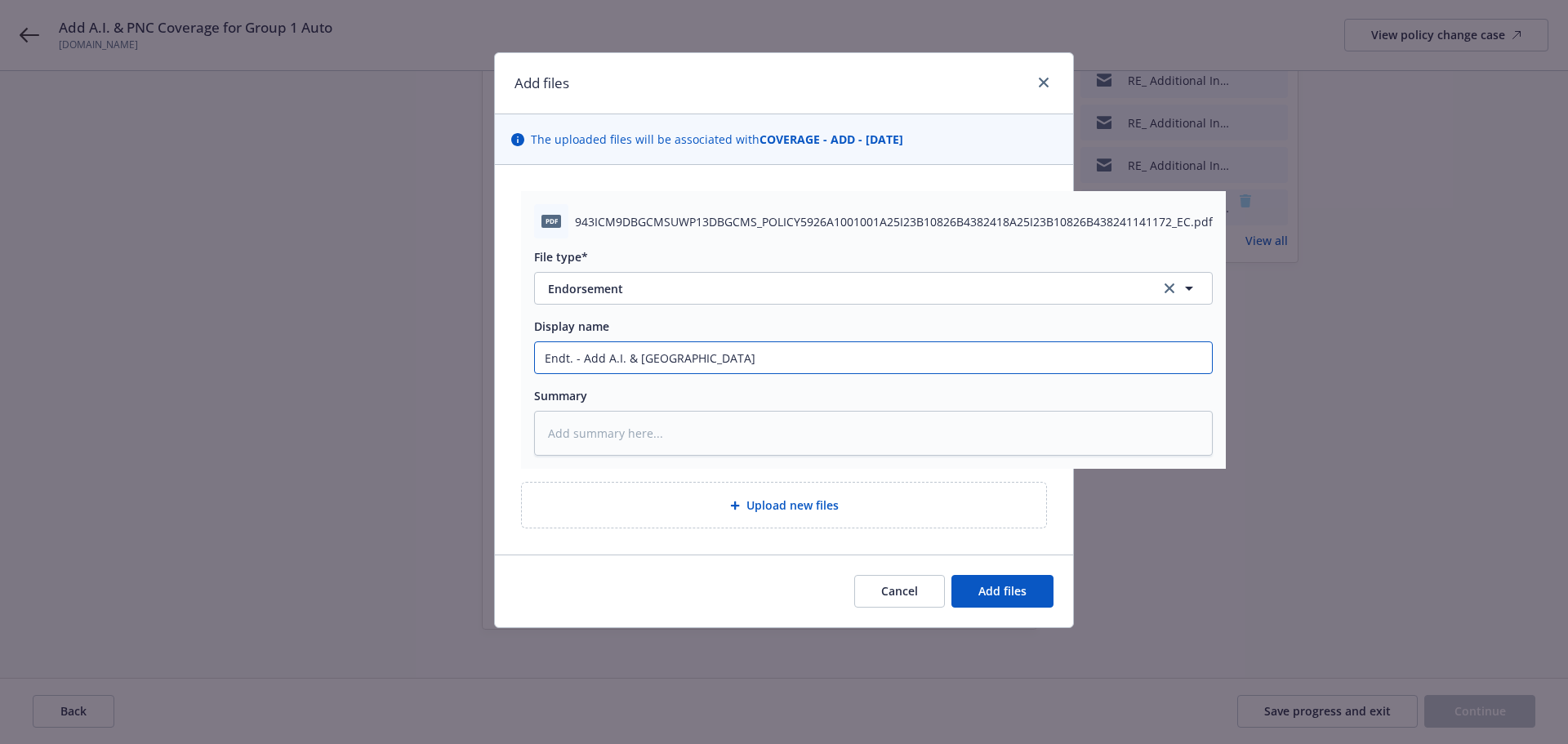
type textarea "x"
type input "Endt. - Add A.I. & PNC Cover"
type textarea "x"
type input "Endt. - Add A.I. & PNC Covera"
type textarea "x"
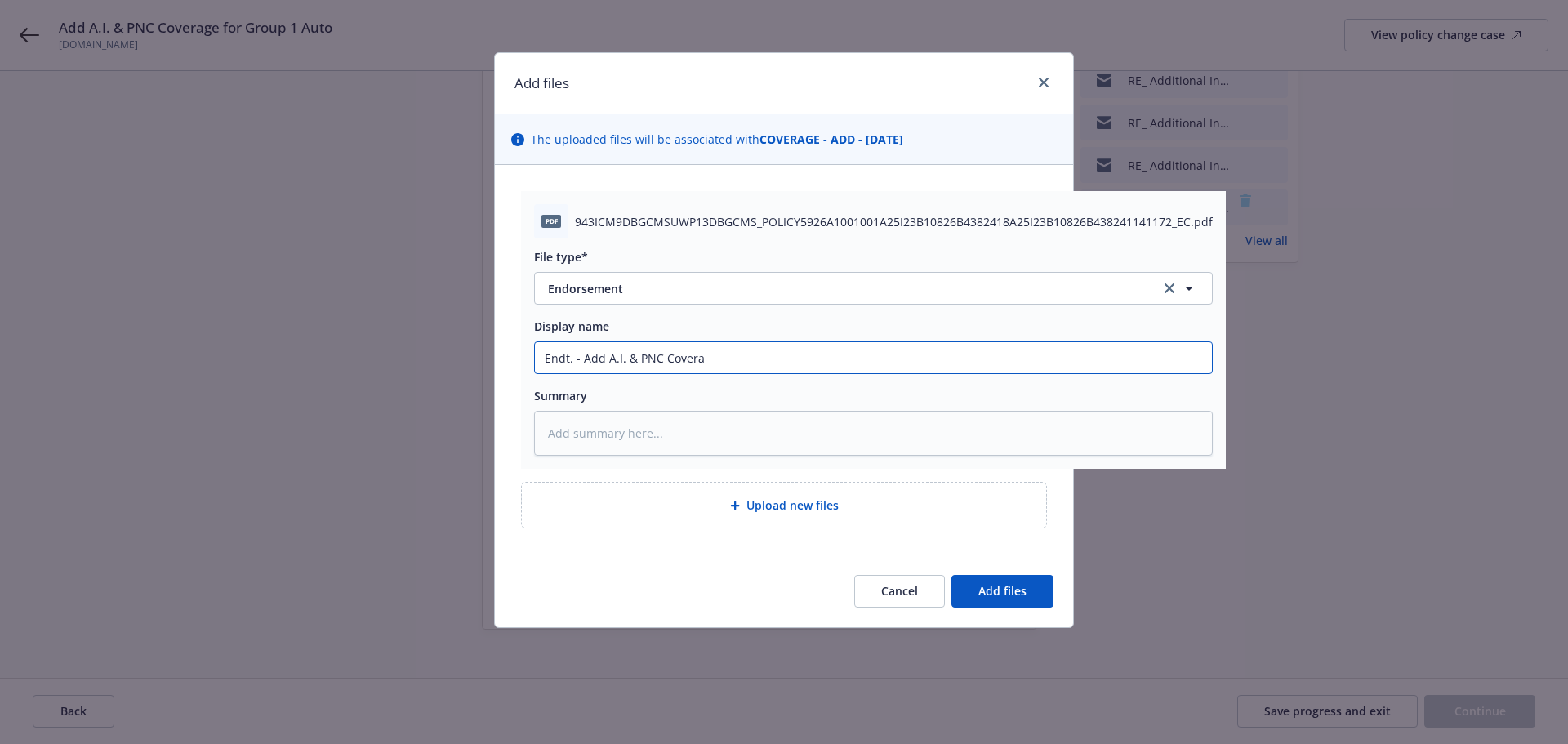
type input "Endt. - Add A.I. & PNC Coverag"
type textarea "x"
type input "Endt. - Add A.I. & PNC Coverage"
type textarea "x"
type input "Endt. - Add A.I. & PNC Coverage"
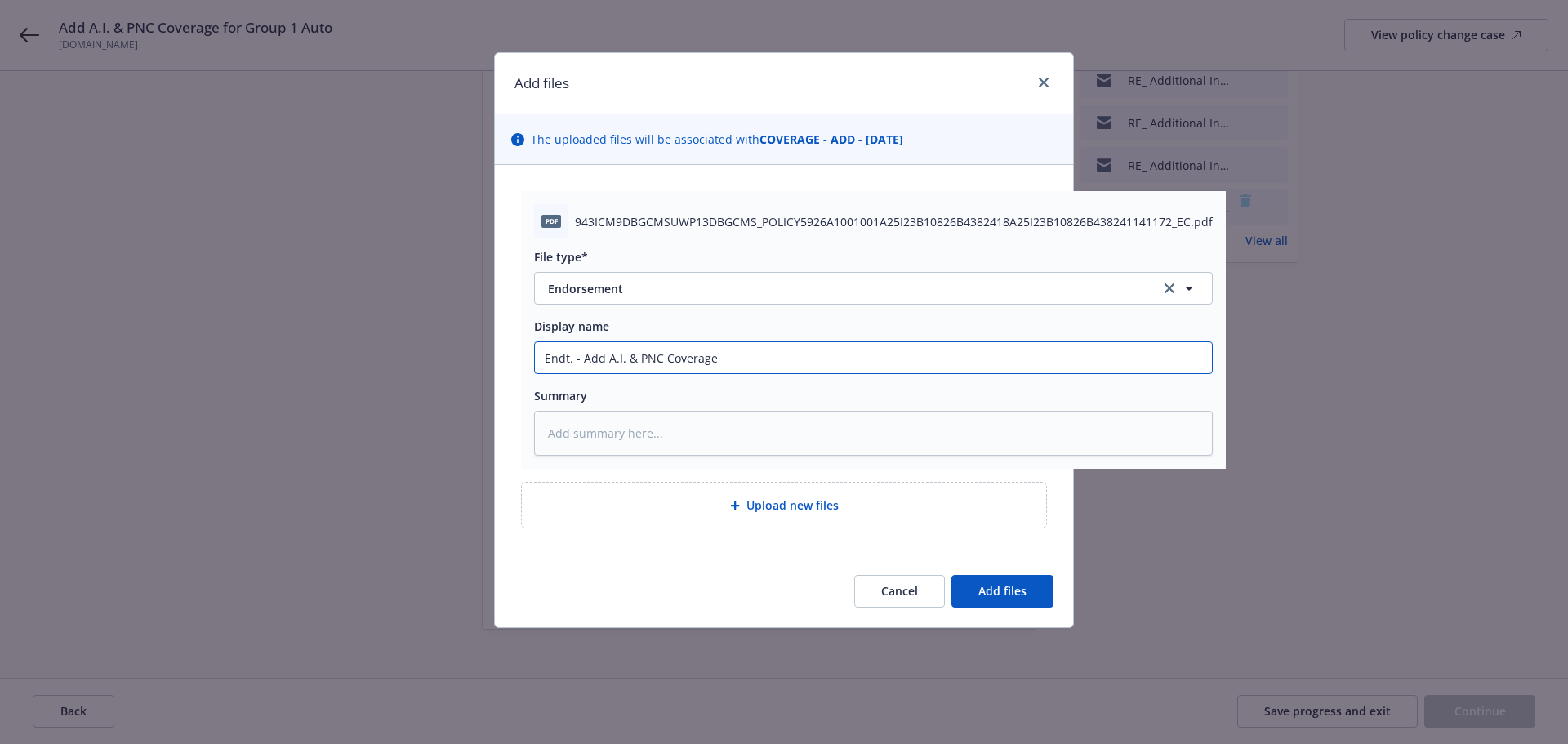
type textarea "x"
type input "Endt. - Add A.I. & PNC Coverage f"
type textarea "x"
type input "Endt. - Add A.I. & PNC Coverage fo"
type textarea "x"
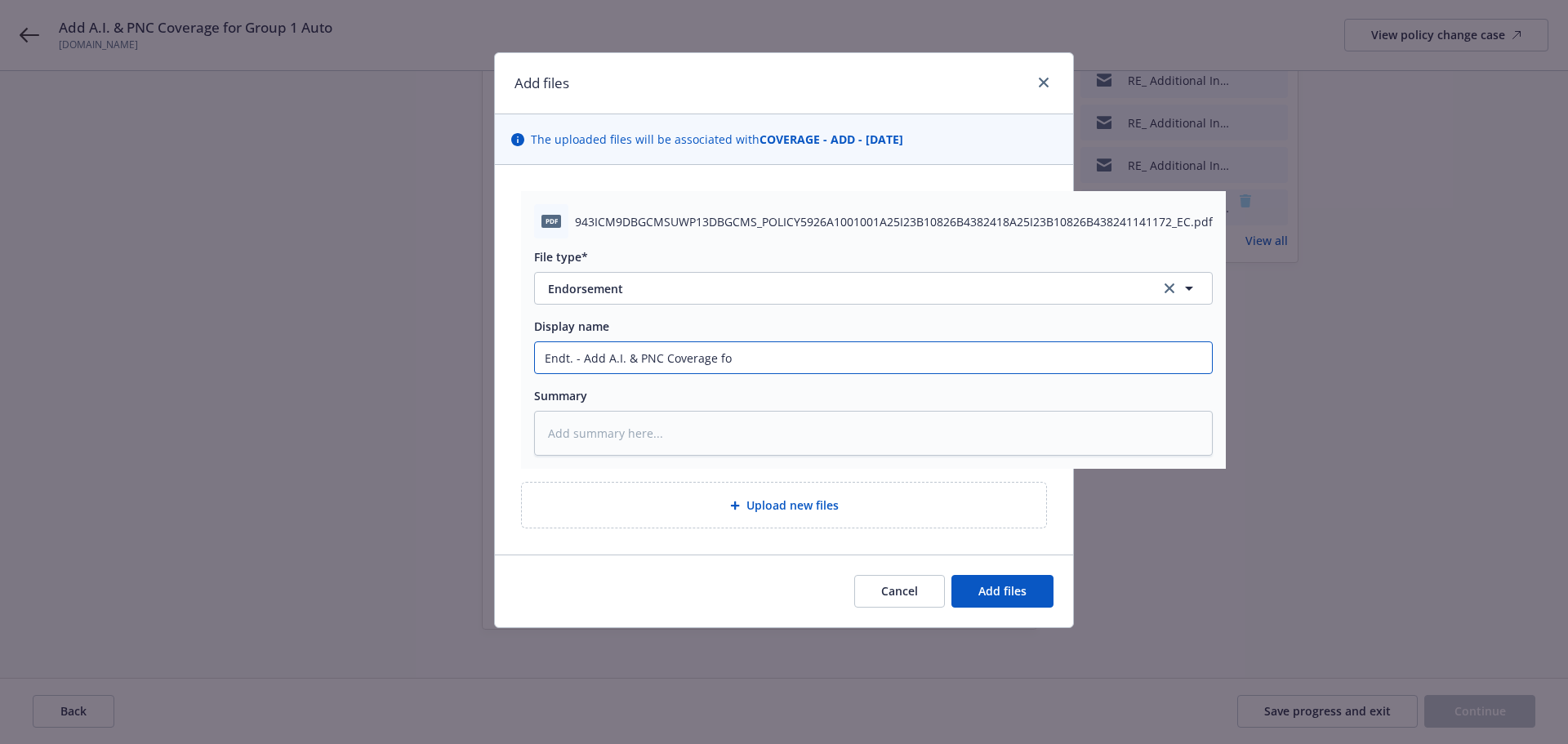
type input "Endt. - Add A.I. & PNC Coverage for"
type textarea "x"
type input "Endt. - Add A.I. & PNC Coverage for"
type textarea "x"
type input "Endt. - Add A.I. & PNC Coverage for G"
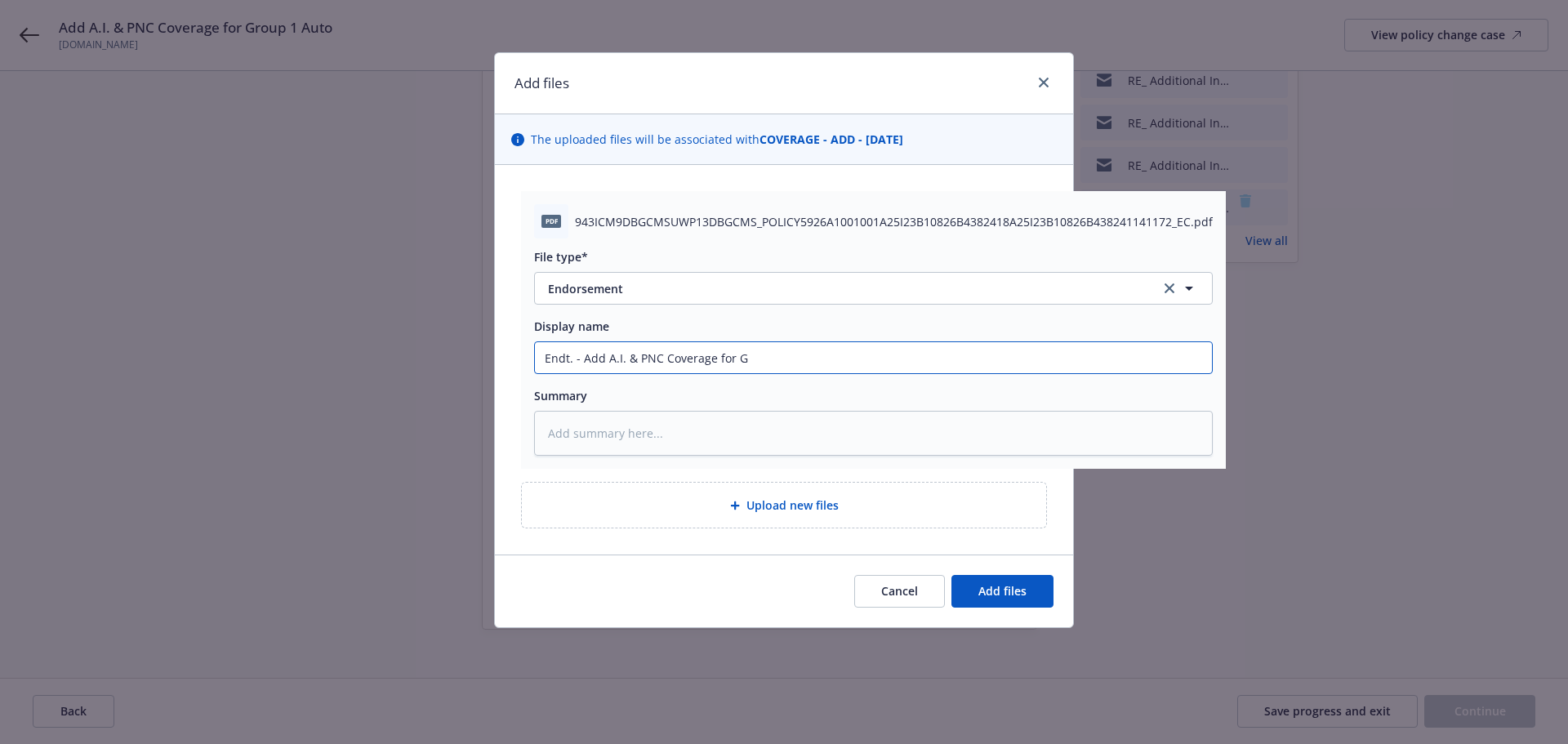
type textarea "x"
type input "Endt. - Add A.I. & PNC Coverage for Gr"
type textarea "x"
type input "Endt. - Add A.I. & PNC Coverage for Gro"
type textarea "x"
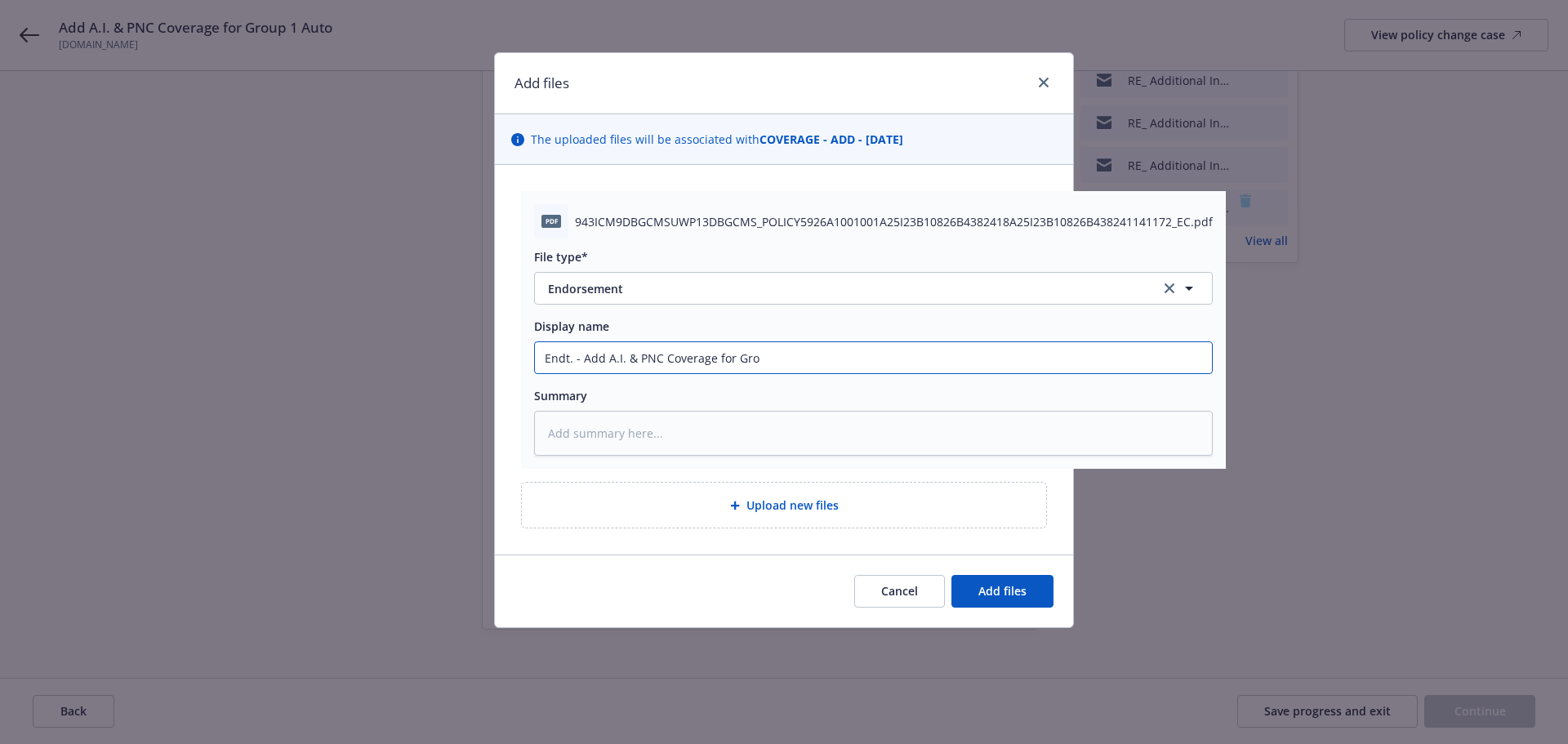
type input "Endt. - Add A.I. & PNC Coverage for Grou"
type textarea "x"
type input "Endt. - Add A.I. & PNC Coverage for Group"
type textarea "x"
type input "Endt. - Add A.I. & PNC Coverage for Group"
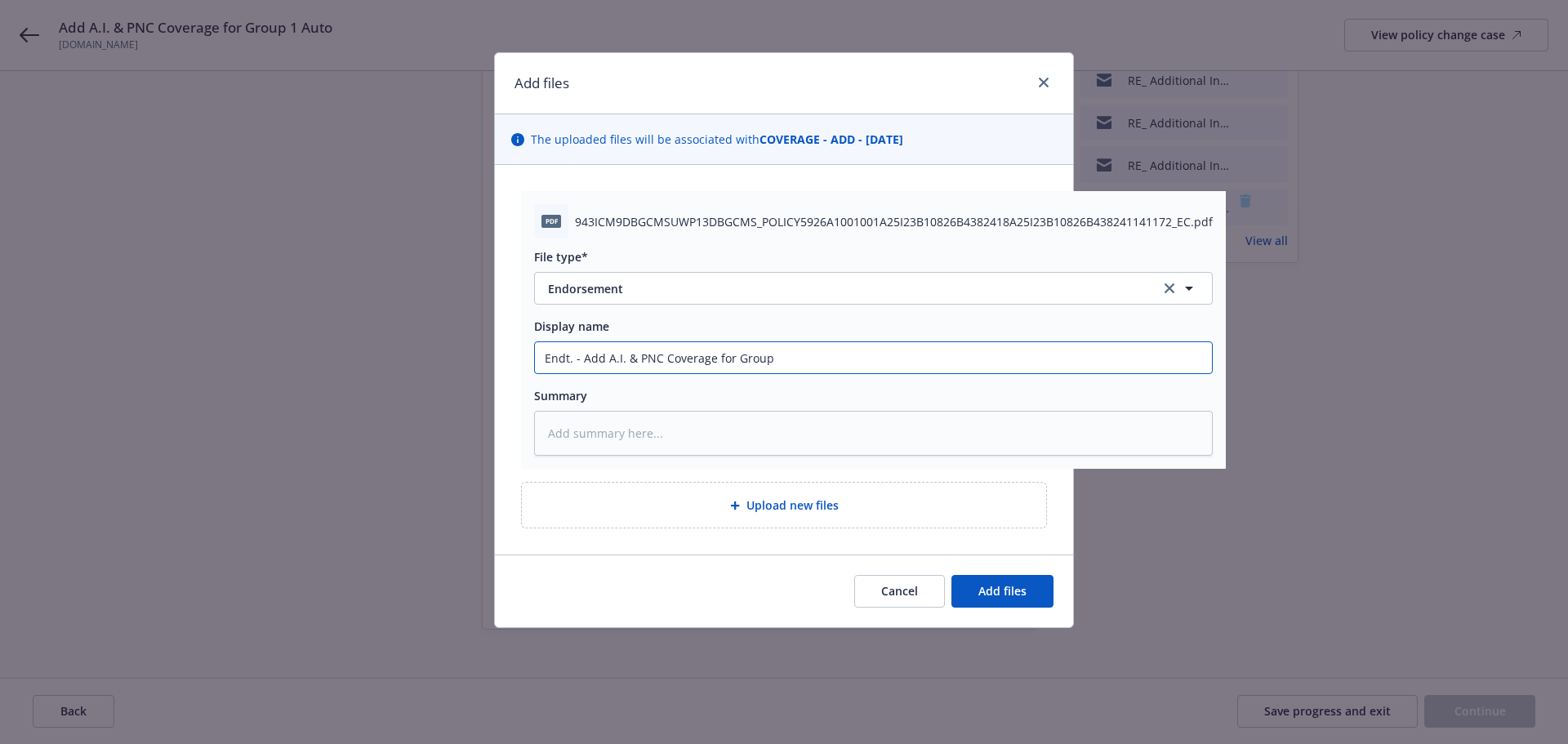
type textarea "x"
type input "Endt. - Add A.I. & PNC Coverage for Group 1"
type textarea "x"
type input "Endt. - Add A.I. & PNC Coverage for Group 1"
type textarea "x"
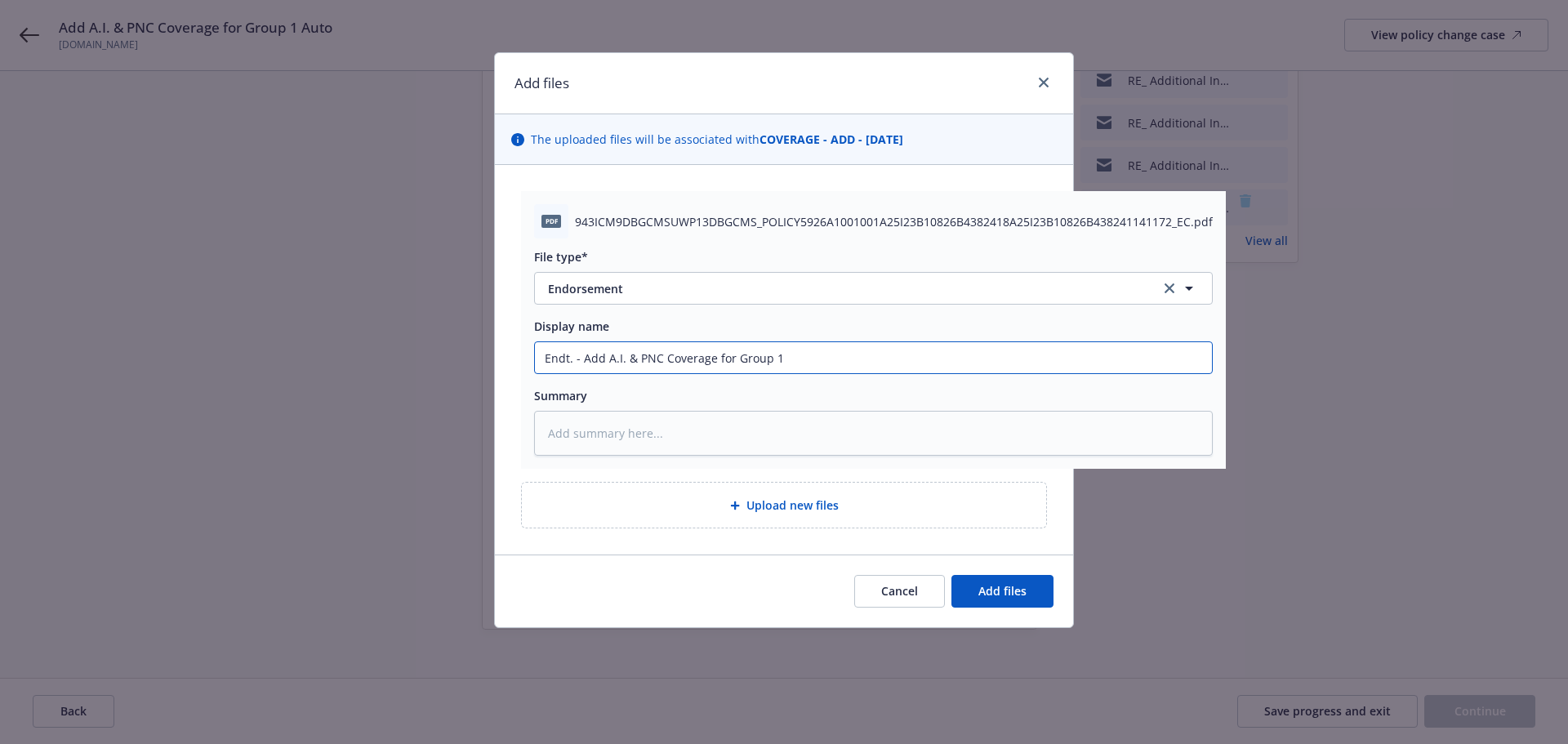
type input "Endt. - Add A.I. & PNC Coverage for Group 1 A"
type textarea "x"
type input "Endt. - Add A.I. & PNC Coverage for Group 1 Au"
type textarea "x"
type input "Endt. - Add A.I. & PNC Coverage for Group 1 Aut"
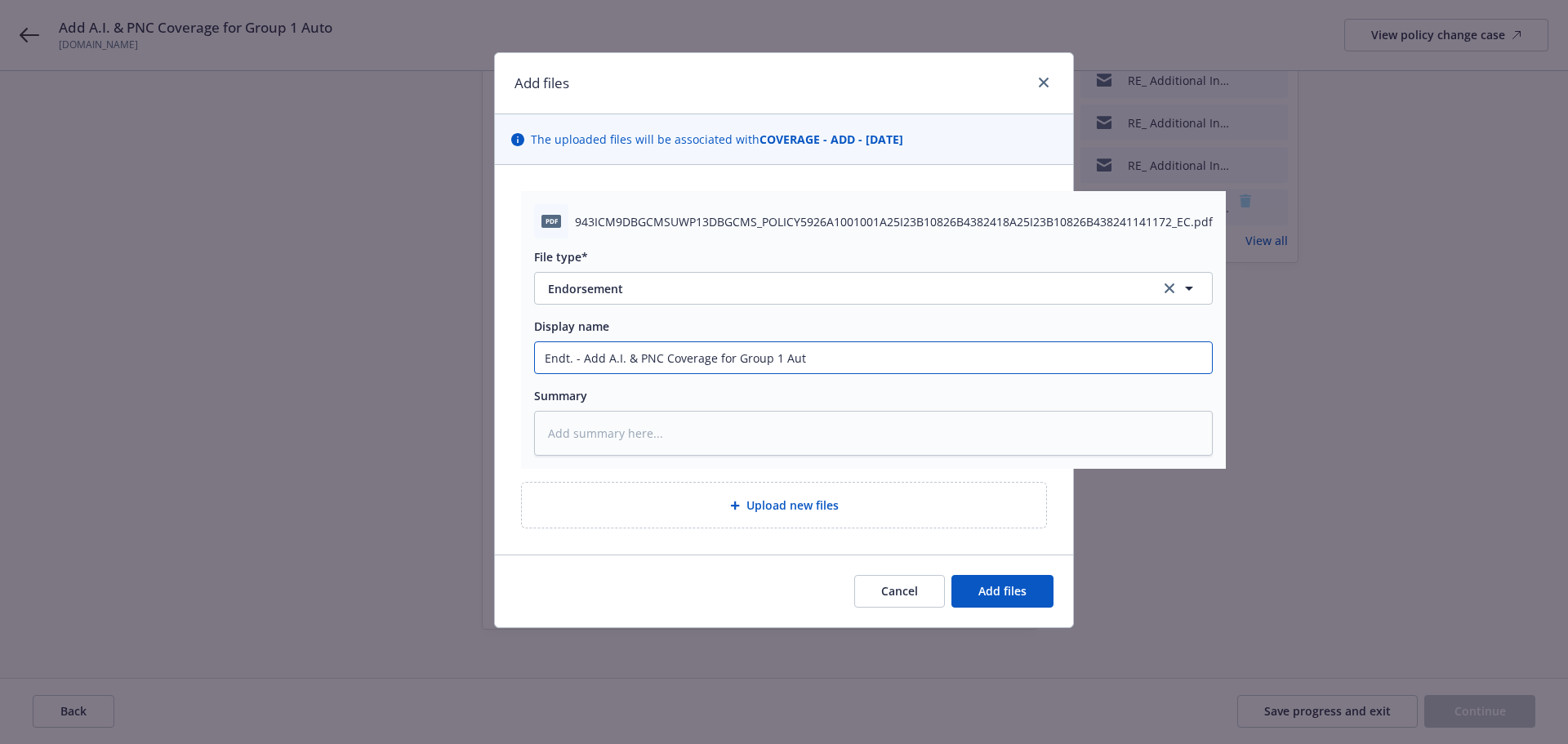
type textarea "x"
type input "Endt. - Add A.I. & PNC Coverage for Group 1 Auto"
type textarea "x"
type input "Endt. - Add A.I. & PNC Coverage for Group 1 Auto"
type textarea "x"
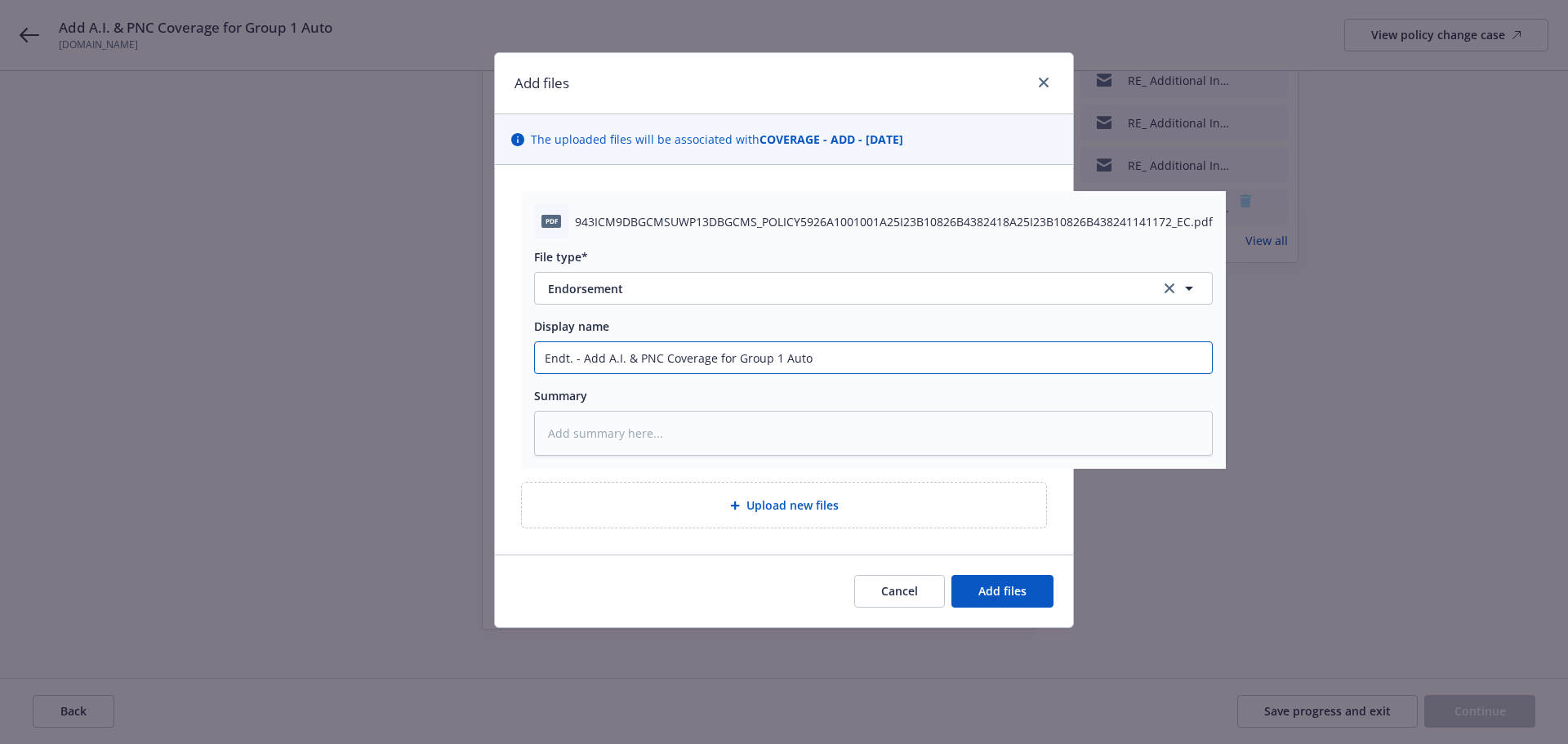
type input "Endt. - Add A.I. & PNC Coverage for Group 1 Auto -"
type textarea "x"
type input "Endt. - Add A.I. & PNC Coverage for Group 1 Auto -"
type textarea "x"
type input "Endt. - Add A.I. & PNC Coverage for Group 1 Auto - L"
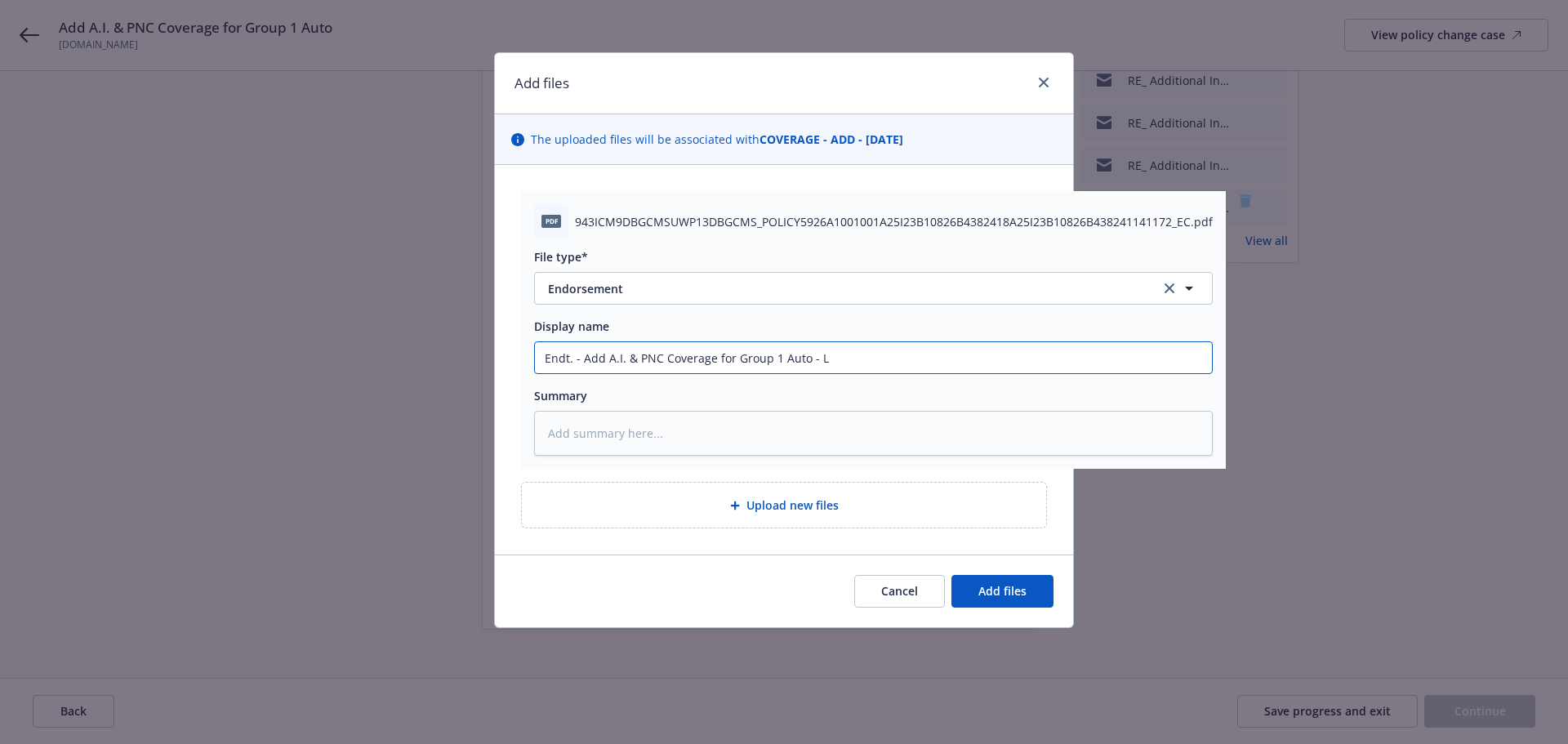
type textarea "x"
type input "Endt. - Add A.I. & PNC Coverage for Group 1 Auto - Lo"
type textarea "x"
type input "Endt. - Add A.I. & PNC Coverage for Group 1 Auto - Lob"
type textarea "x"
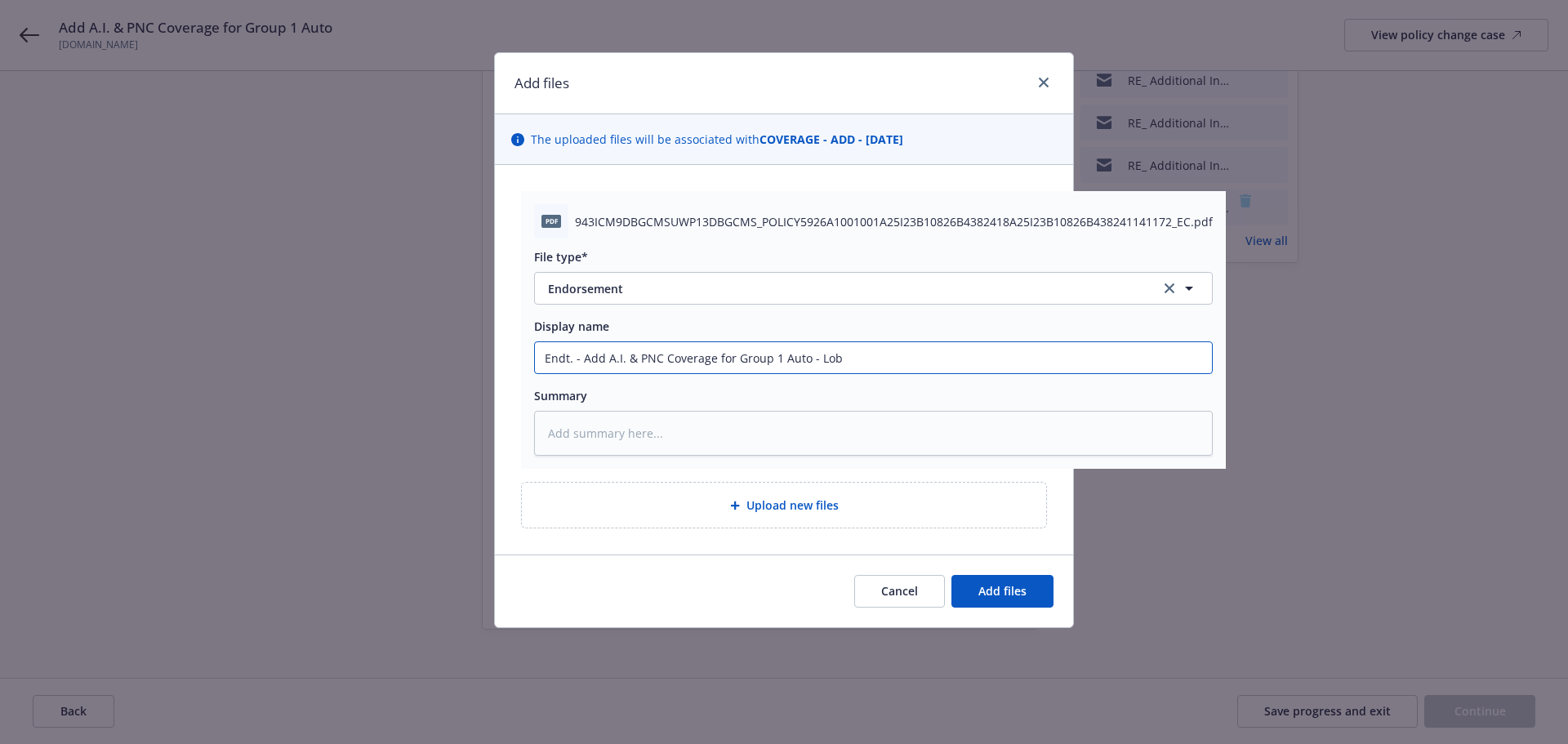
type input "Endt. - Add A.I. & PNC Coverage for Group 1 Auto - Lob."
type textarea "x"
type input "Endt. - Add A.I. & PNC Coverage for Group 1 Auto - Lob.c"
type textarea "x"
type input "Endt. - Add A.I. & PNC Coverage for Group 1 Auto - [DOMAIN_NAME]"
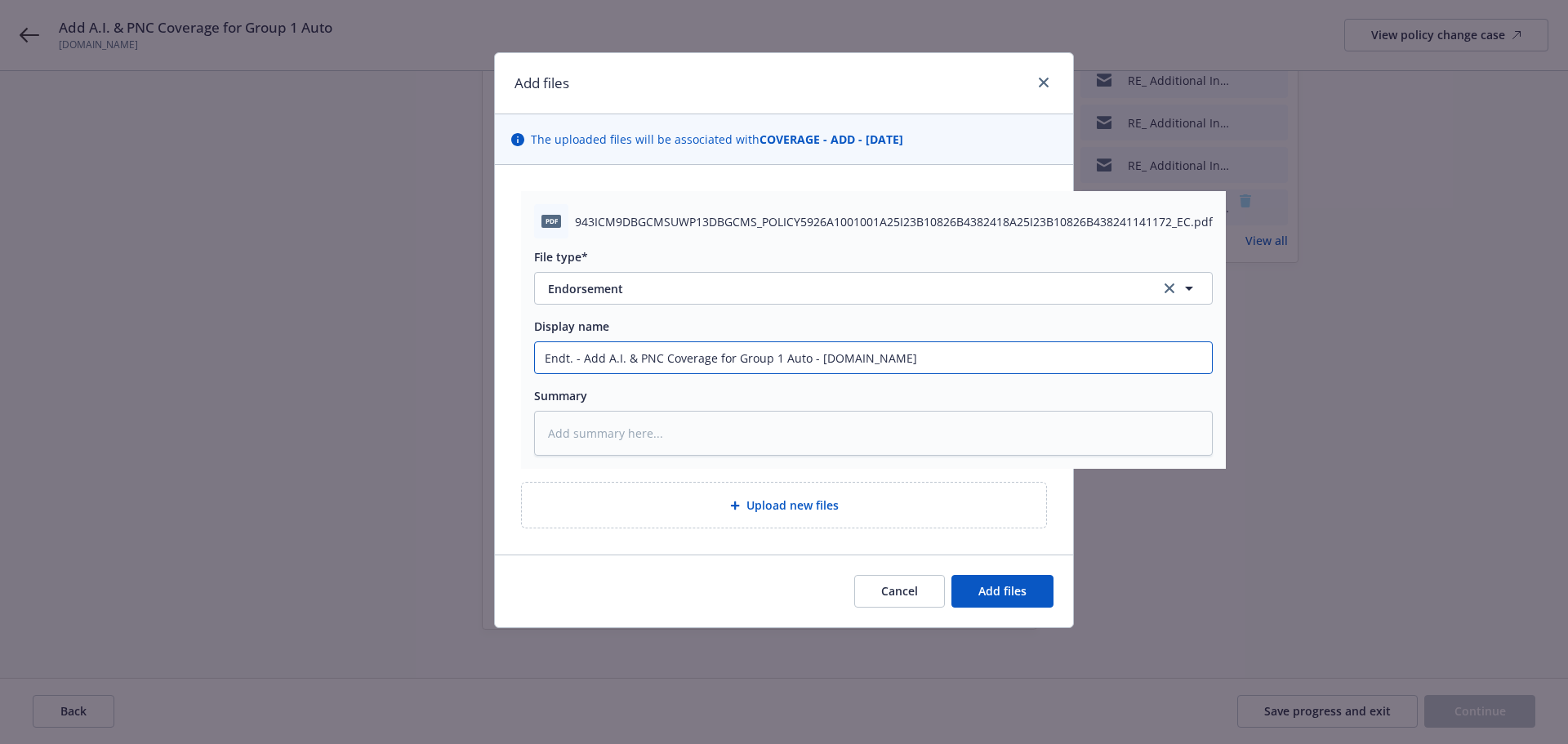
type textarea "x"
type input "Endt. - Add A.I. & PNC Coverage for Group 1 Auto - [DOMAIN_NAME]"
click at [993, 596] on span "Add files" at bounding box center [1002, 590] width 48 height 16
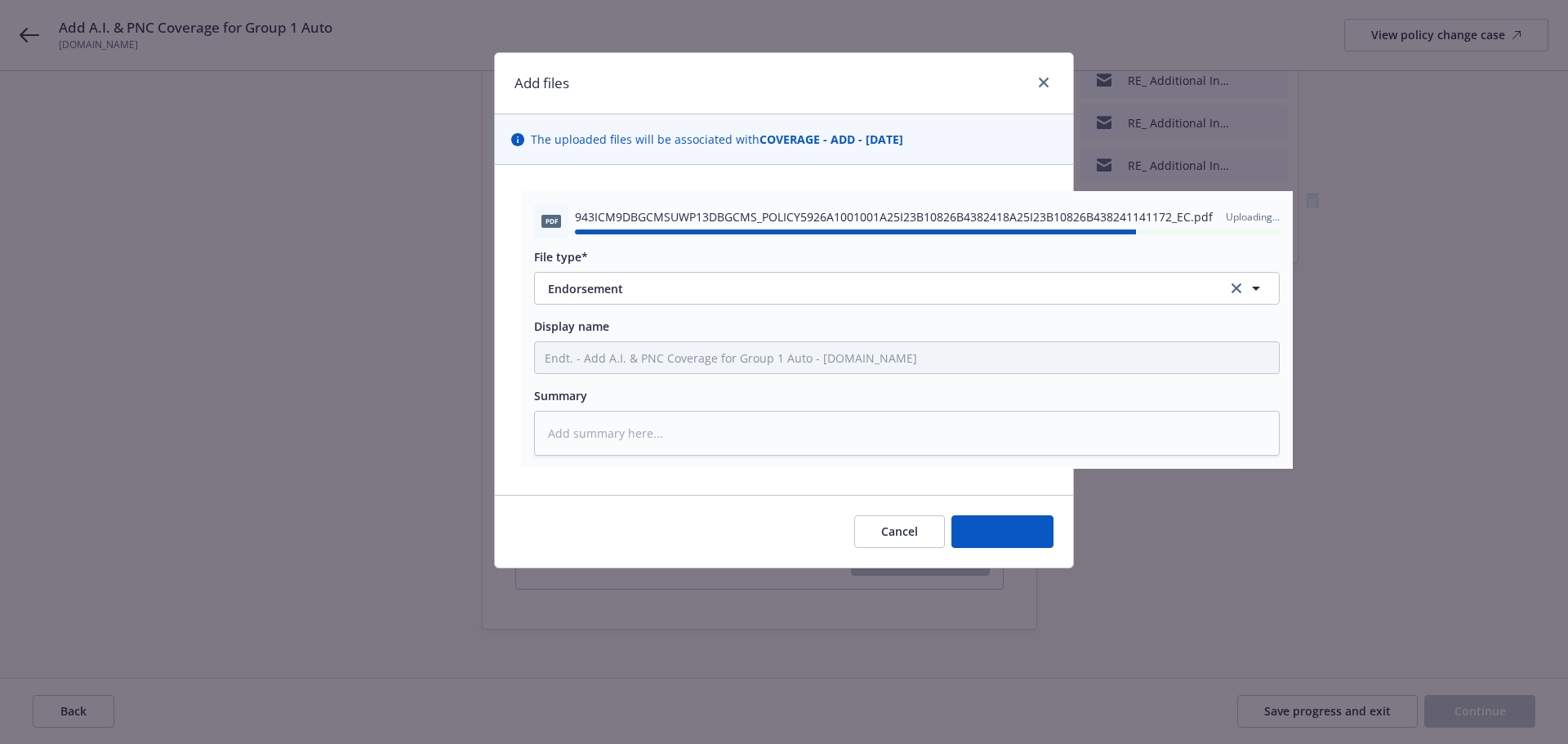
type textarea "x"
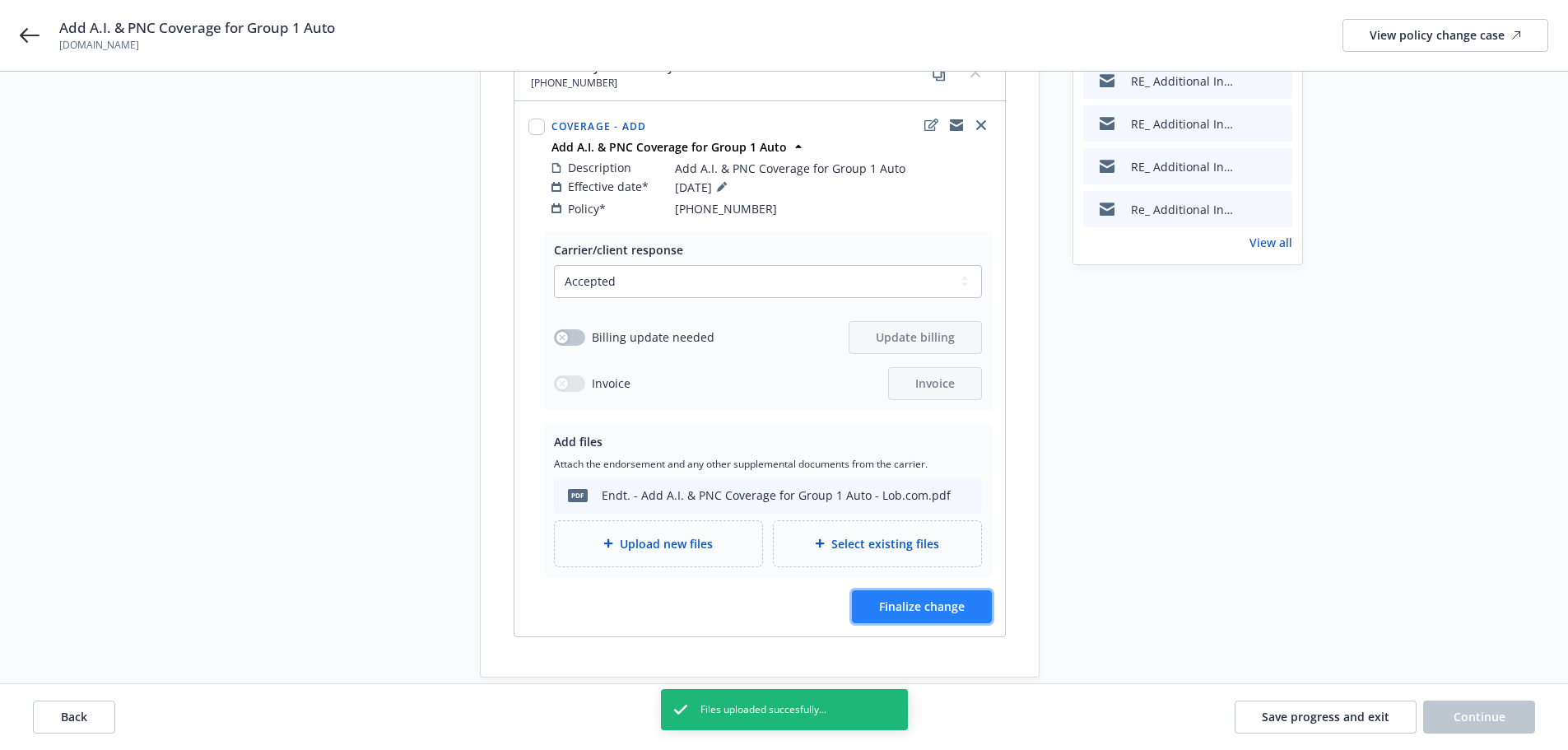
click at [964, 601] on button "Finalize change" at bounding box center [922, 606] width 140 height 33
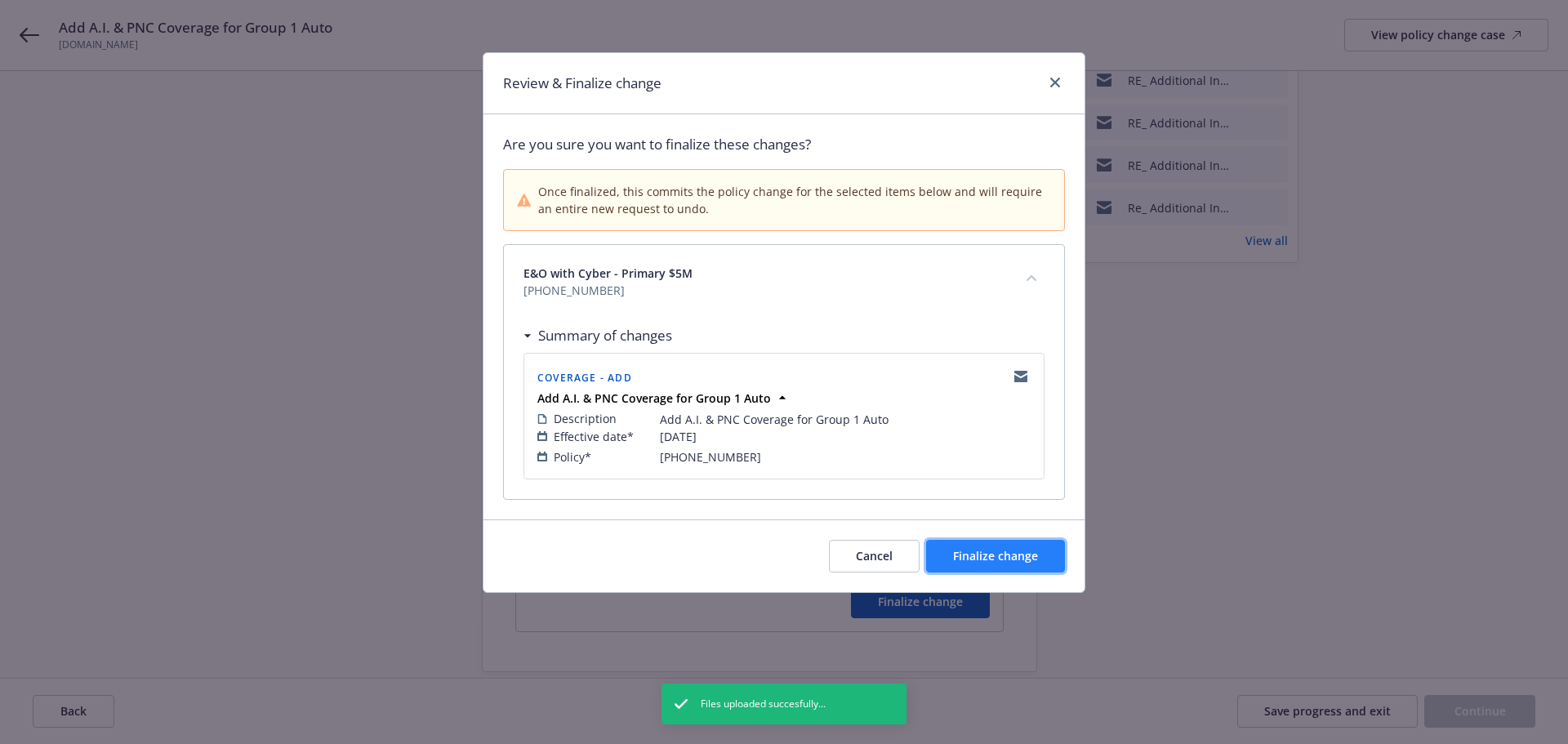
click at [1007, 556] on span "Finalize change" at bounding box center [995, 556] width 85 height 16
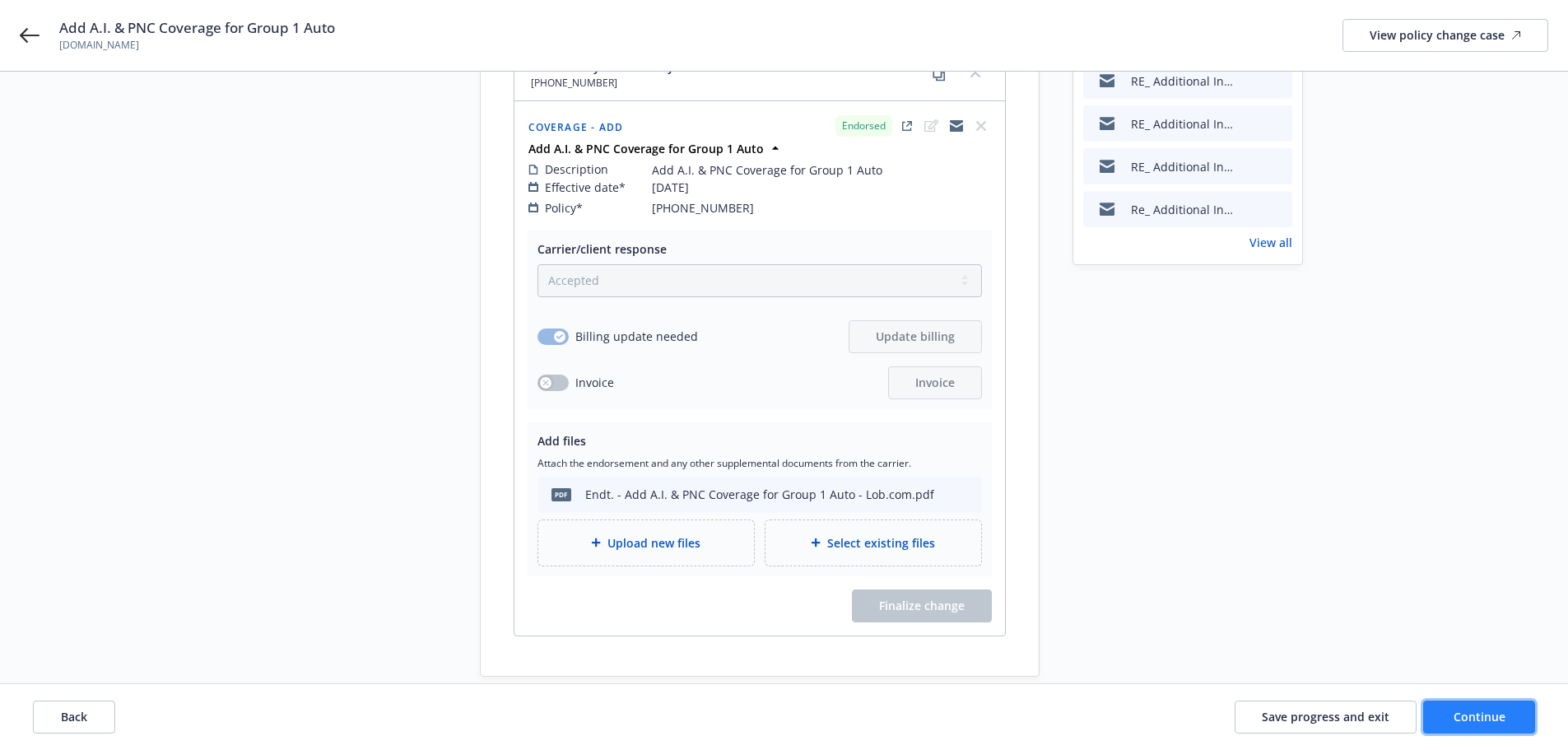
click at [1477, 710] on span "Continue" at bounding box center [1480, 716] width 52 height 16
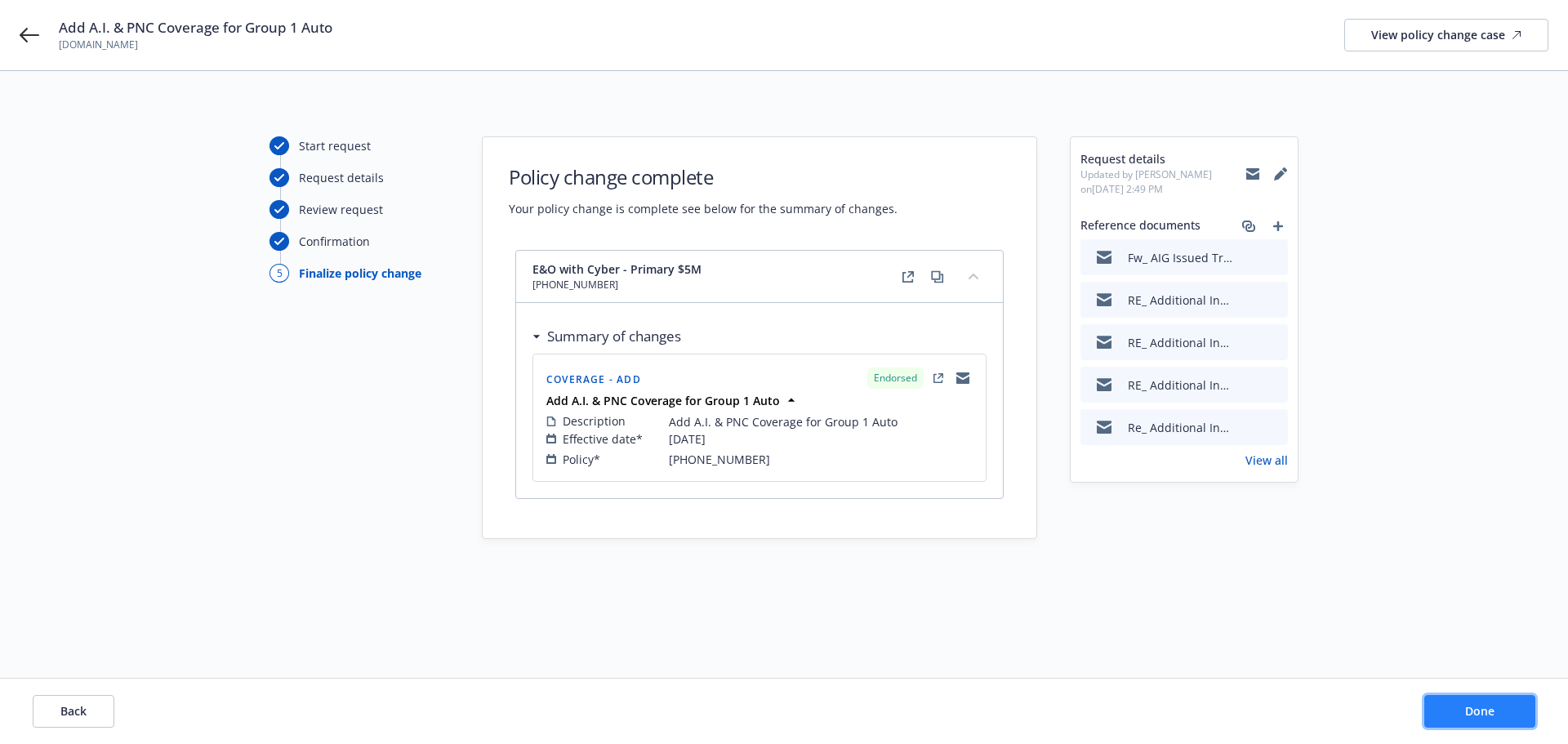
click at [1483, 711] on span "Done" at bounding box center [1479, 710] width 30 height 16
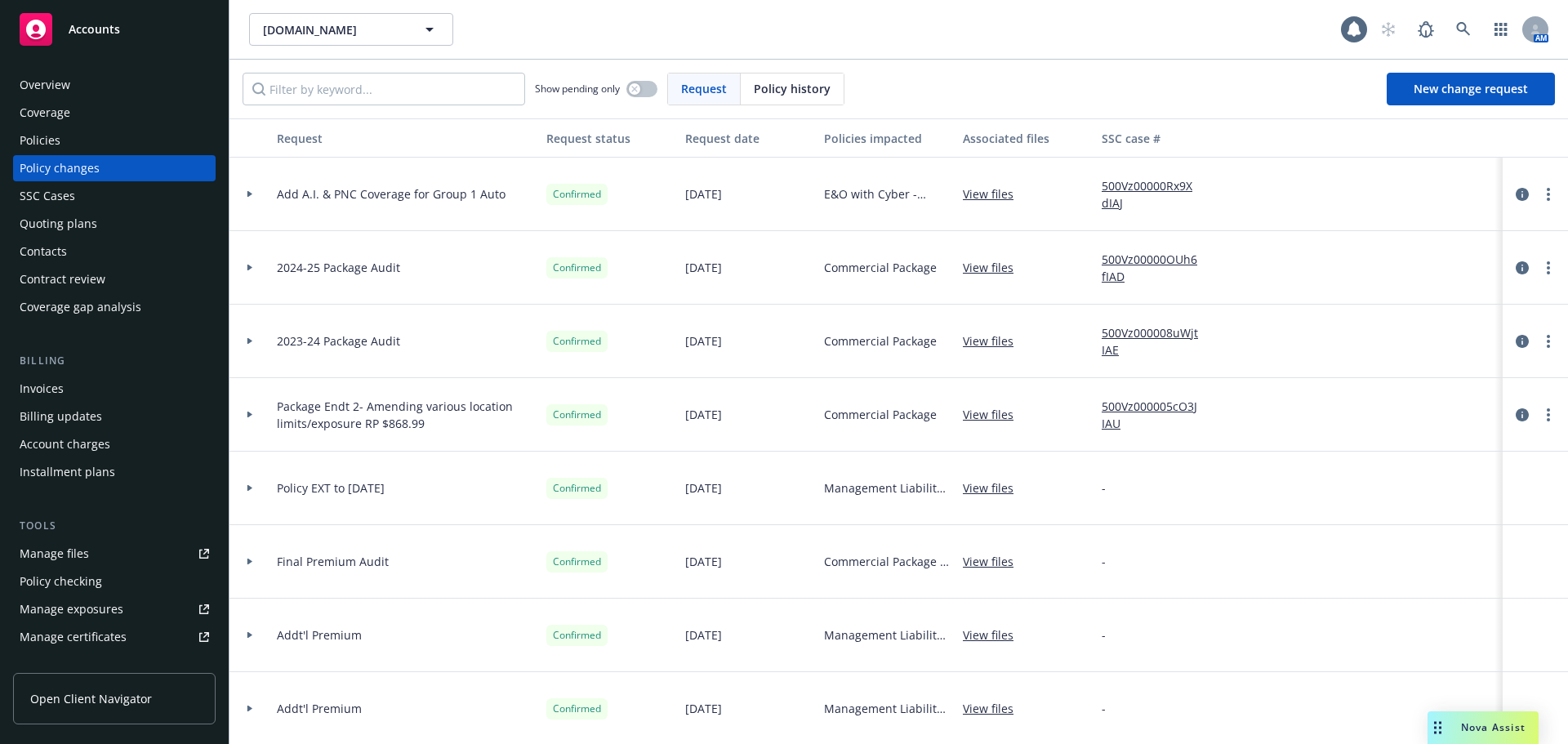
click at [87, 145] on div "Policies" at bounding box center [114, 141] width 189 height 26
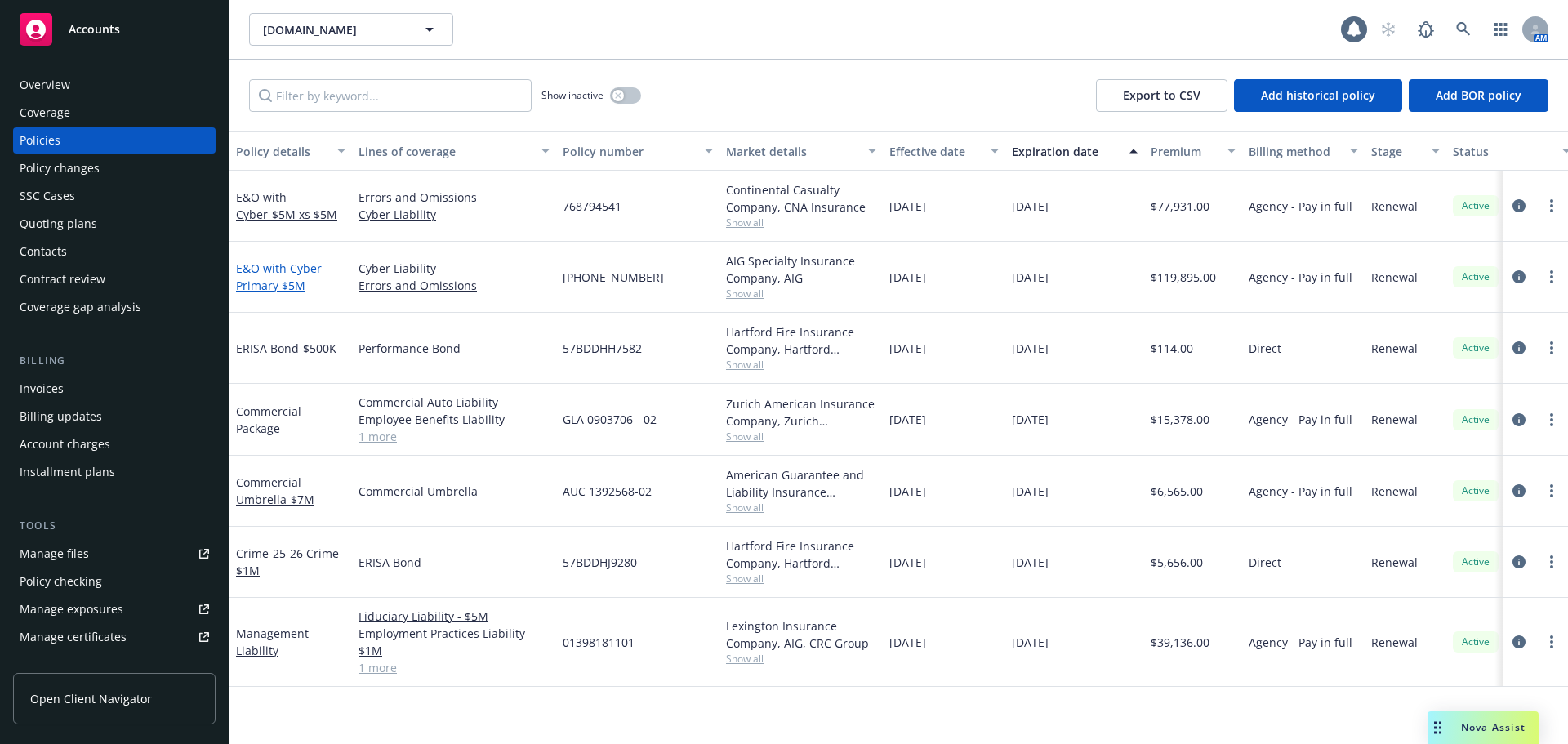
click at [277, 279] on span "- Primary $5M" at bounding box center [281, 276] width 89 height 33
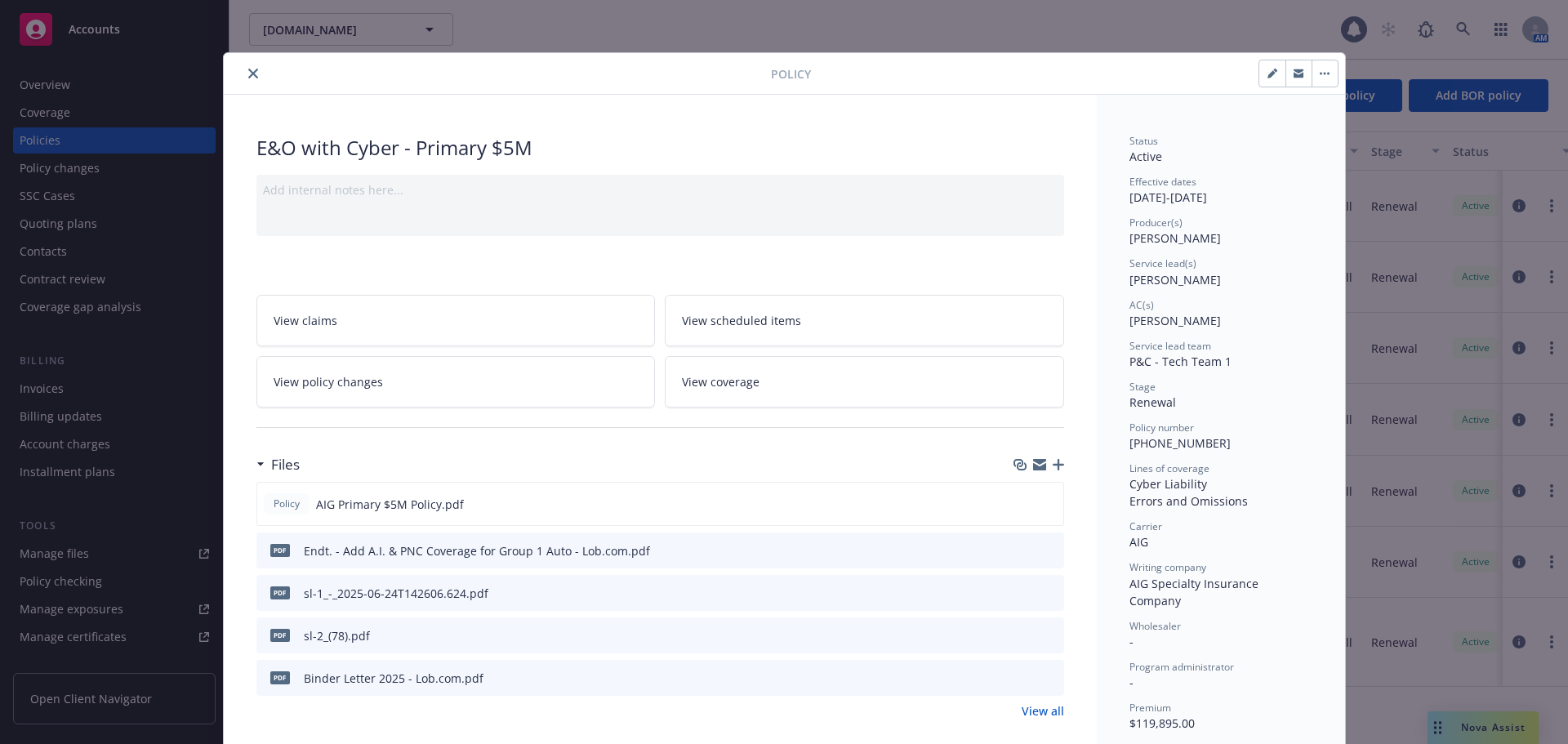
scroll to position [49, 0]
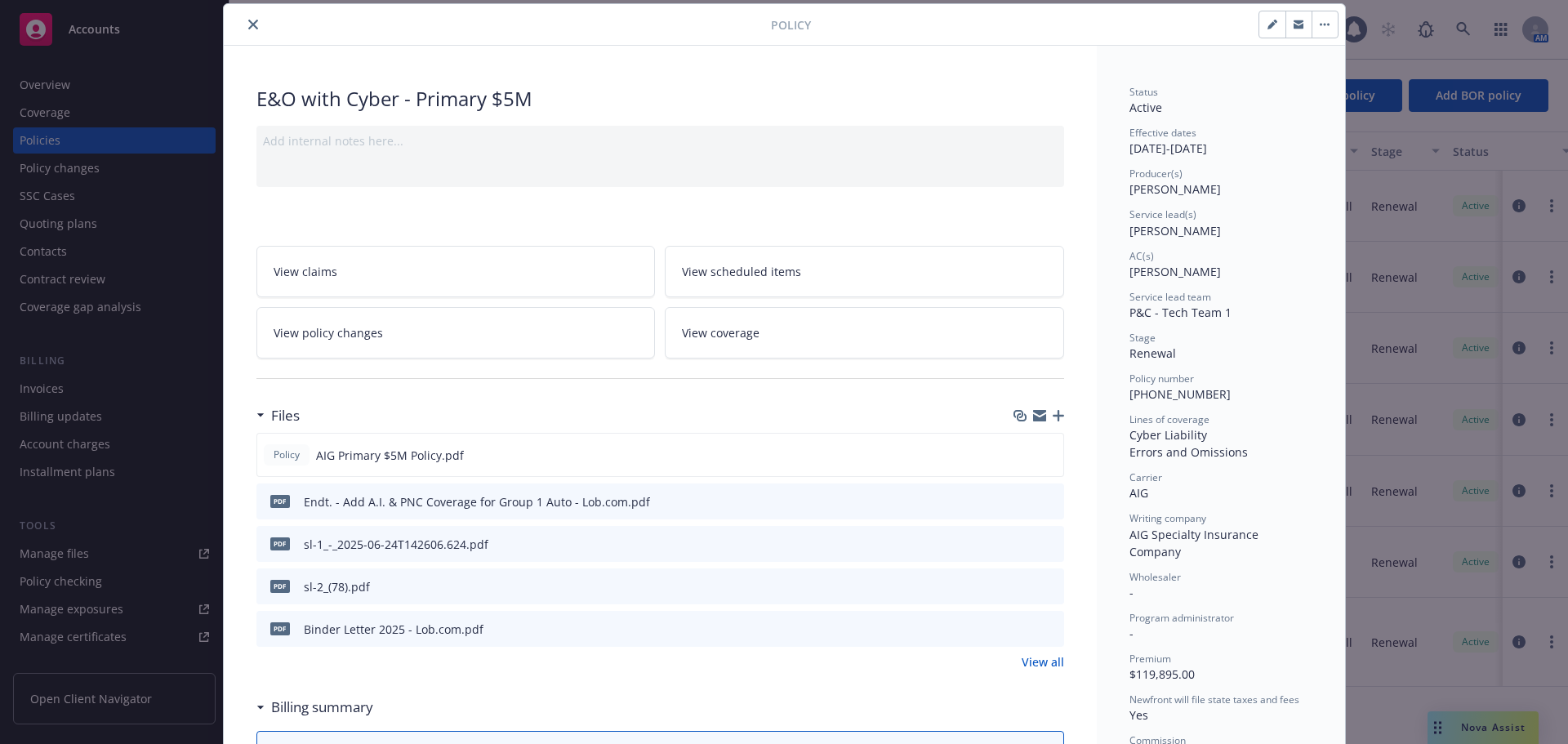
click at [248, 23] on icon "close" at bounding box center [253, 24] width 10 height 10
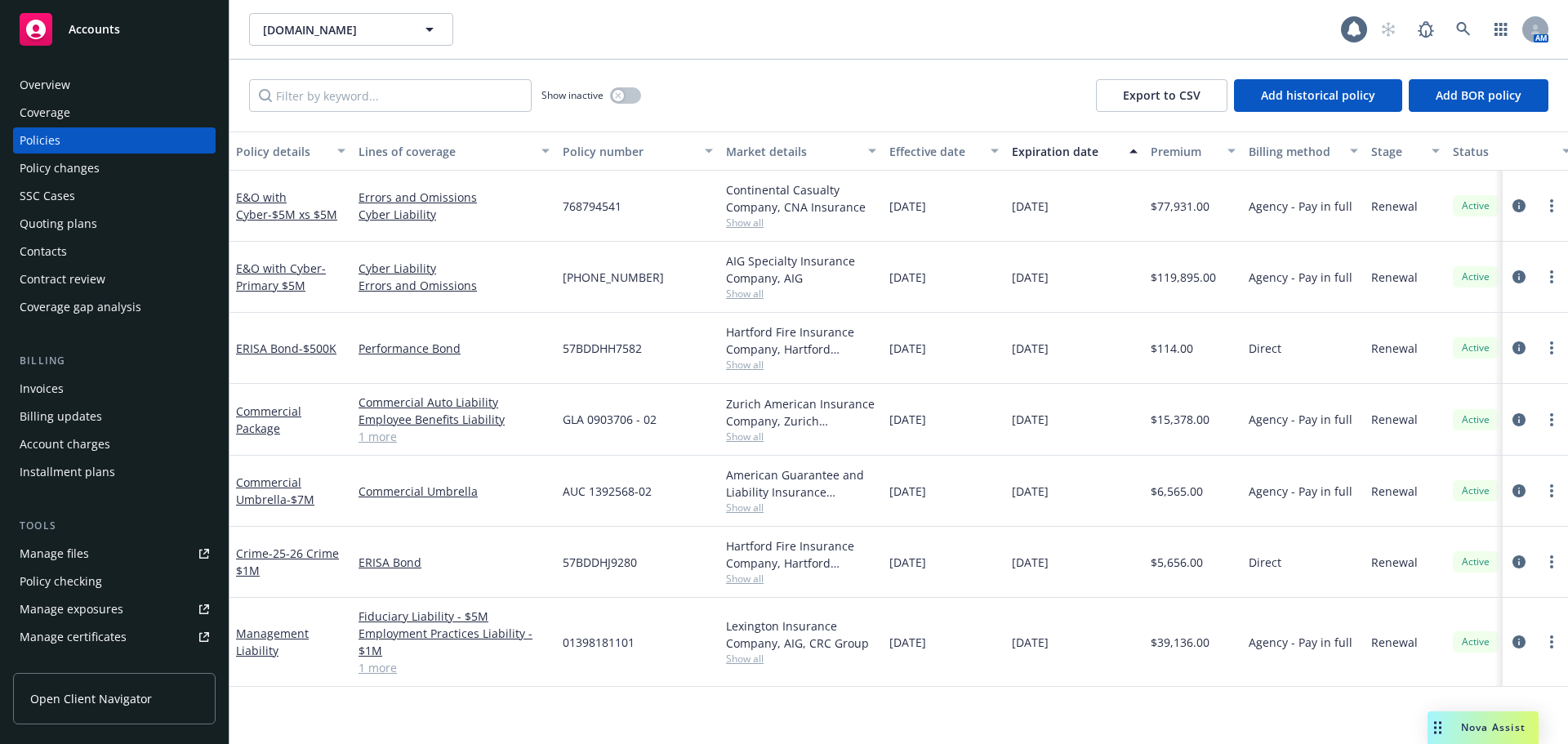
click at [142, 28] on div "Accounts" at bounding box center [114, 29] width 189 height 33
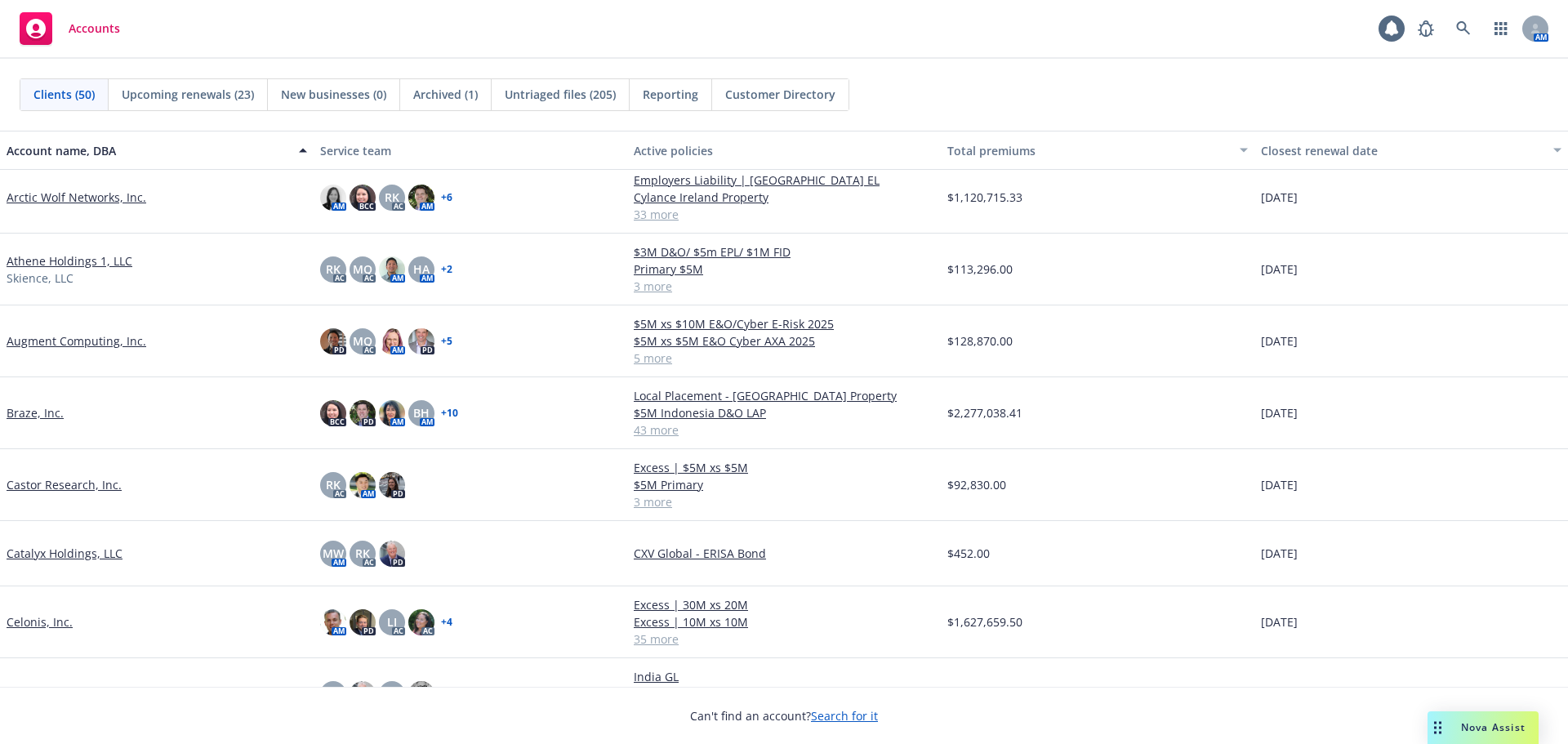
scroll to position [326, 0]
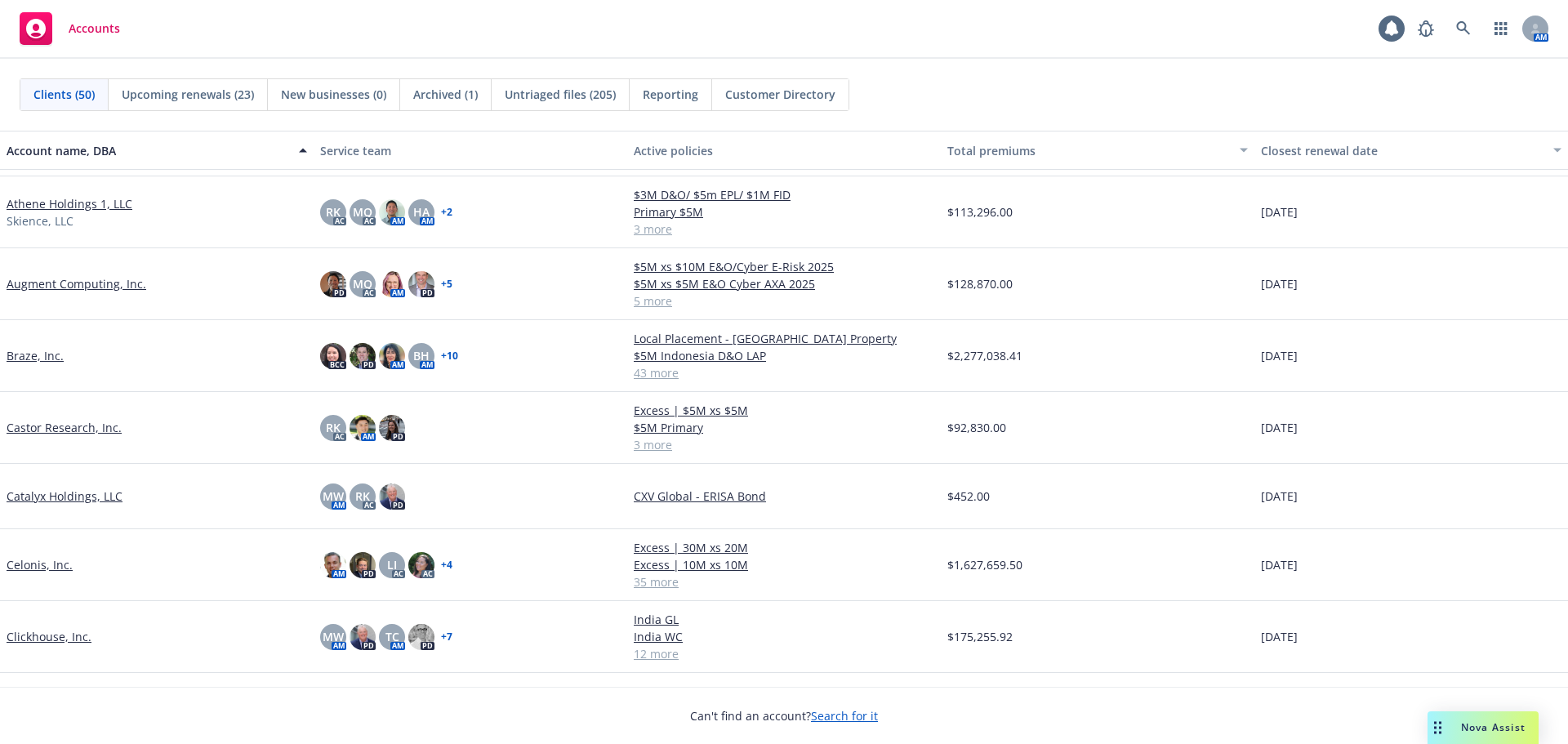
click at [38, 560] on link "Celonis, Inc." at bounding box center [39, 564] width 66 height 17
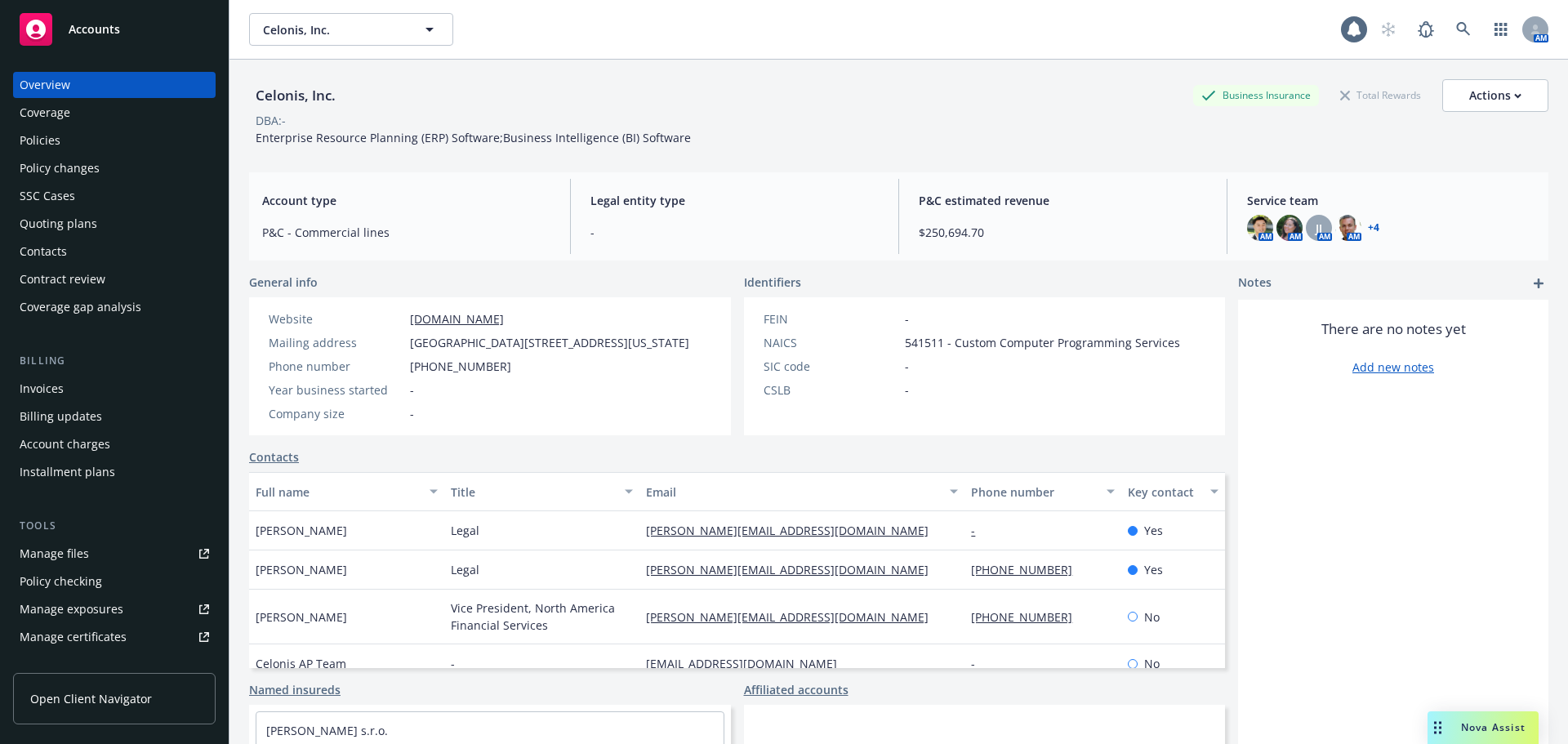
click at [80, 148] on div "Policies" at bounding box center [114, 141] width 189 height 26
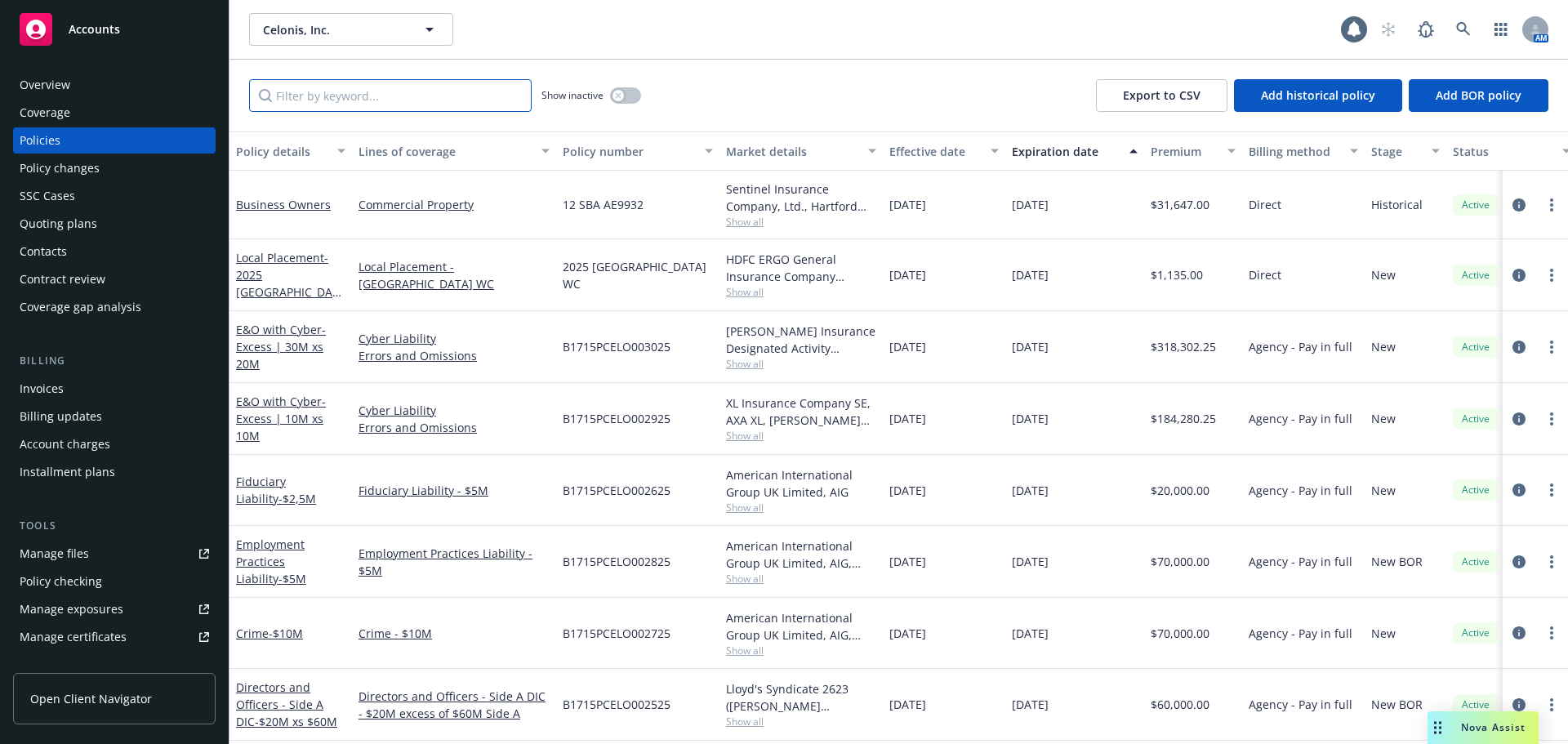
click at [379, 102] on input "Filter by keyword..." at bounding box center [390, 95] width 282 height 33
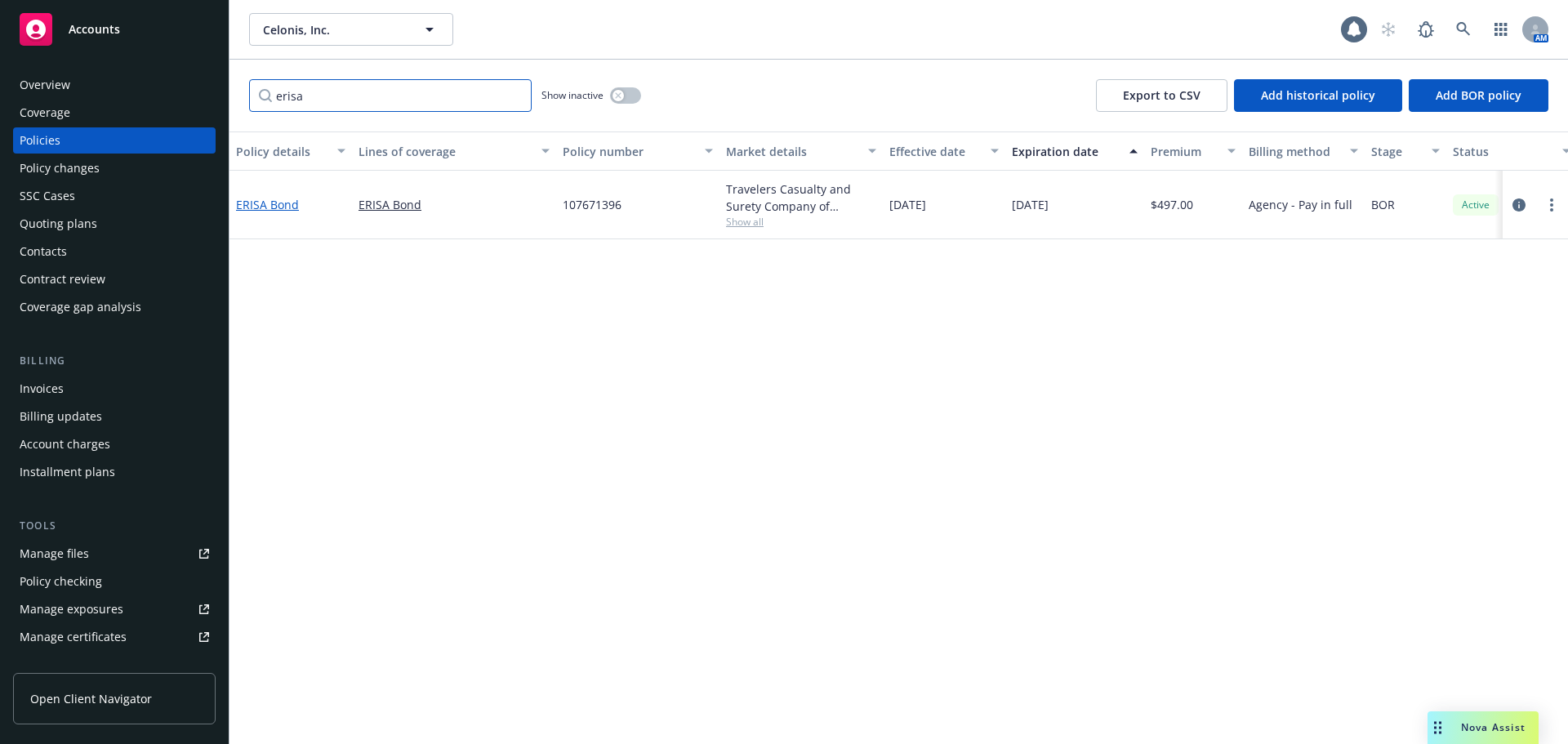
type input "erisa"
click at [283, 200] on link "ERISA Bond" at bounding box center [267, 204] width 62 height 16
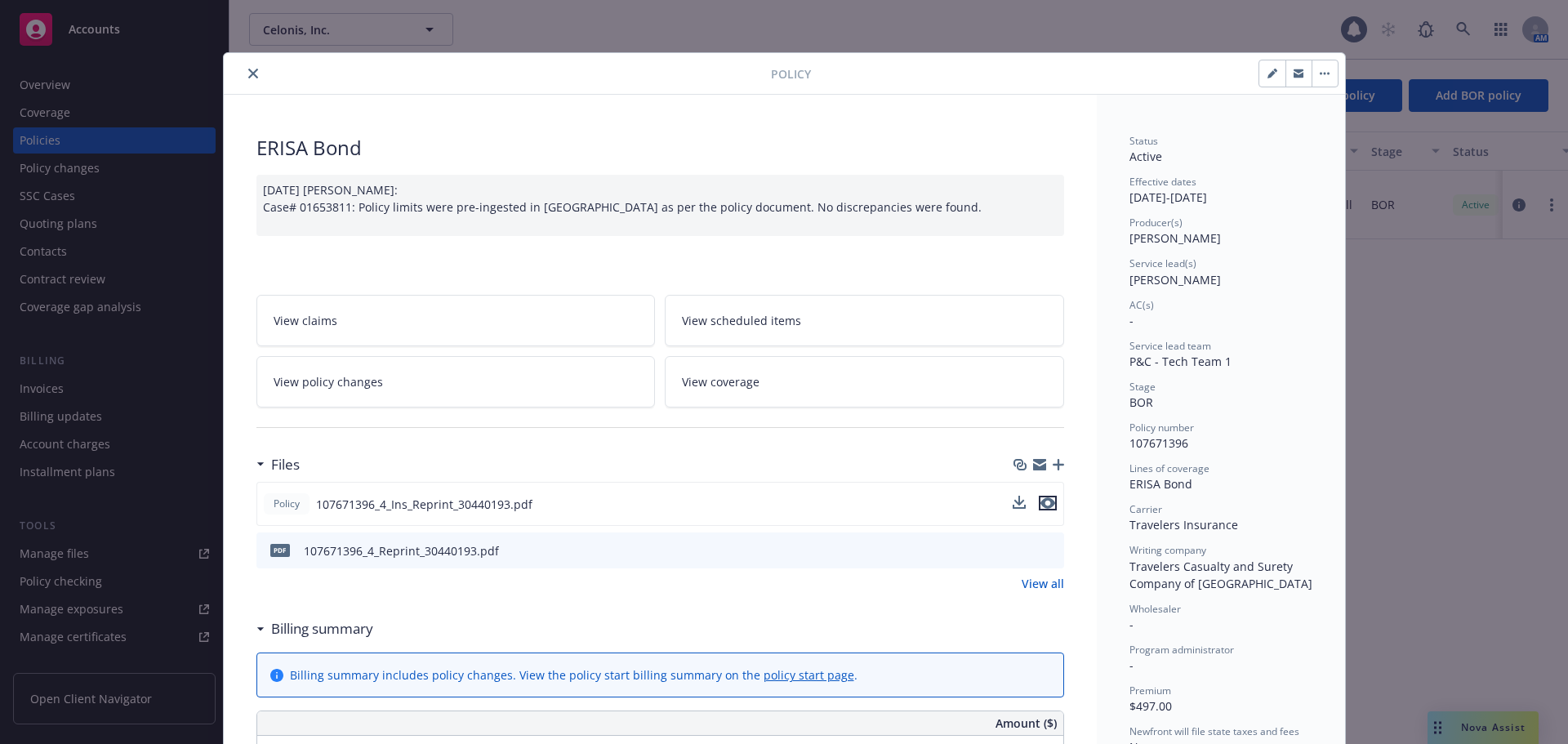
click at [1043, 507] on icon "preview file" at bounding box center [1048, 503] width 15 height 11
click at [243, 71] on button "close" at bounding box center [253, 73] width 20 height 20
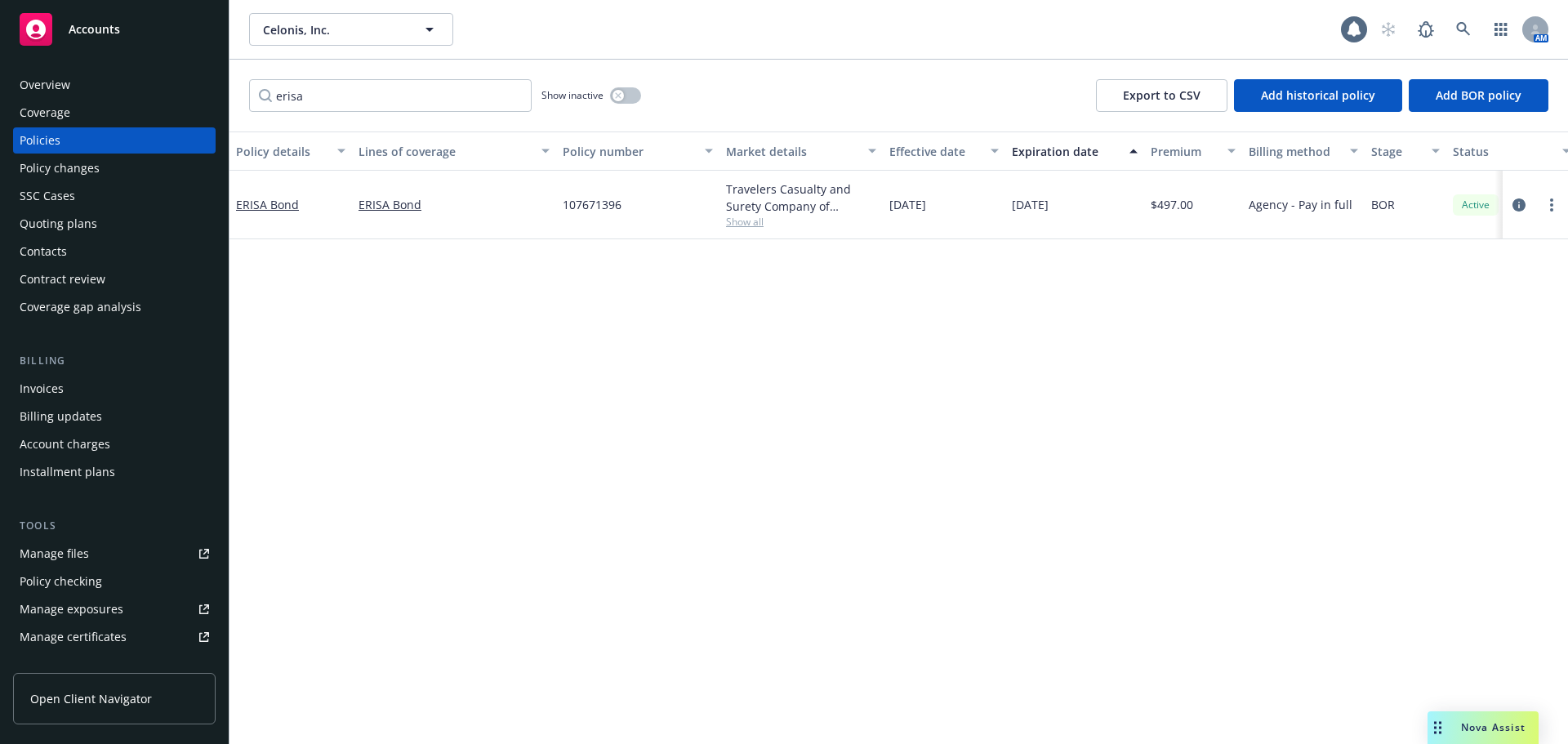
click at [137, 31] on div "Accounts" at bounding box center [114, 29] width 189 height 33
